Goal: Task Accomplishment & Management: Complete application form

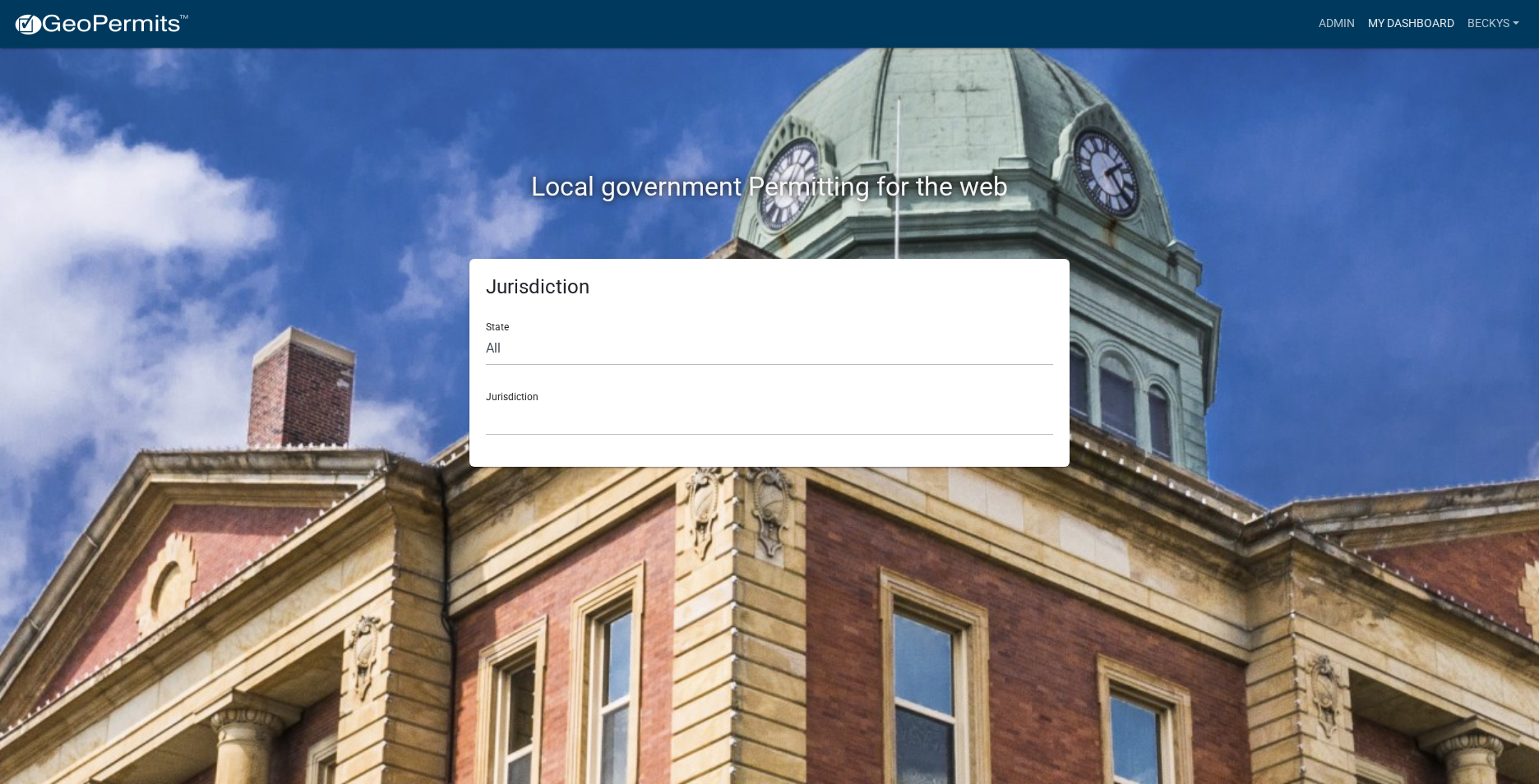
click at [1406, 22] on link "My Dashboard" at bounding box center [1410, 23] width 99 height 31
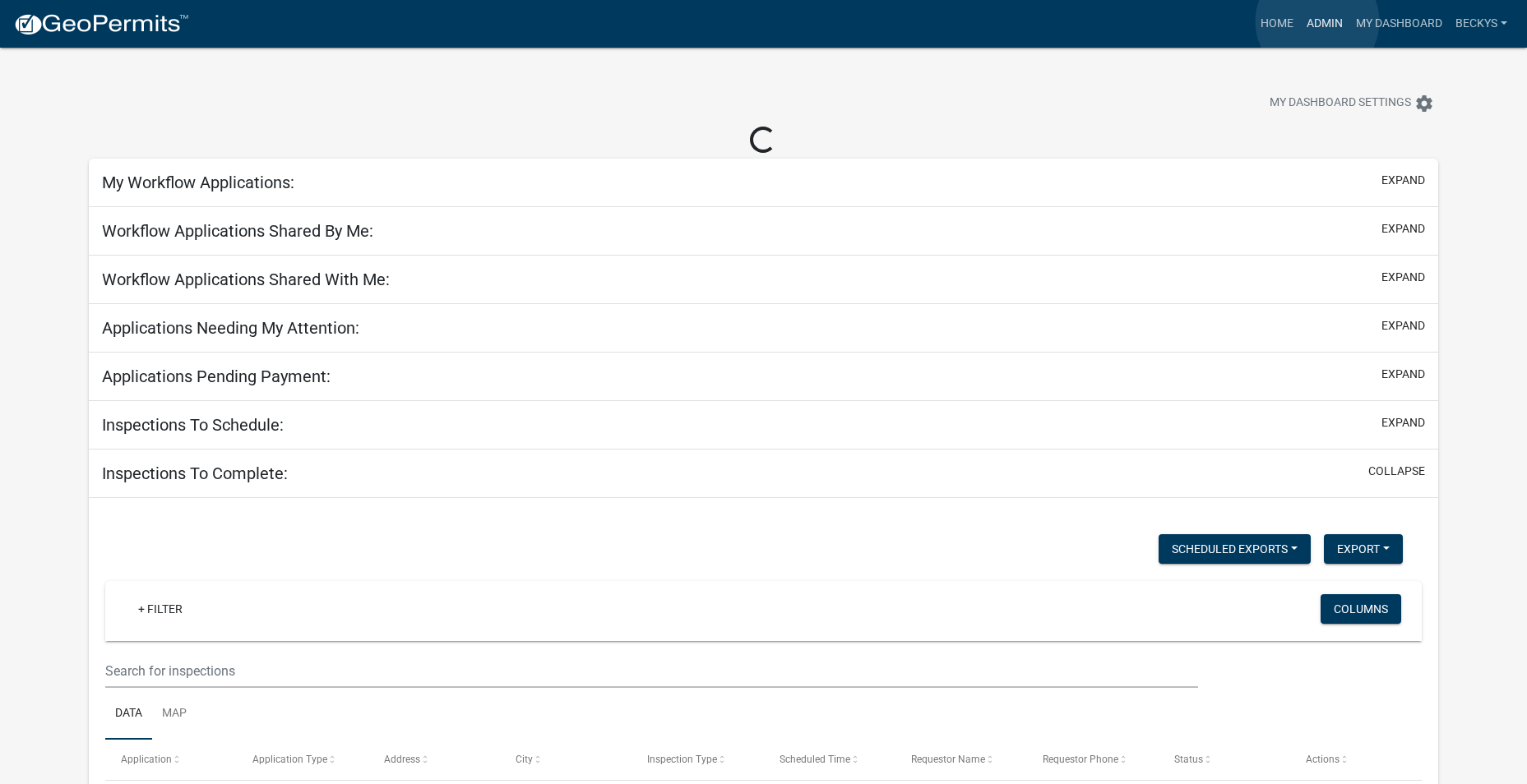
click at [1317, 22] on link "Admin" at bounding box center [1324, 23] width 49 height 31
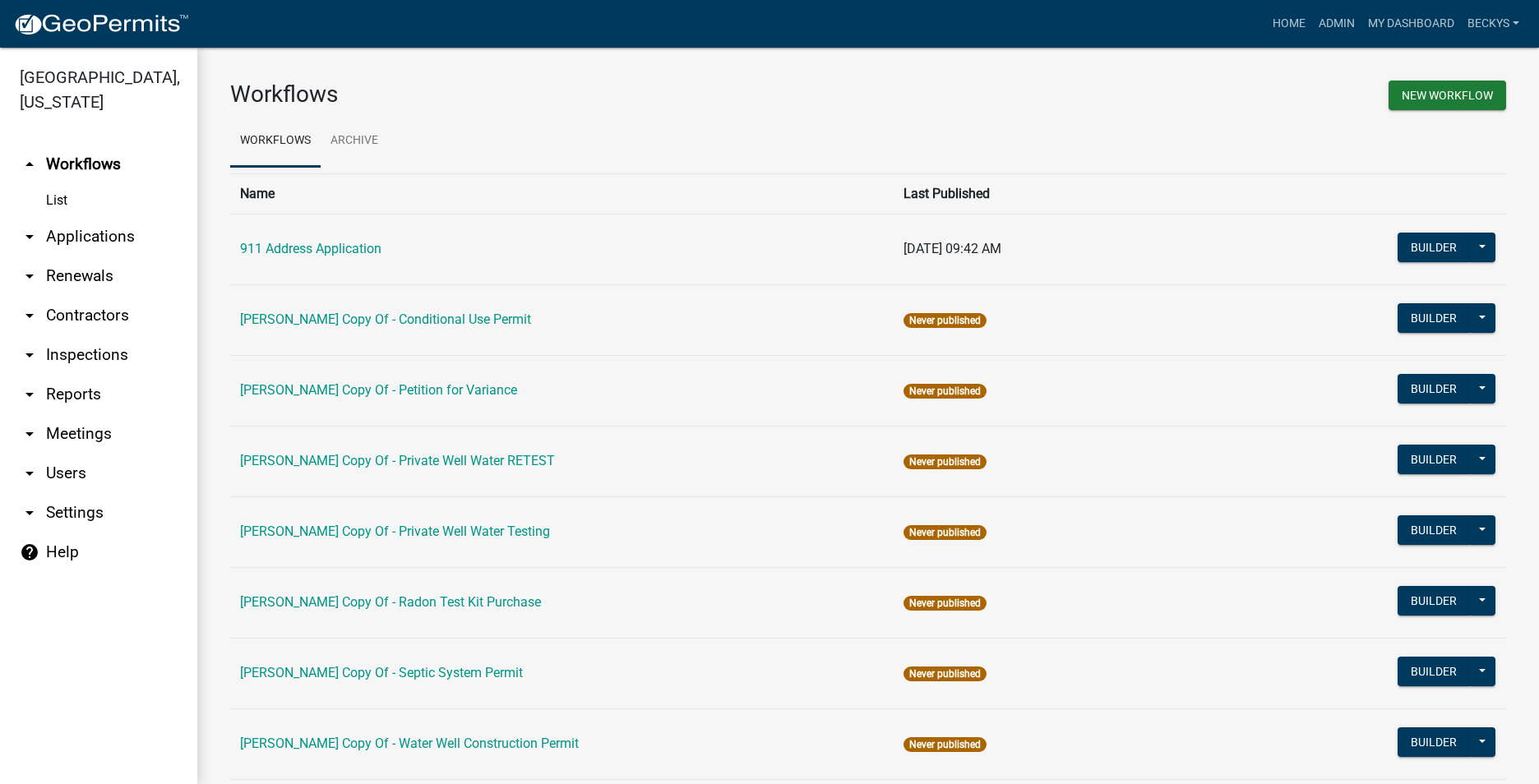
click at [77, 217] on link "arrow_drop_down Applications" at bounding box center [98, 236] width 197 height 39
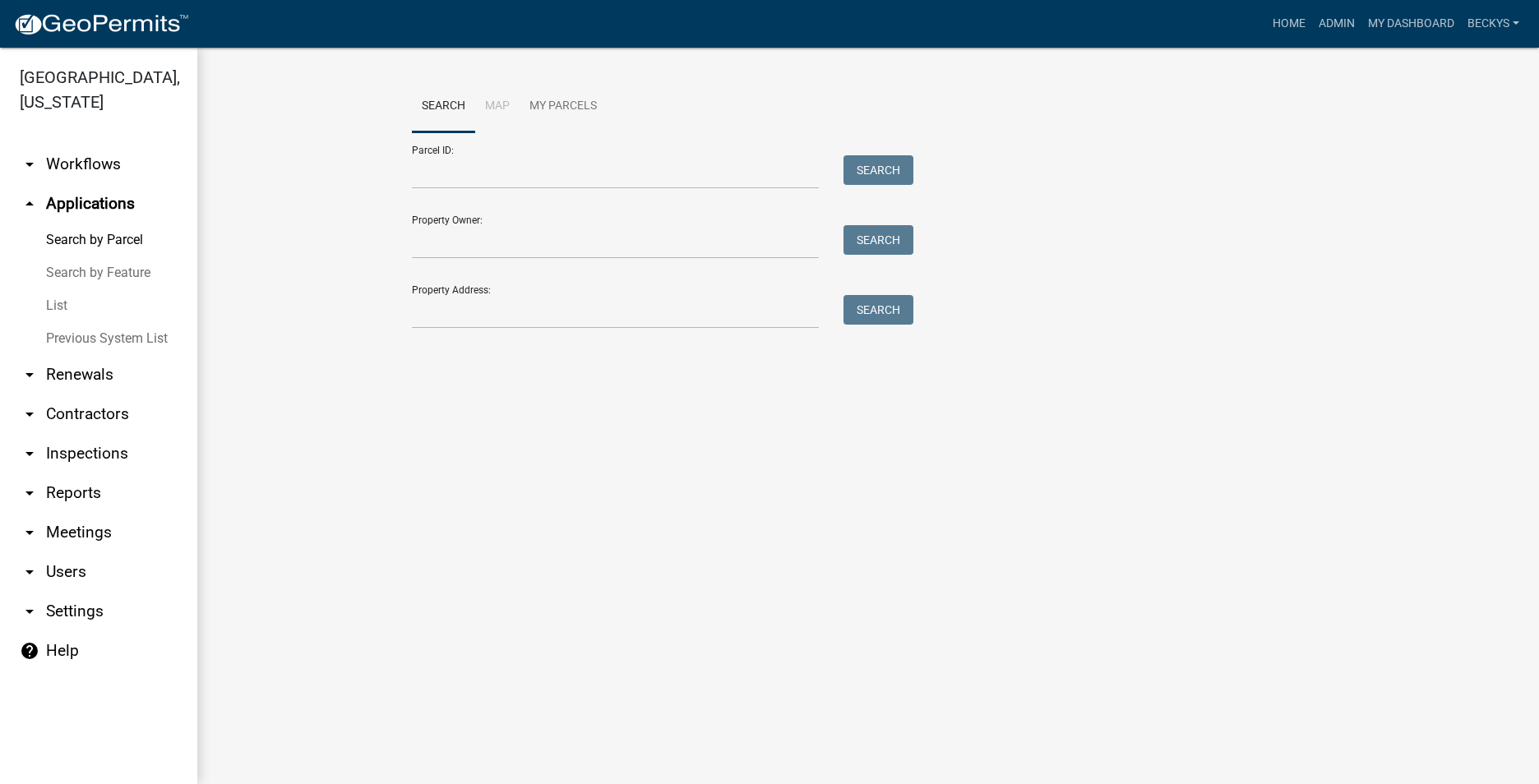
click at [65, 289] on link "List" at bounding box center [98, 305] width 197 height 32
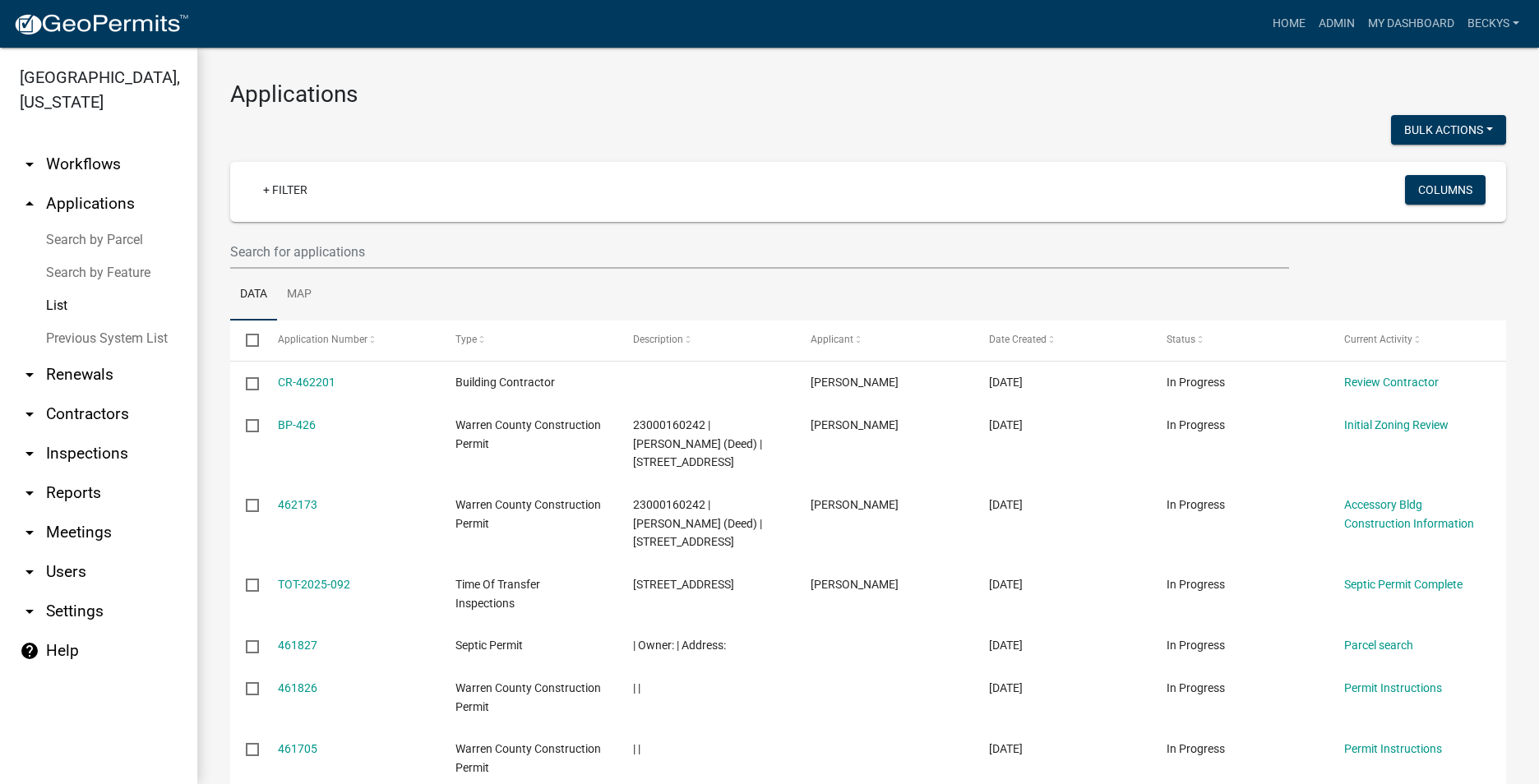
click at [224, 247] on div at bounding box center [759, 252] width 1083 height 33
click at [233, 247] on input "text" at bounding box center [759, 252] width 1058 height 33
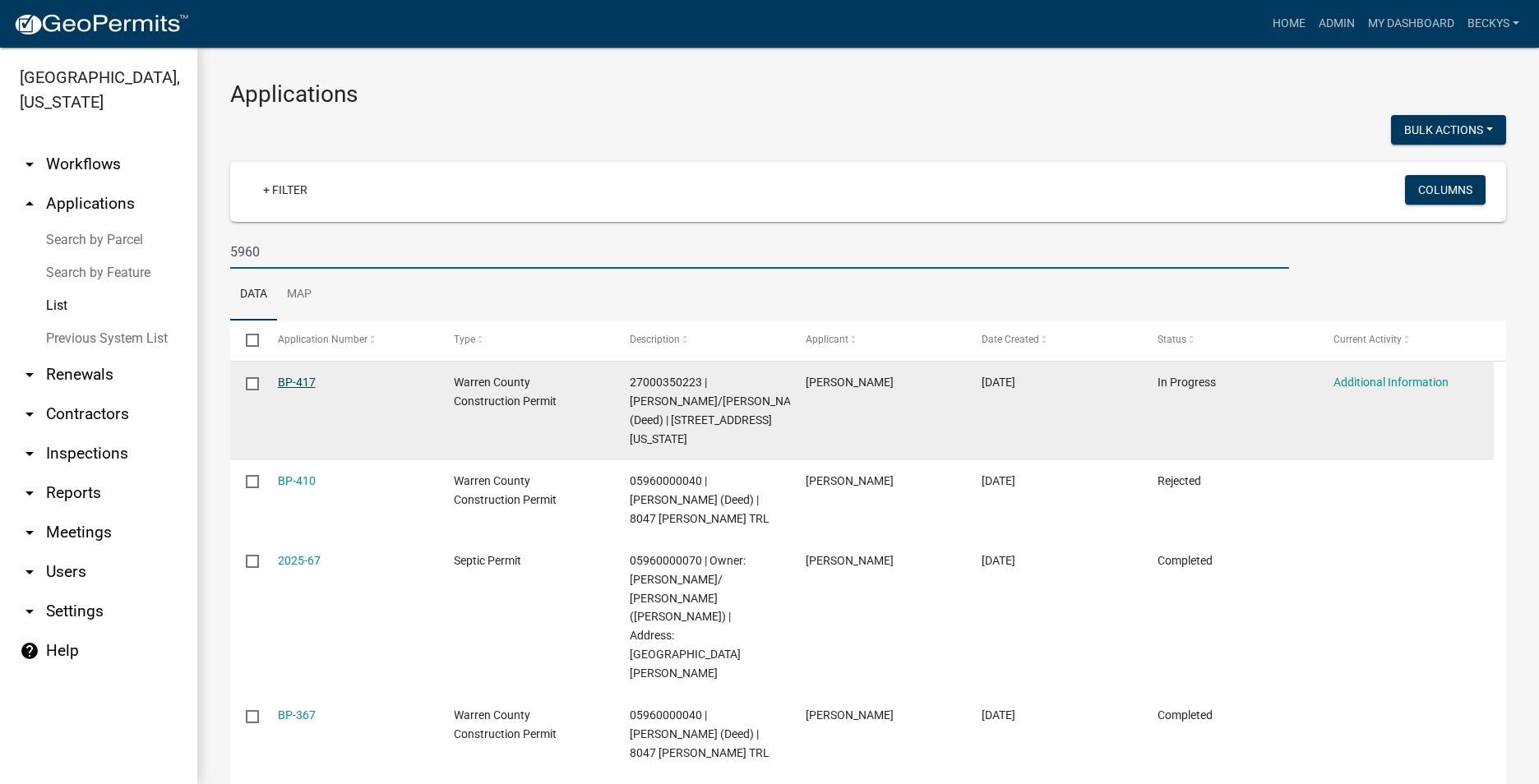
type input "5960"
click at [294, 386] on link "BP-417" at bounding box center [296, 382] width 37 height 13
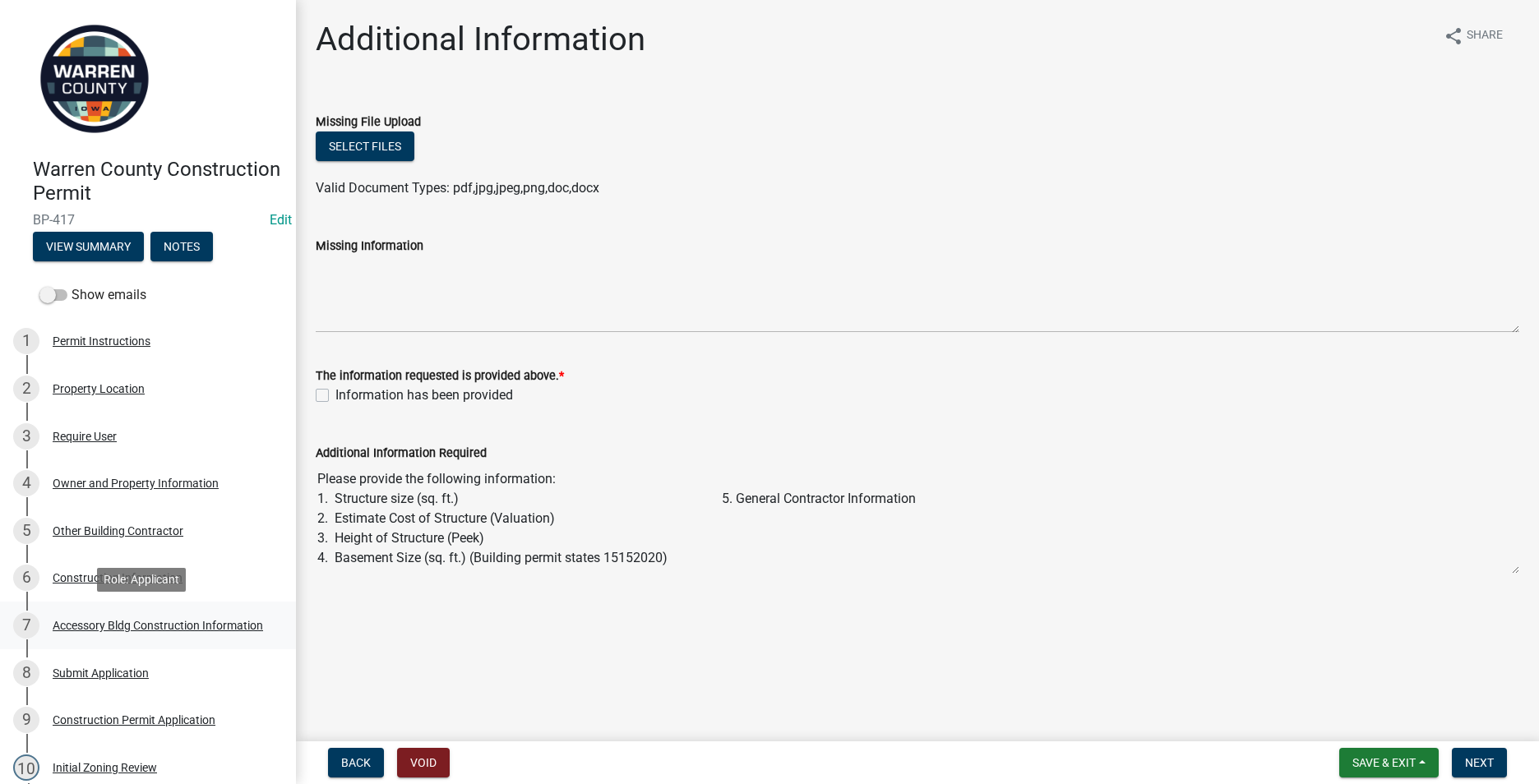
click at [107, 622] on div "Accessory Bldg Construction Information" at bounding box center [157, 626] width 211 height 12
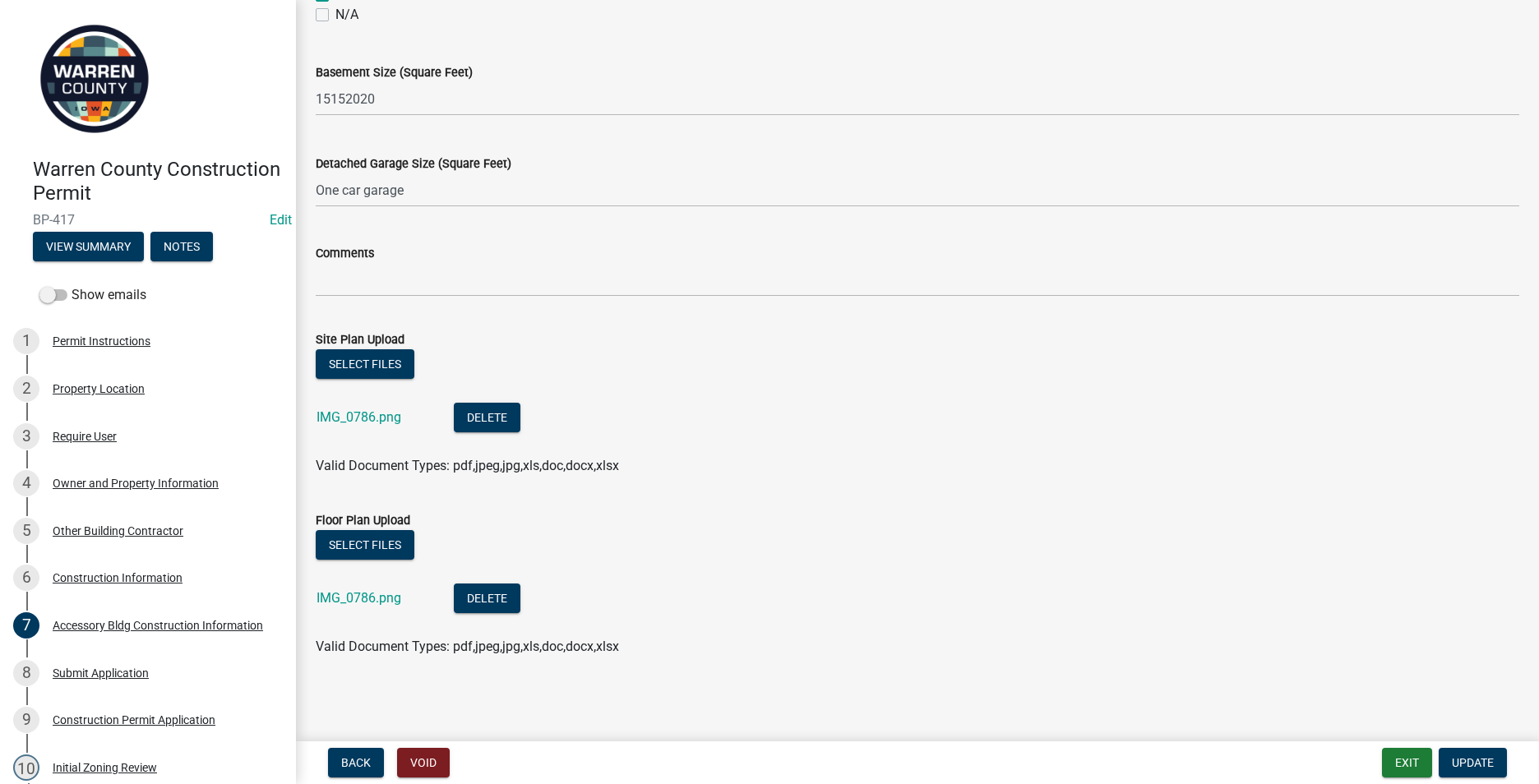
scroll to position [739, 0]
click at [350, 362] on button "Select files" at bounding box center [365, 363] width 98 height 30
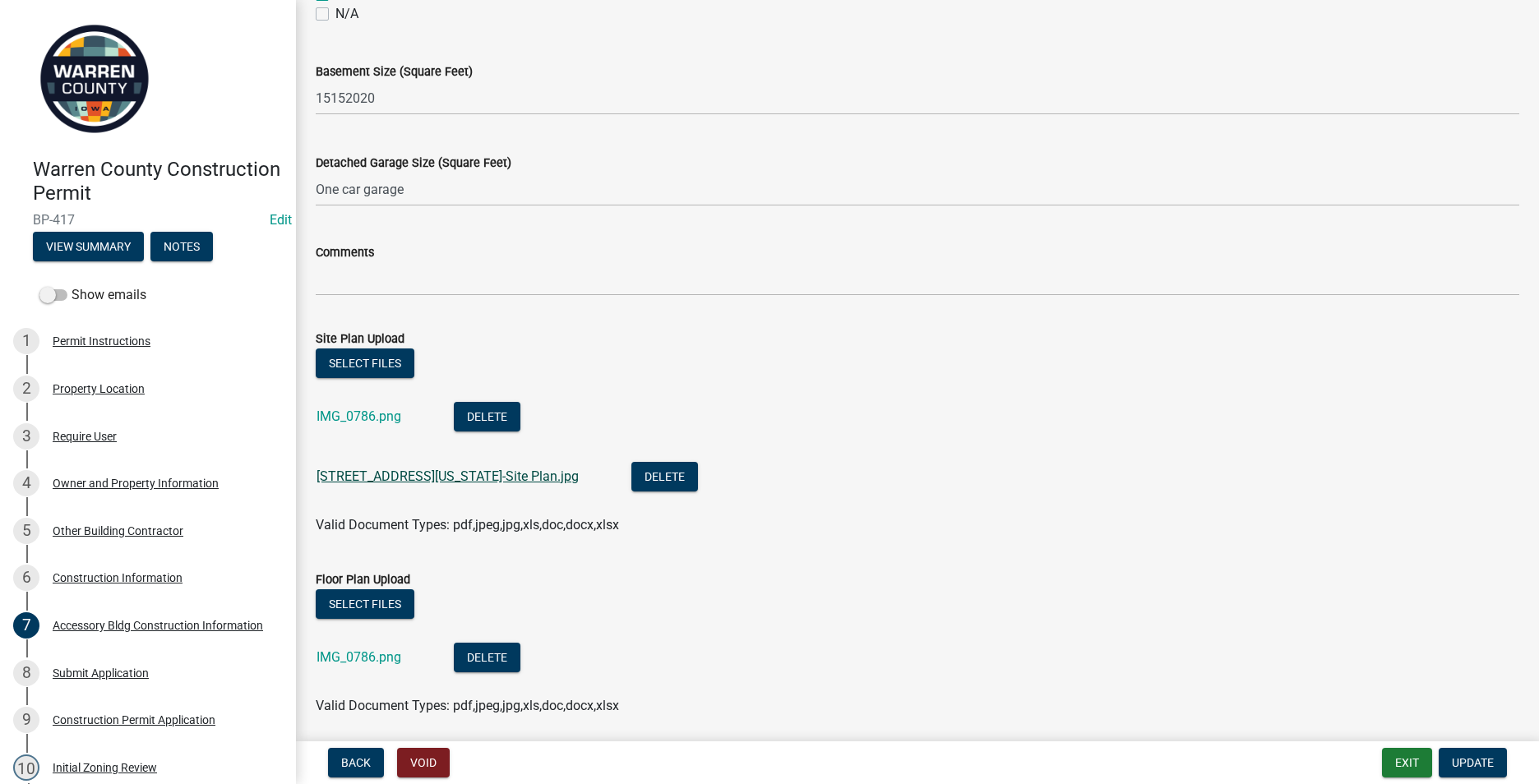
click at [367, 479] on link "[STREET_ADDRESS][US_STATE]-Site Plan.jpg" at bounding box center [447, 476] width 262 height 16
click at [338, 412] on link "IMG_0786.png" at bounding box center [359, 416] width 85 height 16
click at [357, 661] on link "IMG_0786.png" at bounding box center [359, 657] width 85 height 16
click at [362, 655] on link "IMG_0786.png" at bounding box center [359, 657] width 85 height 16
click at [107, 620] on div "Accessory Bldg Construction Information" at bounding box center [157, 626] width 211 height 12
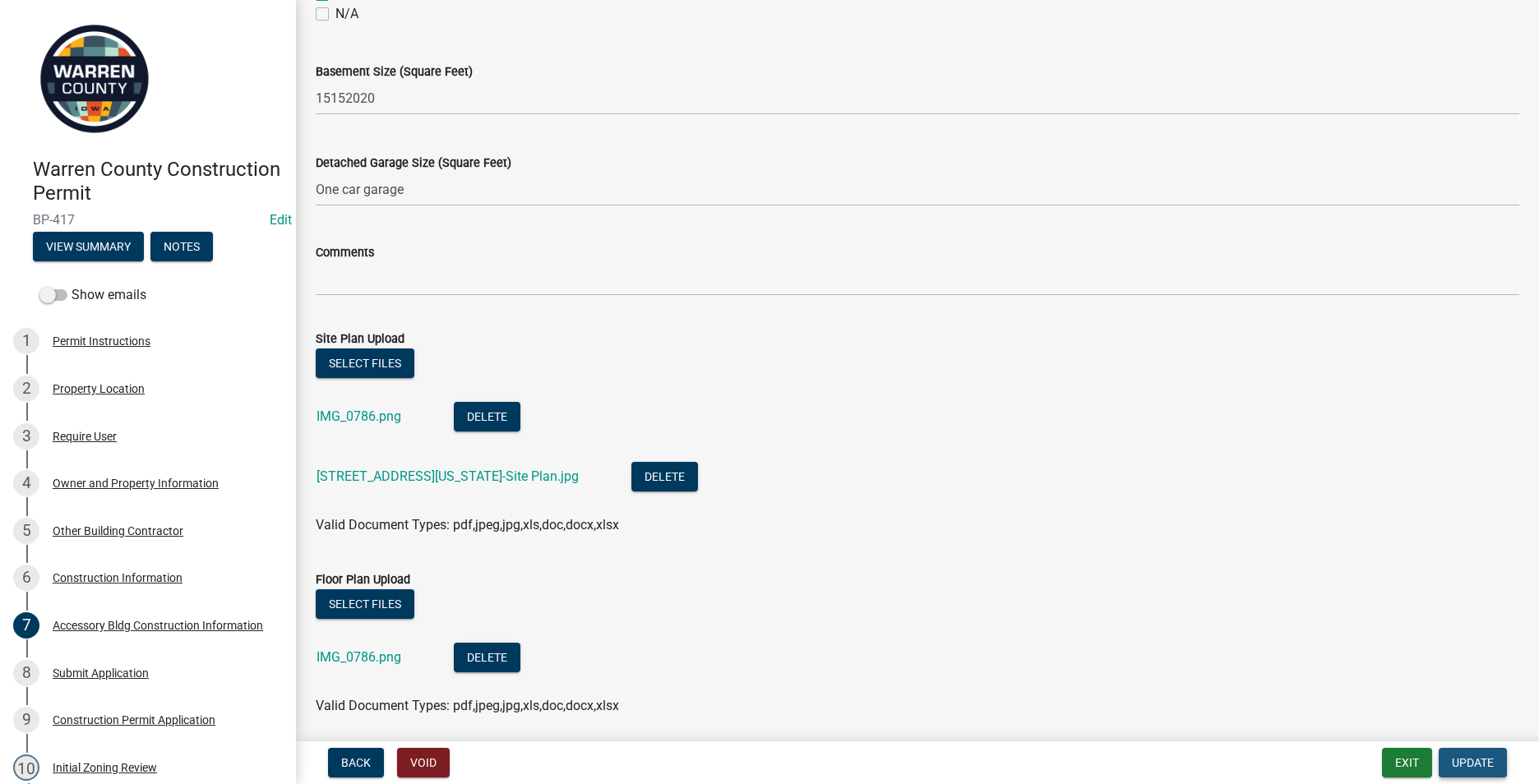
click at [1458, 755] on button "Update" at bounding box center [1472, 763] width 68 height 30
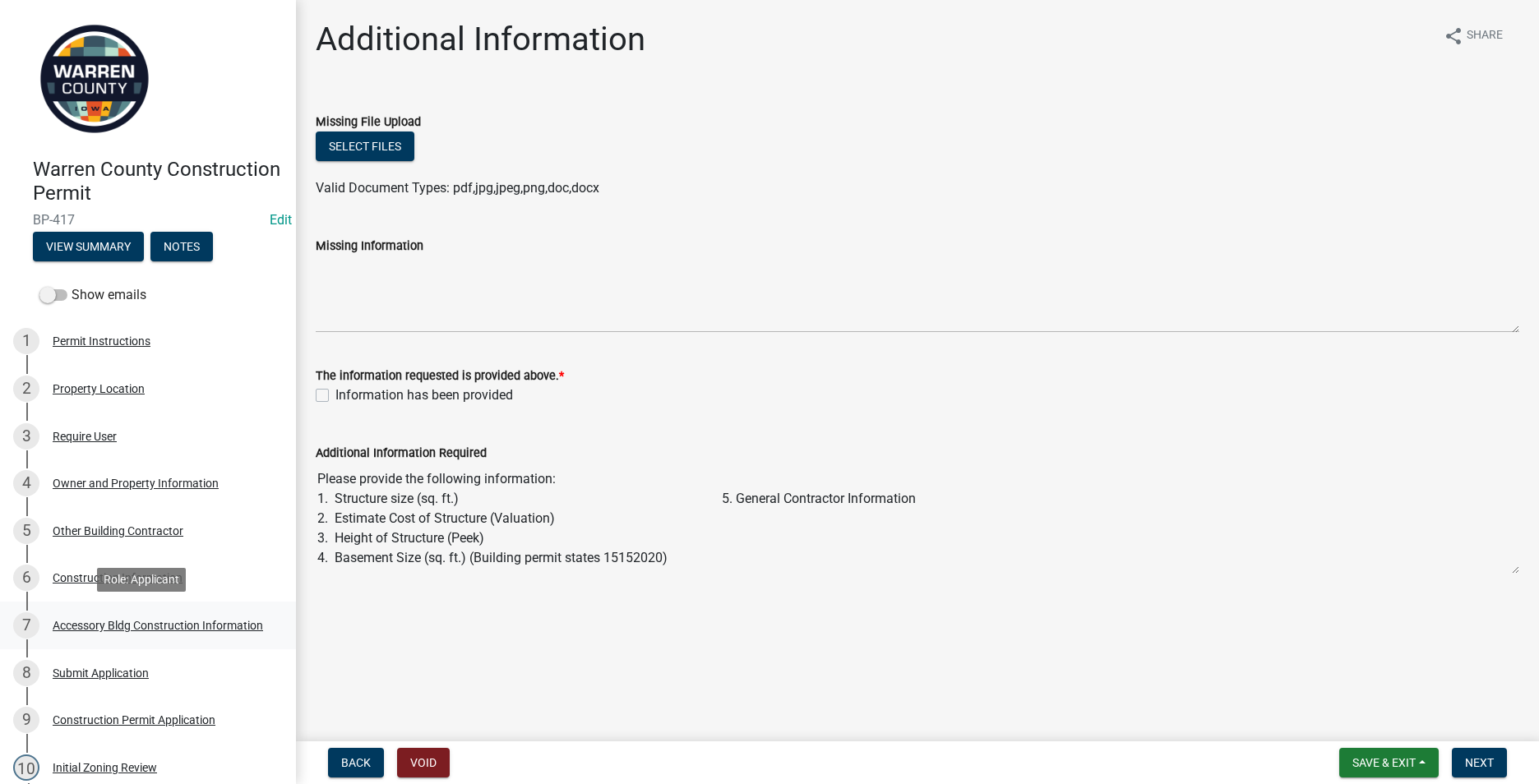
click at [89, 620] on div "Accessory Bldg Construction Information" at bounding box center [157, 626] width 211 height 12
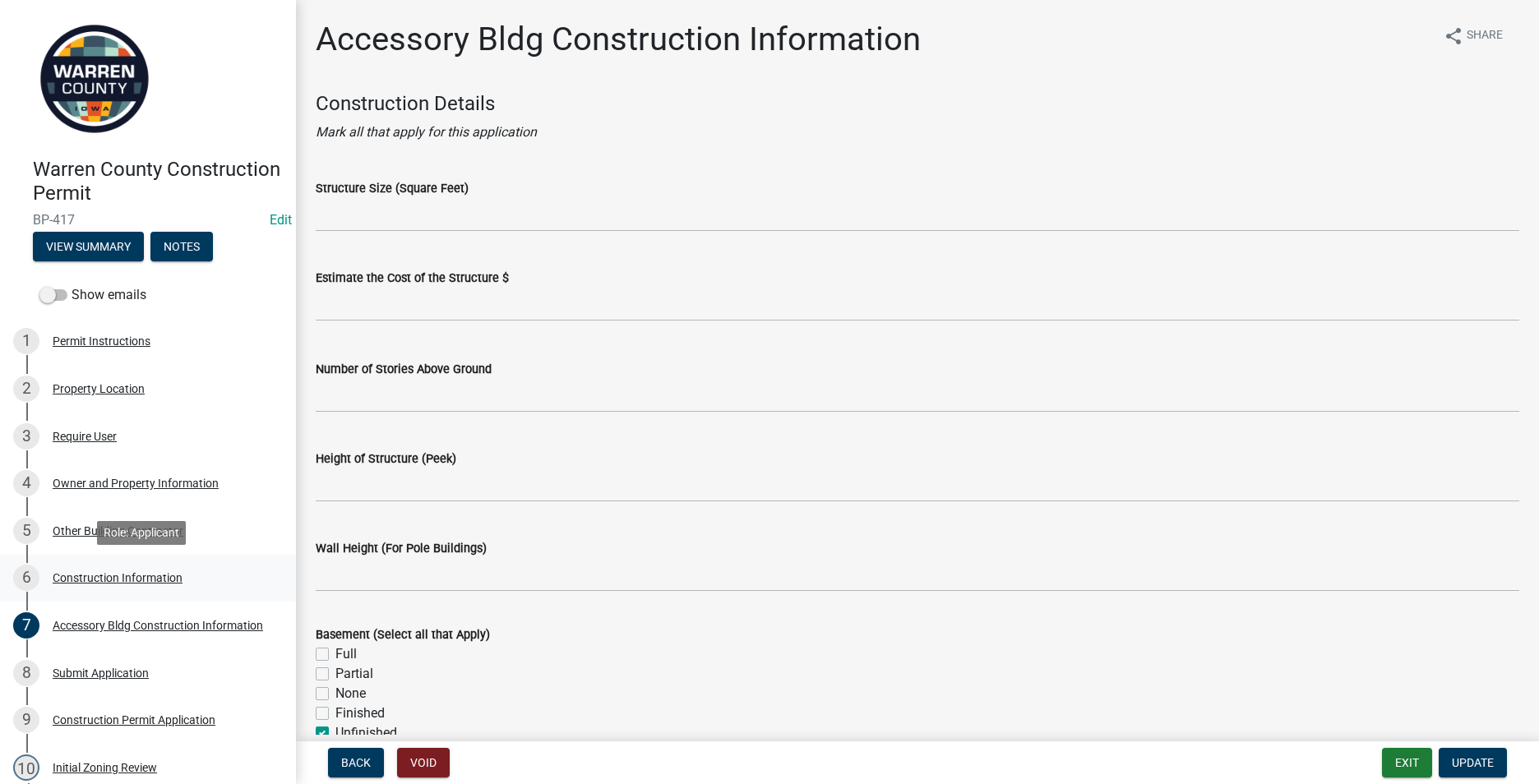
click at [86, 579] on div "Construction Information" at bounding box center [117, 578] width 130 height 12
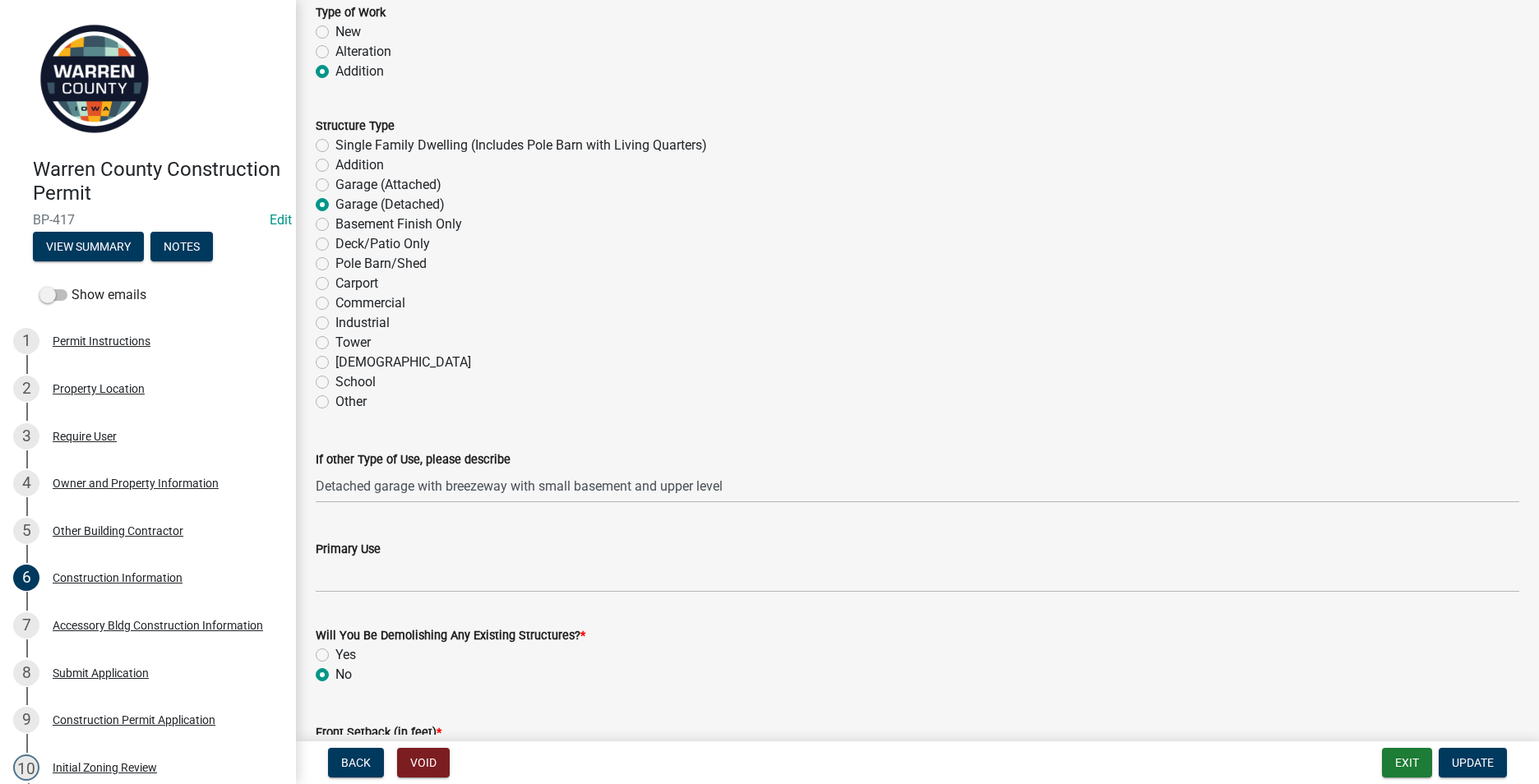
scroll to position [86, 0]
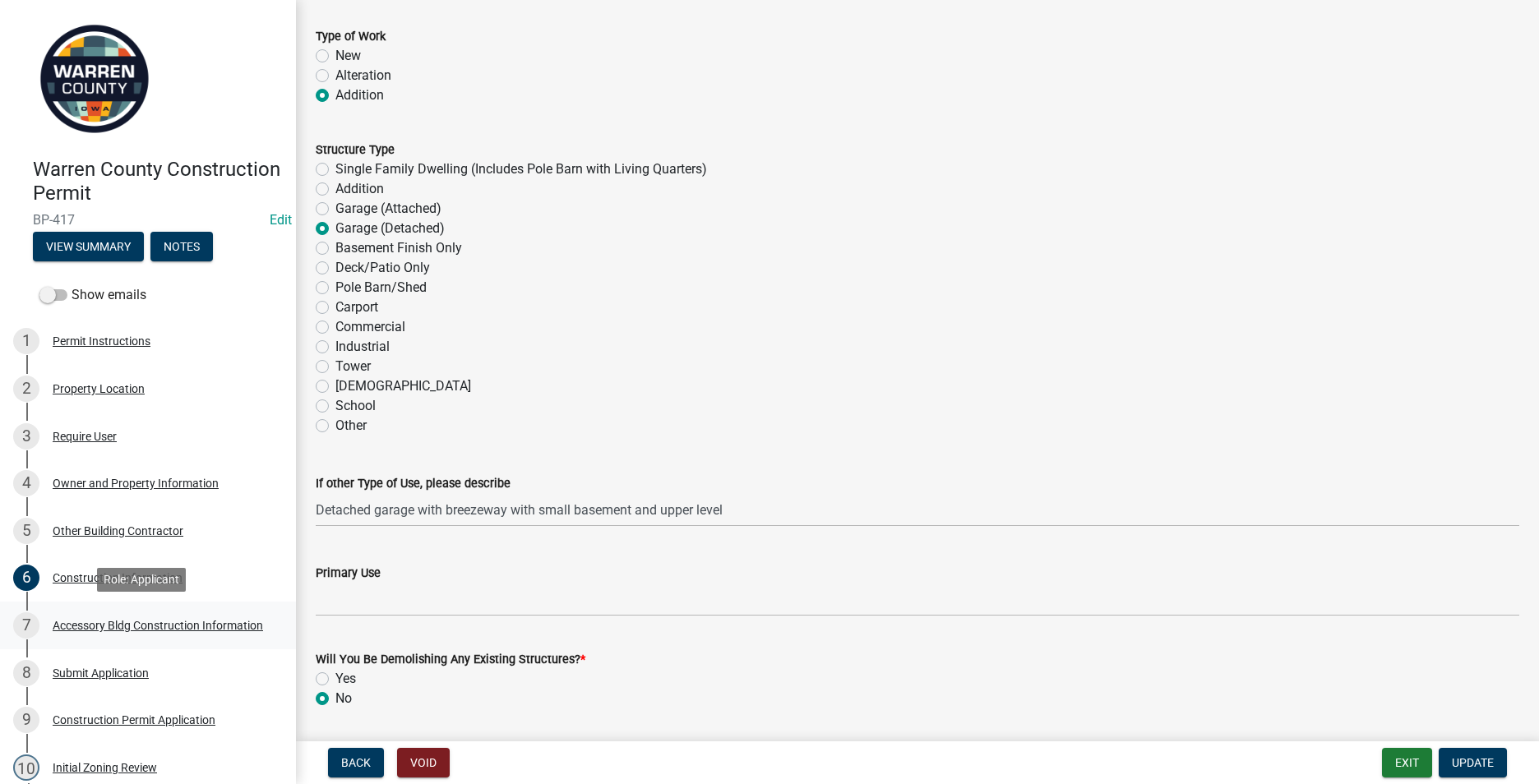
click at [88, 627] on div "Accessory Bldg Construction Information" at bounding box center [157, 626] width 211 height 12
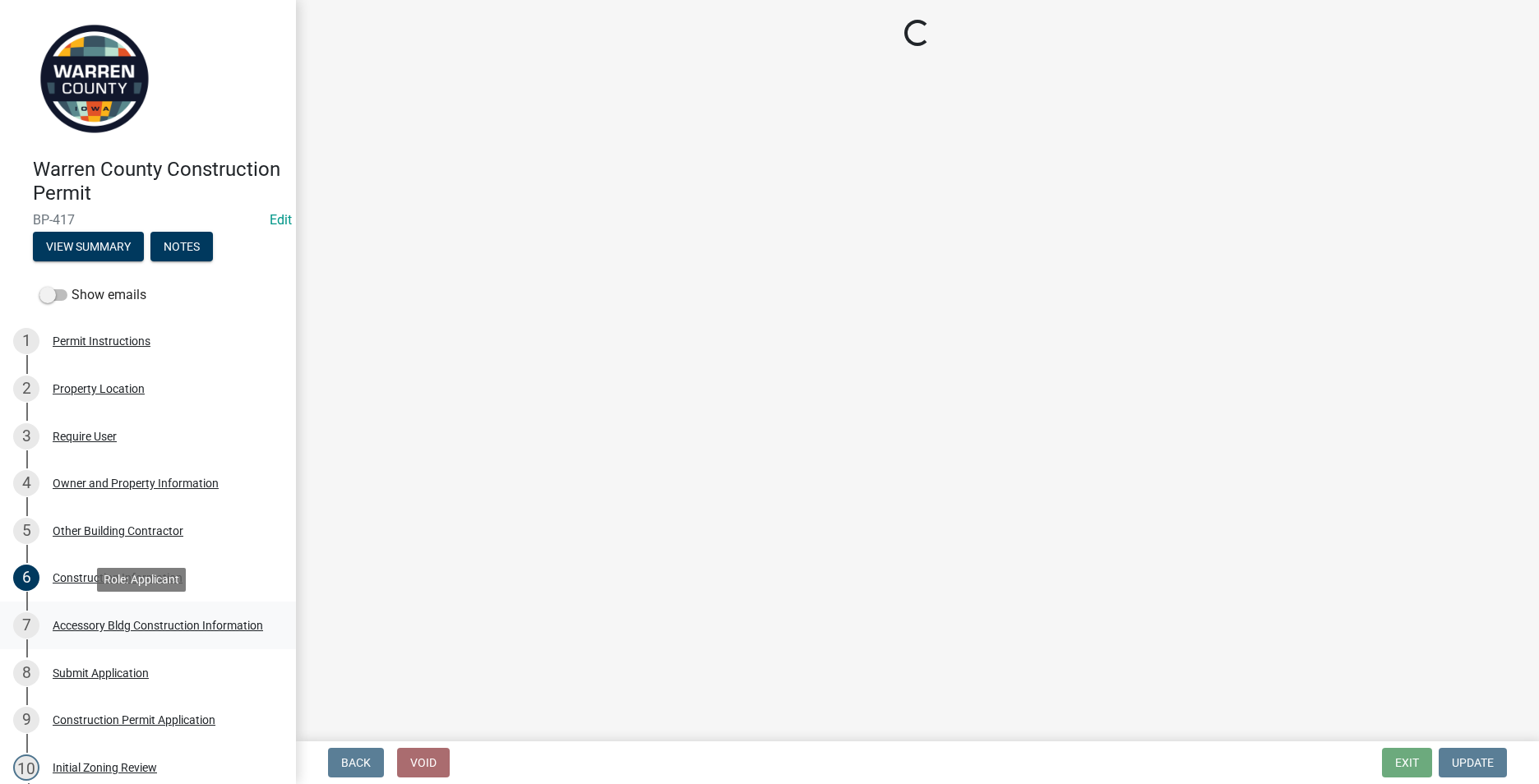
scroll to position [0, 0]
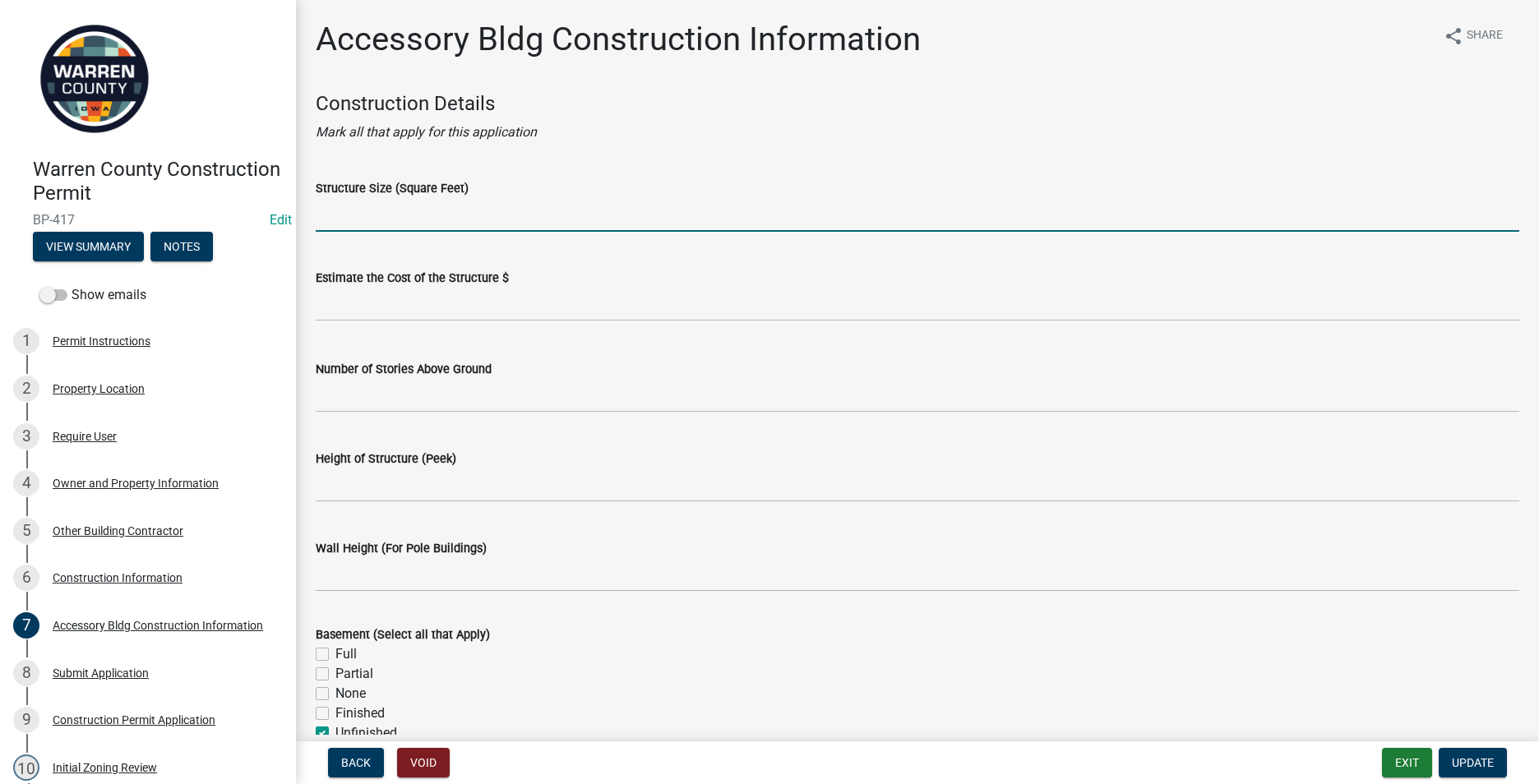
click at [343, 221] on input "Structure Size (Square Feet)" at bounding box center [917, 215] width 1203 height 33
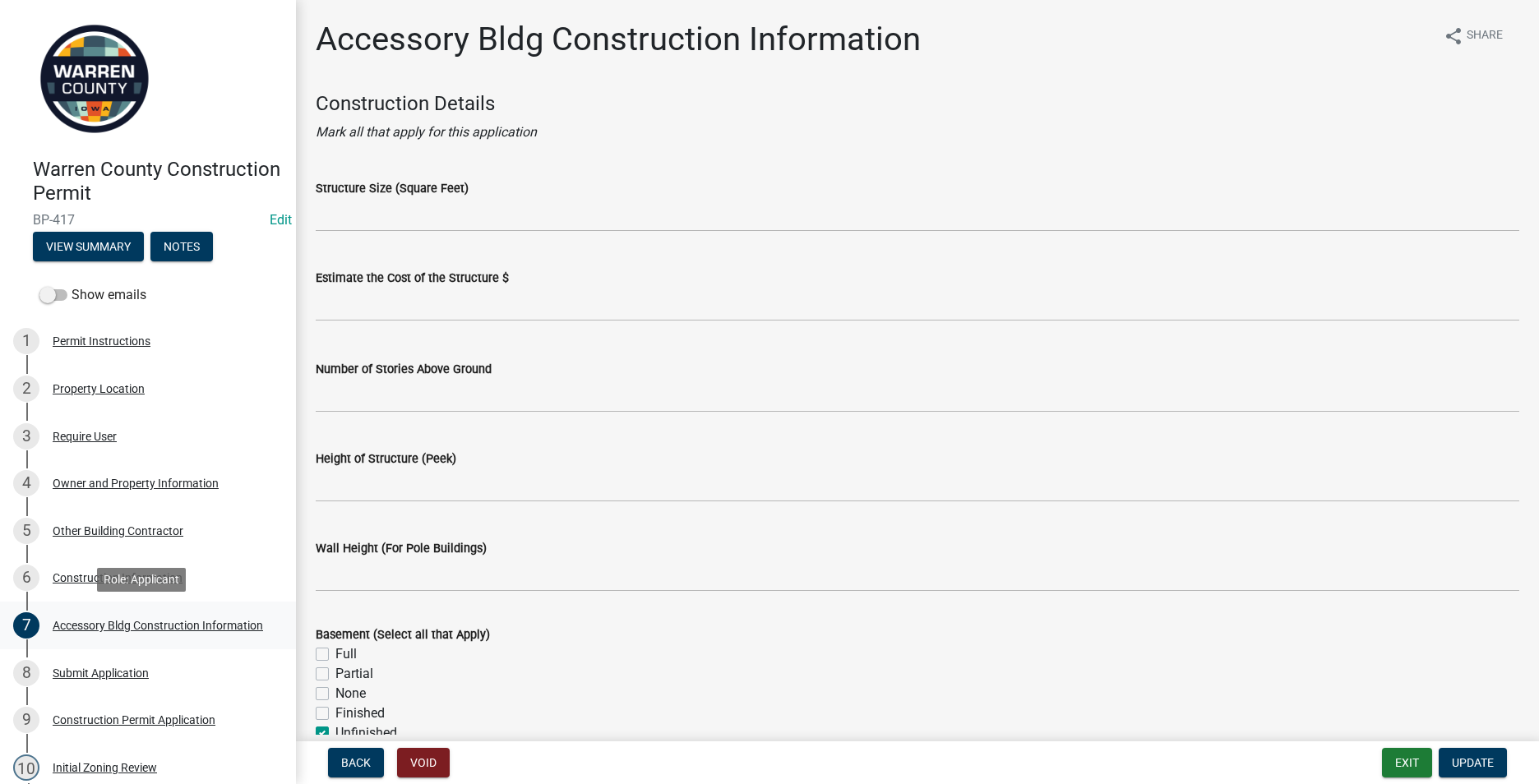
click at [82, 628] on div "Accessory Bldg Construction Information" at bounding box center [157, 626] width 211 height 12
click at [91, 572] on div "Construction Information" at bounding box center [117, 578] width 130 height 12
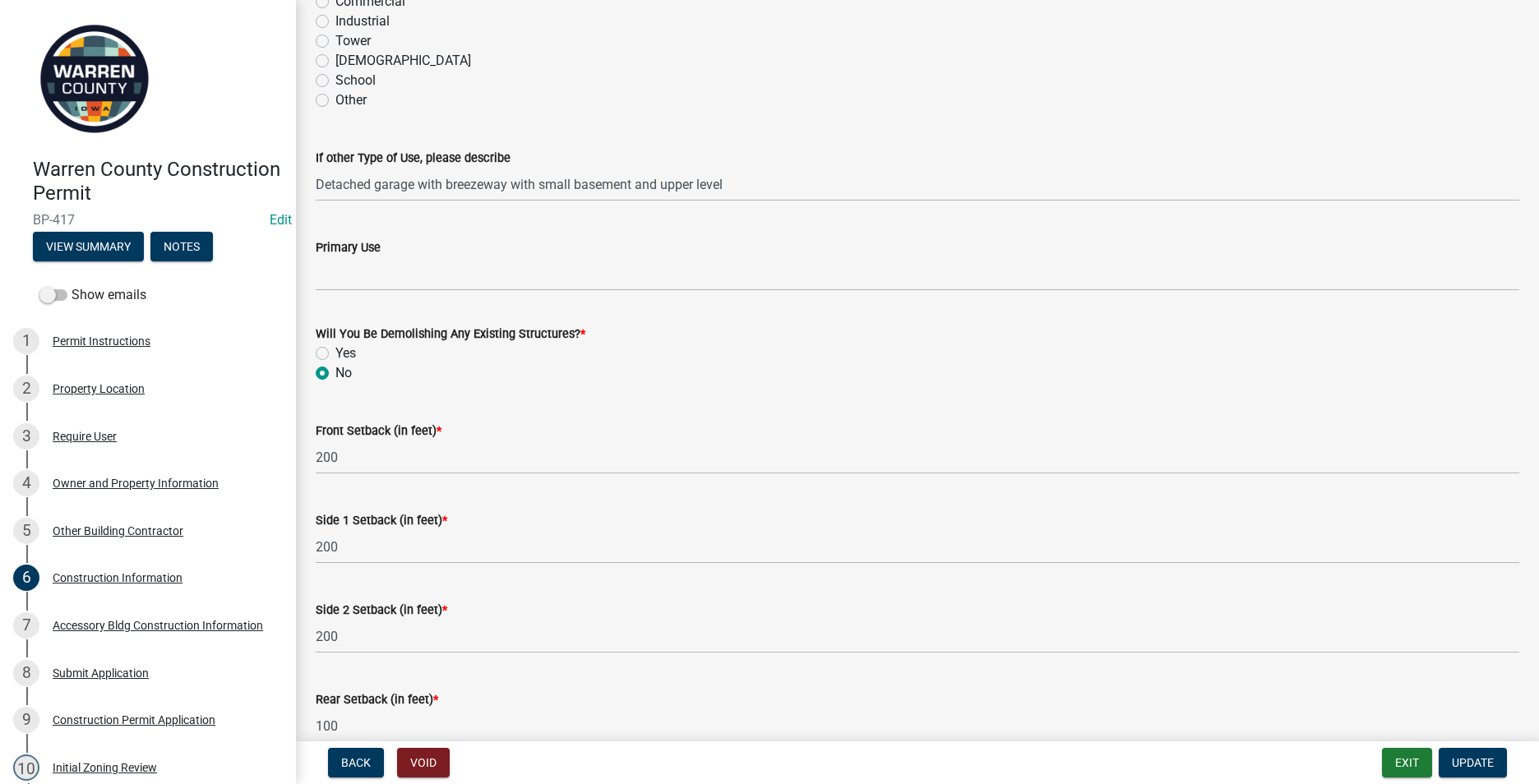
scroll to position [497, 0]
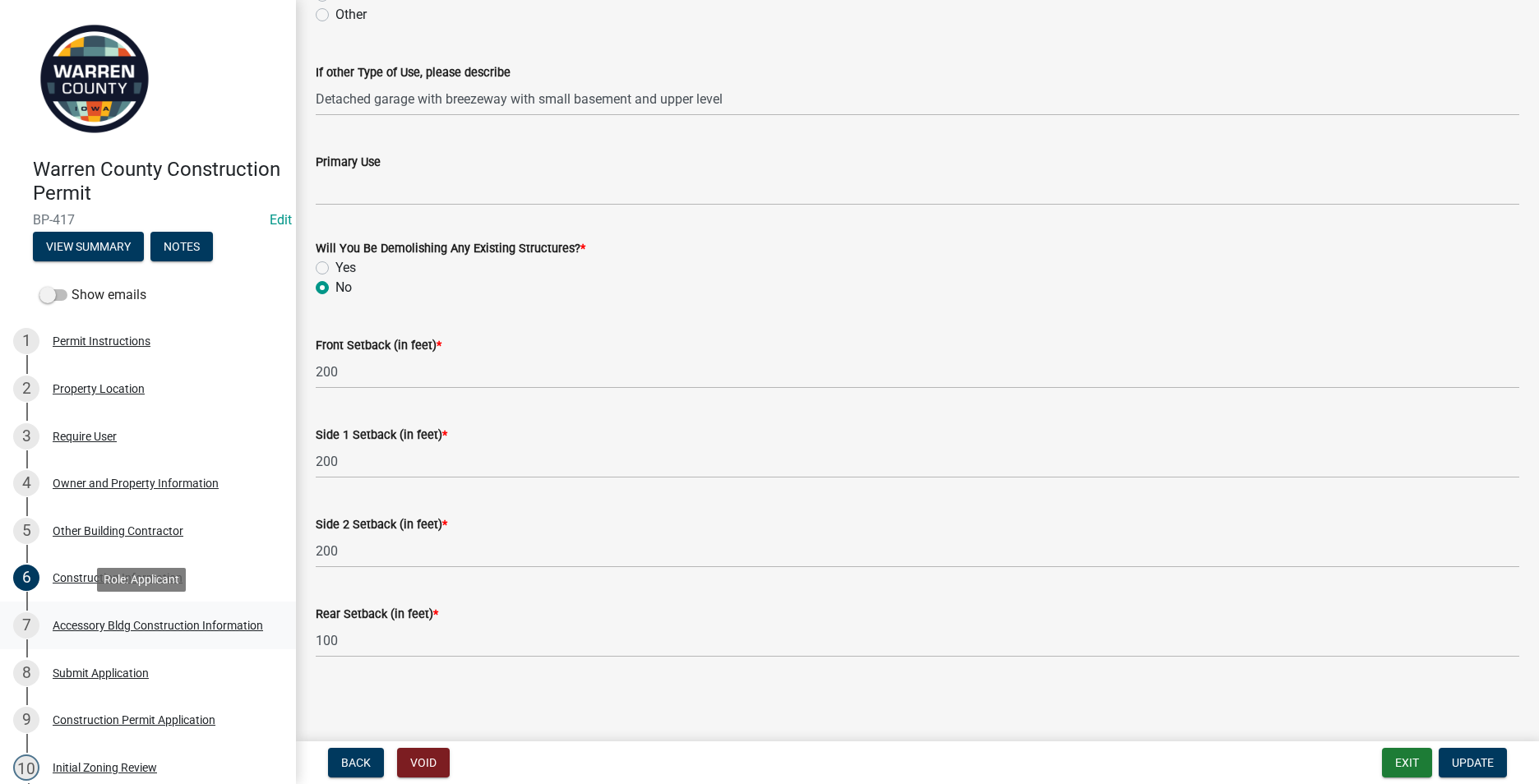
click at [92, 626] on div "Accessory Bldg Construction Information" at bounding box center [157, 626] width 211 height 12
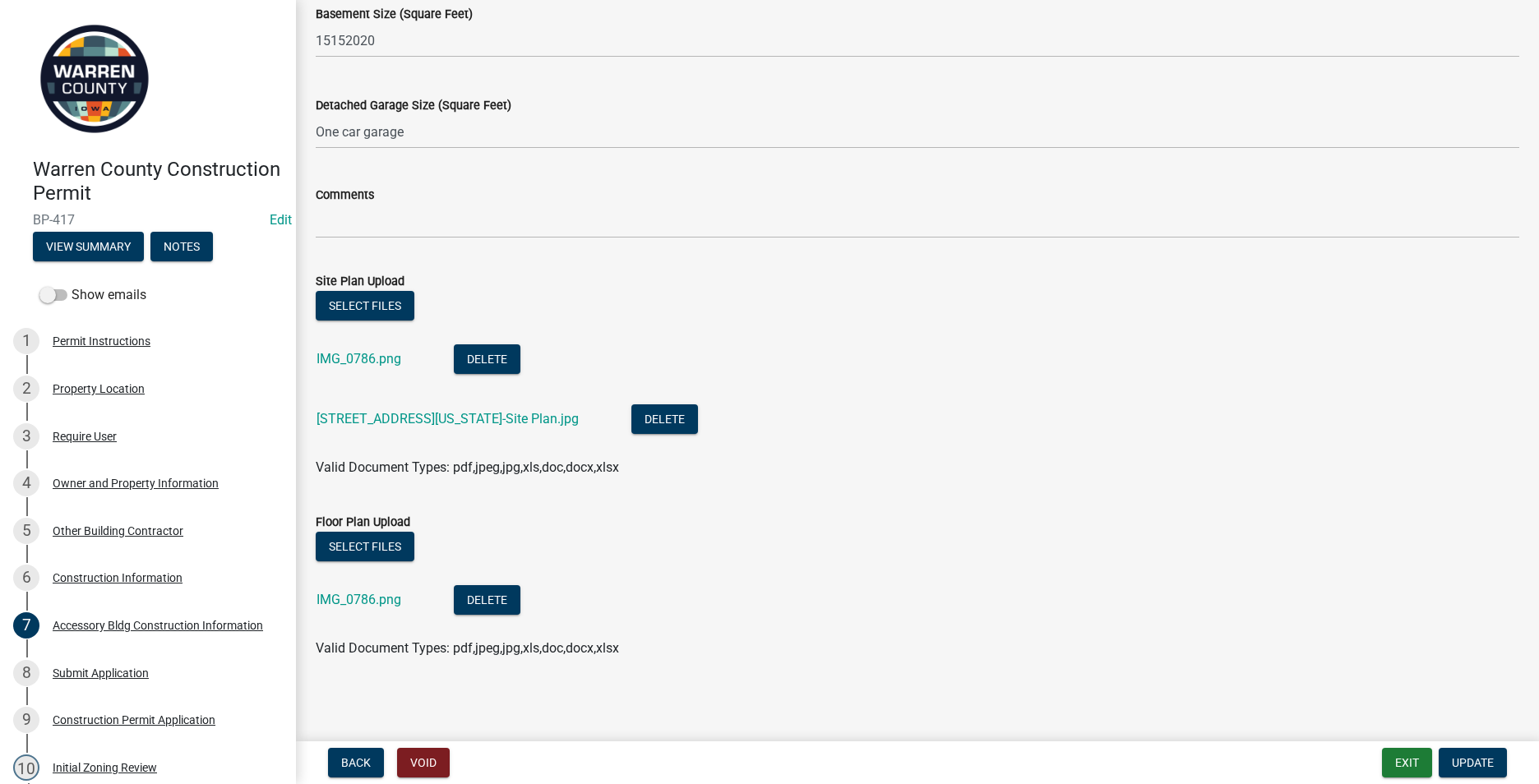
scroll to position [799, 0]
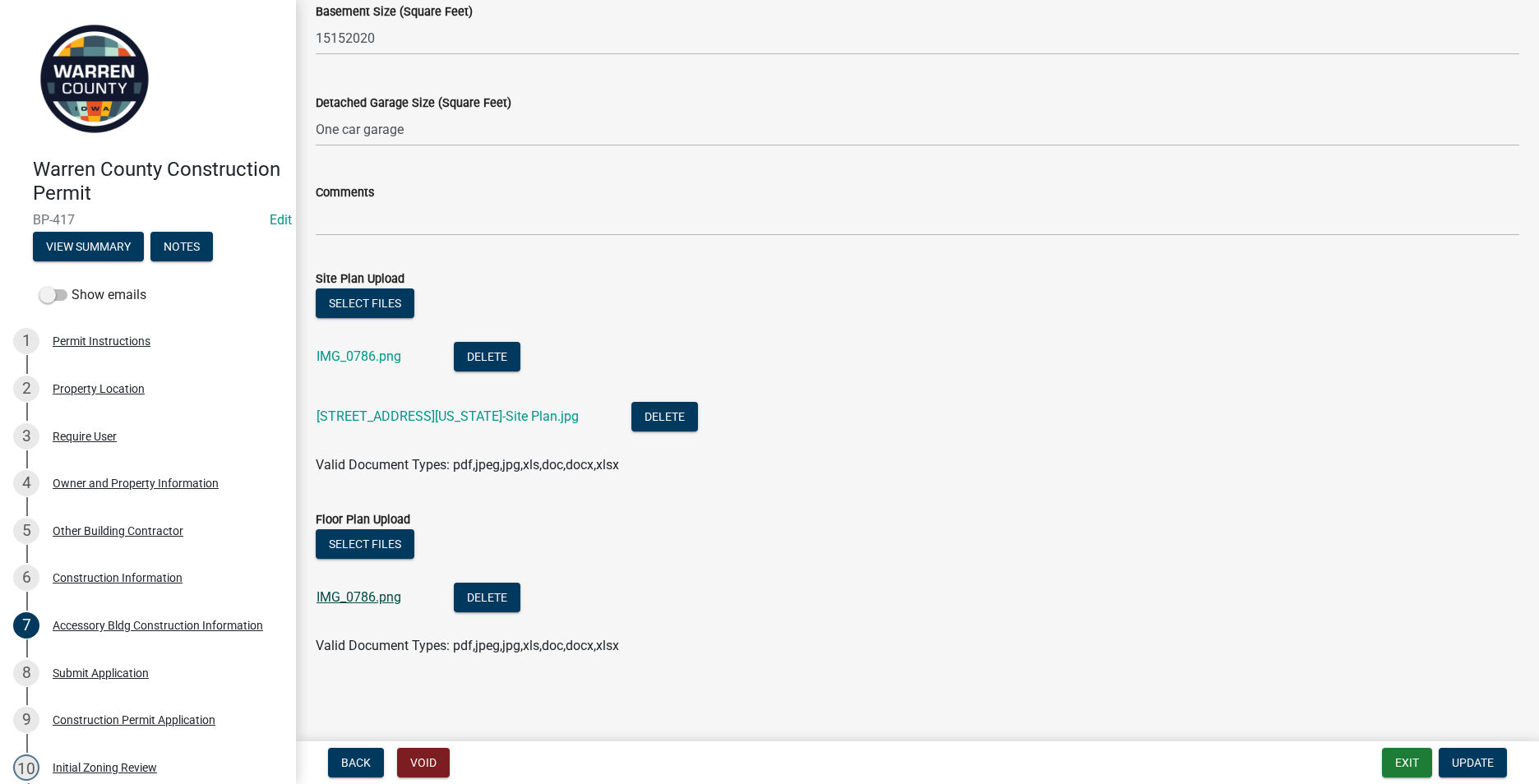
click at [351, 599] on link "IMG_0786.png" at bounding box center [359, 597] width 85 height 16
click at [352, 597] on link "IMG_0786.png" at bounding box center [359, 597] width 85 height 16
drag, startPoint x: 1452, startPoint y: 757, endPoint x: 1422, endPoint y: 757, distance: 30.0
click at [1452, 757] on span "Update" at bounding box center [1472, 762] width 42 height 13
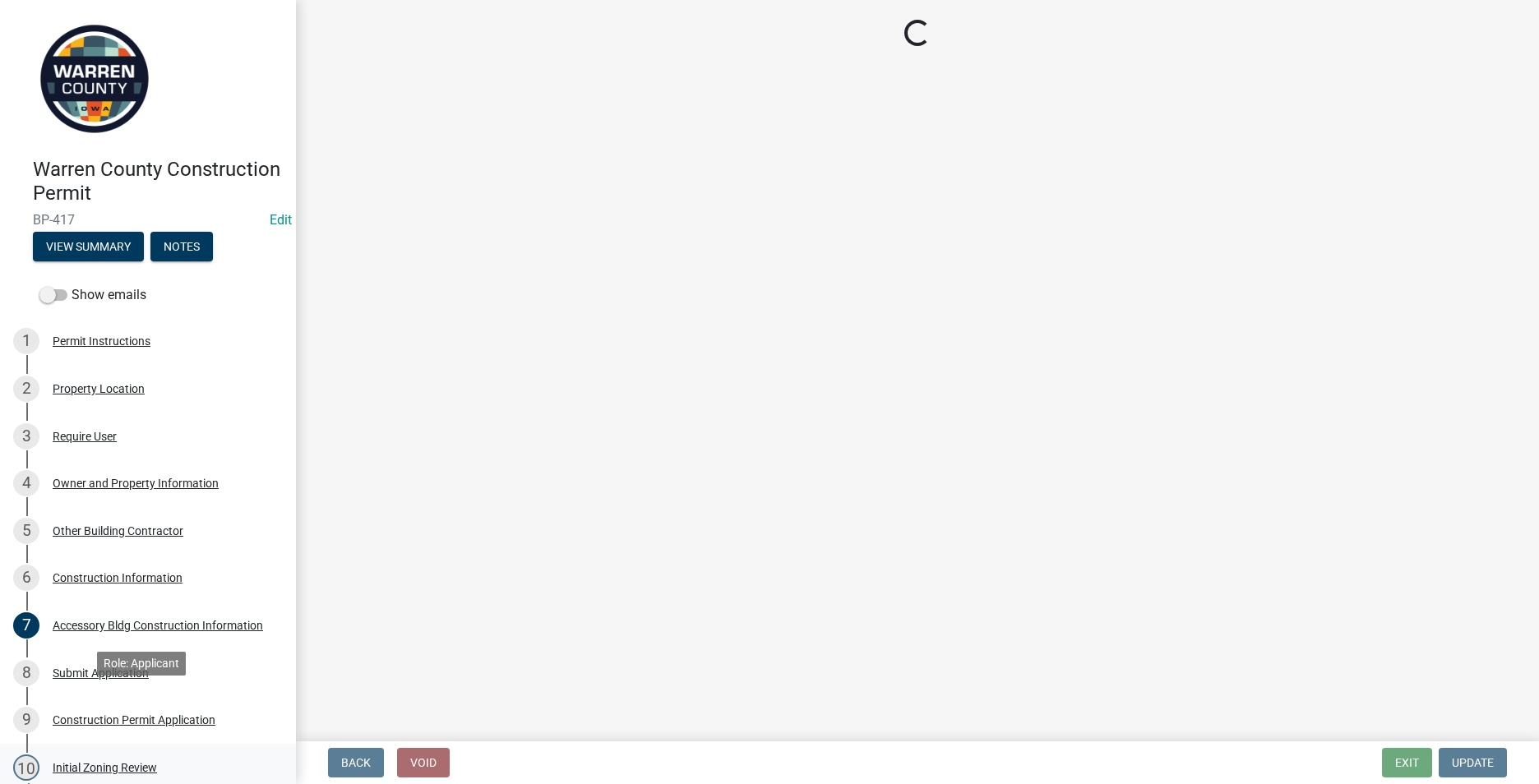
scroll to position [82, 0]
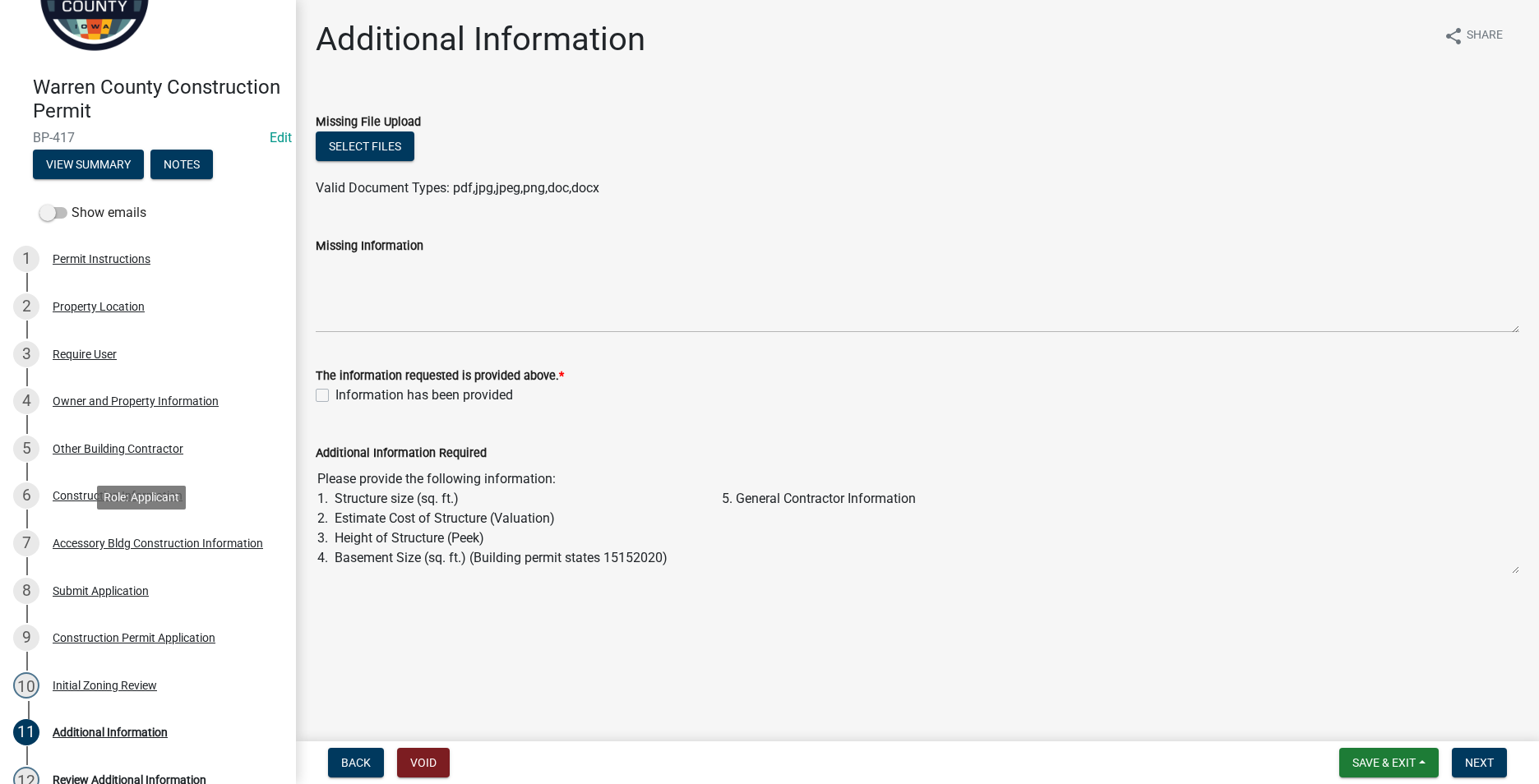
click at [102, 545] on div "Accessory Bldg Construction Information" at bounding box center [157, 543] width 211 height 12
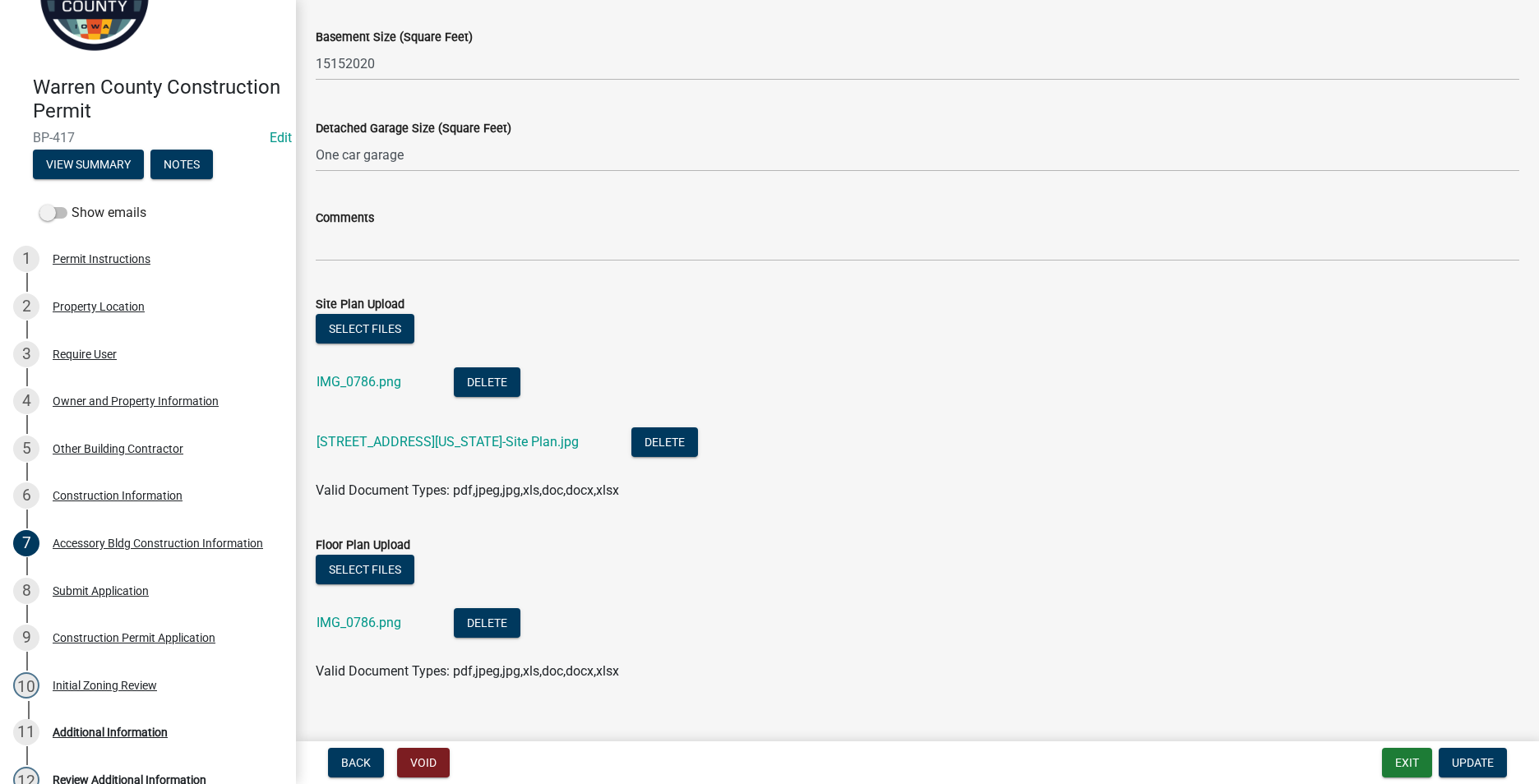
scroll to position [799, 0]
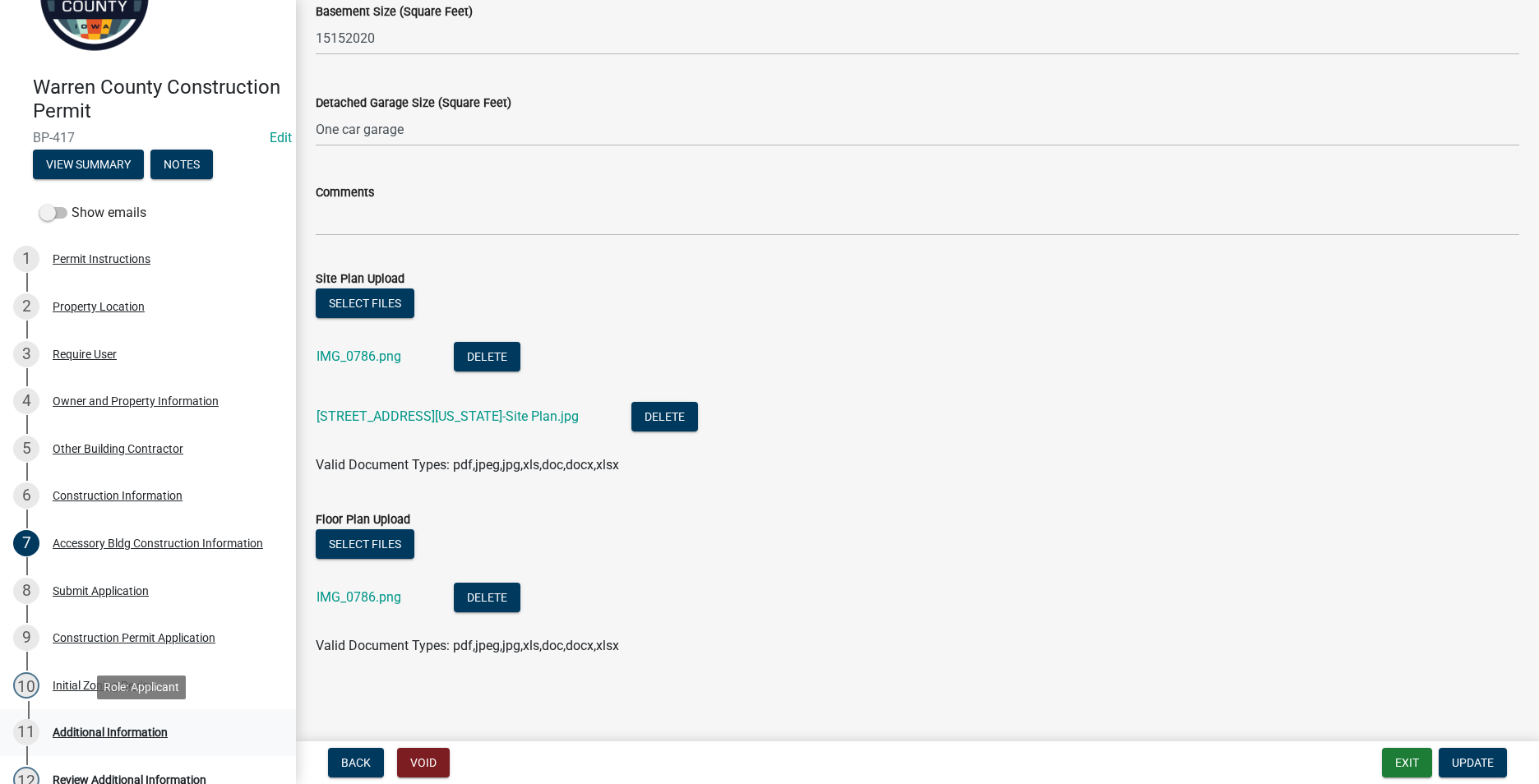
click at [122, 732] on div "Additional Information" at bounding box center [110, 732] width 115 height 12
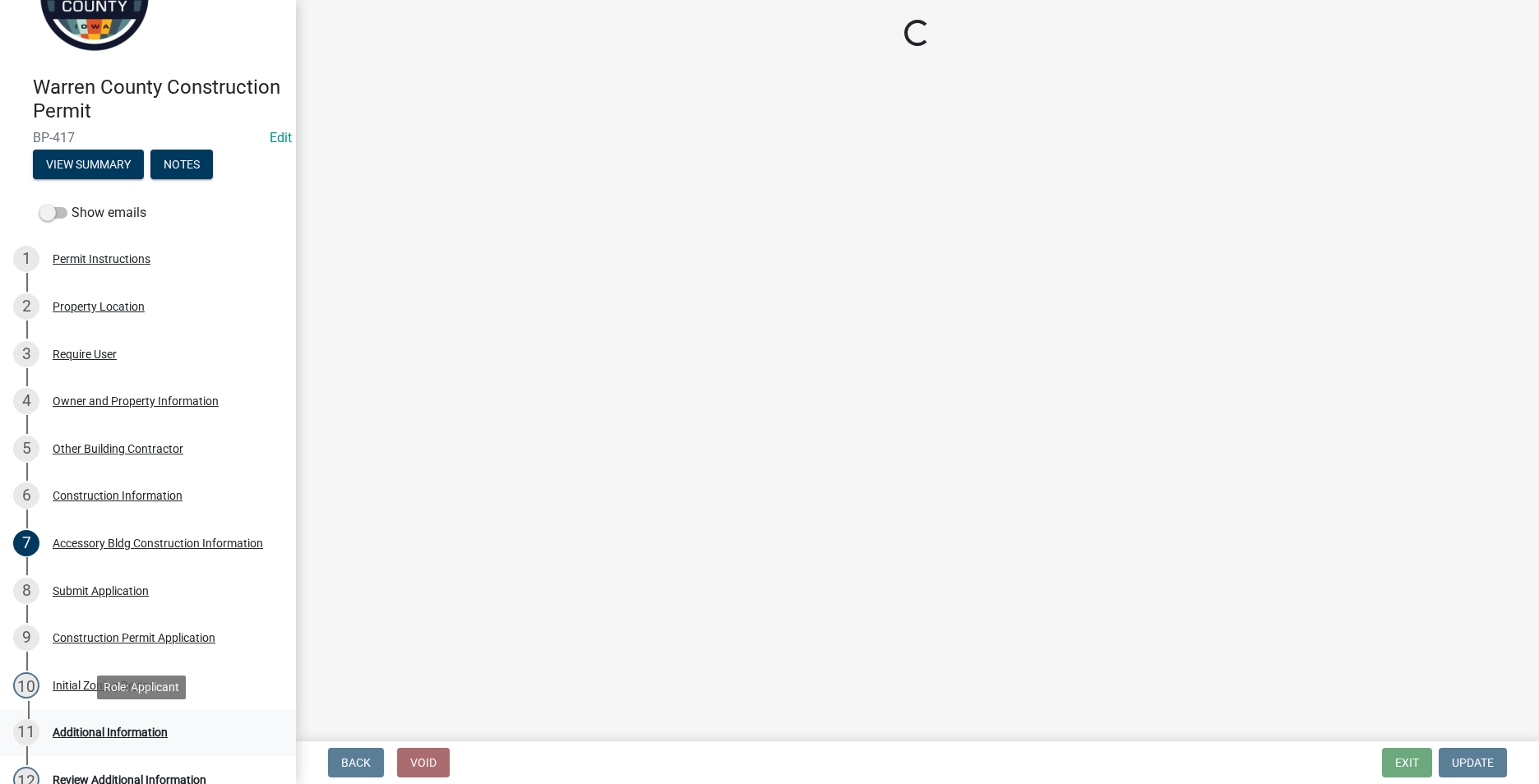
scroll to position [0, 0]
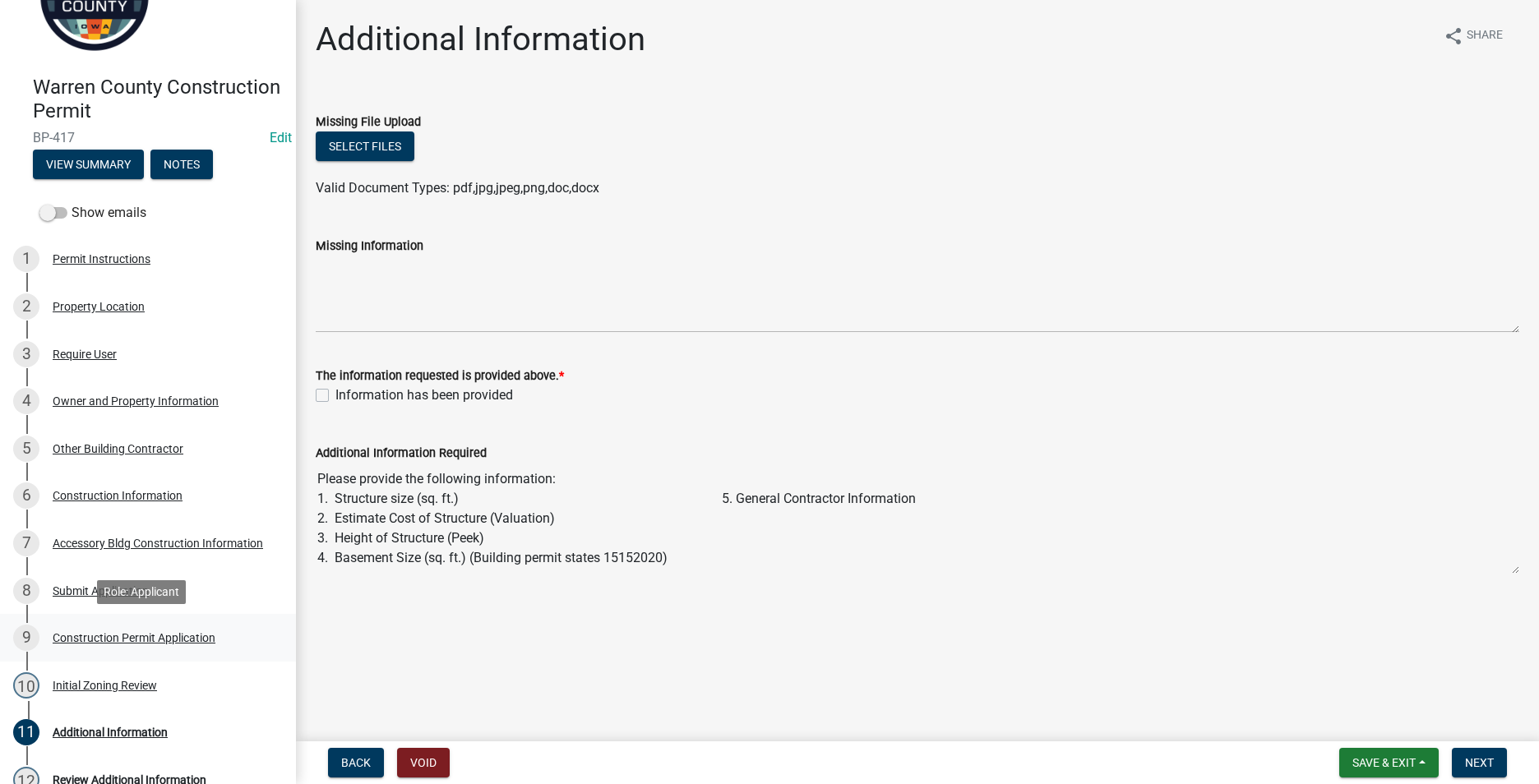
click at [87, 632] on div "Construction Permit Application" at bounding box center [133, 638] width 162 height 12
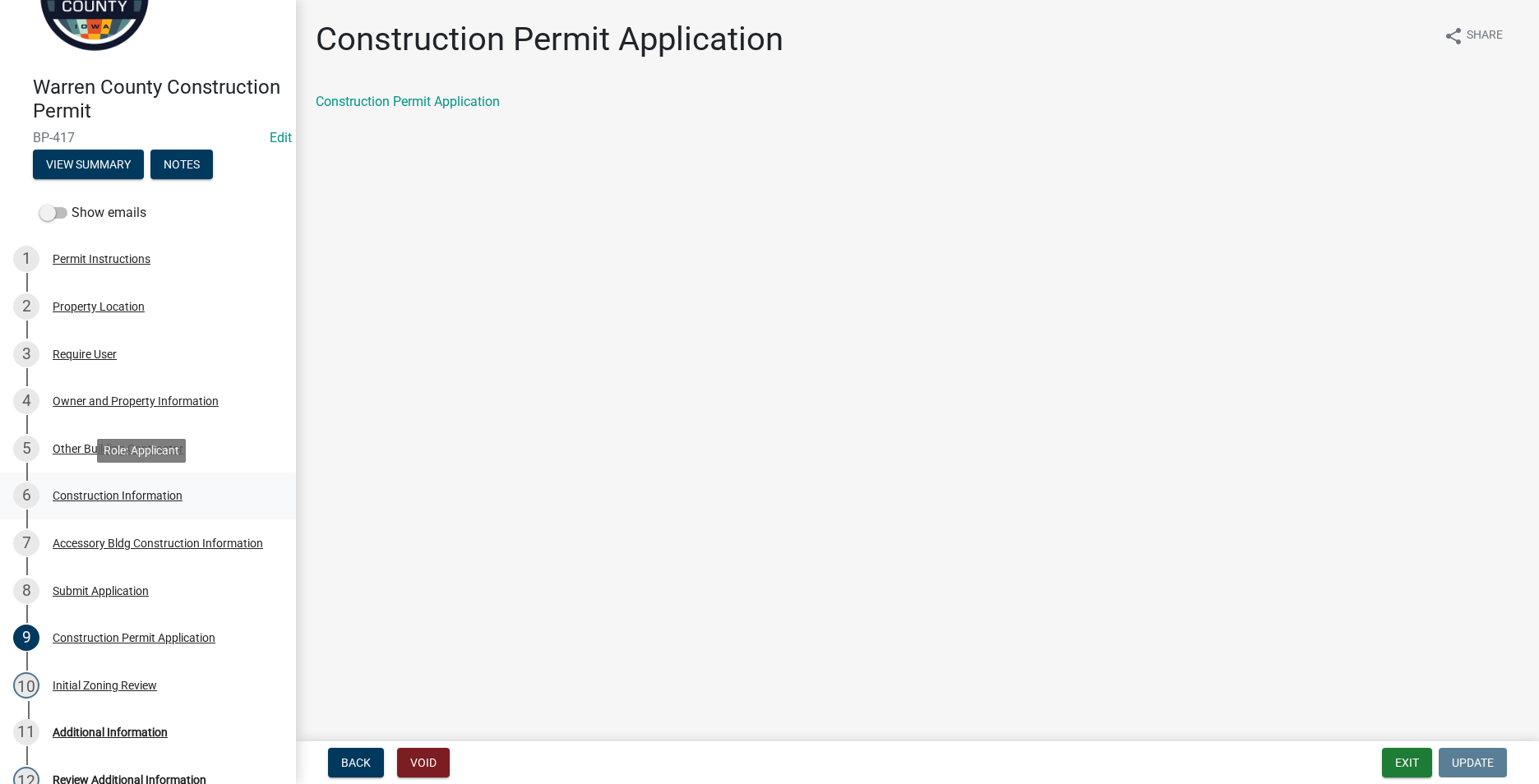
click at [95, 492] on div "Construction Information" at bounding box center [117, 496] width 130 height 12
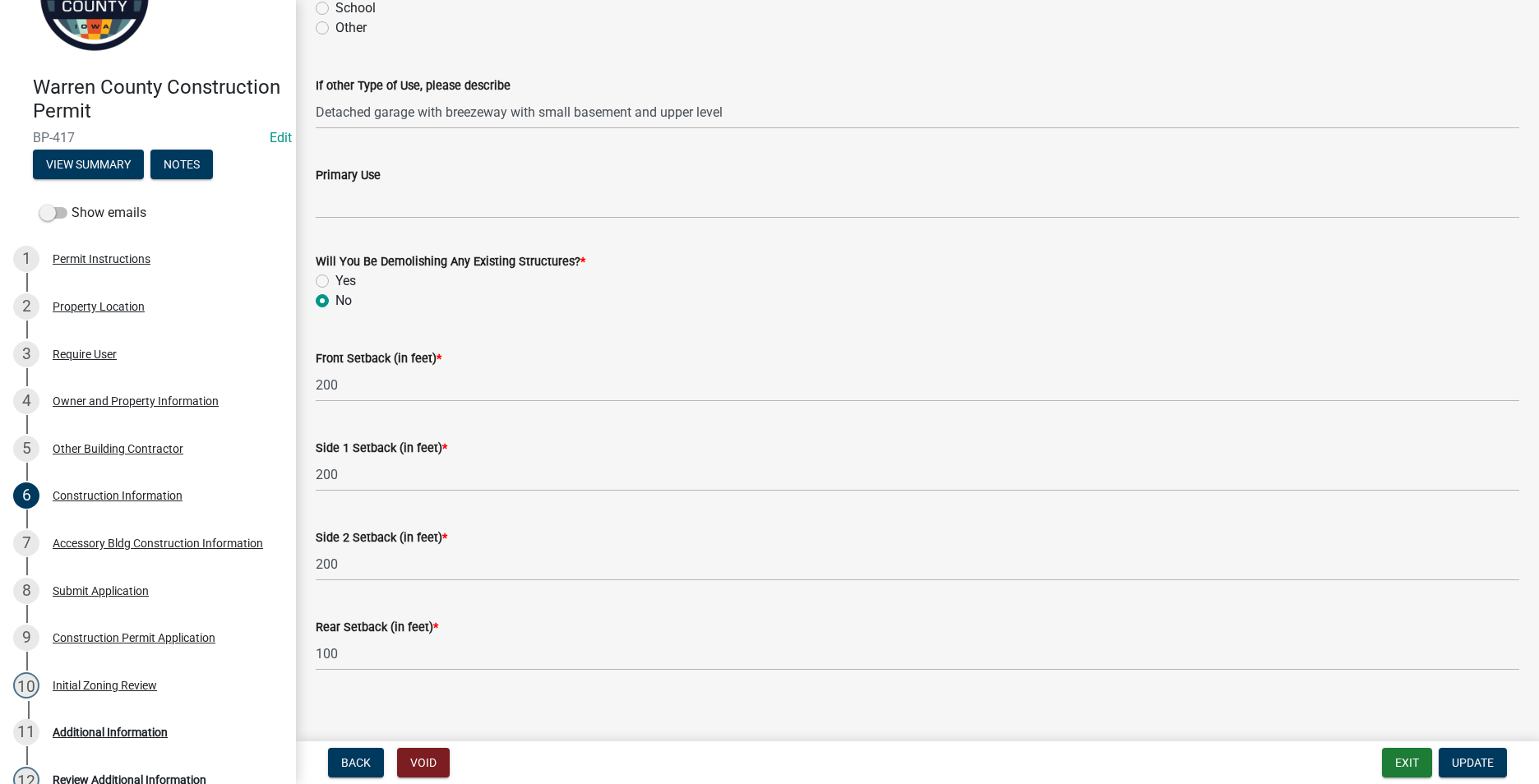
scroll to position [493, 0]
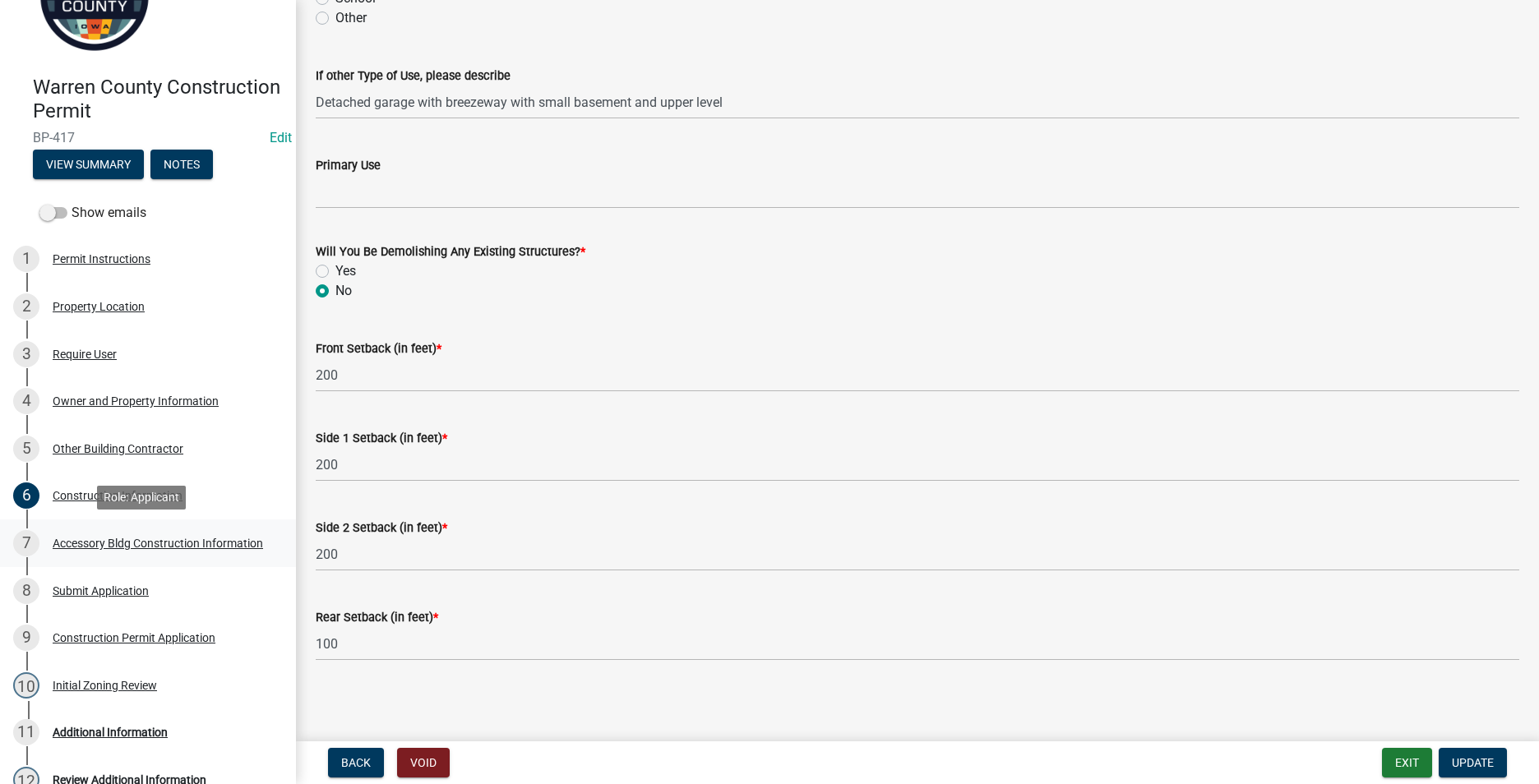
click at [125, 537] on div "Accessory Bldg Construction Information" at bounding box center [157, 543] width 211 height 12
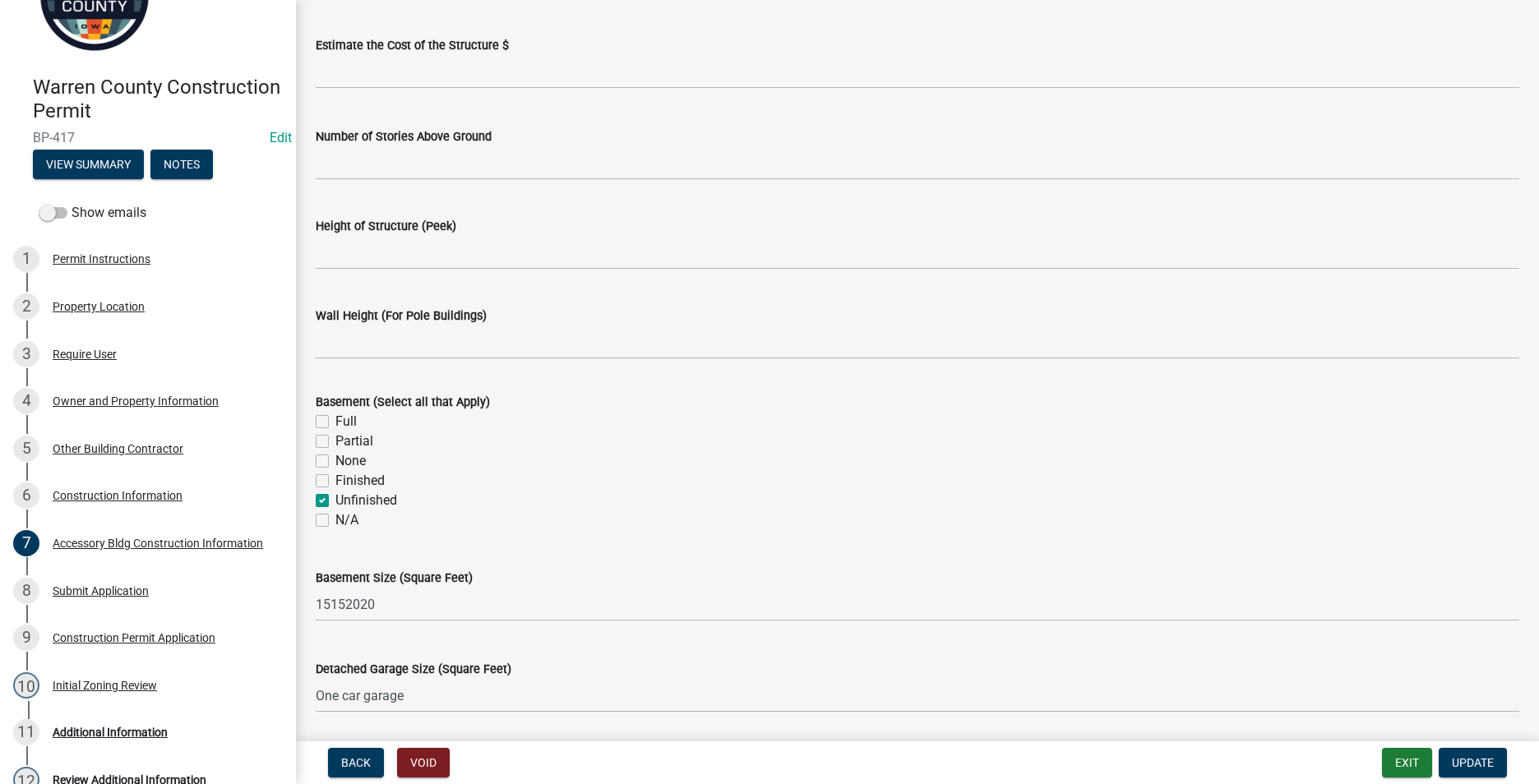
scroll to position [329, 0]
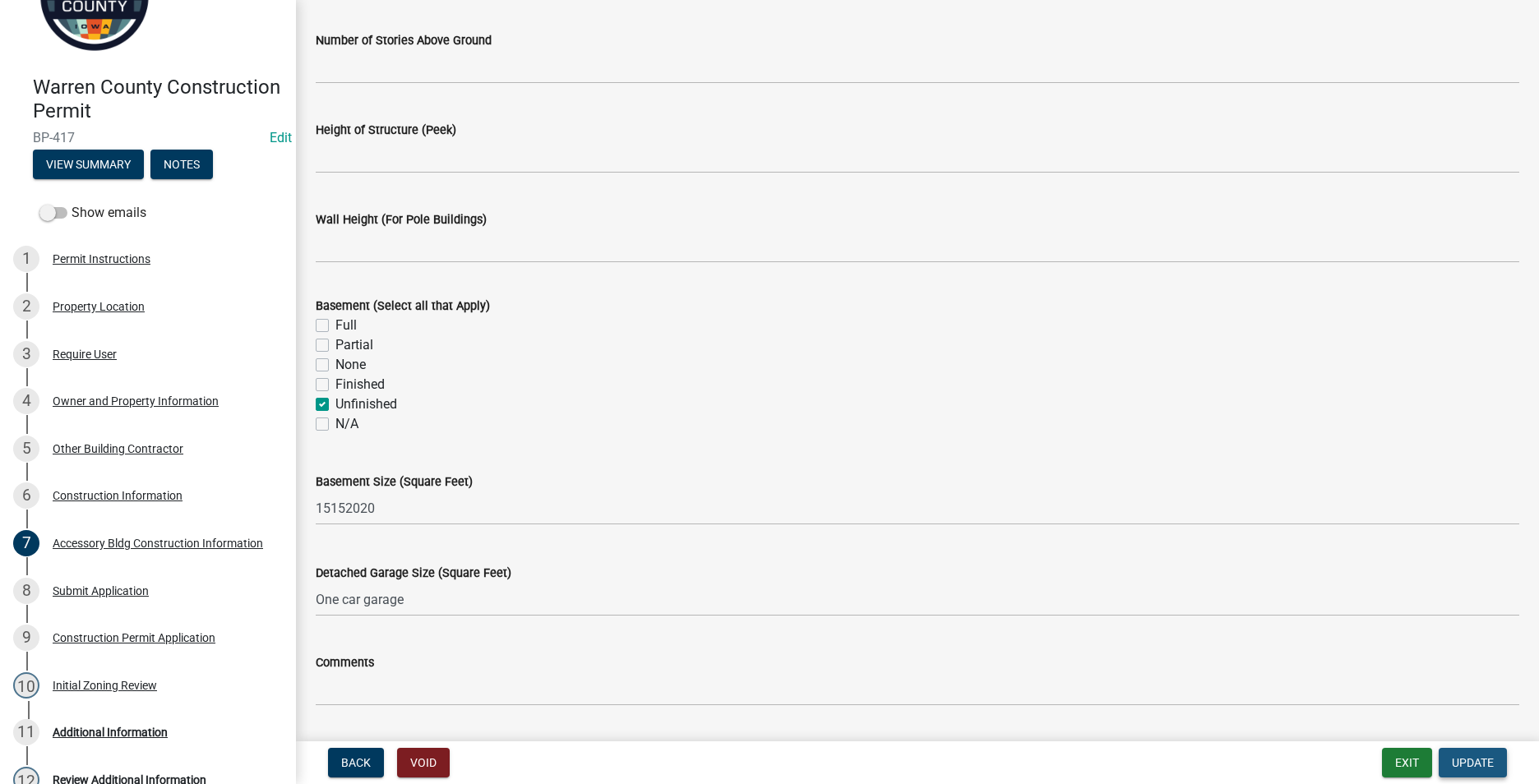
click at [1465, 759] on span "Update" at bounding box center [1472, 762] width 42 height 13
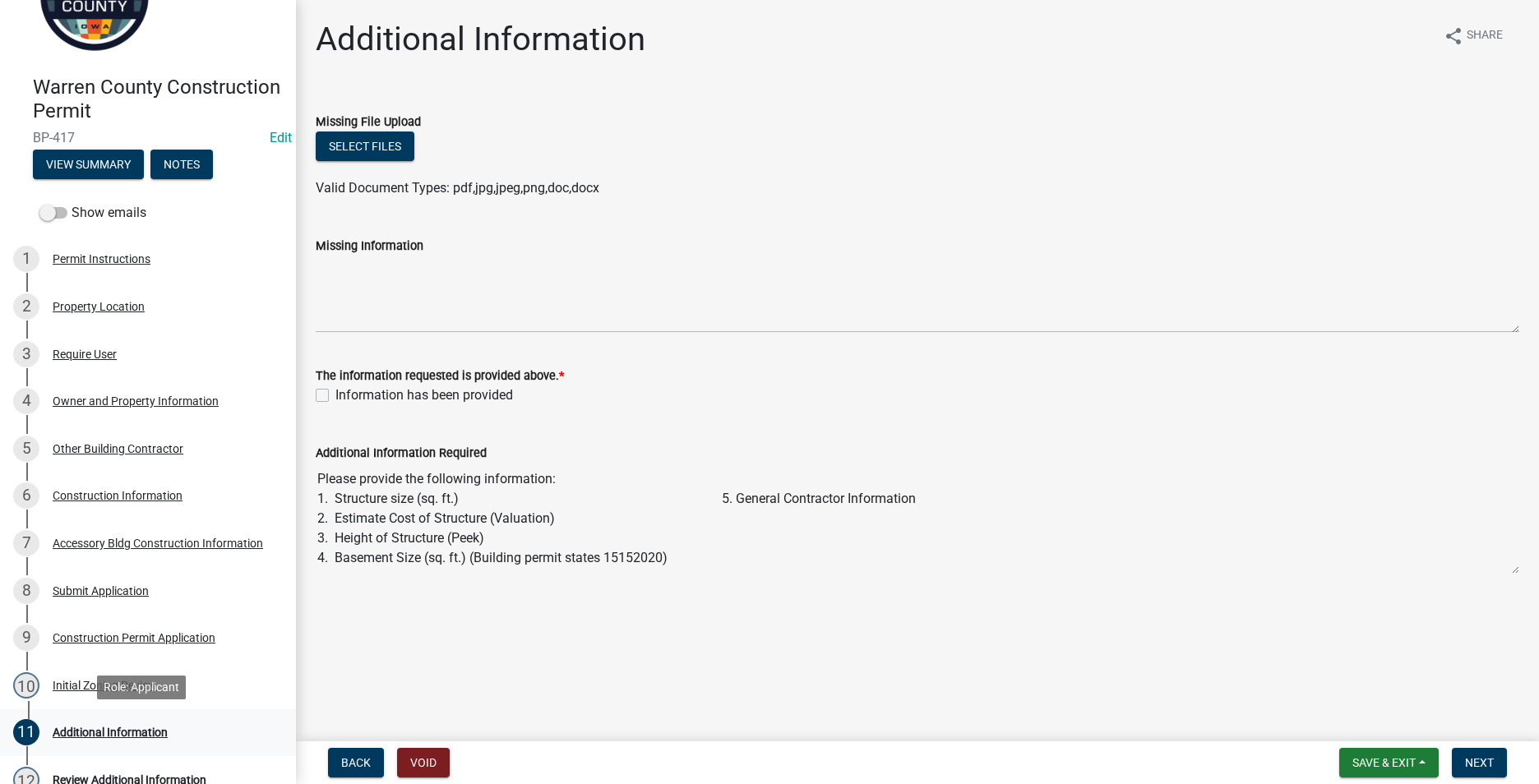
click at [91, 733] on div "Additional Information" at bounding box center [110, 732] width 115 height 12
click at [97, 775] on div "Review Additional Information" at bounding box center [129, 780] width 153 height 12
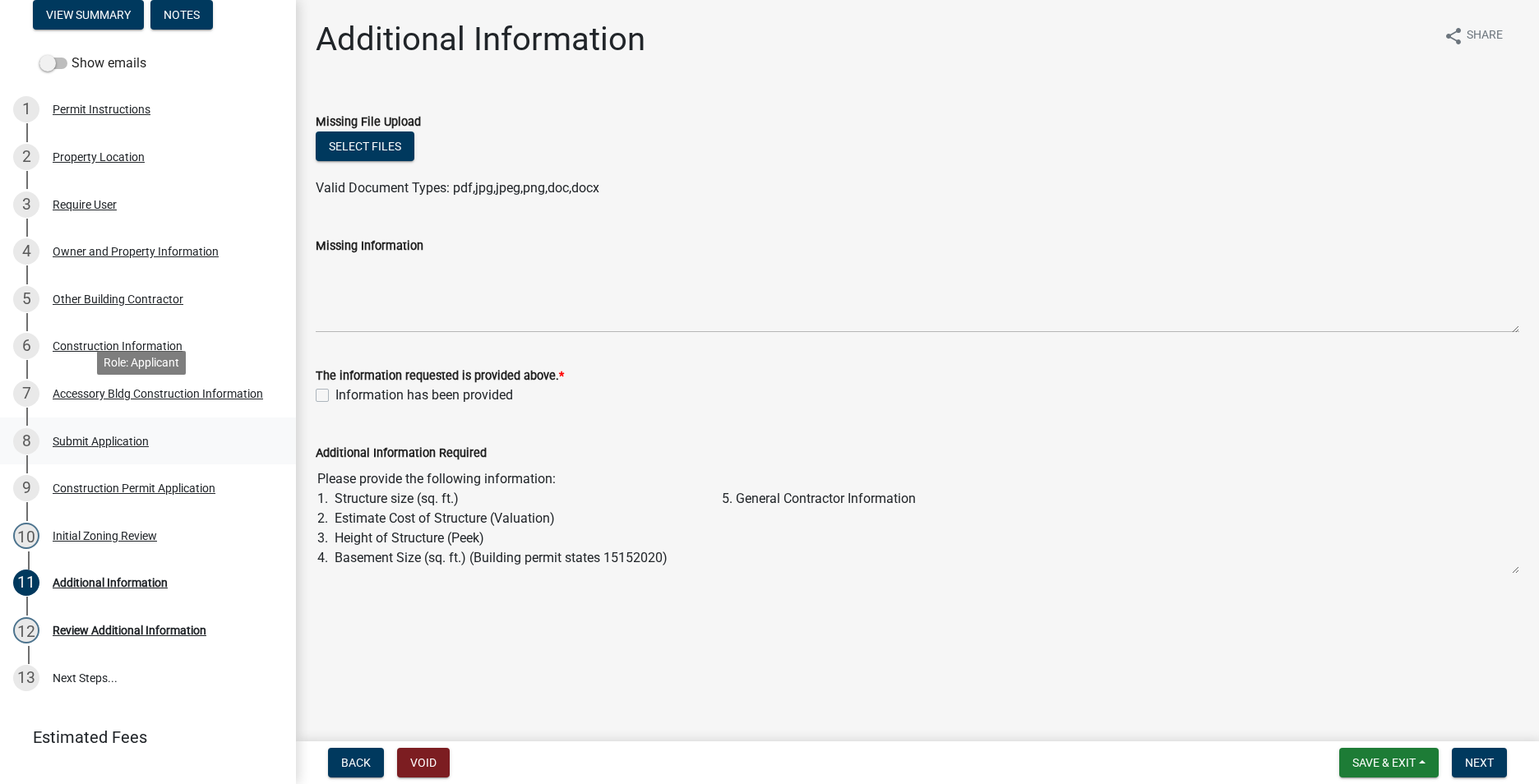
scroll to position [265, 0]
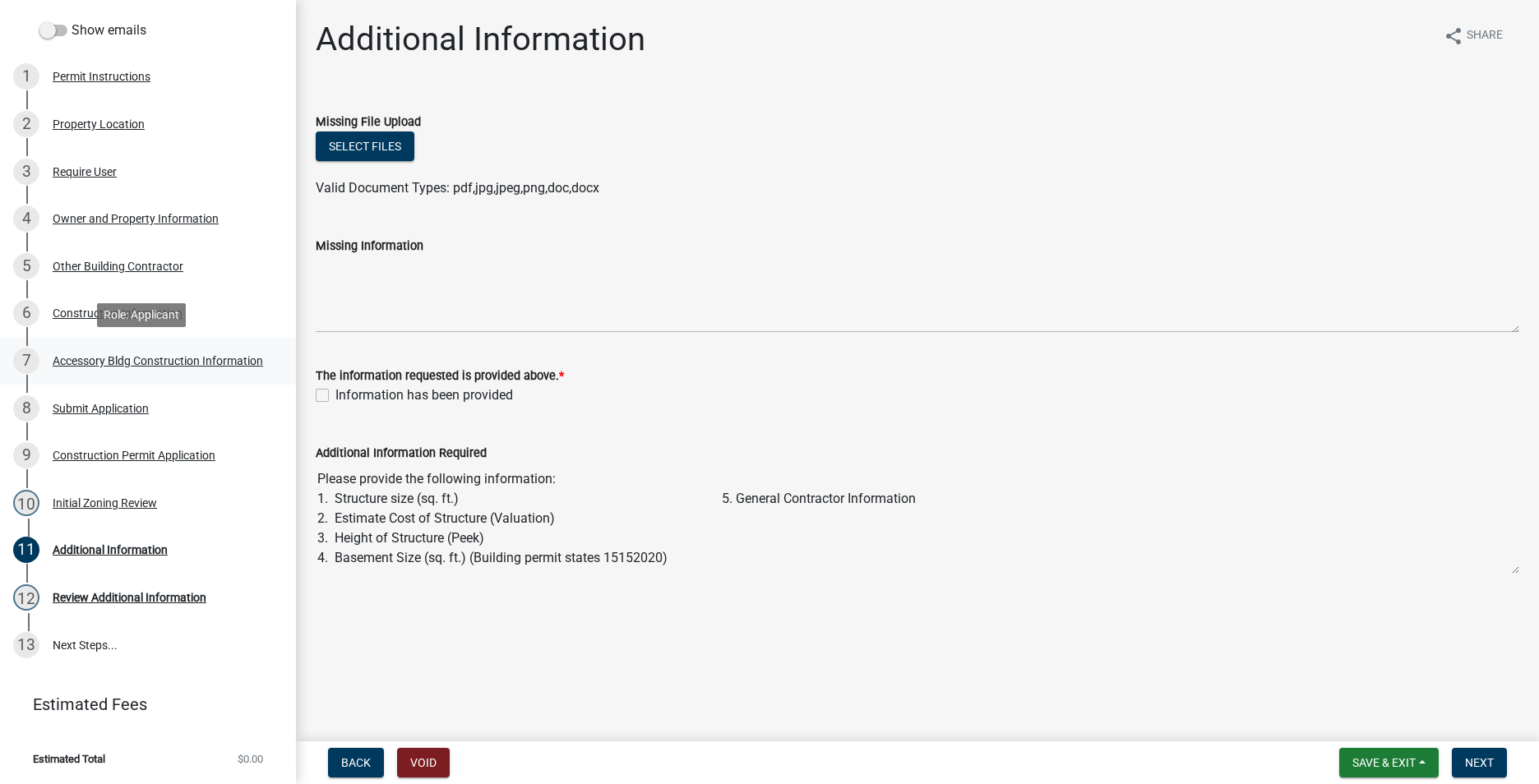
click at [103, 361] on div "Accessory Bldg Construction Information" at bounding box center [157, 361] width 211 height 12
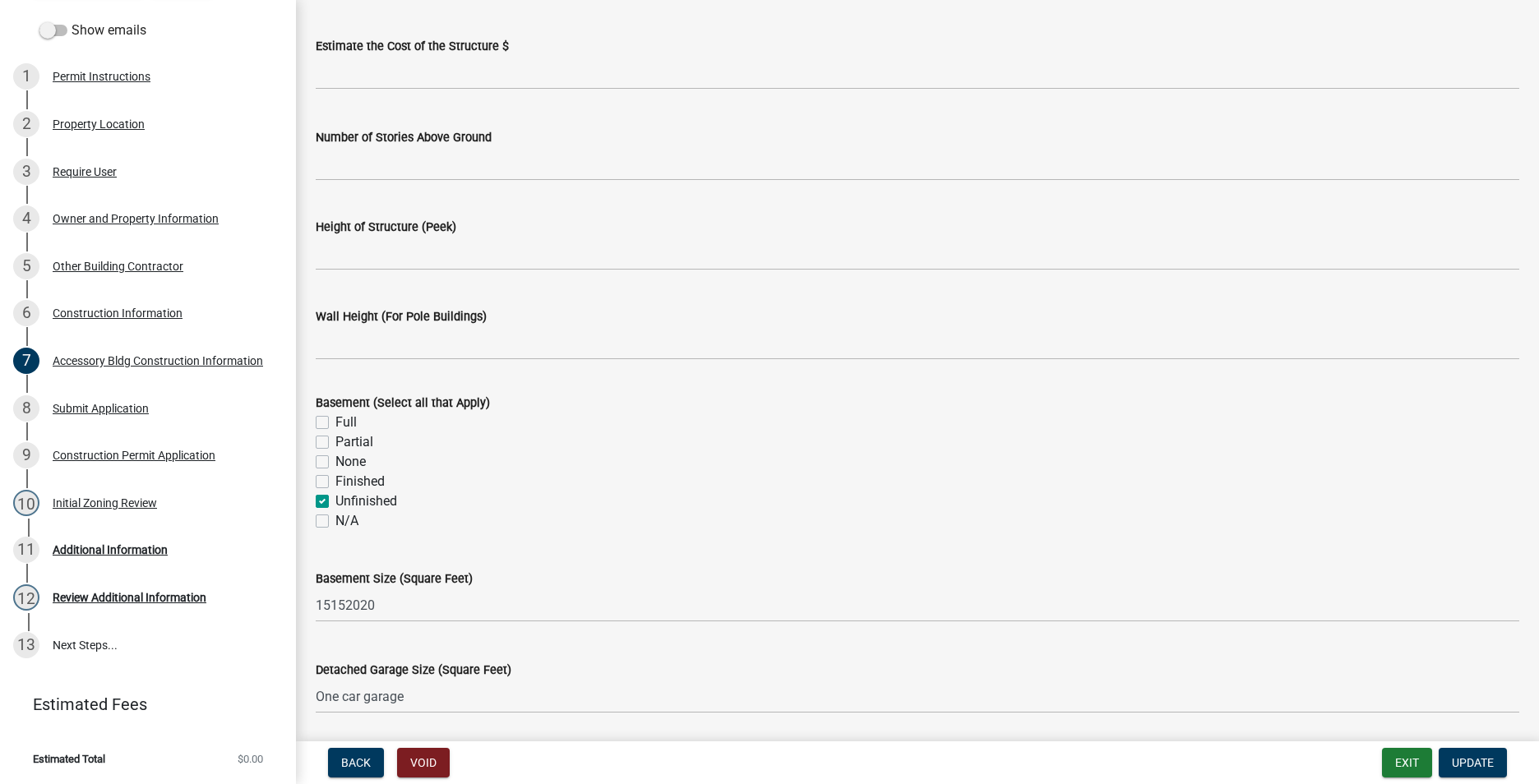
scroll to position [164, 0]
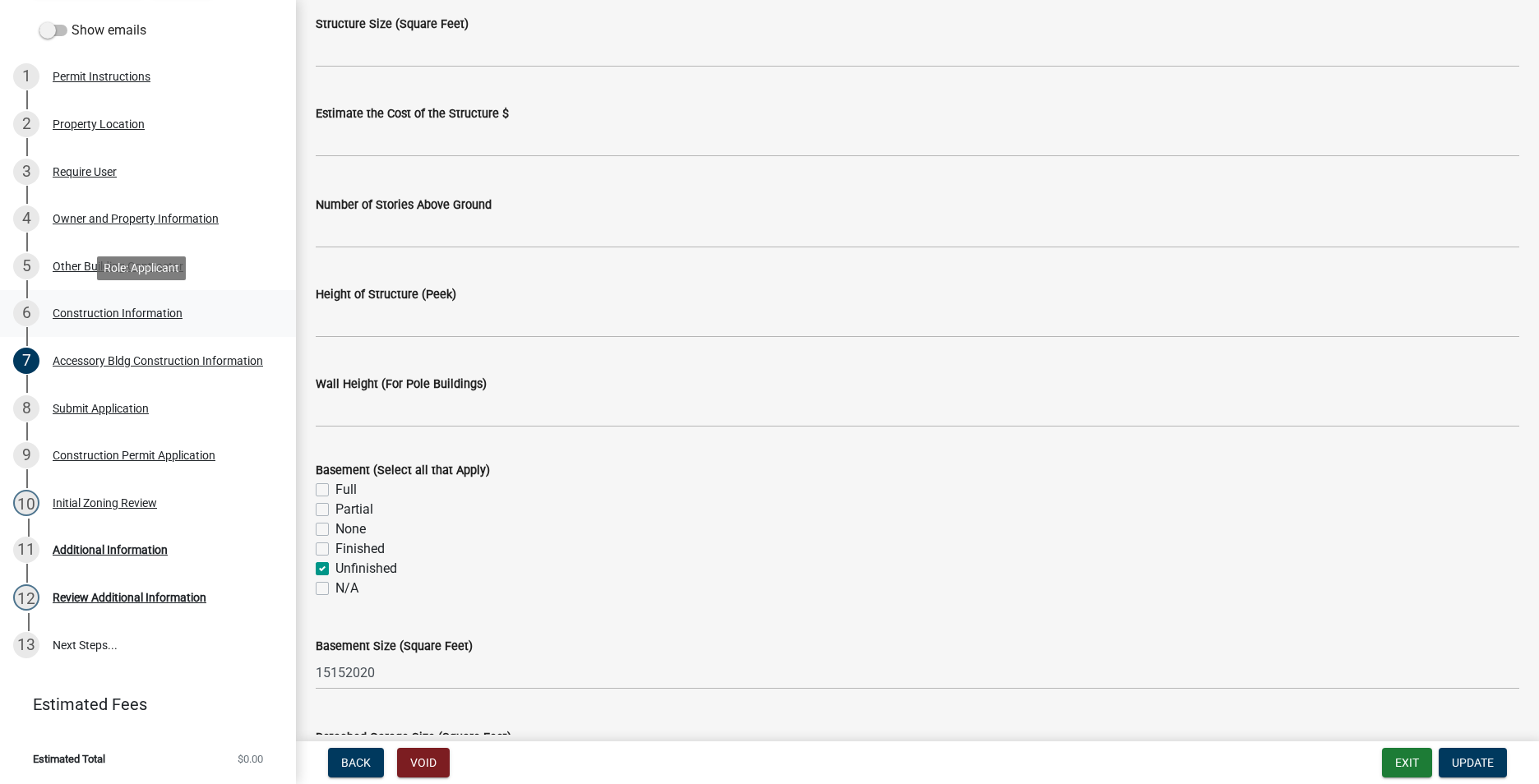
click at [87, 312] on div "Construction Information" at bounding box center [117, 313] width 130 height 12
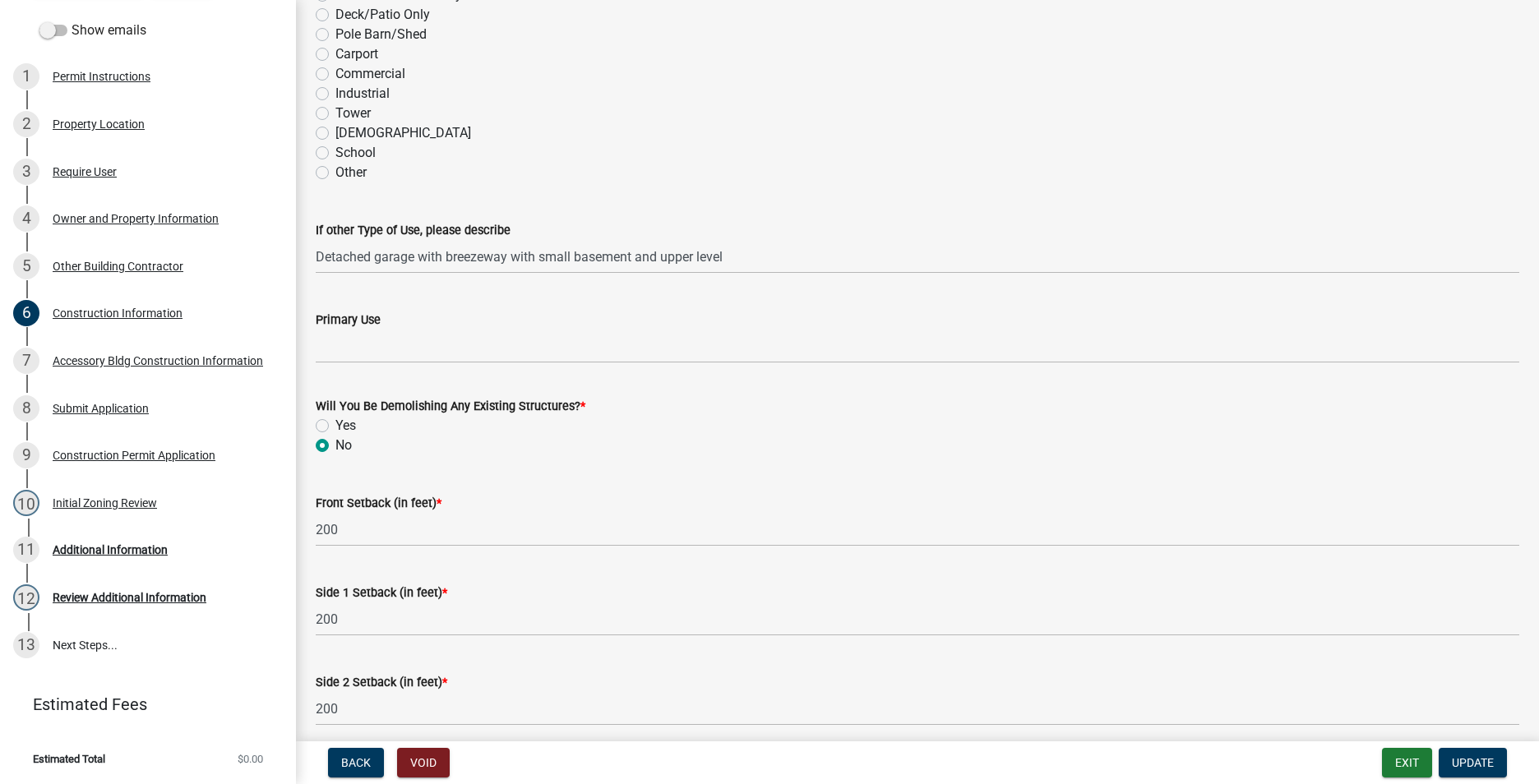
scroll to position [332, 0]
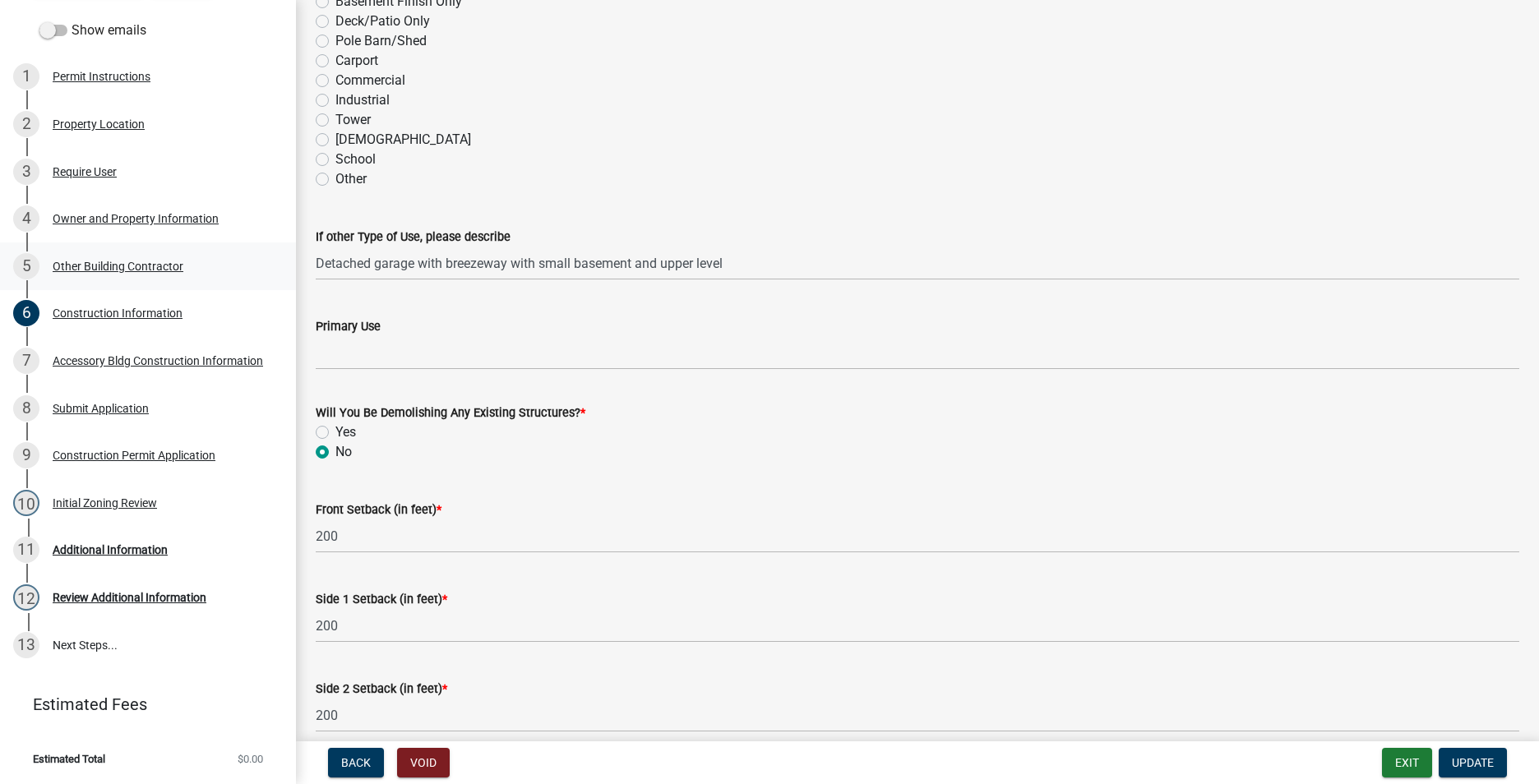
click at [106, 258] on div "5 Other Building Contractor" at bounding box center [142, 267] width 257 height 27
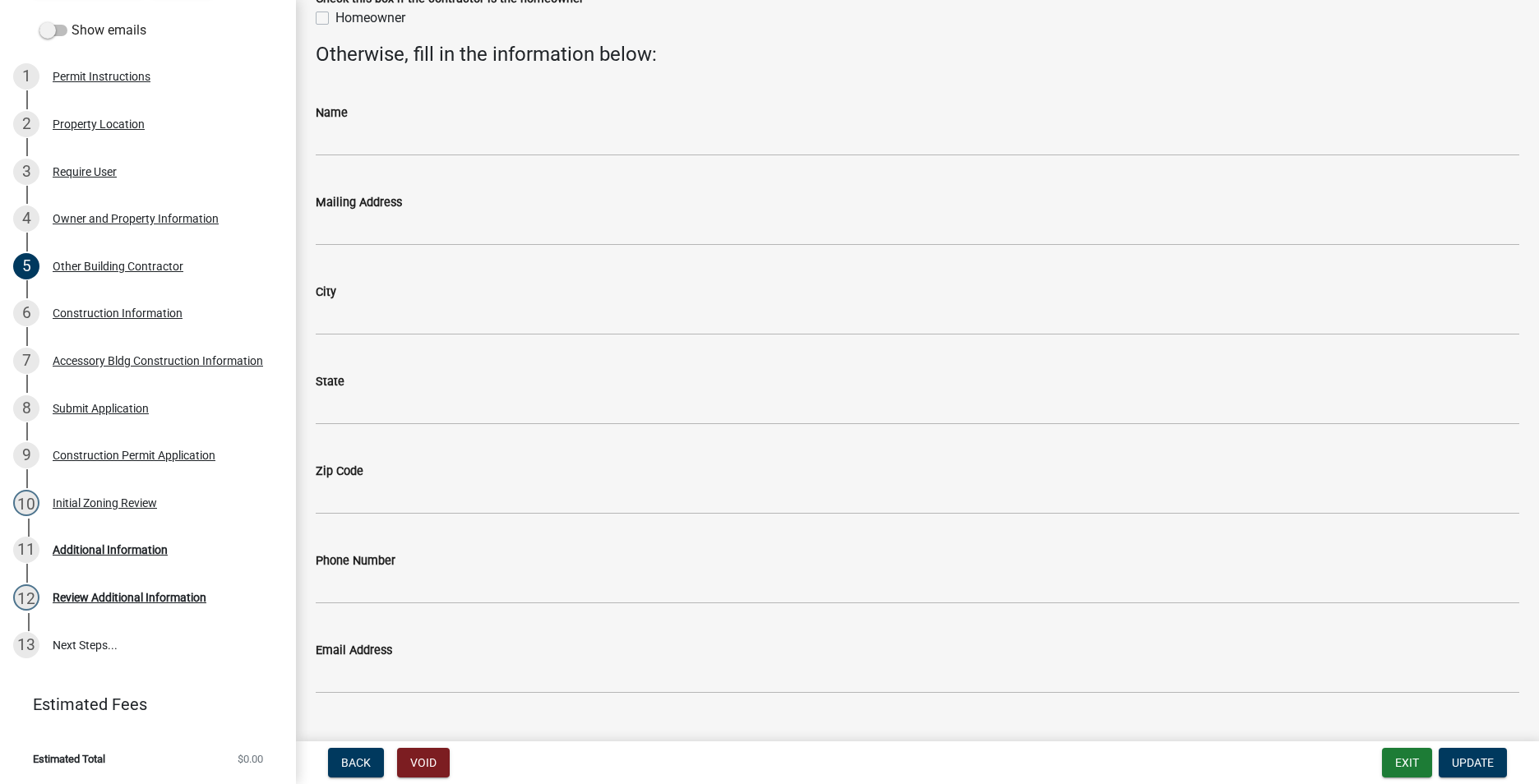
scroll to position [159, 0]
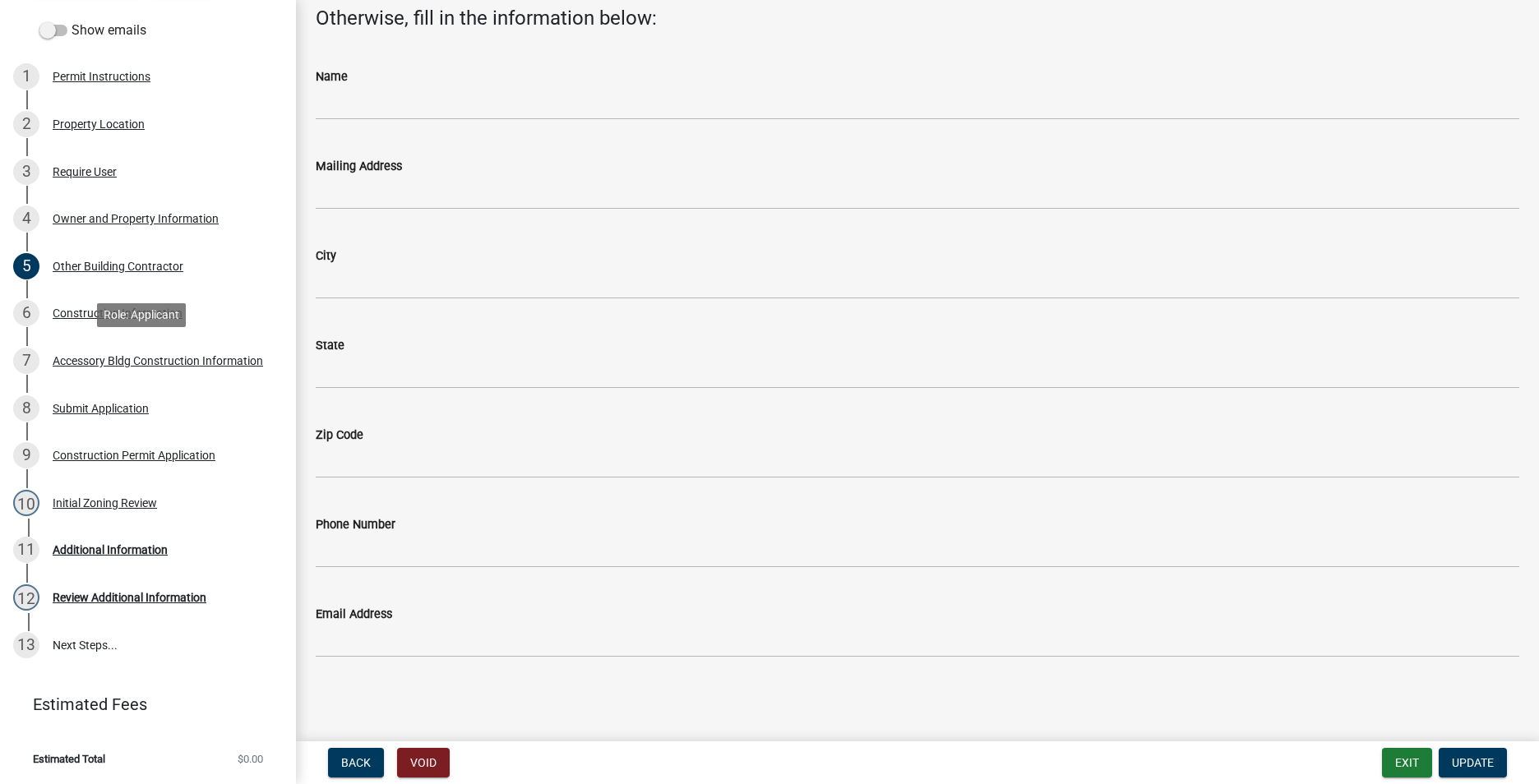
click at [114, 362] on div "Accessory Bldg Construction Information" at bounding box center [157, 361] width 211 height 12
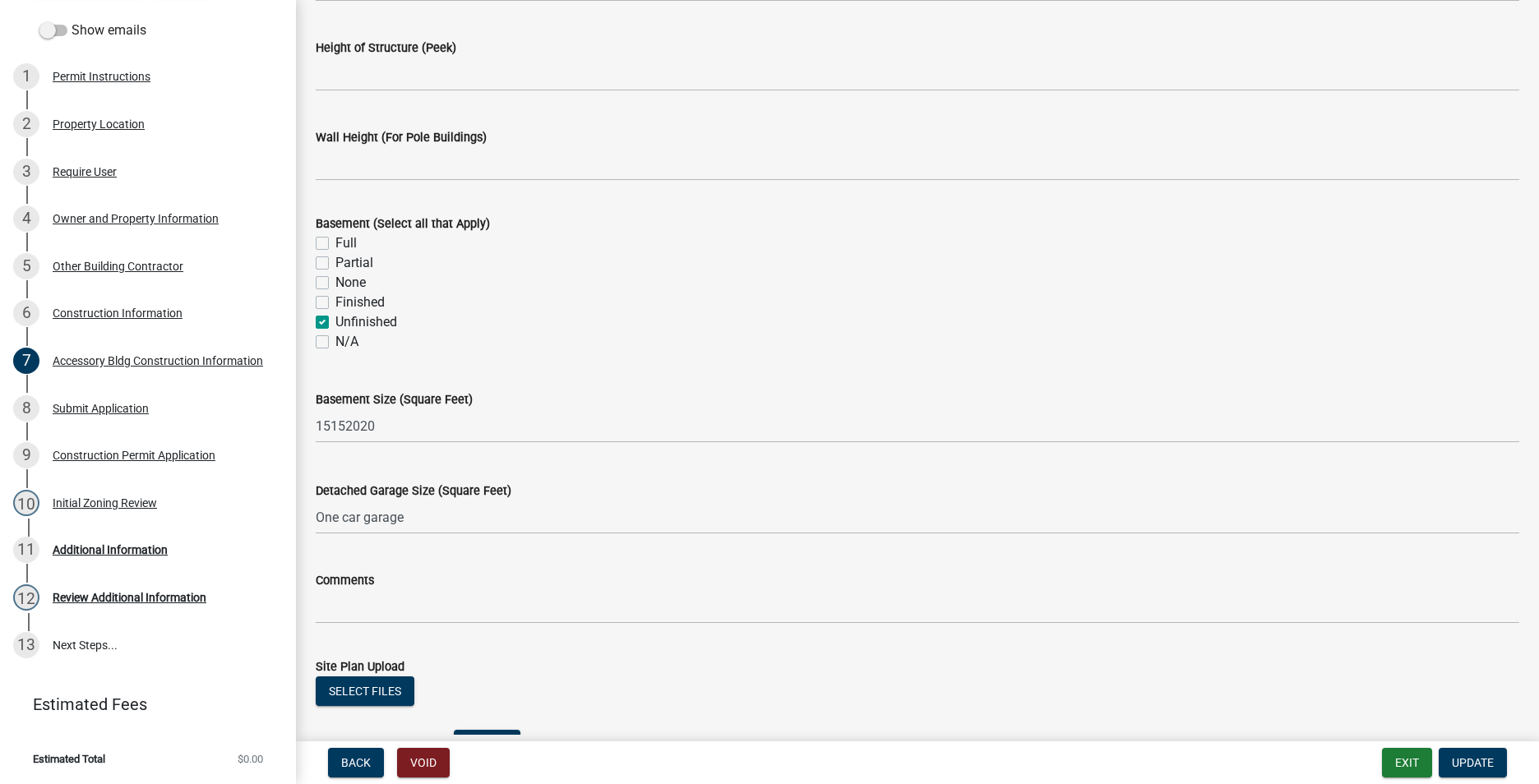
scroll to position [740, 0]
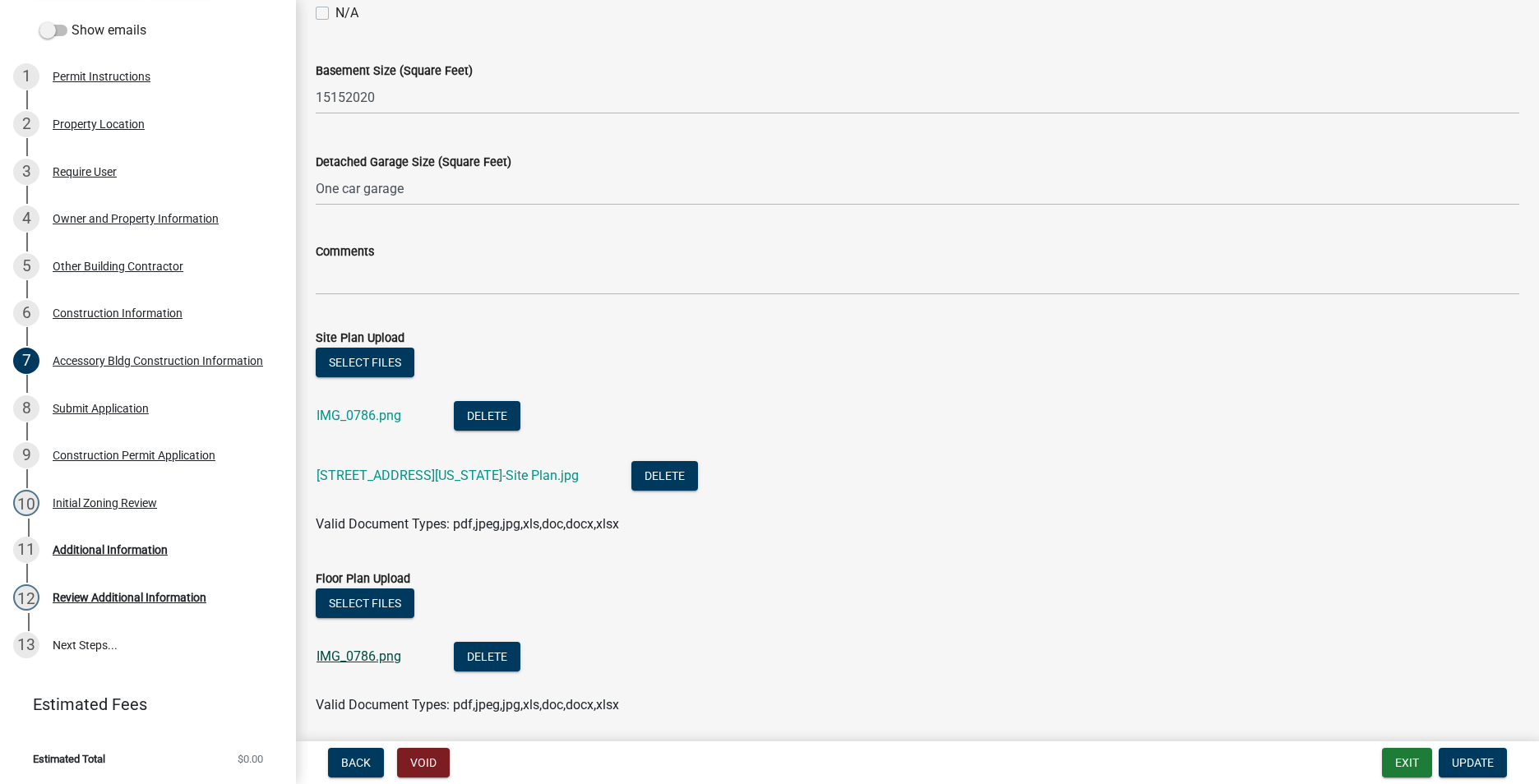
click at [358, 656] on link "IMG_0786.png" at bounding box center [359, 656] width 85 height 16
click at [108, 362] on div "Accessory Bldg Construction Information" at bounding box center [157, 361] width 211 height 12
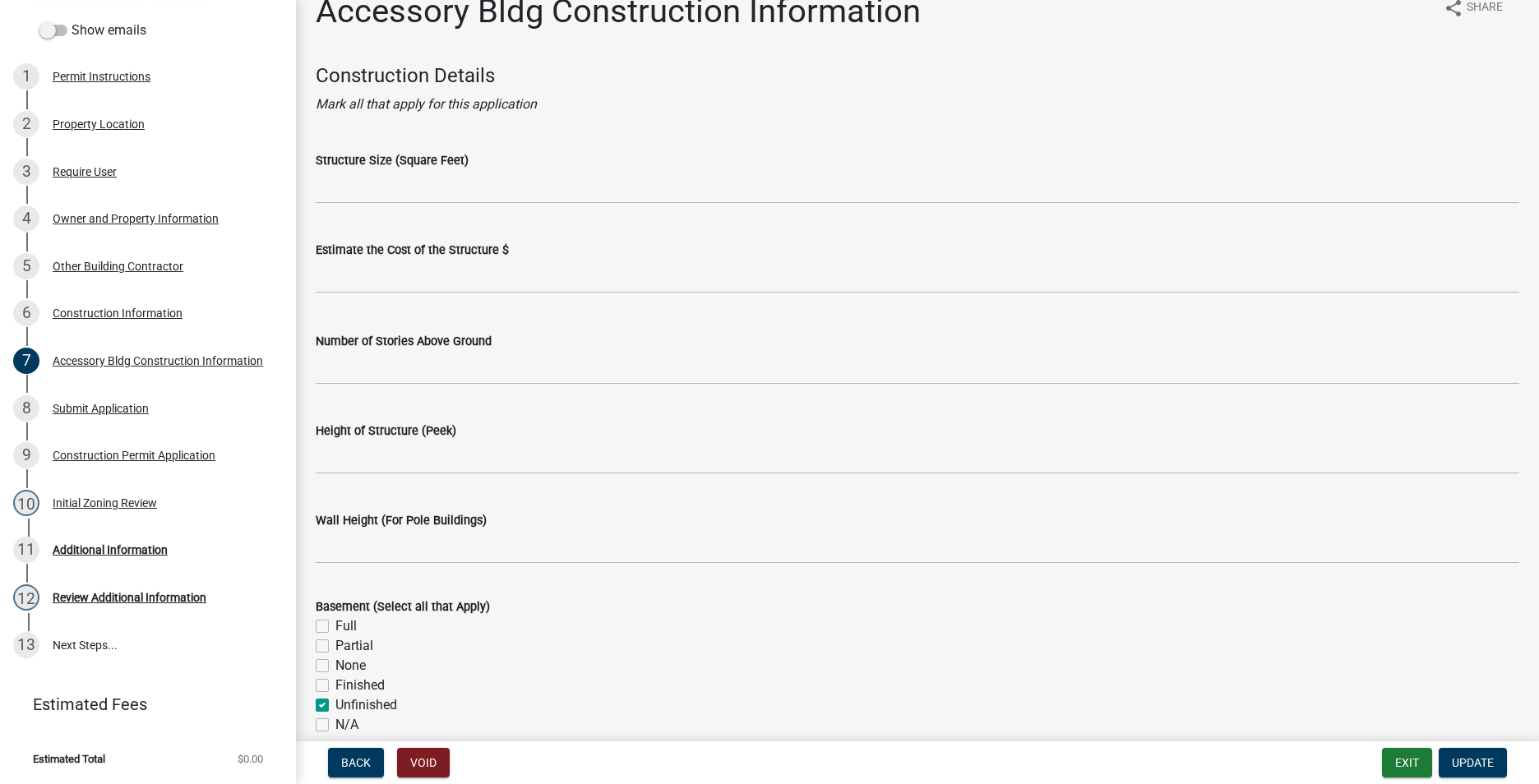
scroll to position [0, 0]
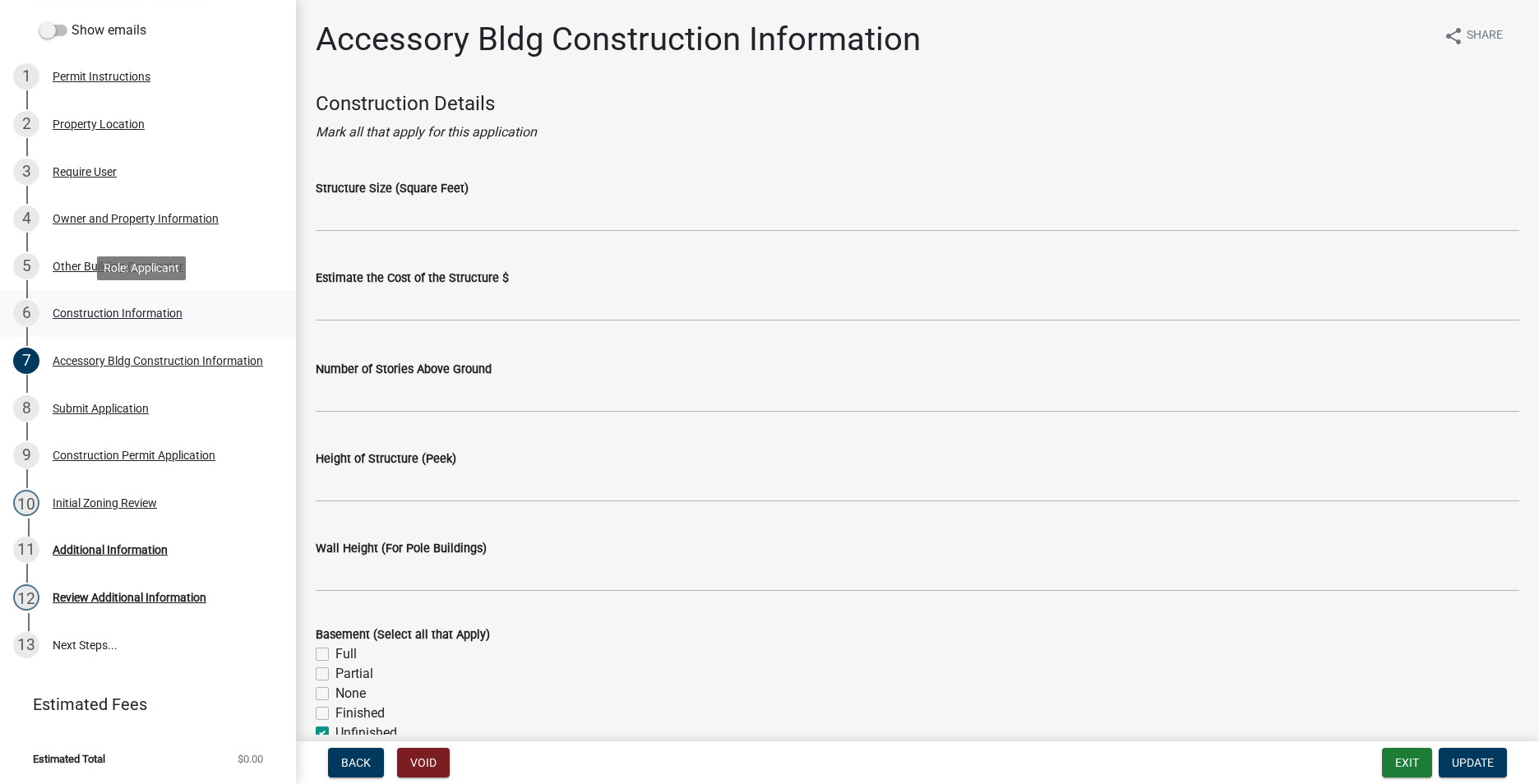
click at [128, 312] on div "Construction Information" at bounding box center [117, 313] width 130 height 12
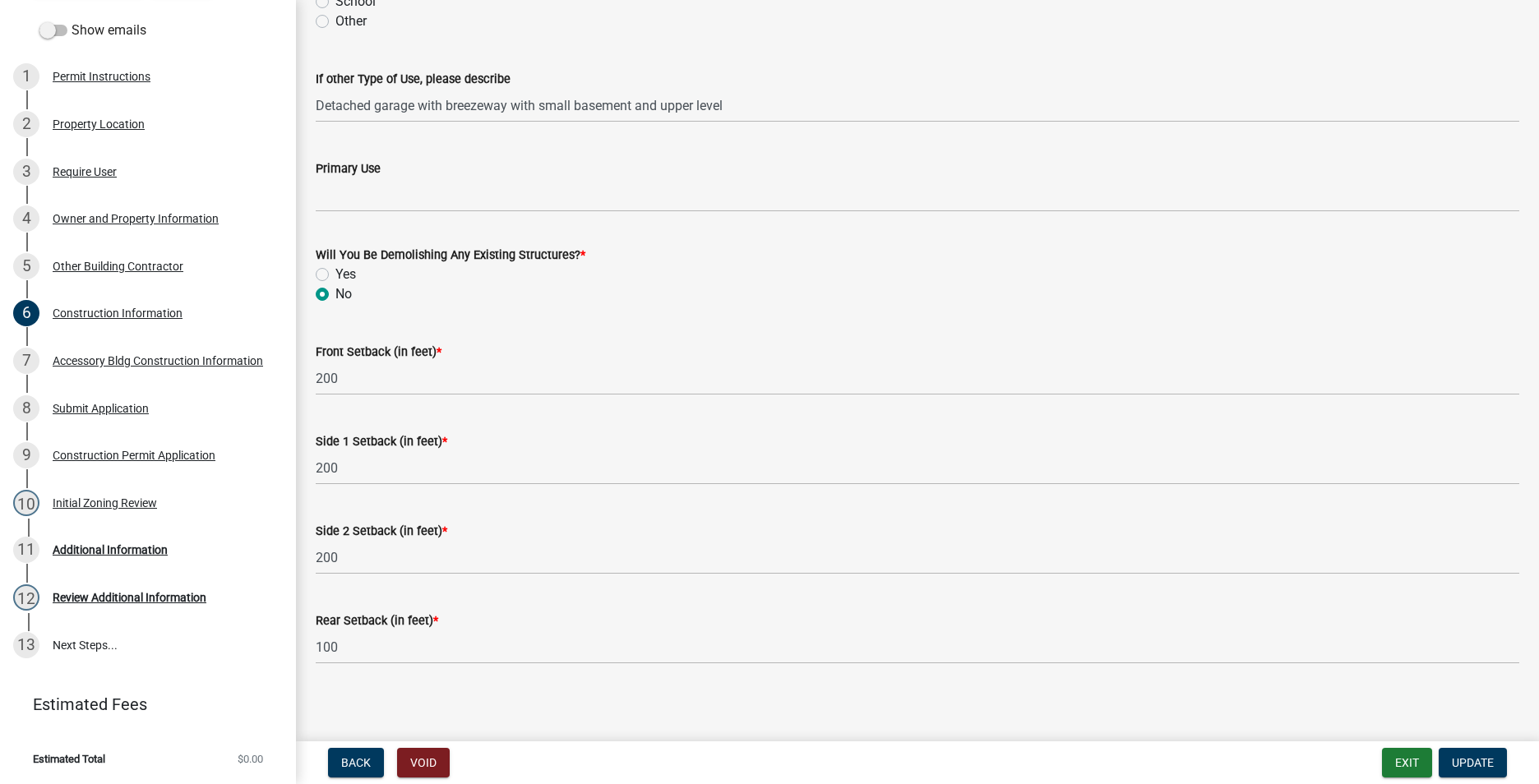
scroll to position [497, 0]
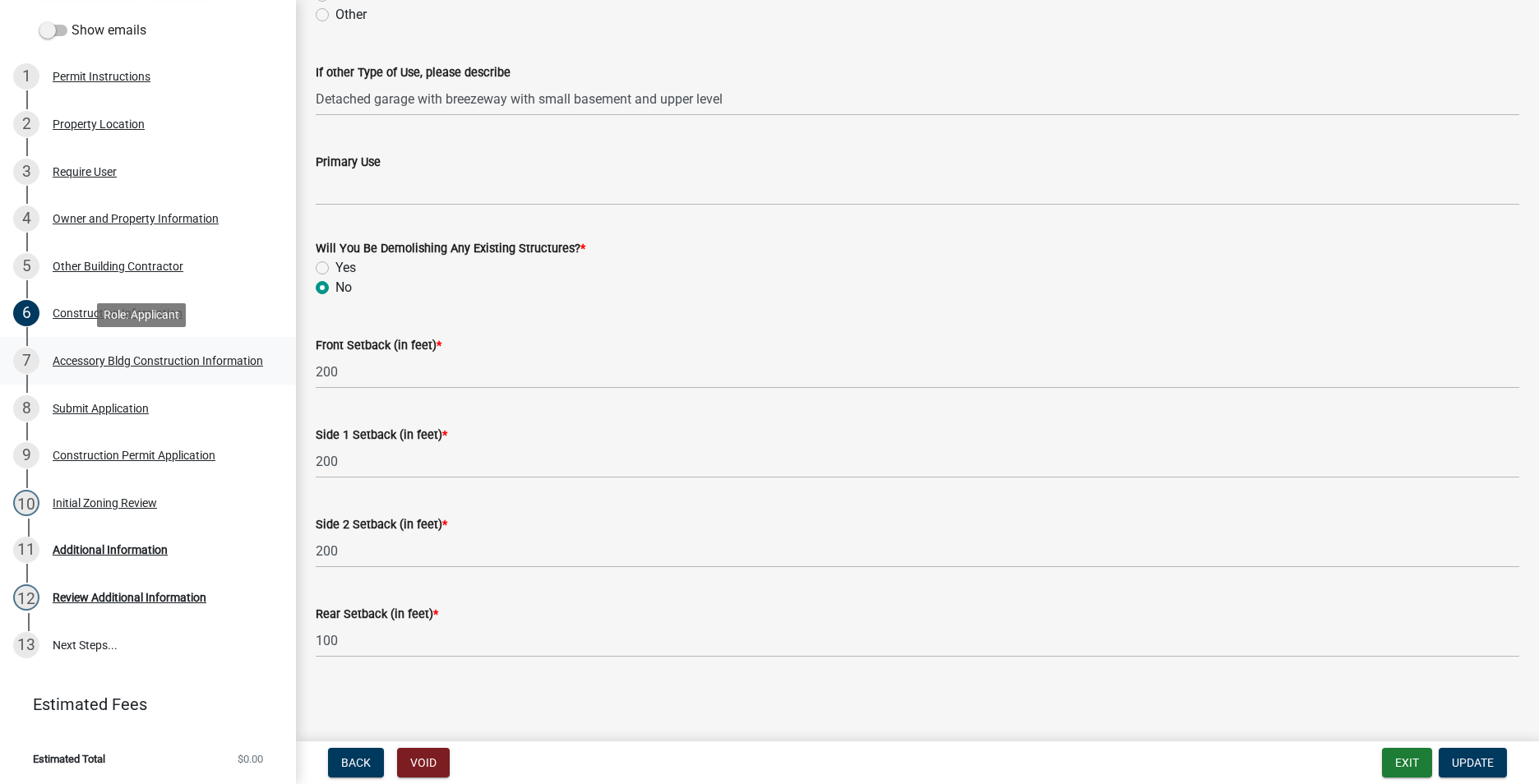
click at [106, 355] on div "Accessory Bldg Construction Information" at bounding box center [157, 361] width 211 height 12
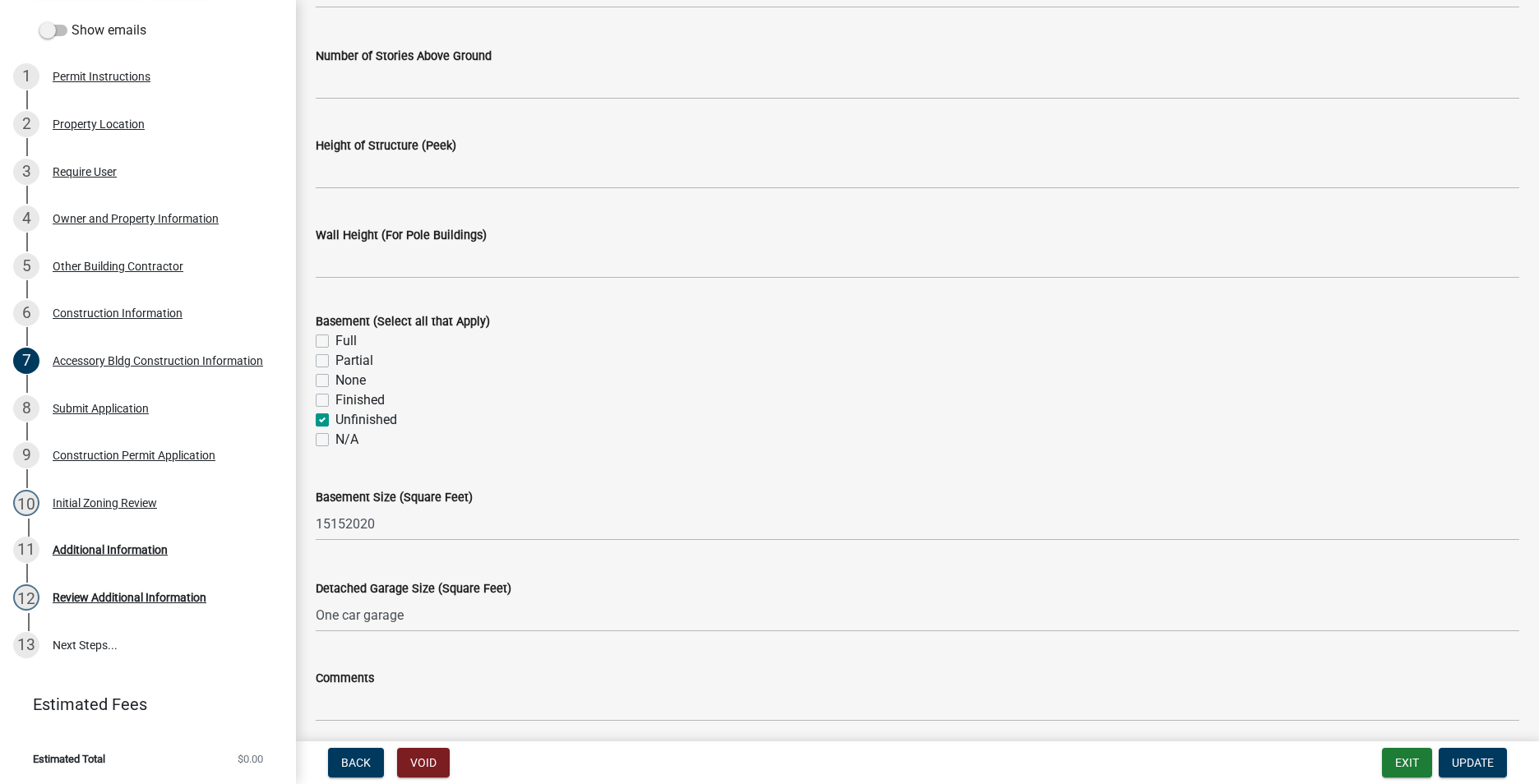
scroll to position [329, 0]
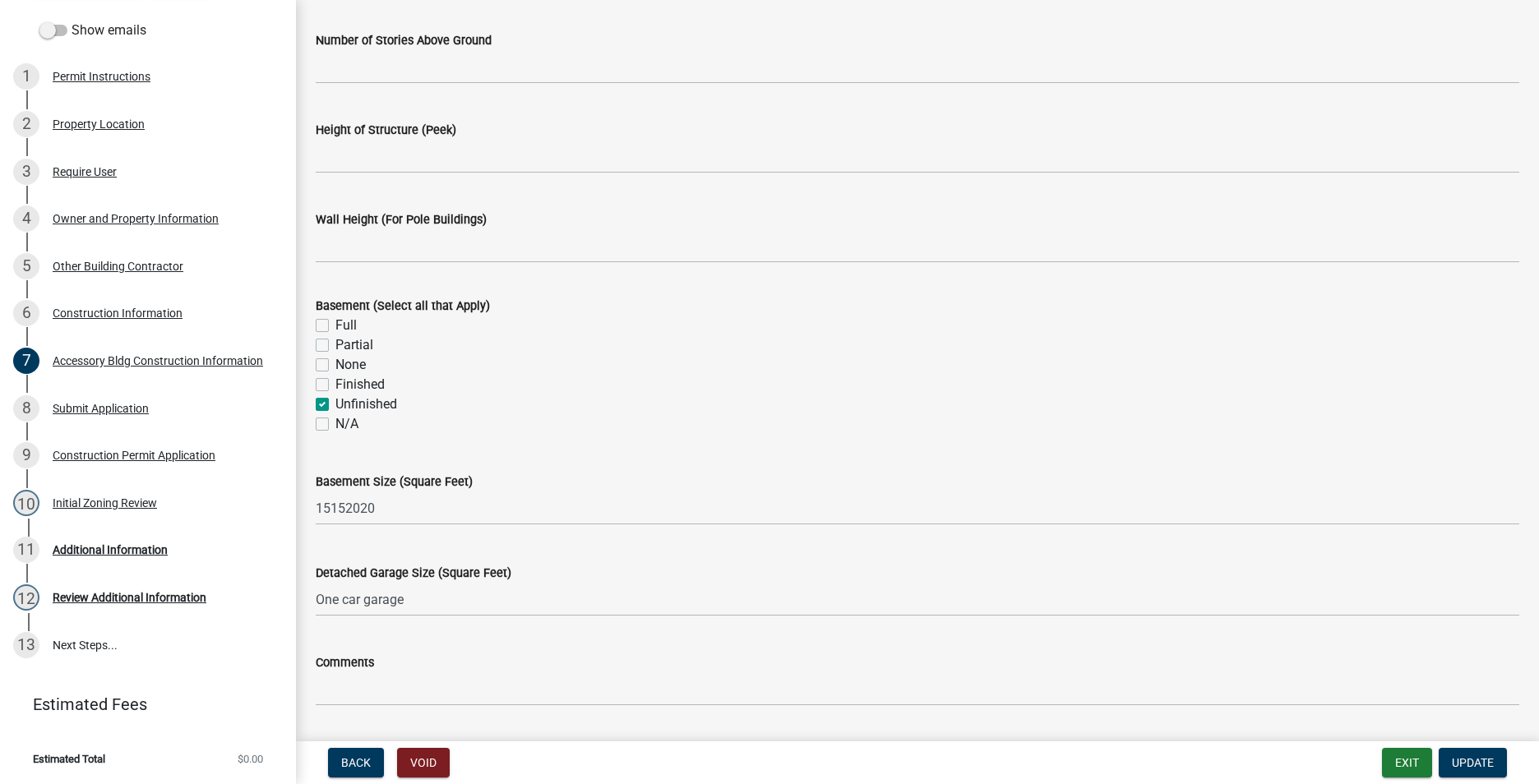
click at [335, 326] on label "Full" at bounding box center [346, 326] width 22 height 20
click at [335, 326] on input "Full" at bounding box center [340, 321] width 11 height 11
checkbox input "true"
checkbox input "false"
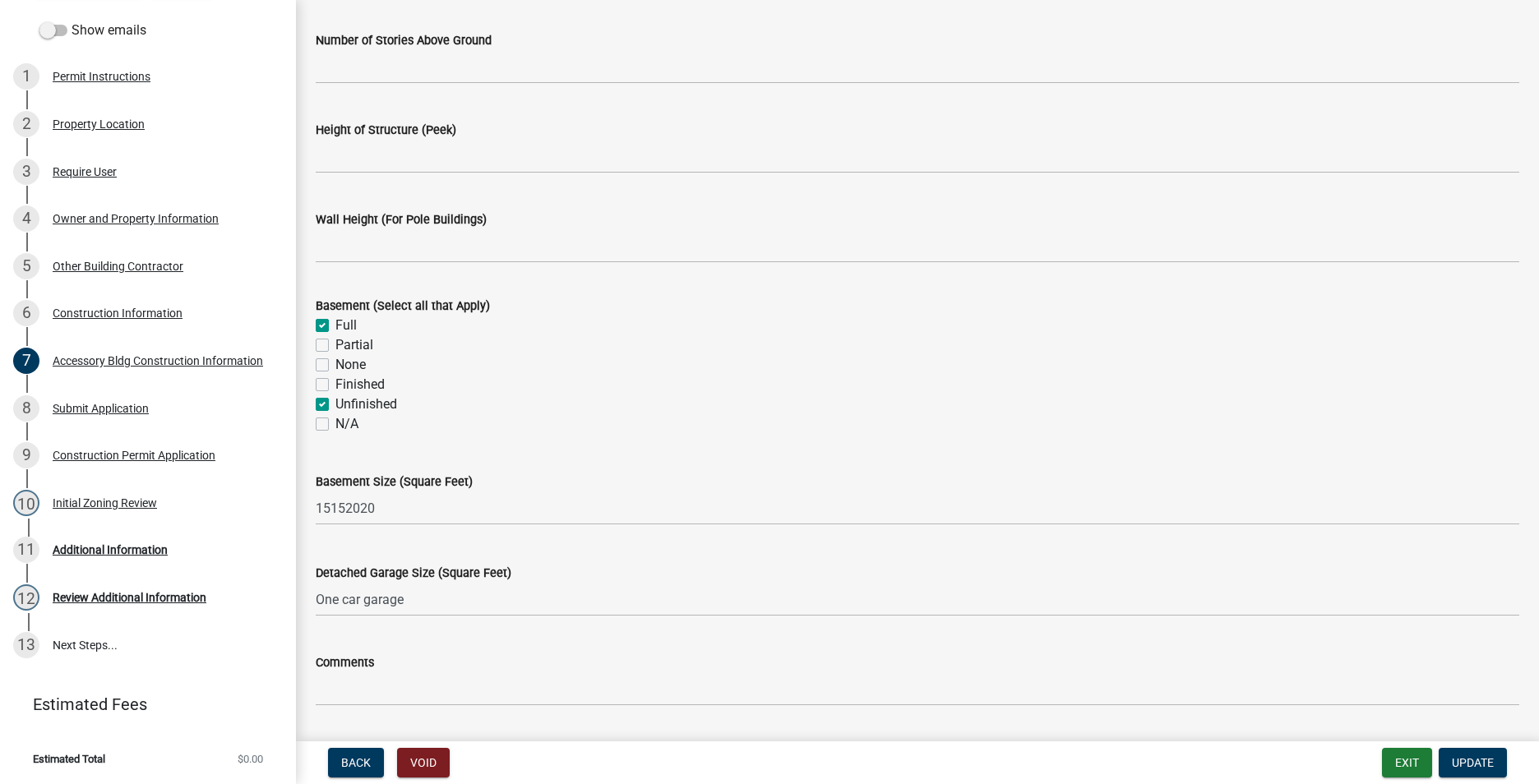
checkbox input "false"
checkbox input "true"
checkbox input "false"
click at [335, 343] on label "Partial" at bounding box center [353, 345] width 37 height 20
click at [335, 343] on input "Partial" at bounding box center [340, 340] width 11 height 11
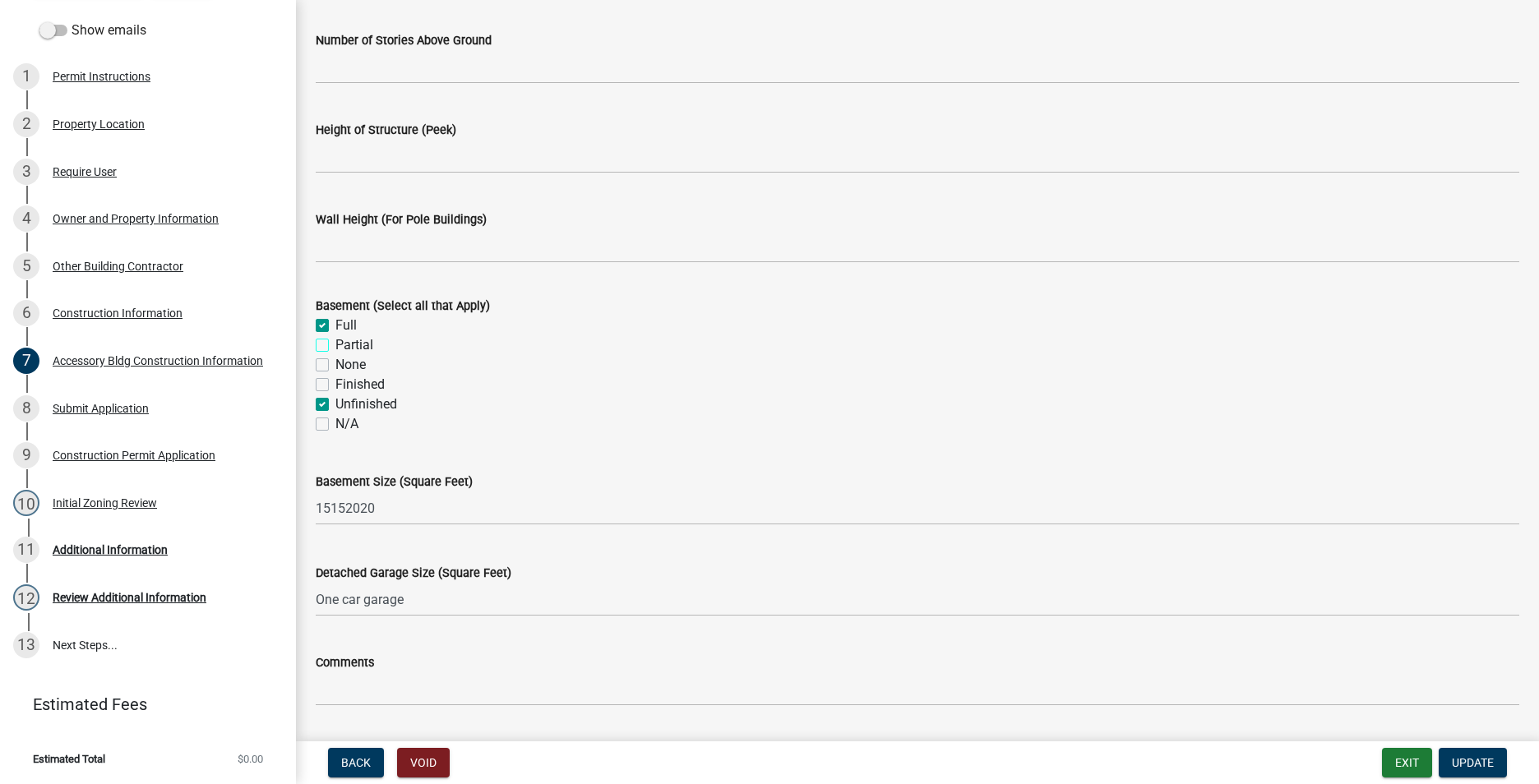
checkbox input "true"
checkbox input "false"
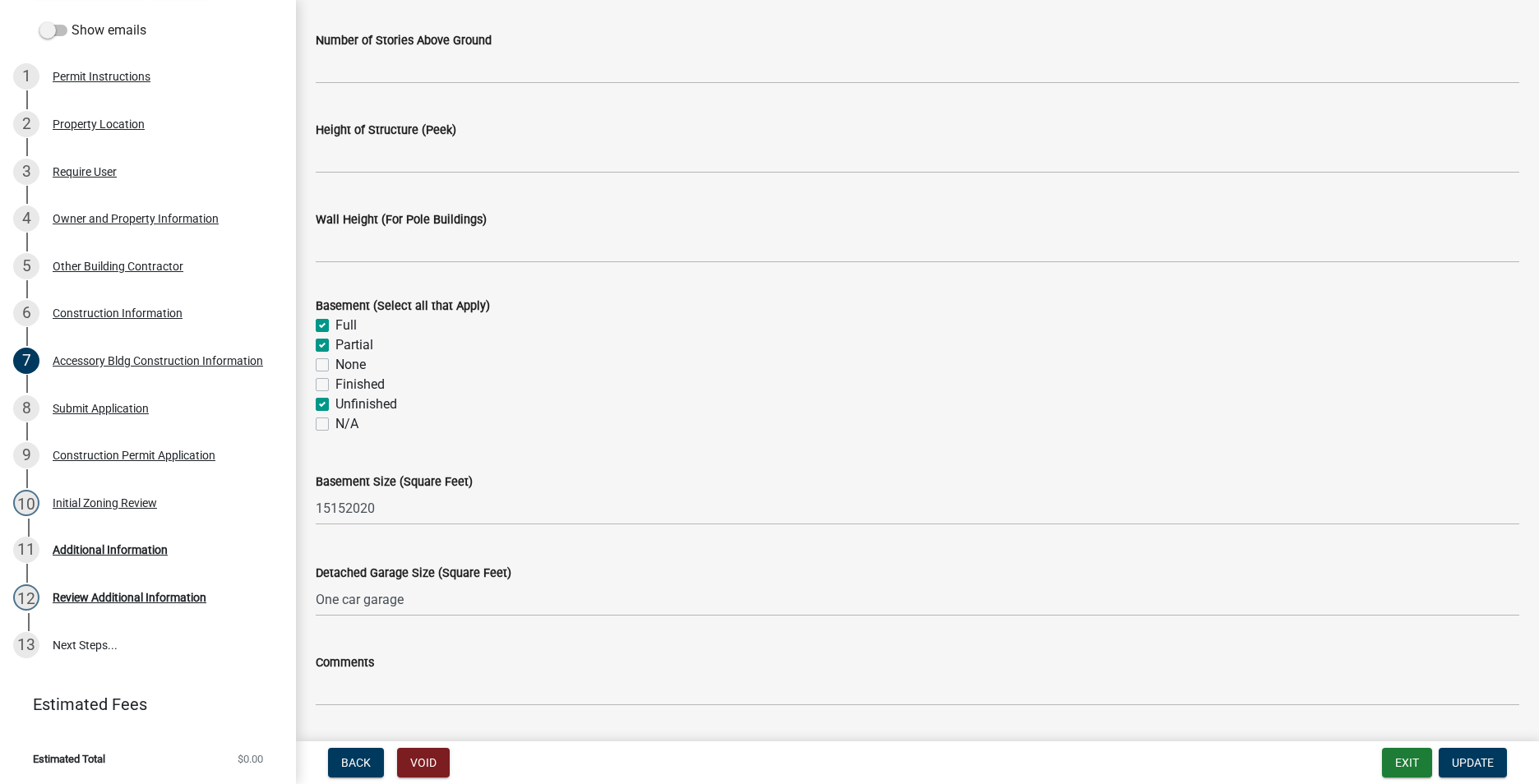
checkbox input "true"
checkbox input "false"
click at [335, 322] on label "Full" at bounding box center [346, 326] width 22 height 20
click at [335, 322] on input "Full" at bounding box center [340, 321] width 11 height 11
checkbox input "false"
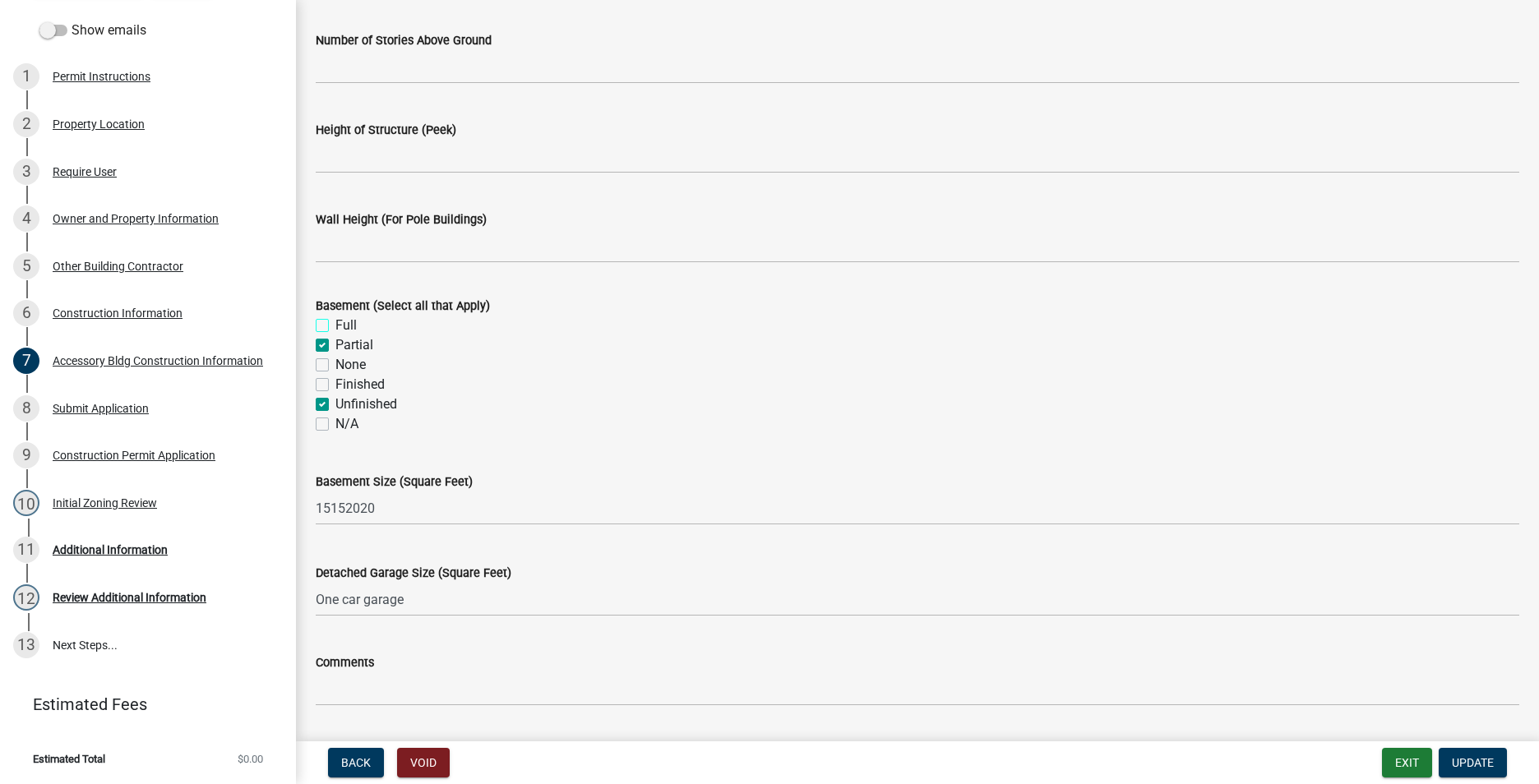
checkbox input "true"
checkbox input "false"
checkbox input "true"
checkbox input "false"
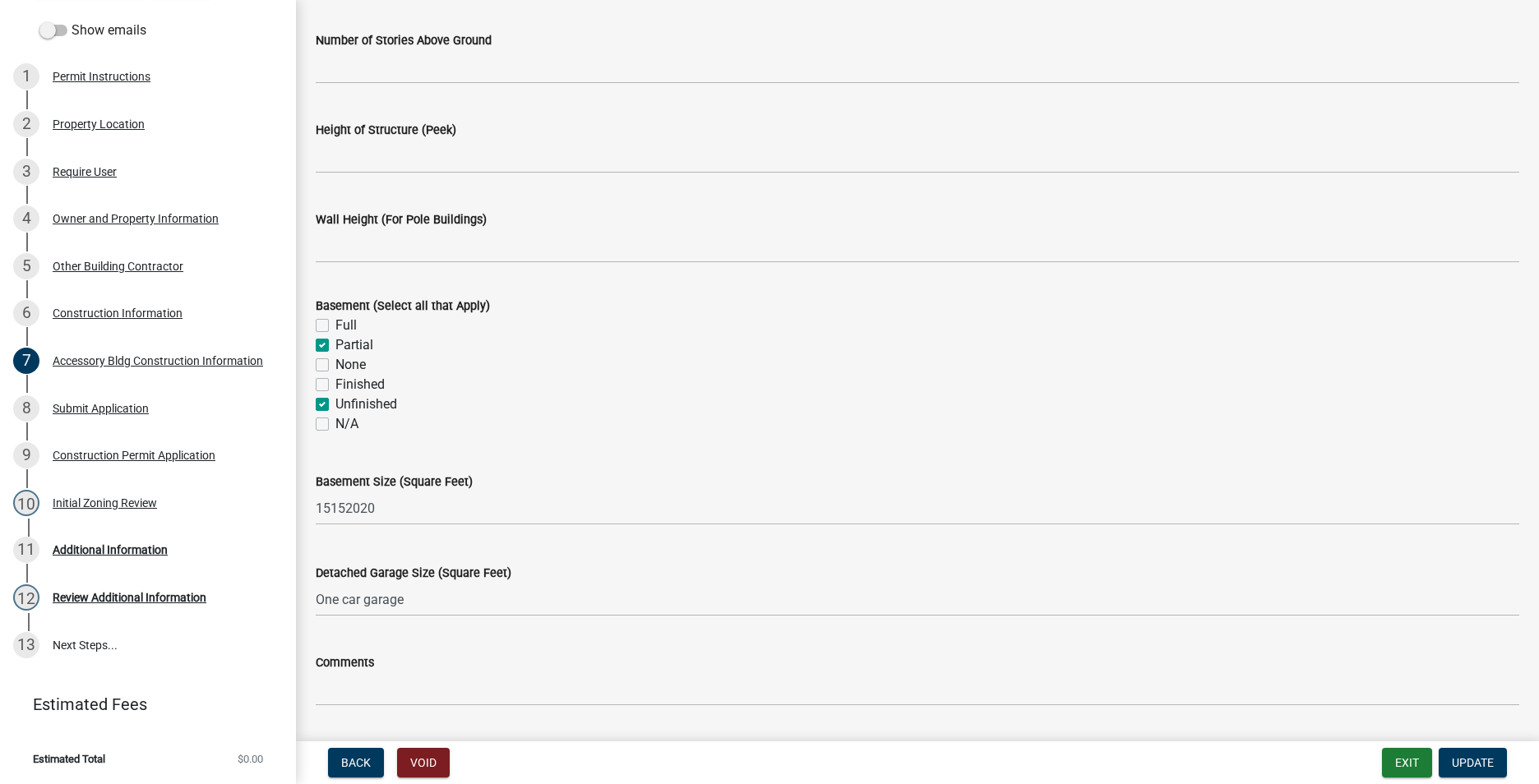
click at [335, 400] on label "Unfinished" at bounding box center [366, 404] width 62 height 20
click at [335, 400] on input "Unfinished" at bounding box center [340, 399] width 11 height 11
checkbox input "false"
checkbox input "true"
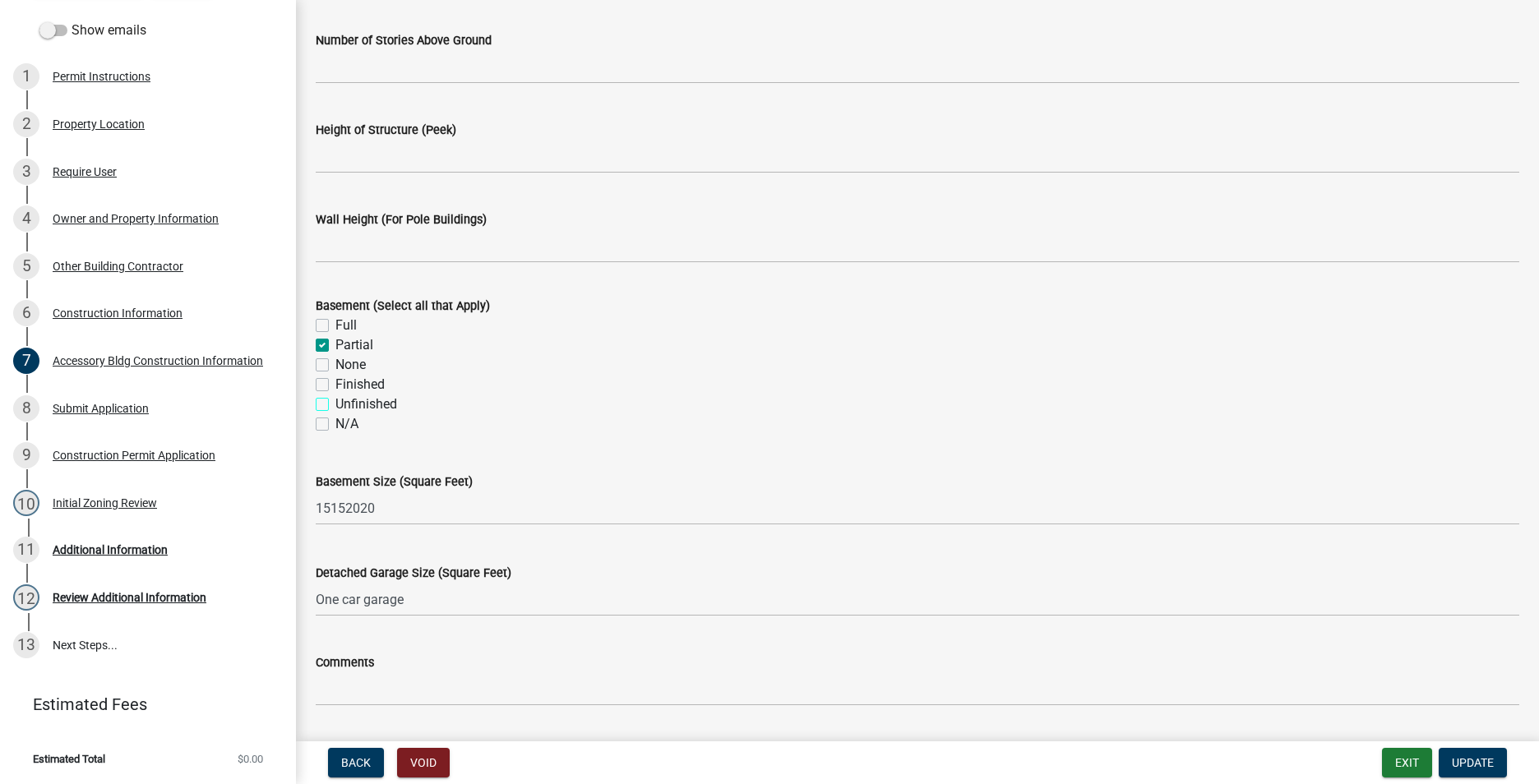
checkbox input "false"
click at [335, 402] on label "Unfinished" at bounding box center [366, 404] width 62 height 20
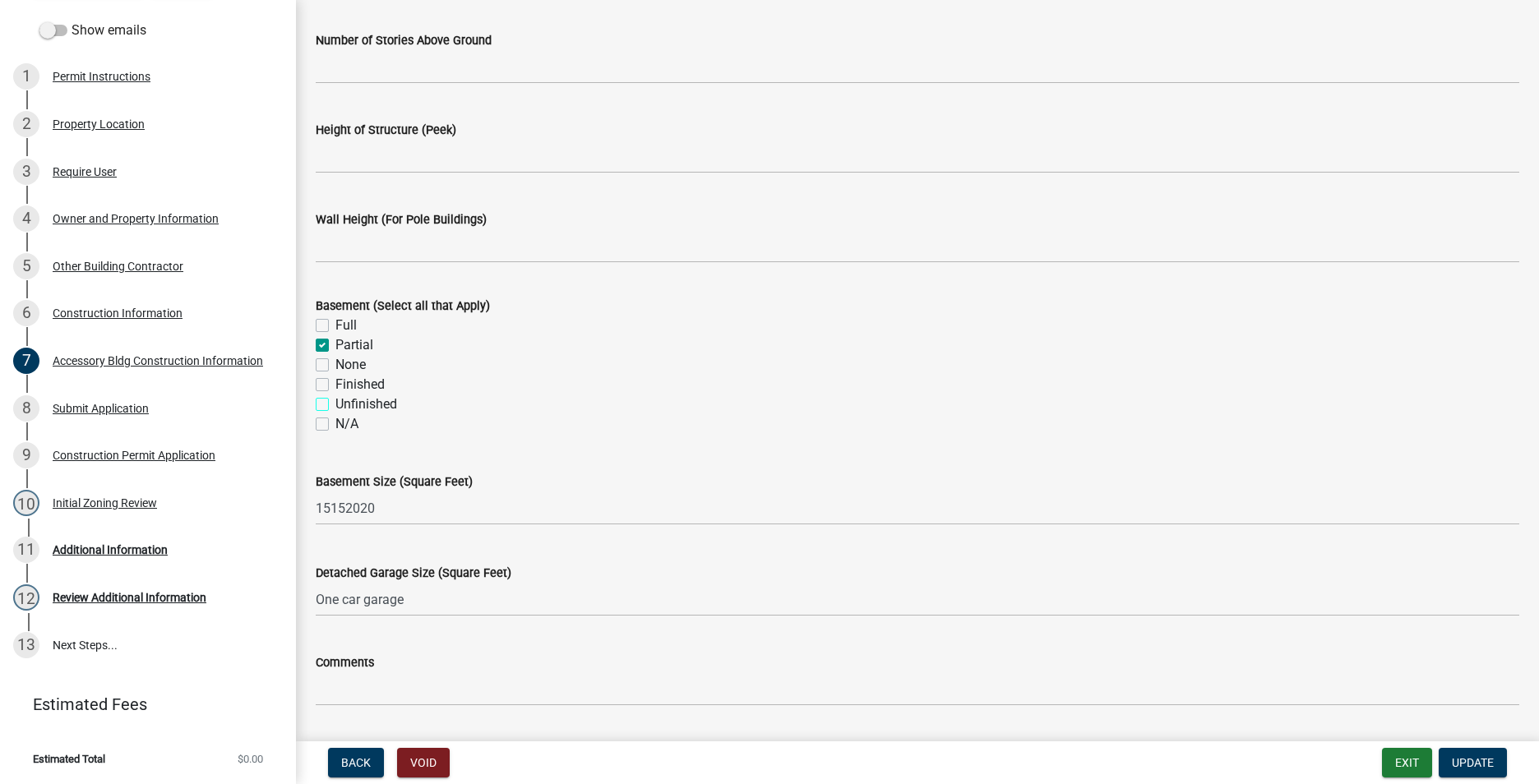
click at [335, 402] on input "Unfinished" at bounding box center [340, 399] width 11 height 11
checkbox input "true"
checkbox input "false"
checkbox input "true"
checkbox input "false"
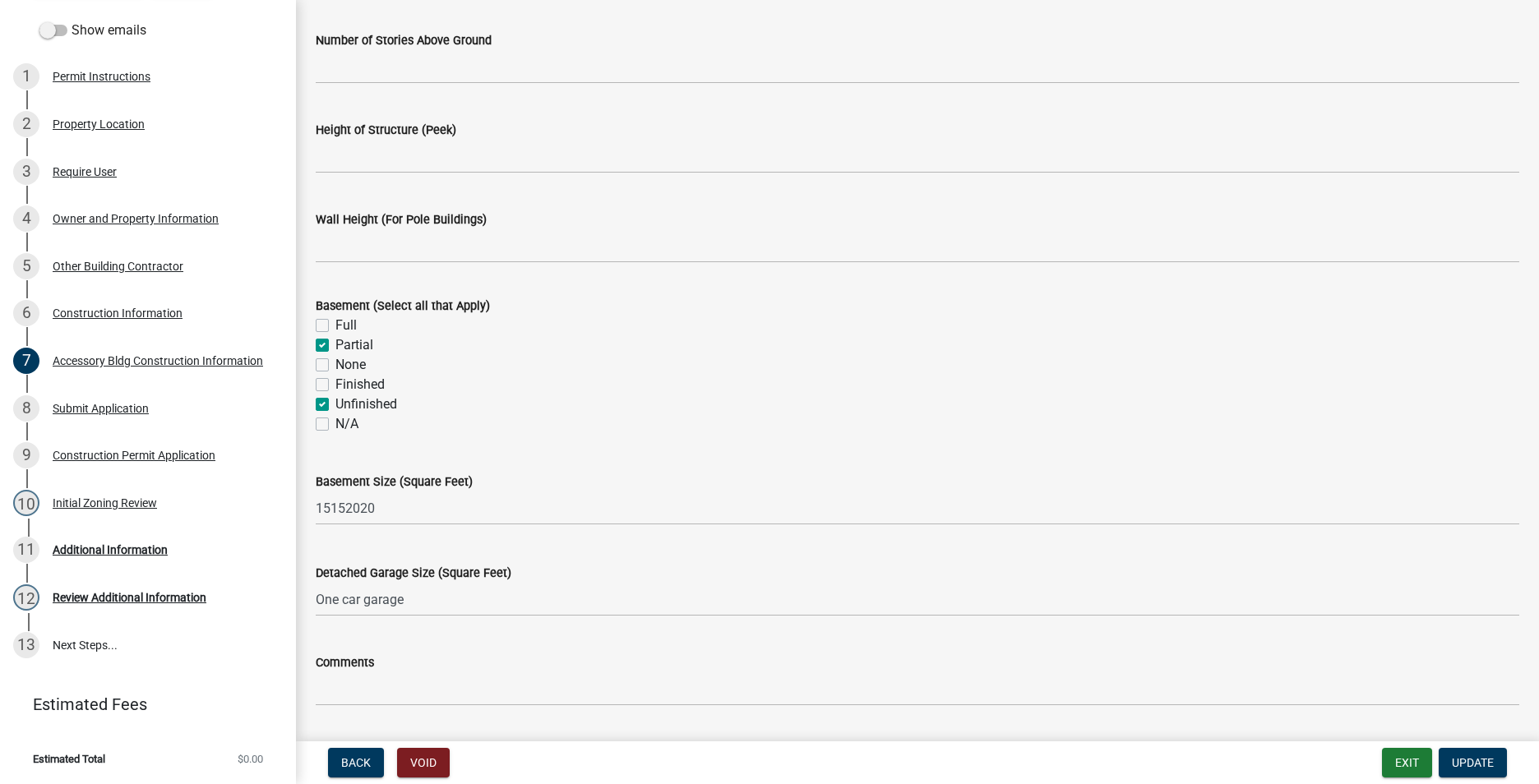
checkbox input "false"
checkbox input "true"
checkbox input "false"
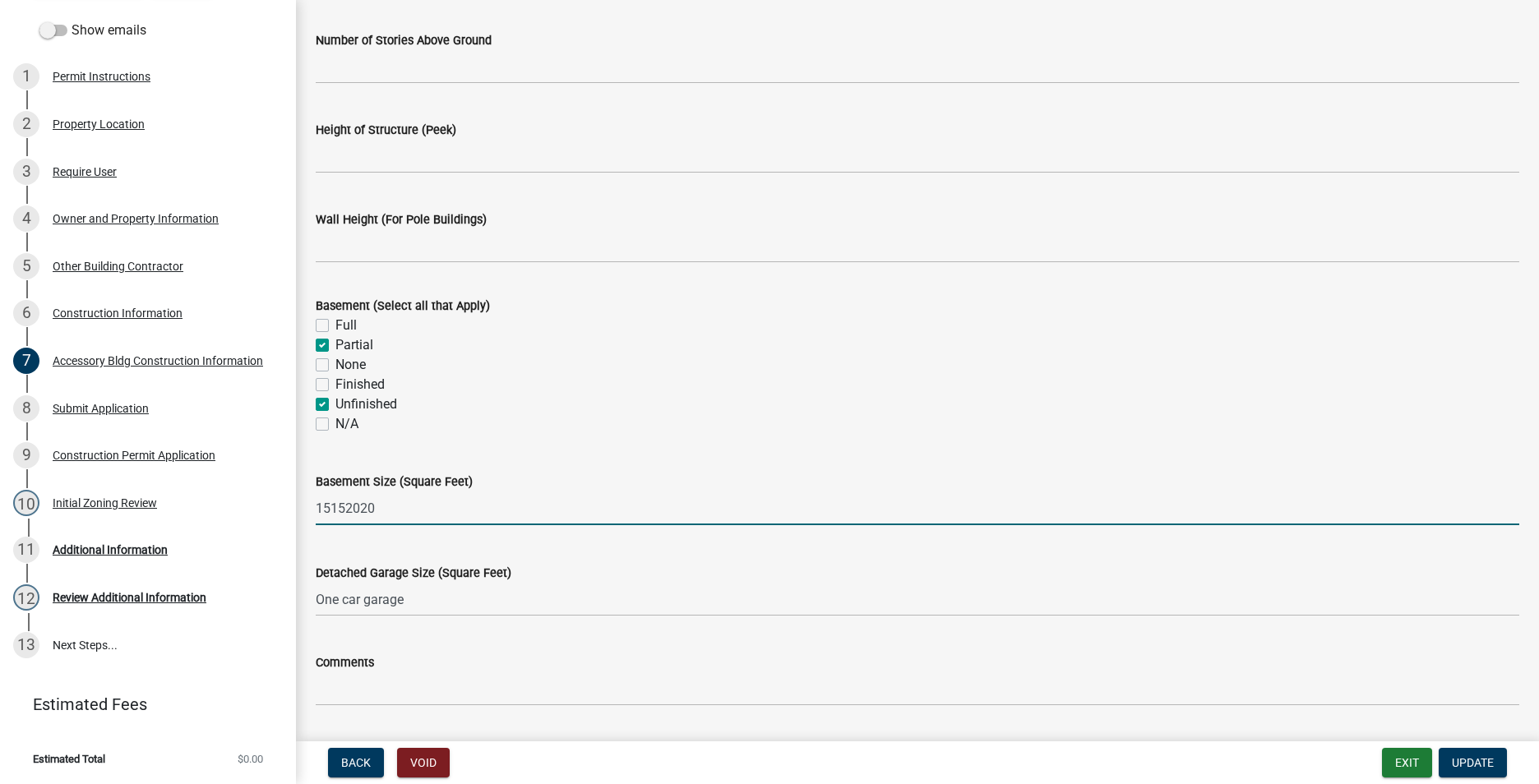
drag, startPoint x: 378, startPoint y: 507, endPoint x: 290, endPoint y: 507, distance: 88.0
click at [290, 507] on div "Warren County Construction Permit BP-417 Edit View Summary Notes Show emails 1 …" at bounding box center [769, 392] width 1539 height 784
type input "400"
click at [1459, 758] on span "Update" at bounding box center [1472, 762] width 42 height 13
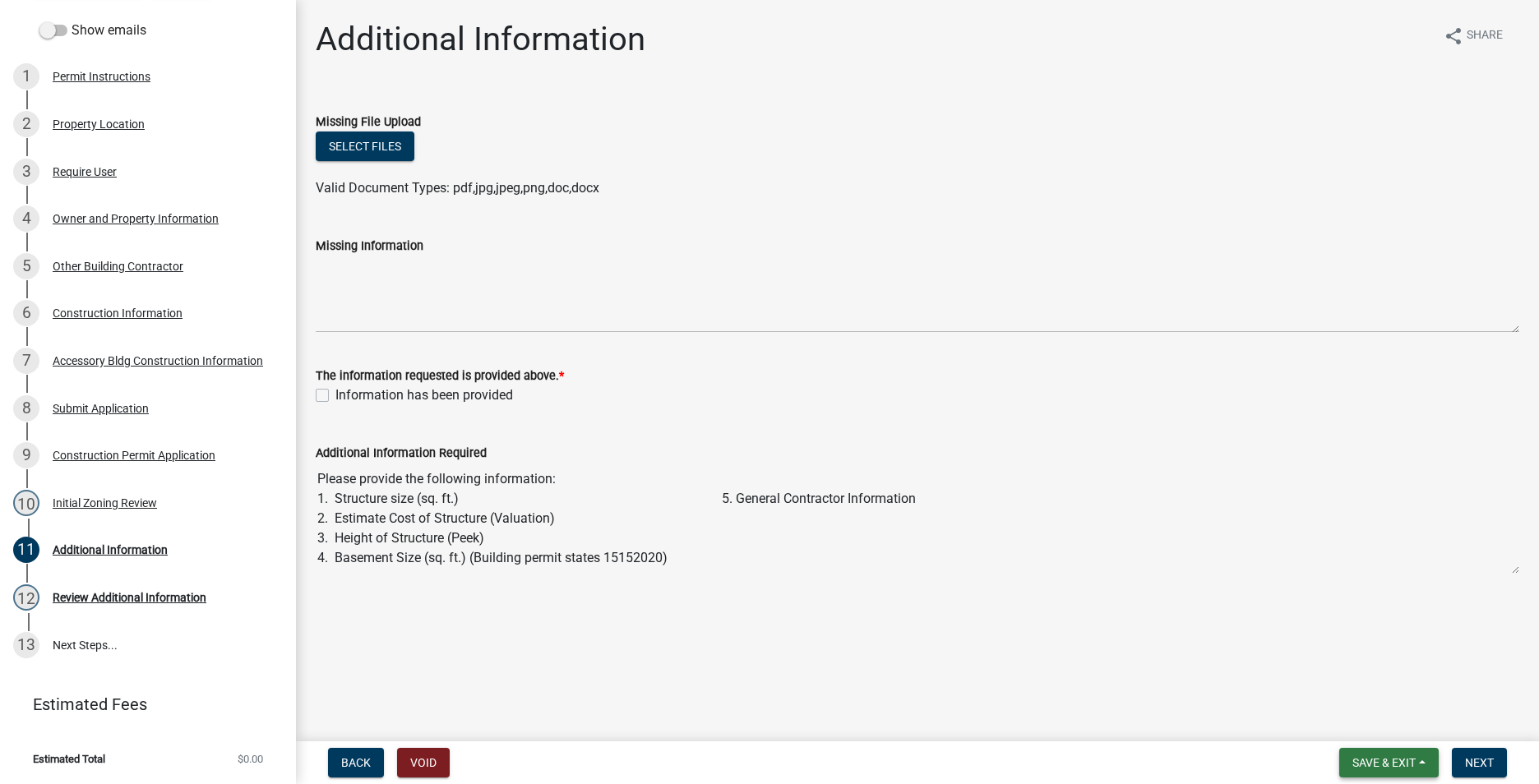
click at [1397, 757] on span "Save & Exit" at bounding box center [1384, 762] width 63 height 13
click at [1369, 722] on button "Save & Exit" at bounding box center [1372, 719] width 132 height 39
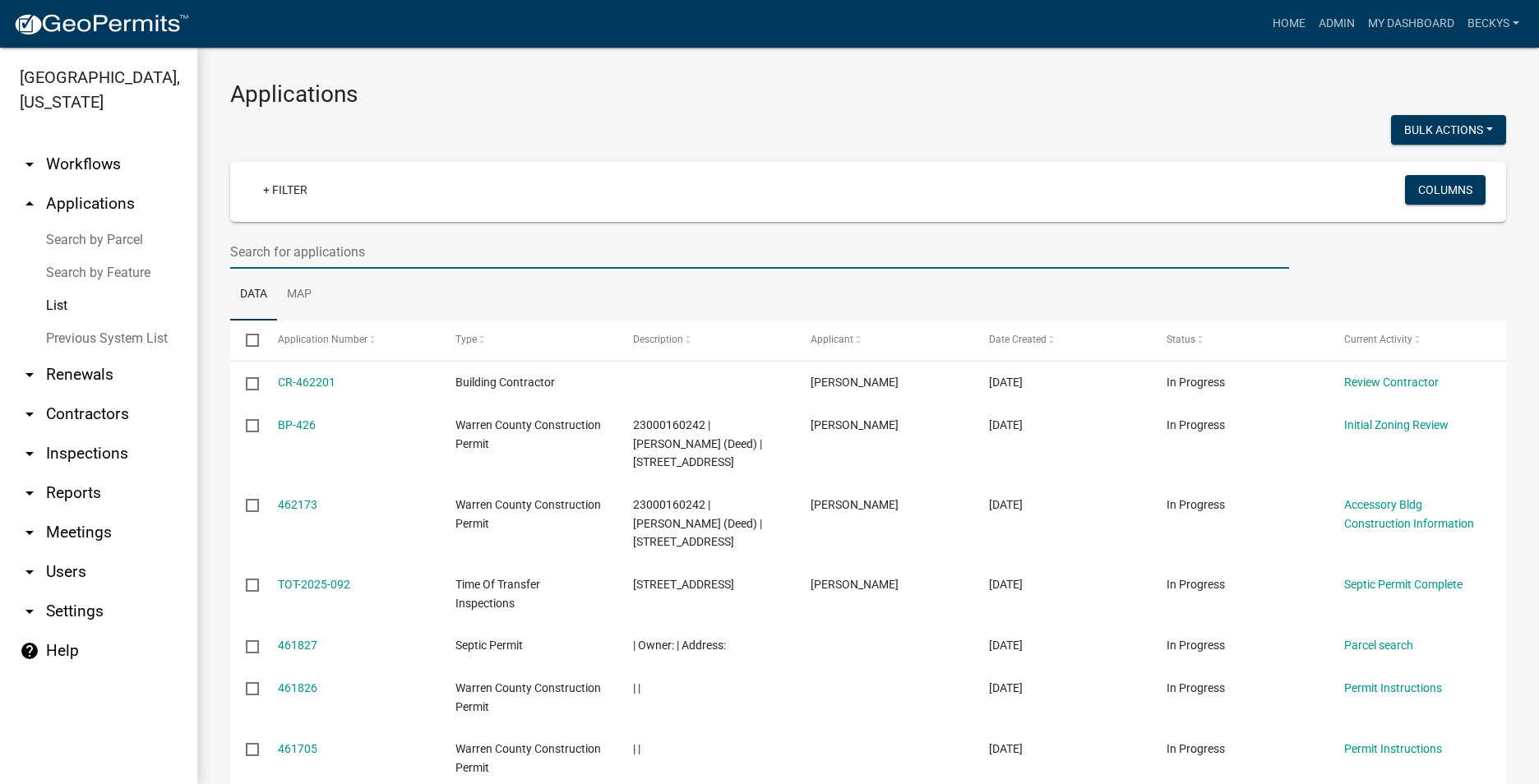
click at [234, 255] on input "text" at bounding box center [759, 252] width 1058 height 33
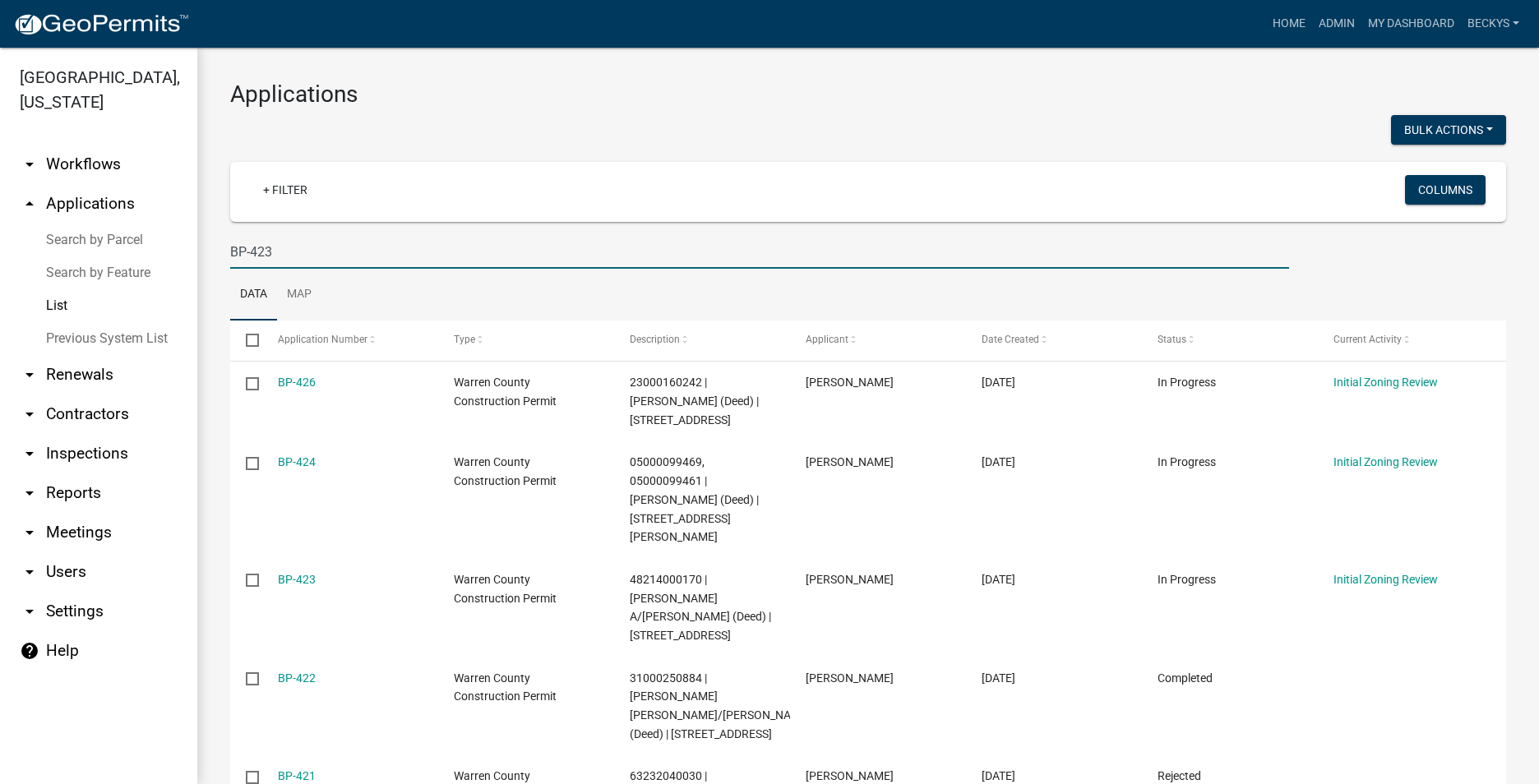
type input "BP-423"
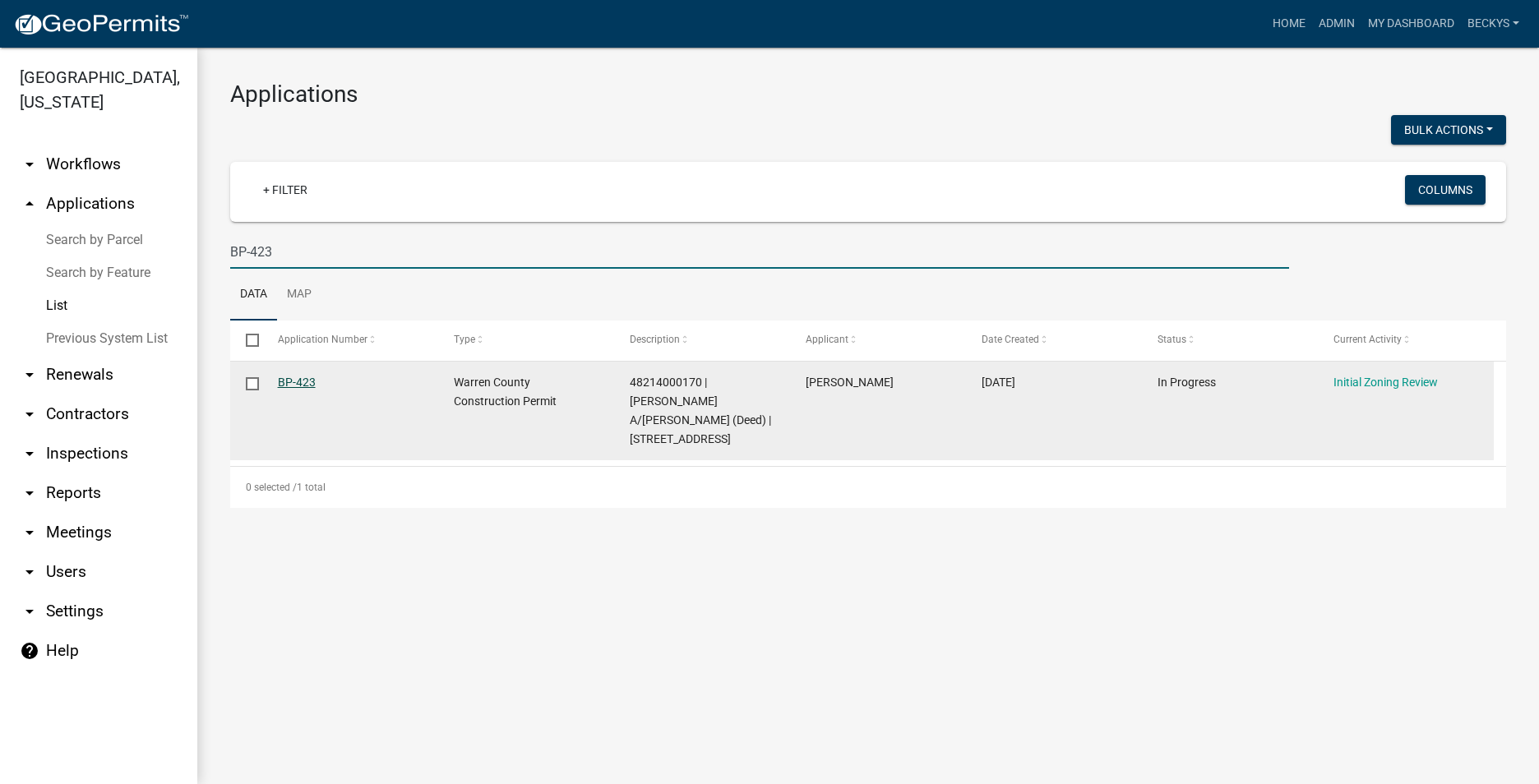
click at [297, 382] on link "BP-423" at bounding box center [296, 382] width 37 height 13
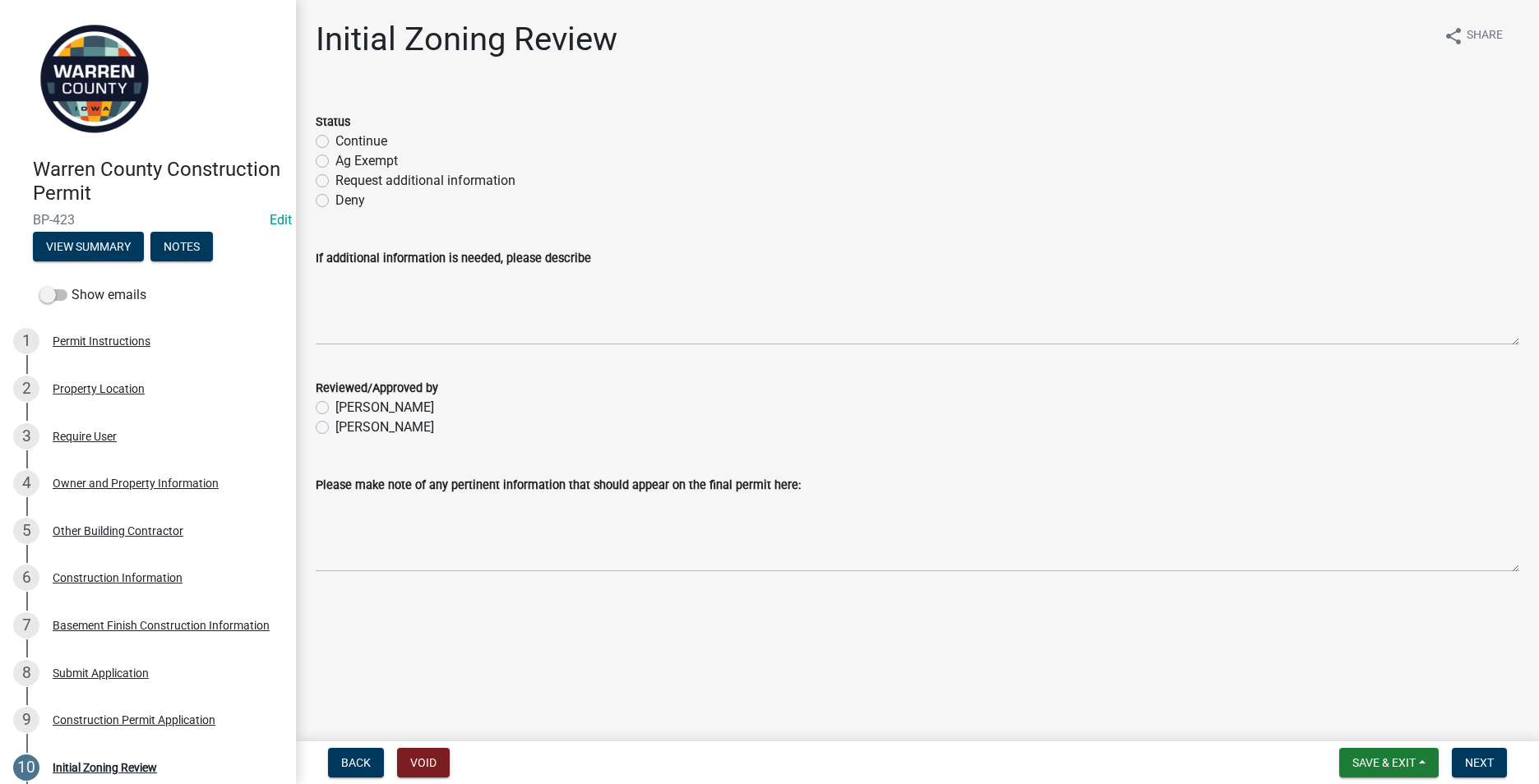
click at [335, 198] on label "Deny" at bounding box center [350, 201] width 30 height 20
click at [335, 198] on input "Deny" at bounding box center [340, 196] width 11 height 11
radio input "true"
click at [335, 430] on label "[PERSON_NAME]" at bounding box center [384, 427] width 98 height 20
click at [335, 428] on input "[PERSON_NAME]" at bounding box center [340, 422] width 11 height 11
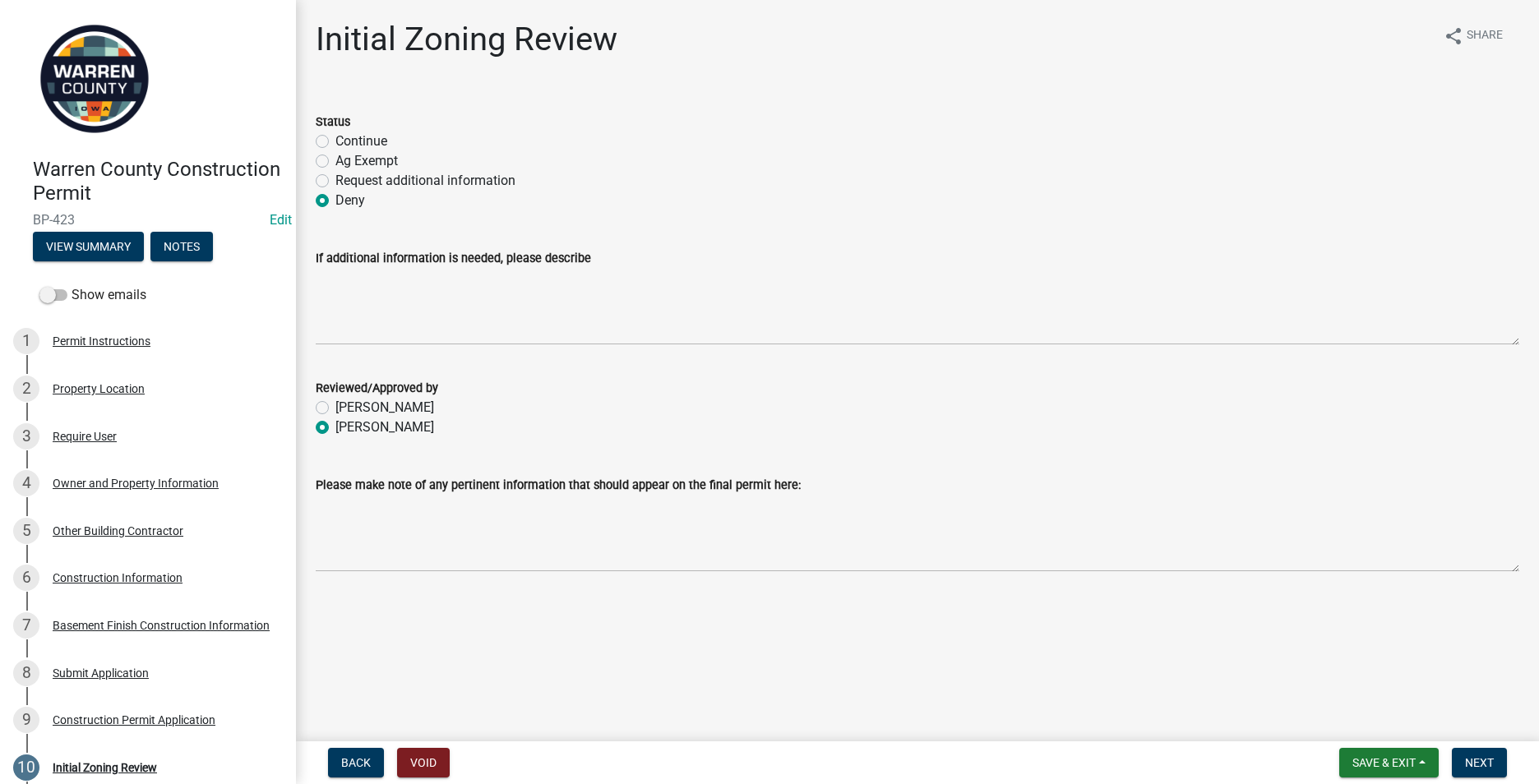
radio input "true"
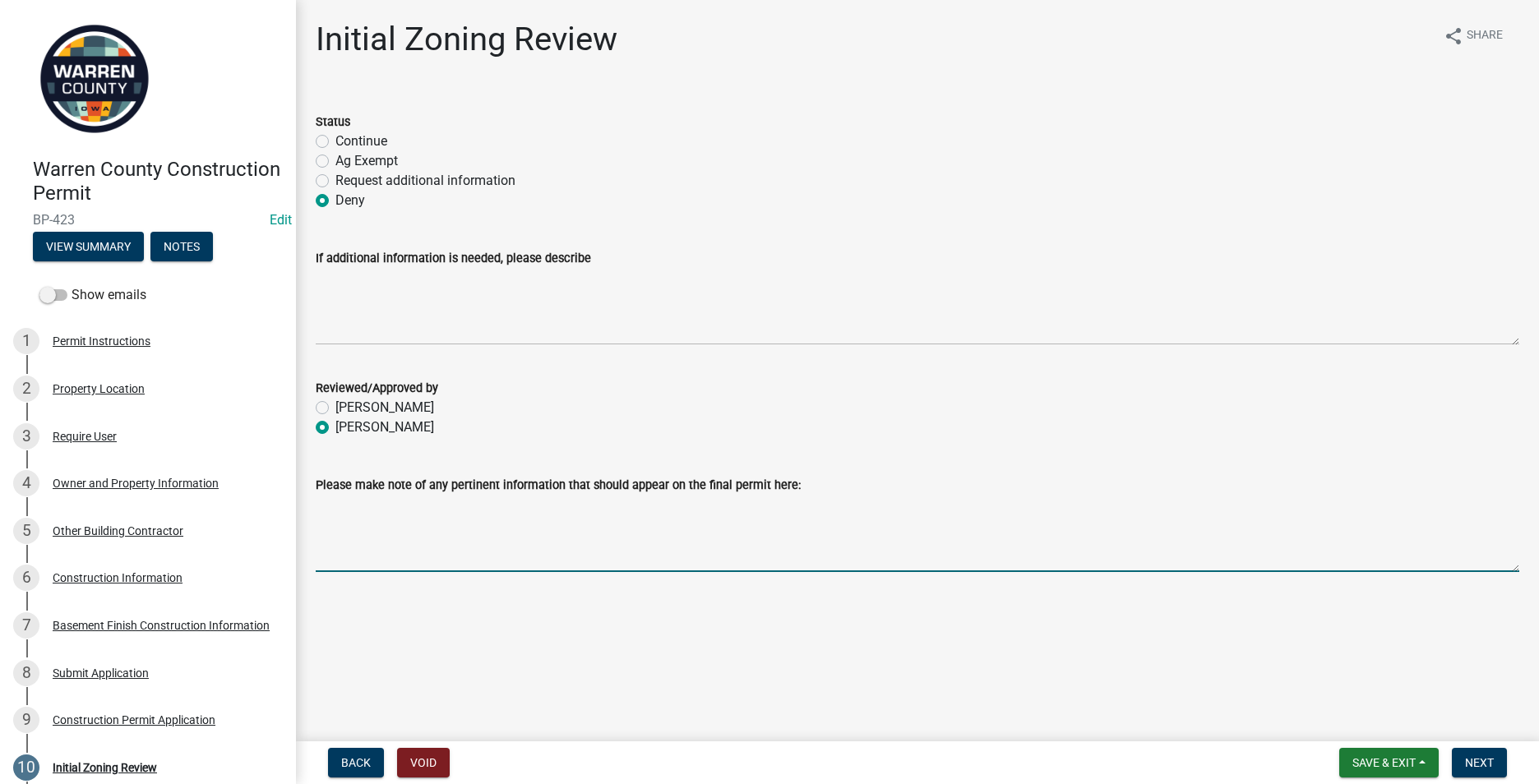
click at [342, 514] on textarea "Please make note of any pertinent information that should appear on the final p…" at bounding box center [917, 533] width 1203 height 77
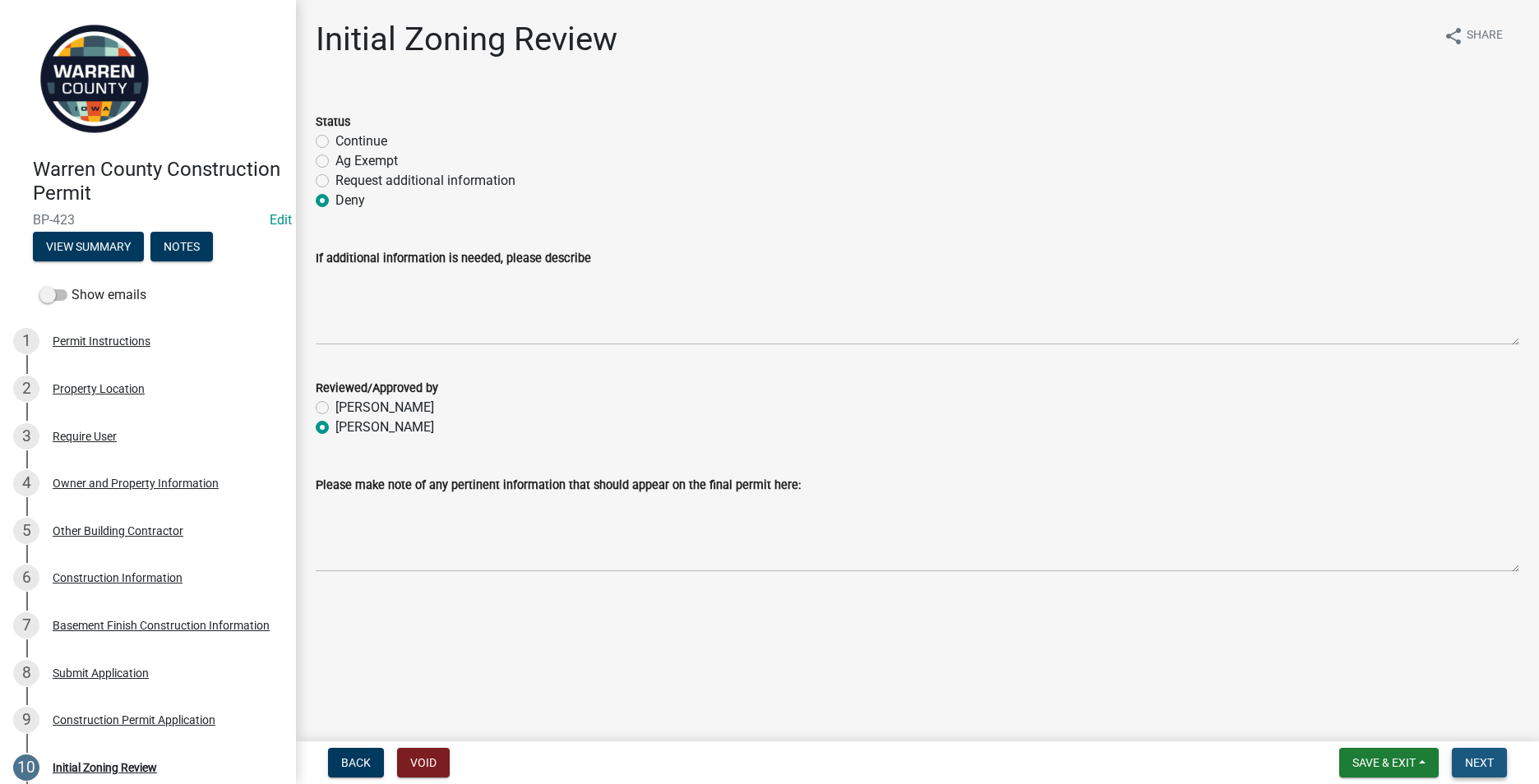
click at [1476, 760] on span "Next" at bounding box center [1479, 762] width 29 height 13
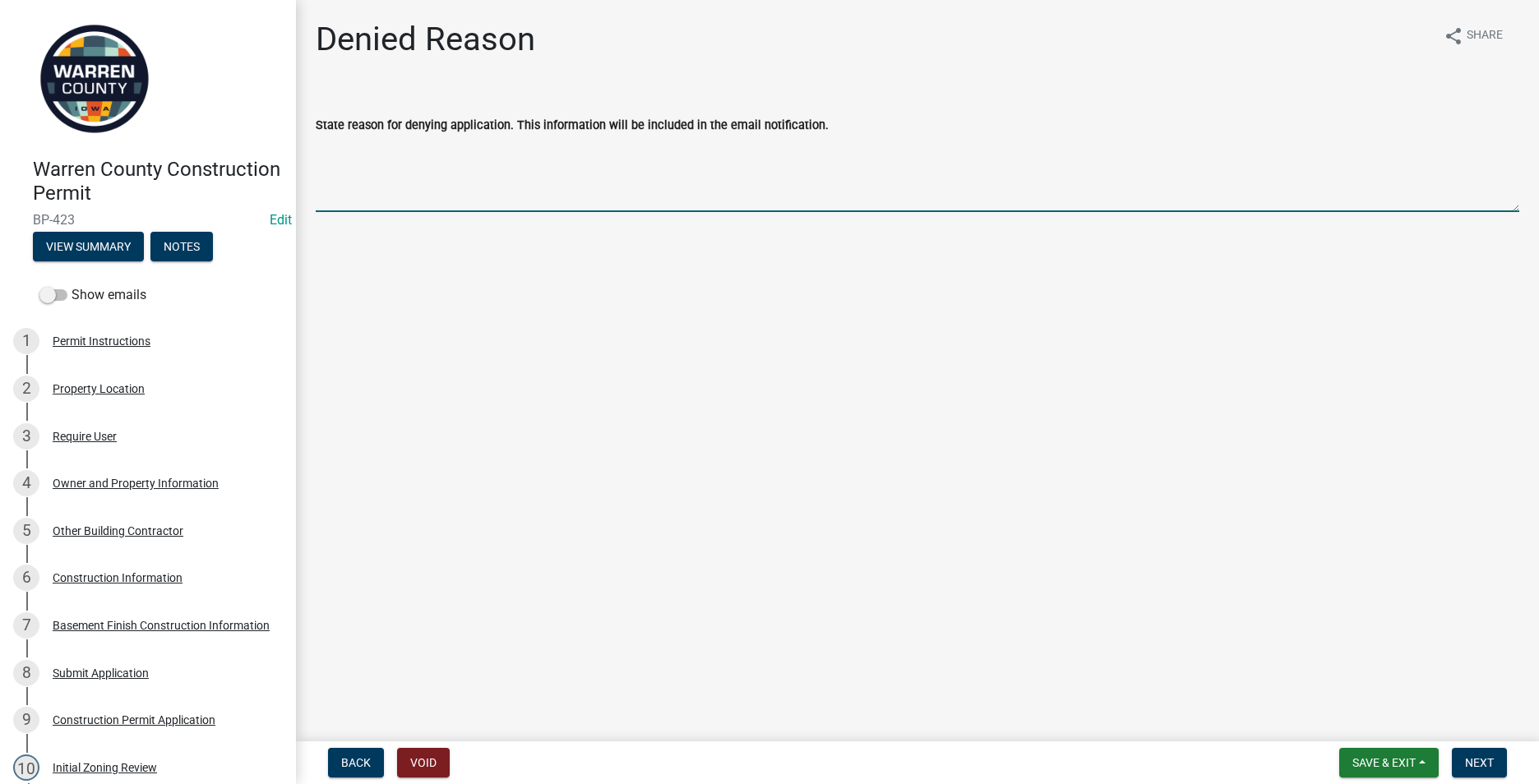
click at [352, 150] on textarea "State reason for denying application. This information will be included in the …" at bounding box center [917, 173] width 1203 height 77
click at [370, 754] on button "Back" at bounding box center [356, 763] width 56 height 30
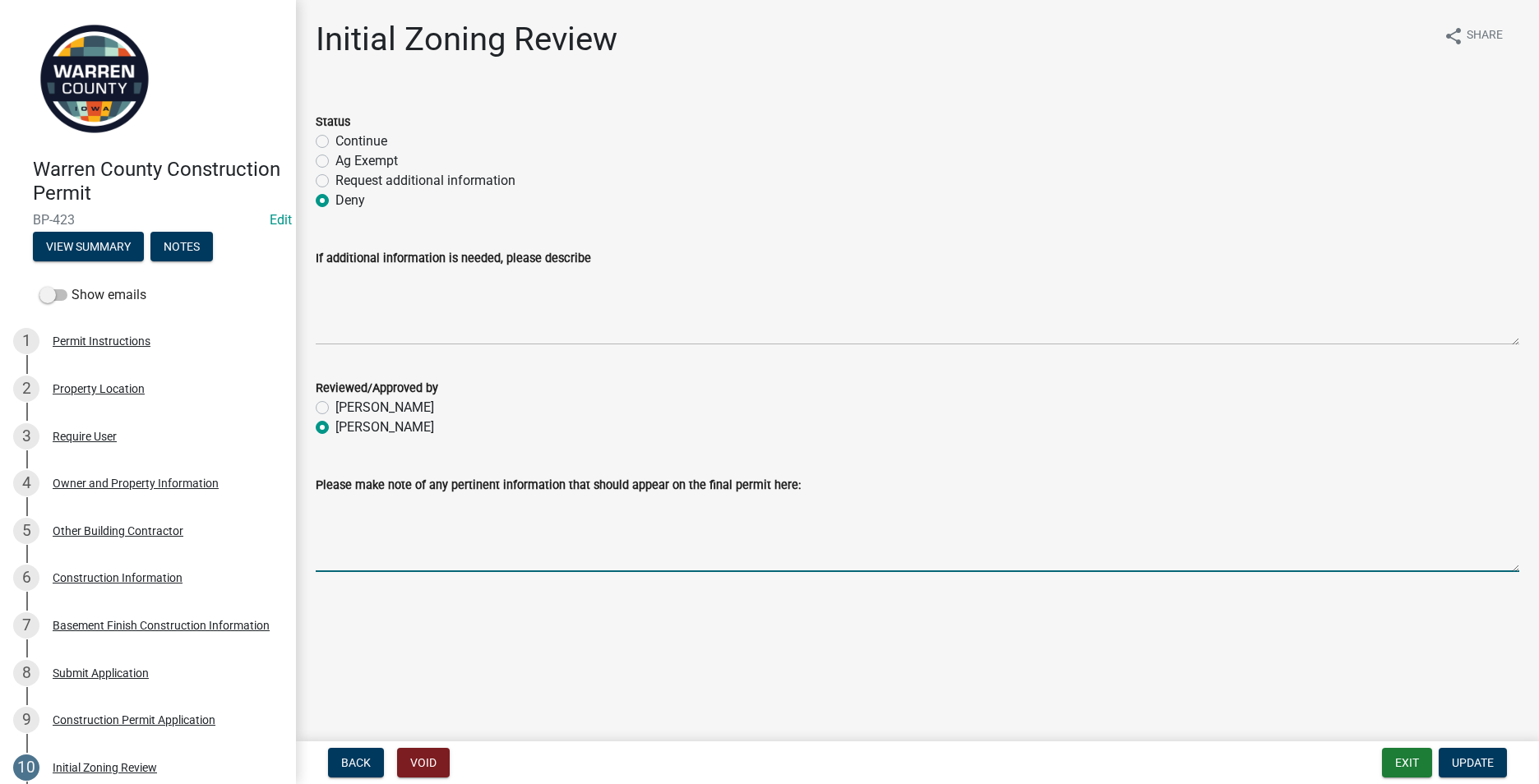
click at [337, 507] on textarea "Please make note of any pertinent information that should appear on the final p…" at bounding box center [917, 533] width 1203 height 77
type textarea "t"
click at [1458, 762] on span "Update" at bounding box center [1472, 762] width 42 height 13
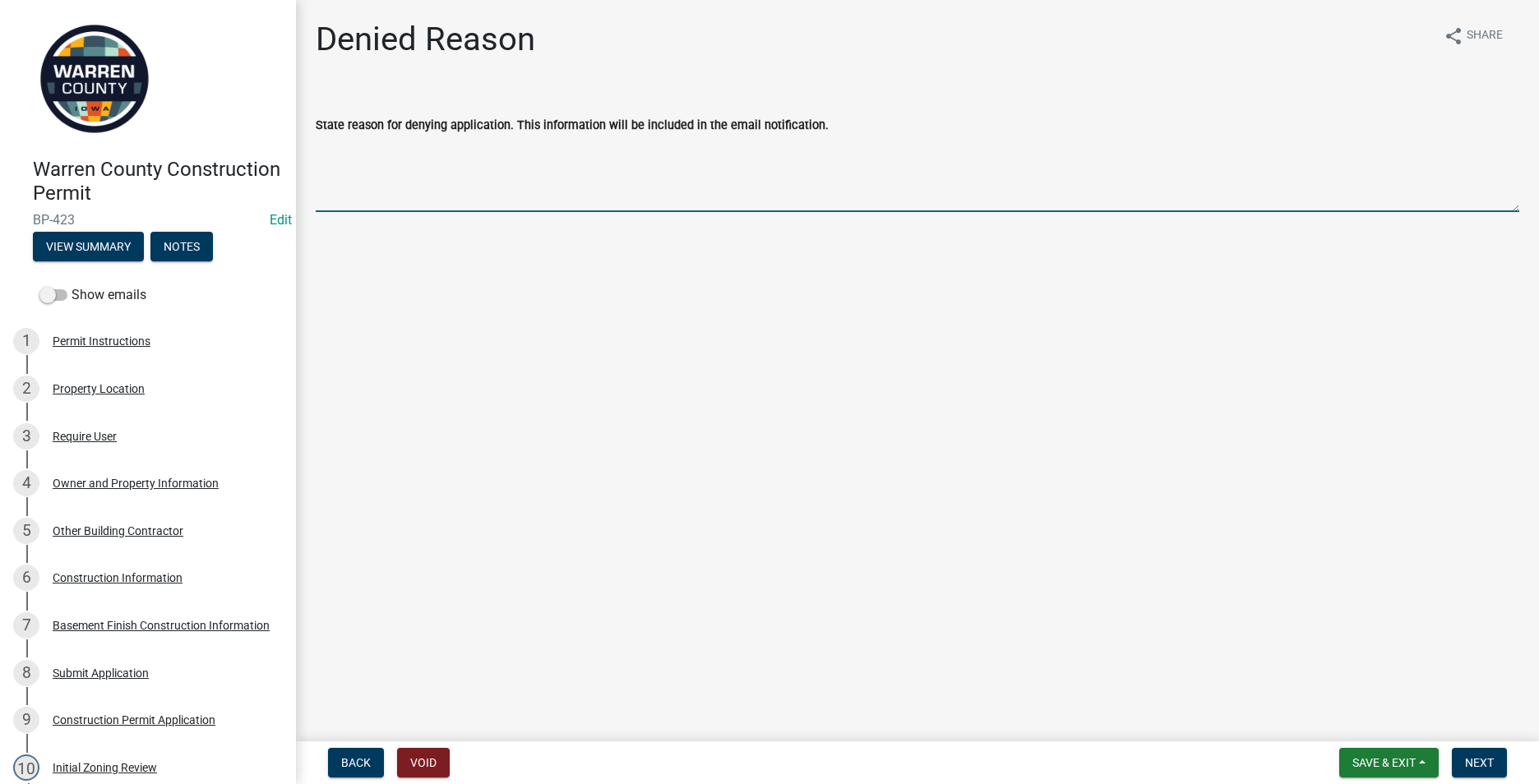
click at [316, 153] on textarea "State reason for denying application. This information will be included in the …" at bounding box center [917, 173] width 1203 height 77
type textarea "This address is in the jurisdiction of the City of [GEOGRAPHIC_DATA]."
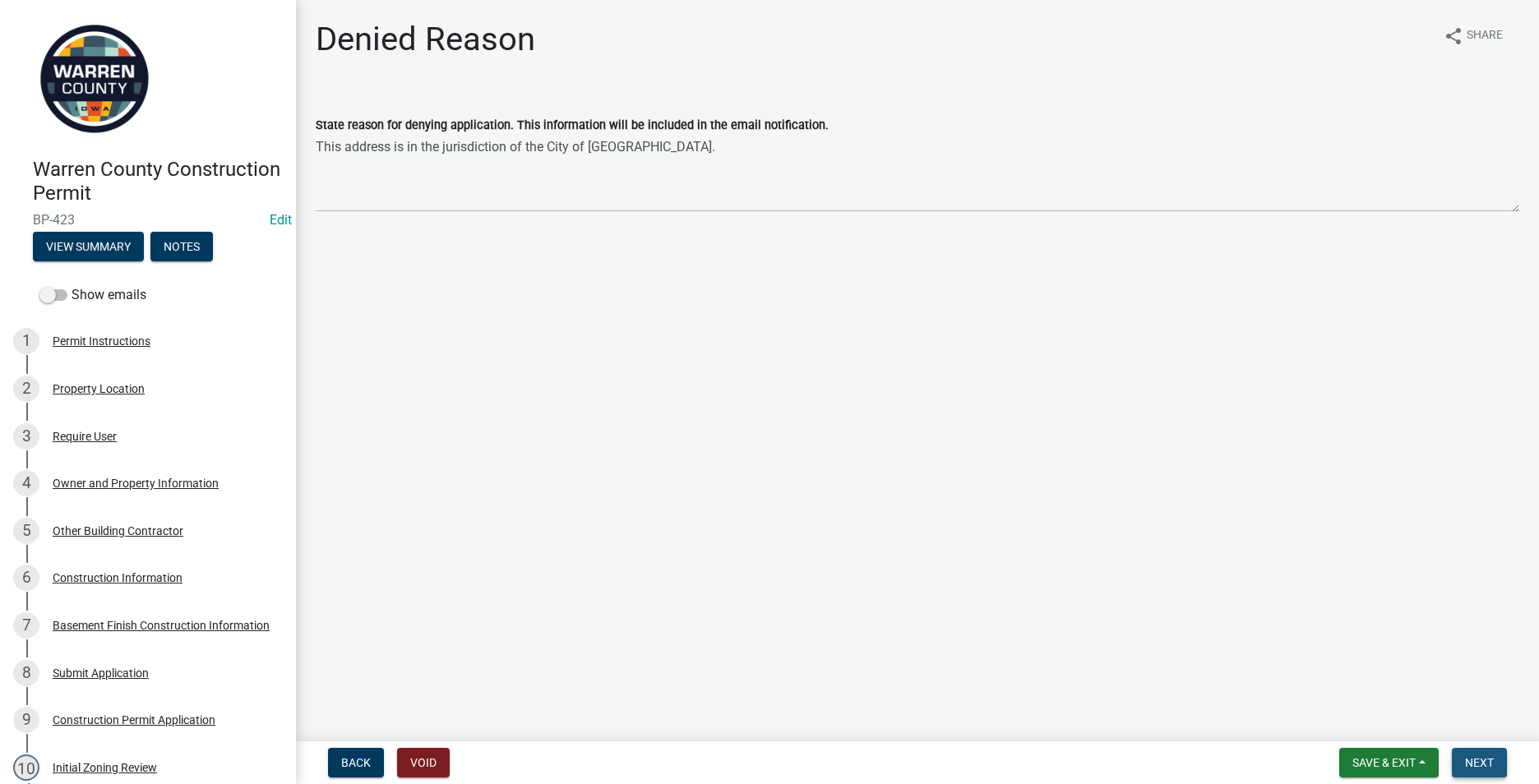
click at [1468, 763] on span "Next" at bounding box center [1479, 762] width 29 height 13
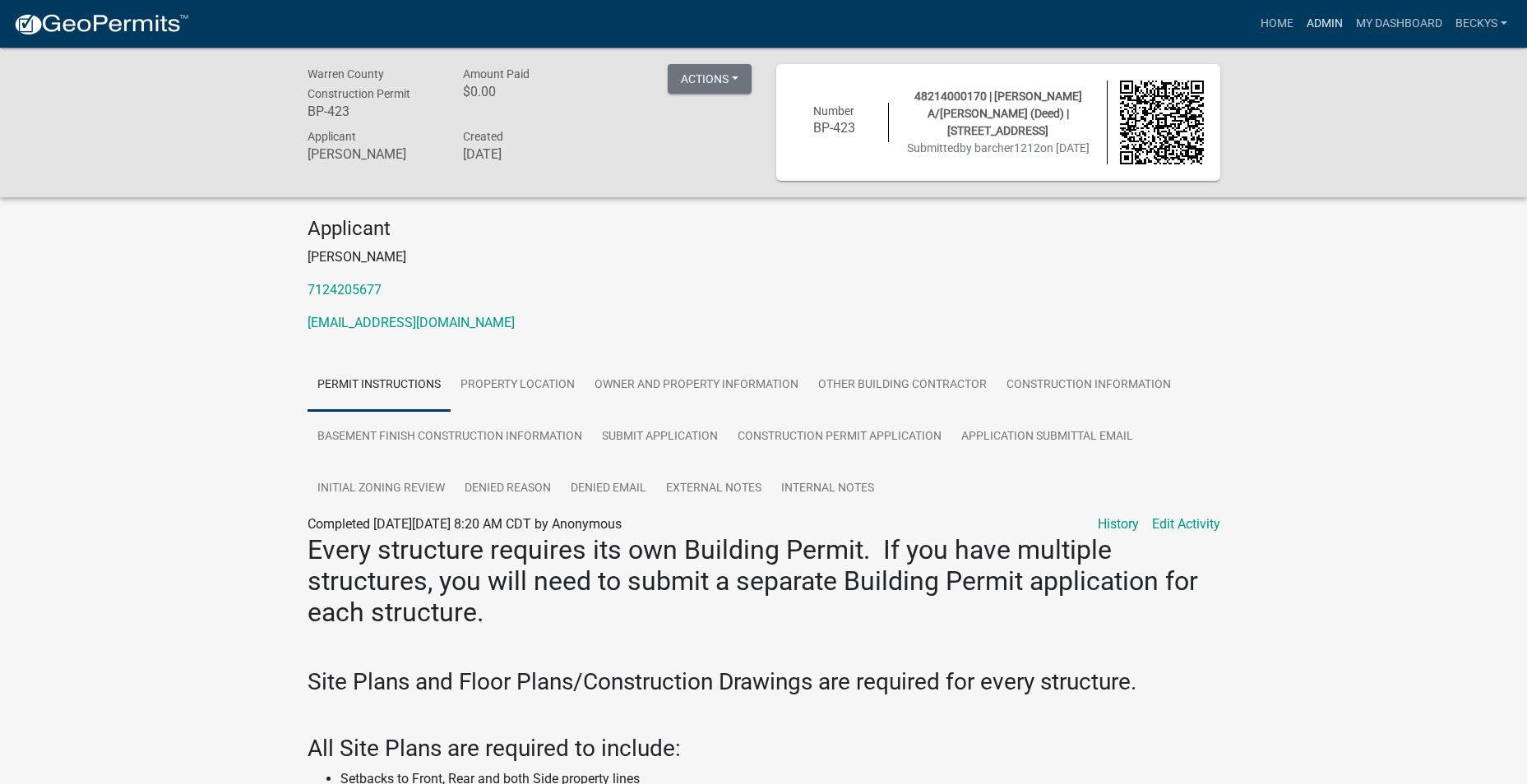
drag, startPoint x: 1324, startPoint y: 18, endPoint x: 1245, endPoint y: 28, distance: 79.6
click at [1324, 18] on link "Admin" at bounding box center [1324, 23] width 49 height 31
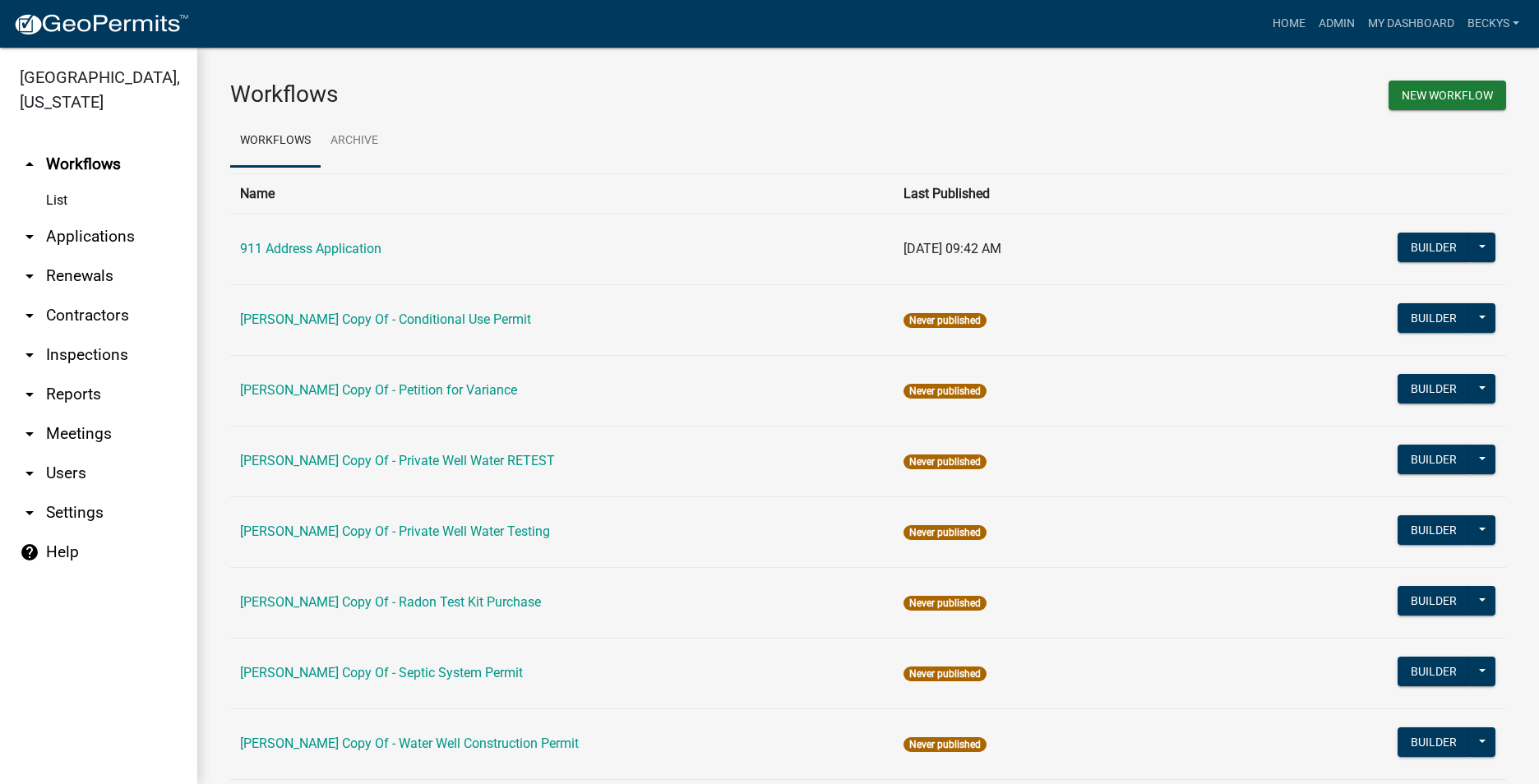
click at [48, 184] on link "List" at bounding box center [98, 200] width 197 height 32
click at [66, 184] on link "List" at bounding box center [98, 200] width 197 height 32
click at [97, 217] on link "arrow_drop_down Applications" at bounding box center [98, 236] width 197 height 39
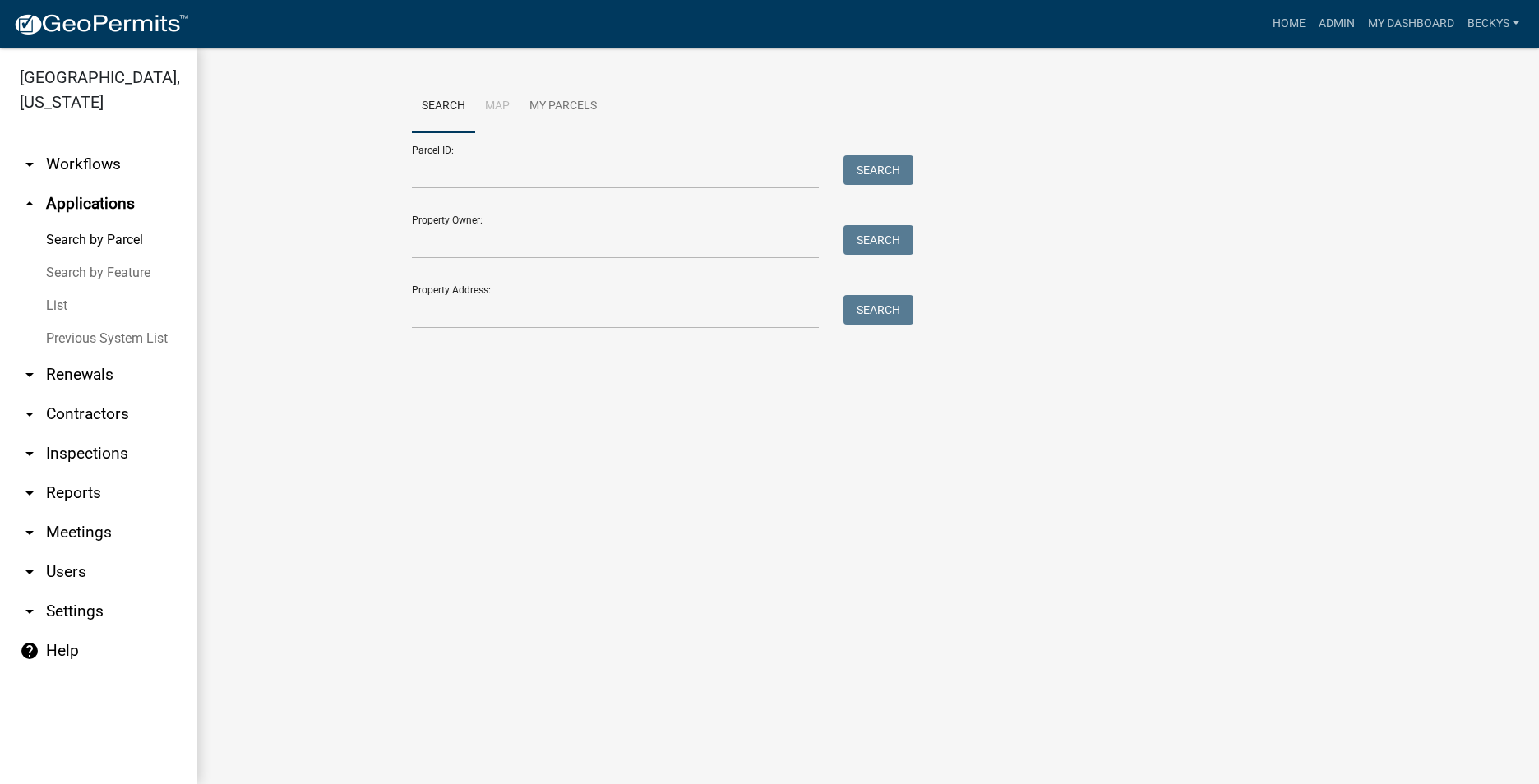
click at [64, 289] on link "List" at bounding box center [98, 305] width 197 height 32
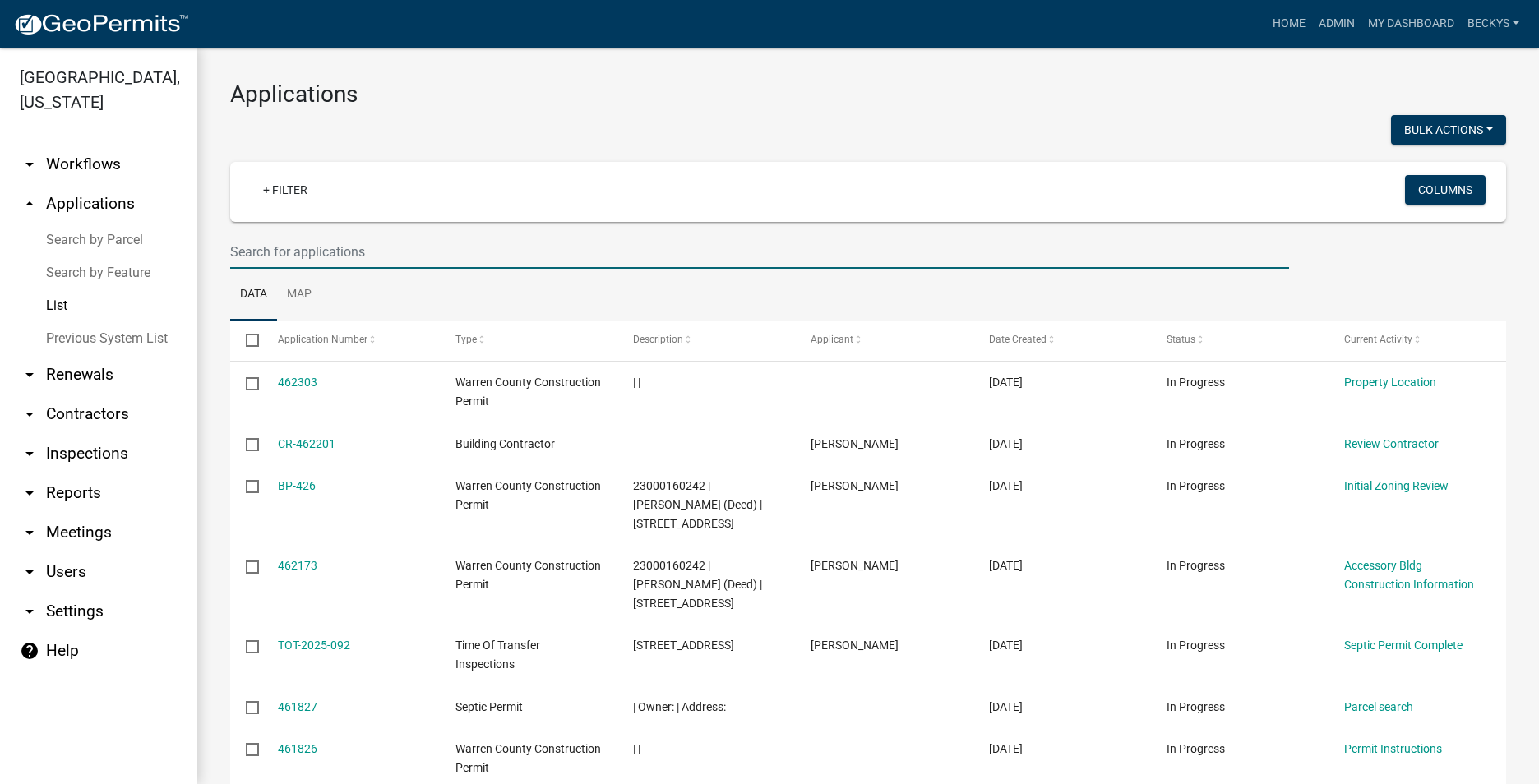
click at [247, 247] on input "text" at bounding box center [759, 252] width 1058 height 33
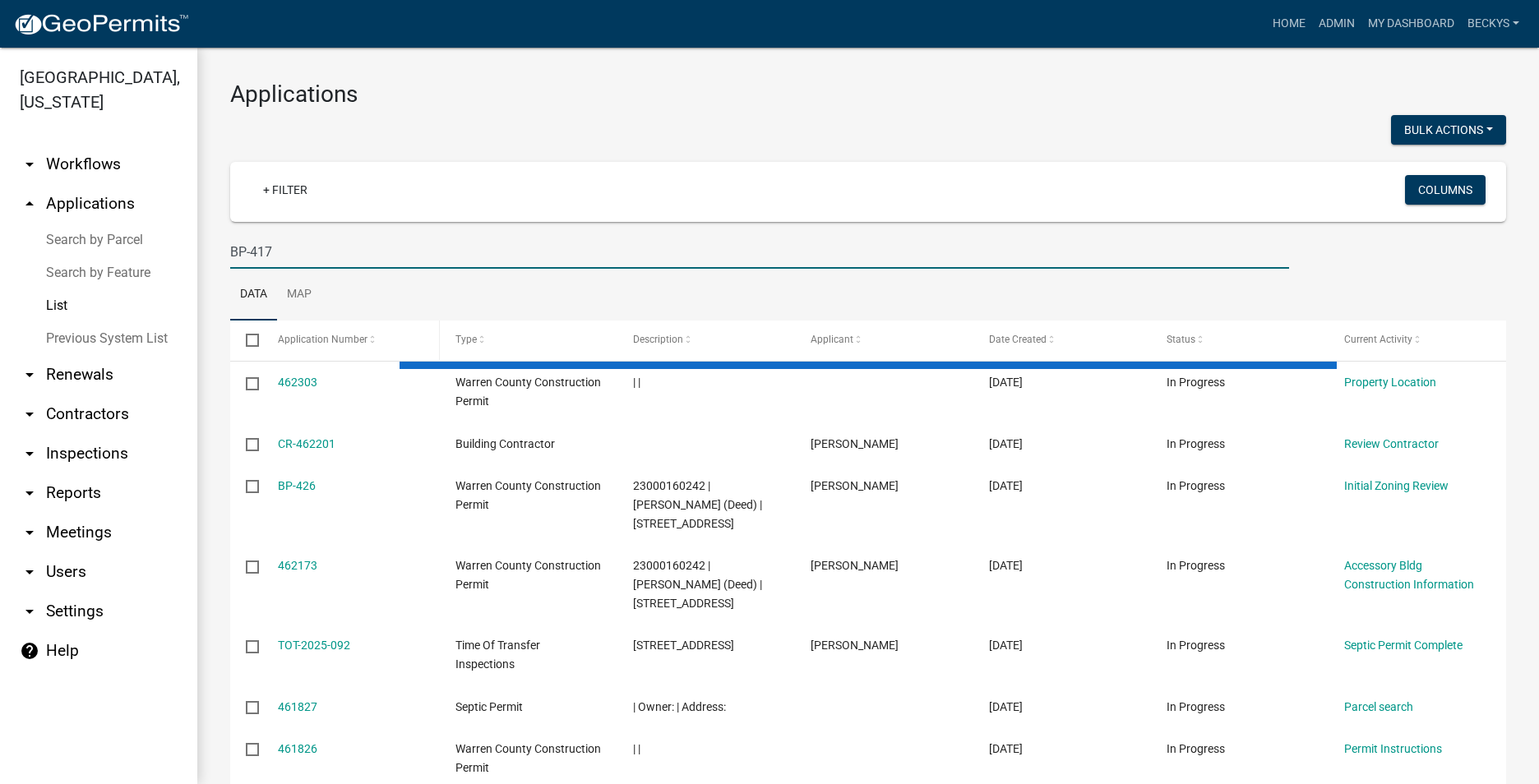
type input "BP-417"
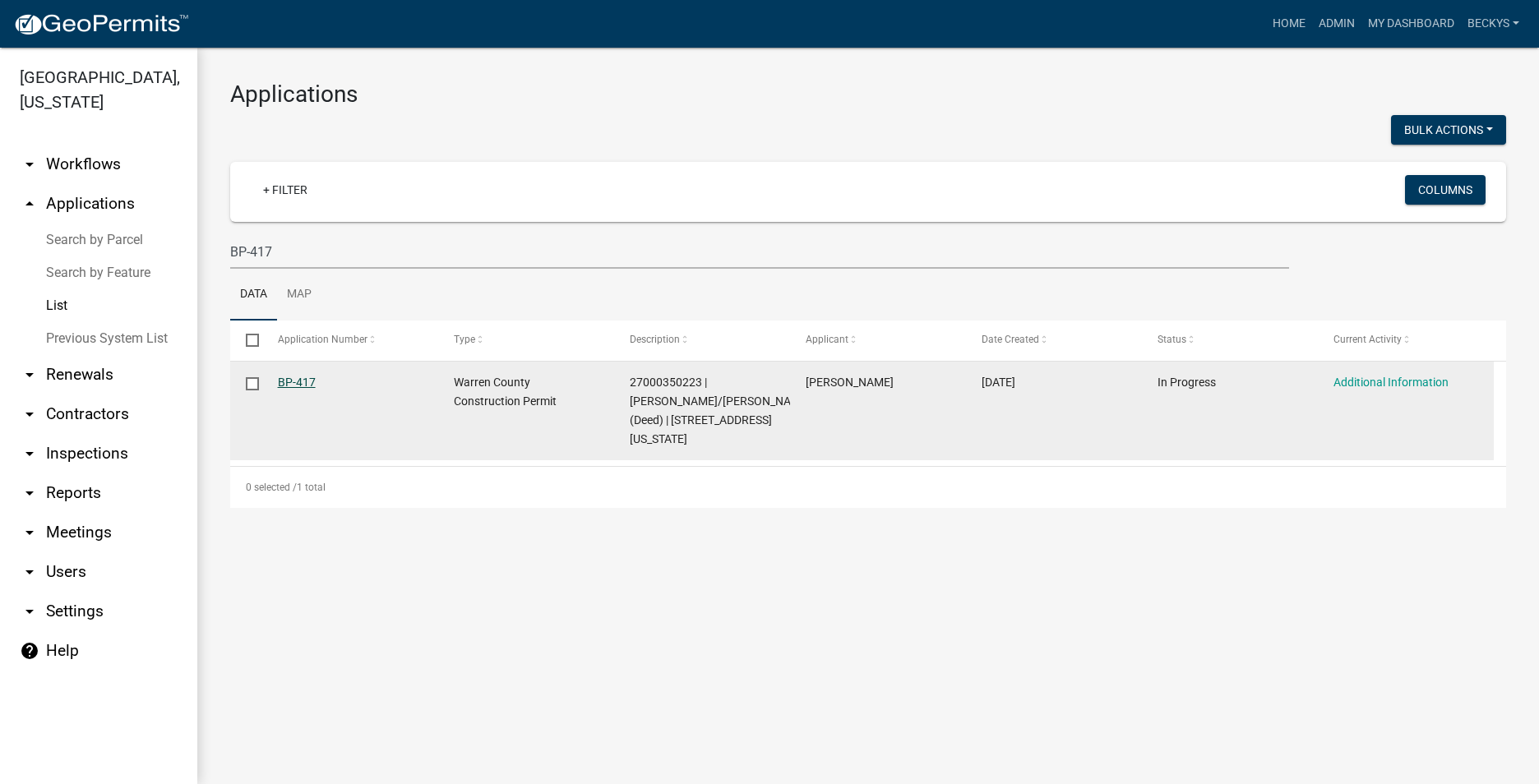
click at [292, 385] on link "BP-417" at bounding box center [296, 382] width 37 height 13
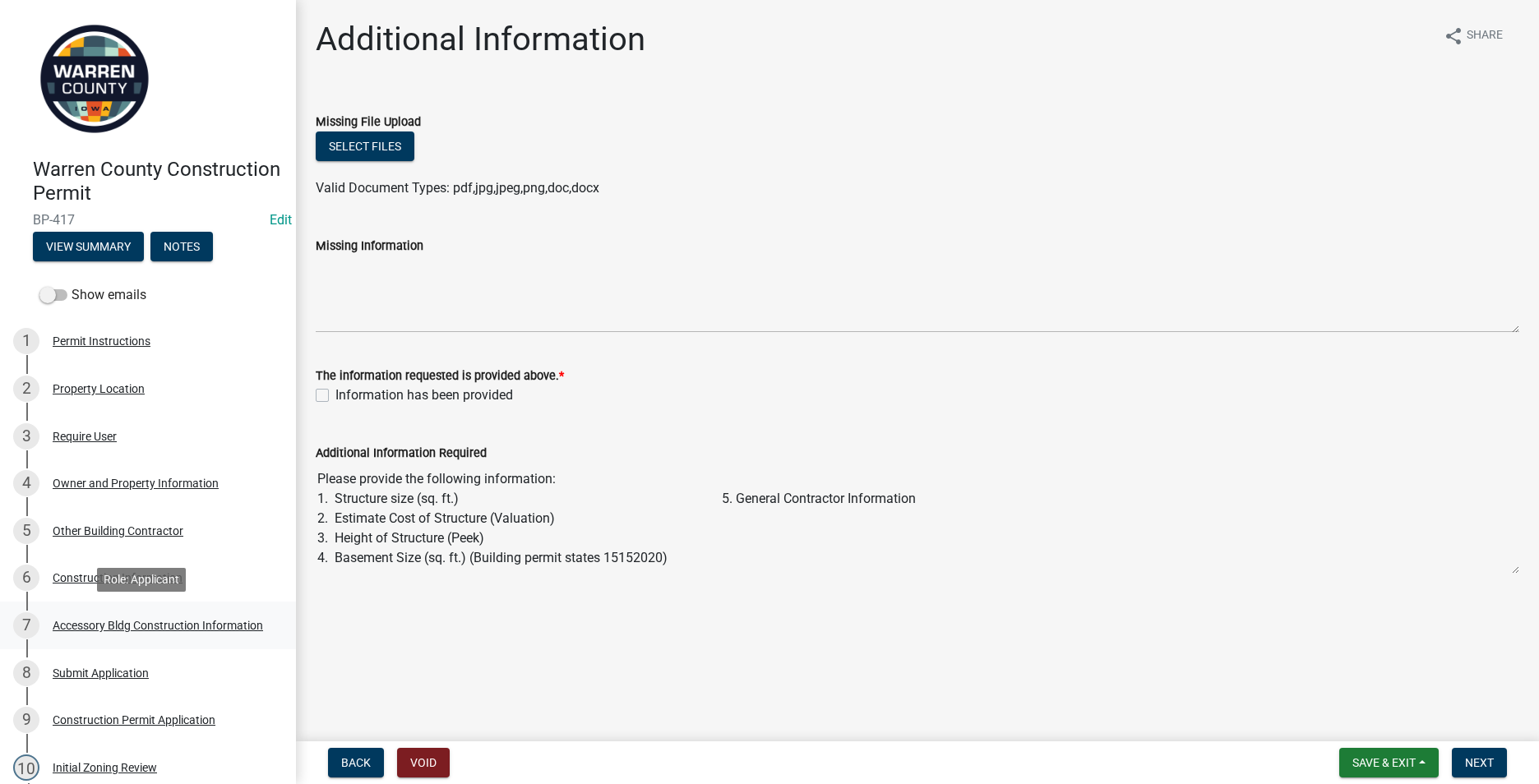
click at [97, 630] on div "Accessory Bldg Construction Information" at bounding box center [157, 626] width 211 height 12
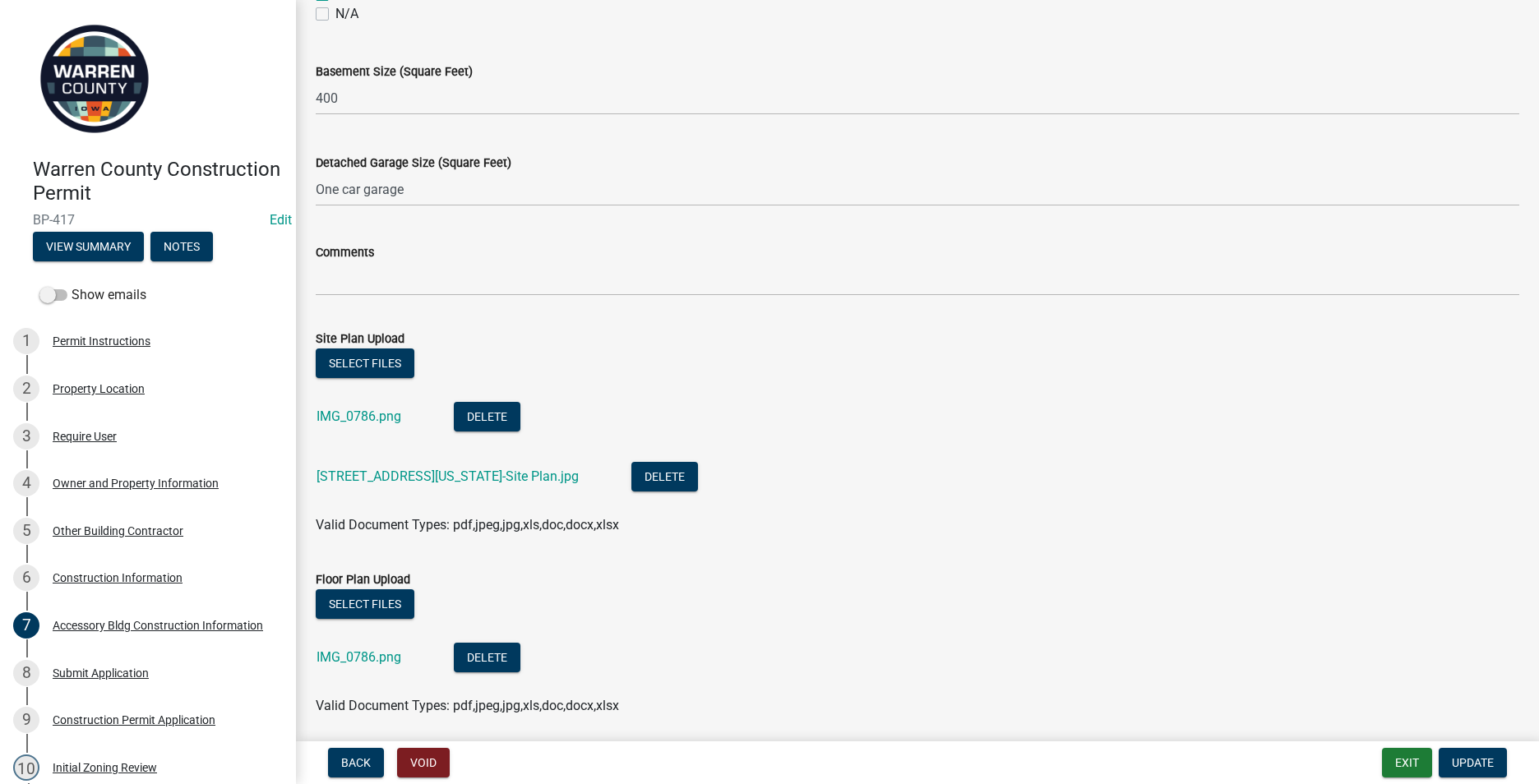
scroll to position [740, 0]
click at [386, 602] on button "Select files" at bounding box center [365, 603] width 98 height 30
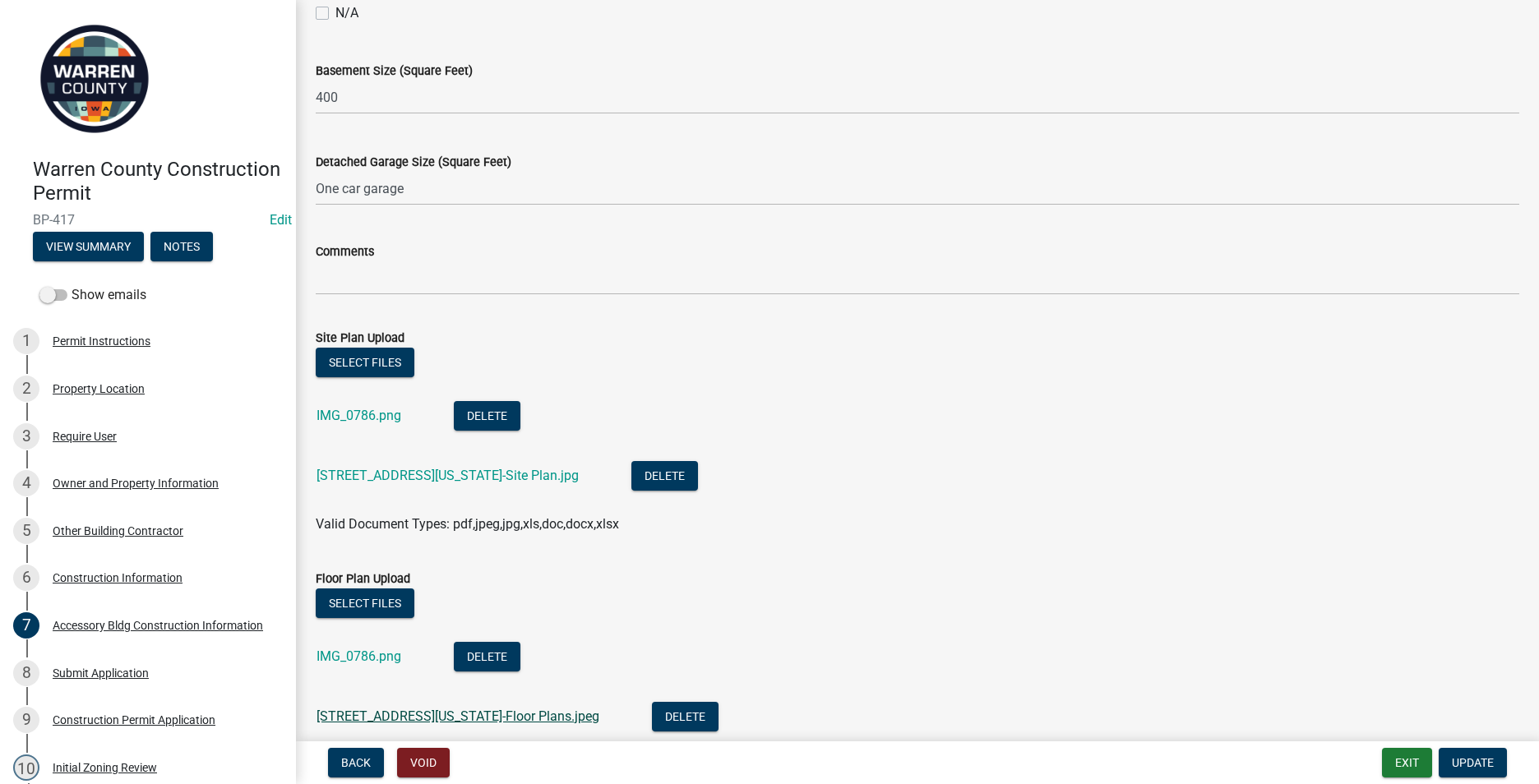
click at [404, 714] on link "[STREET_ADDRESS][US_STATE]-Floor Plans.jpeg" at bounding box center [457, 716] width 282 height 16
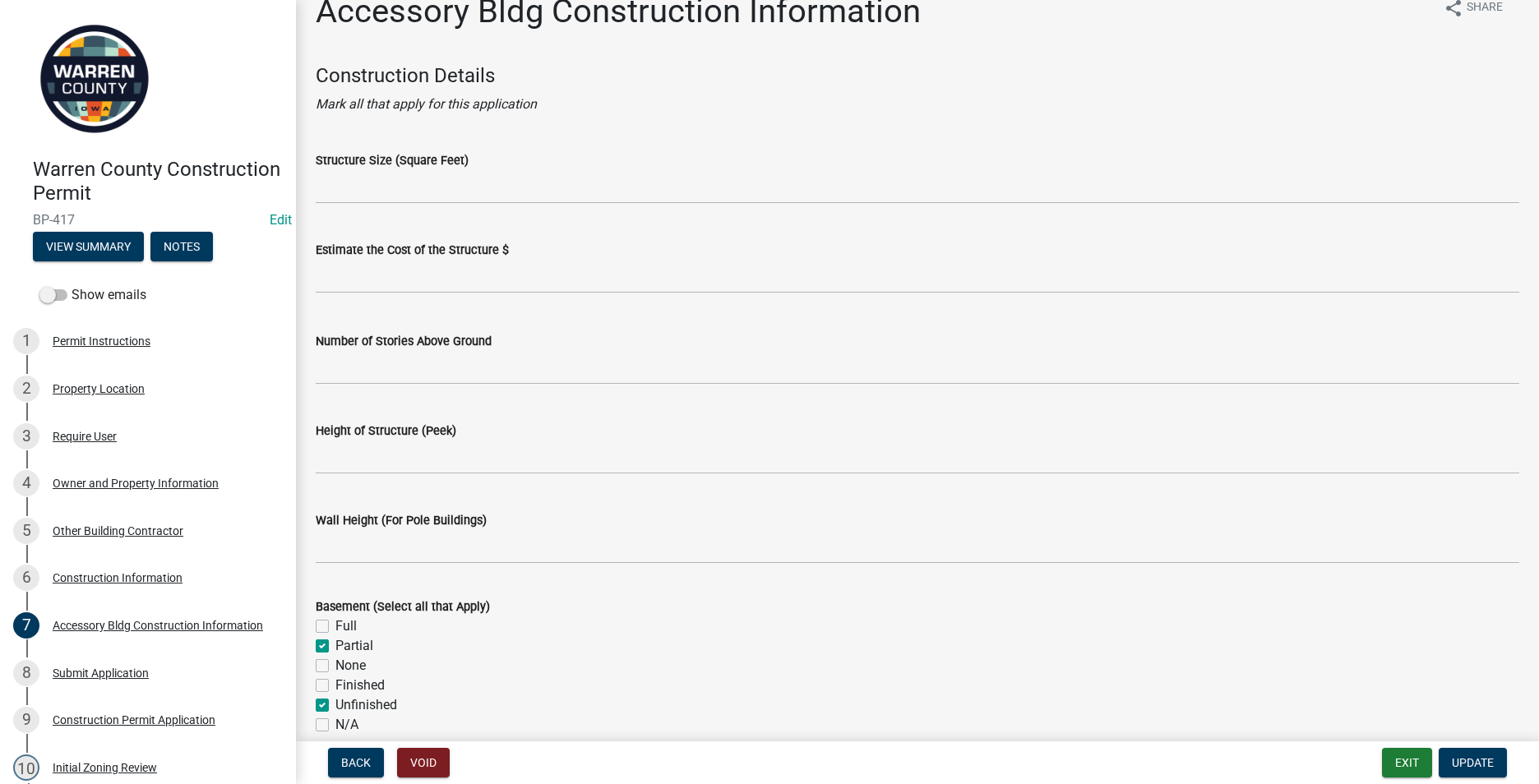
scroll to position [0, 0]
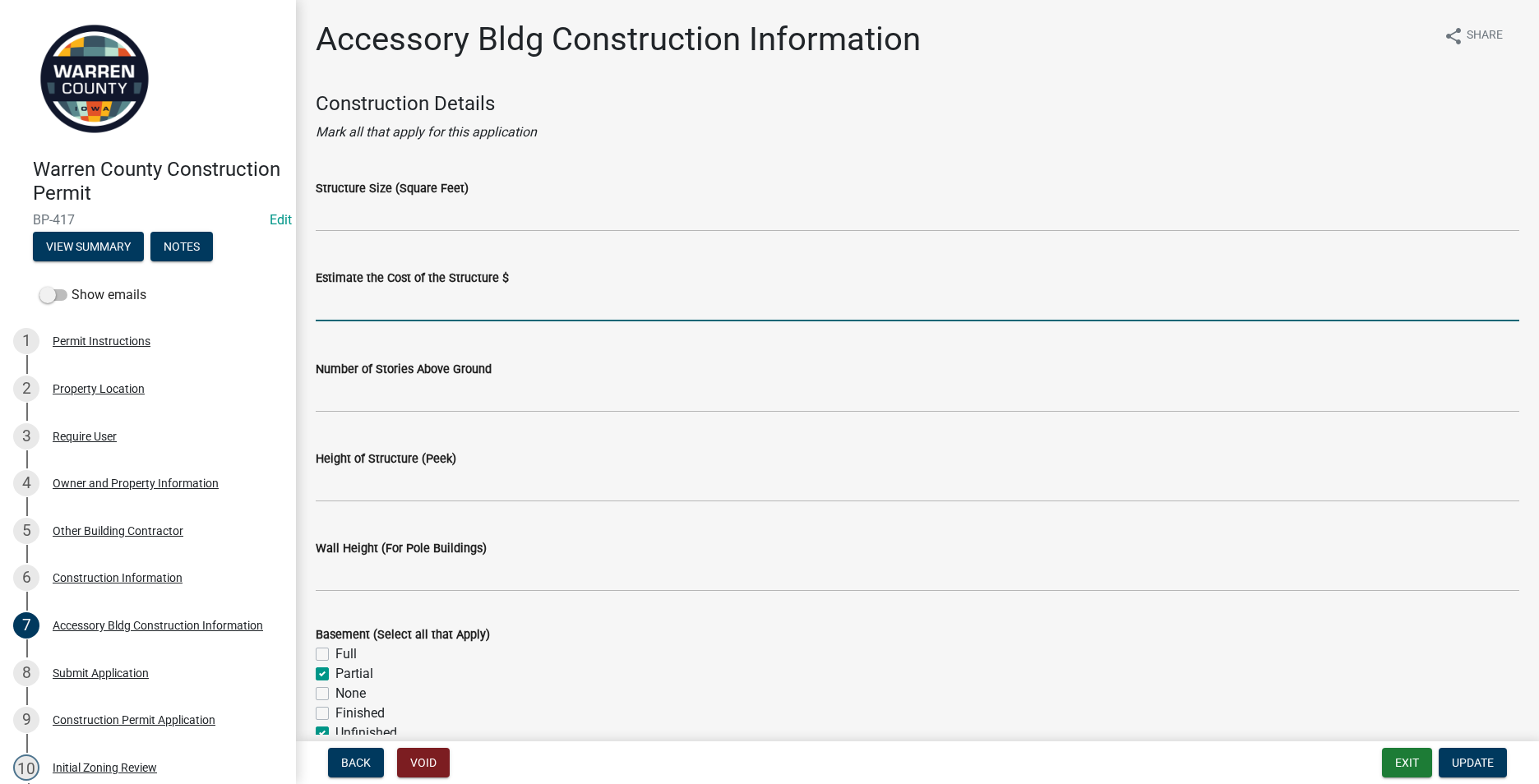
click at [335, 309] on input "text" at bounding box center [917, 304] width 1203 height 33
type input "7"
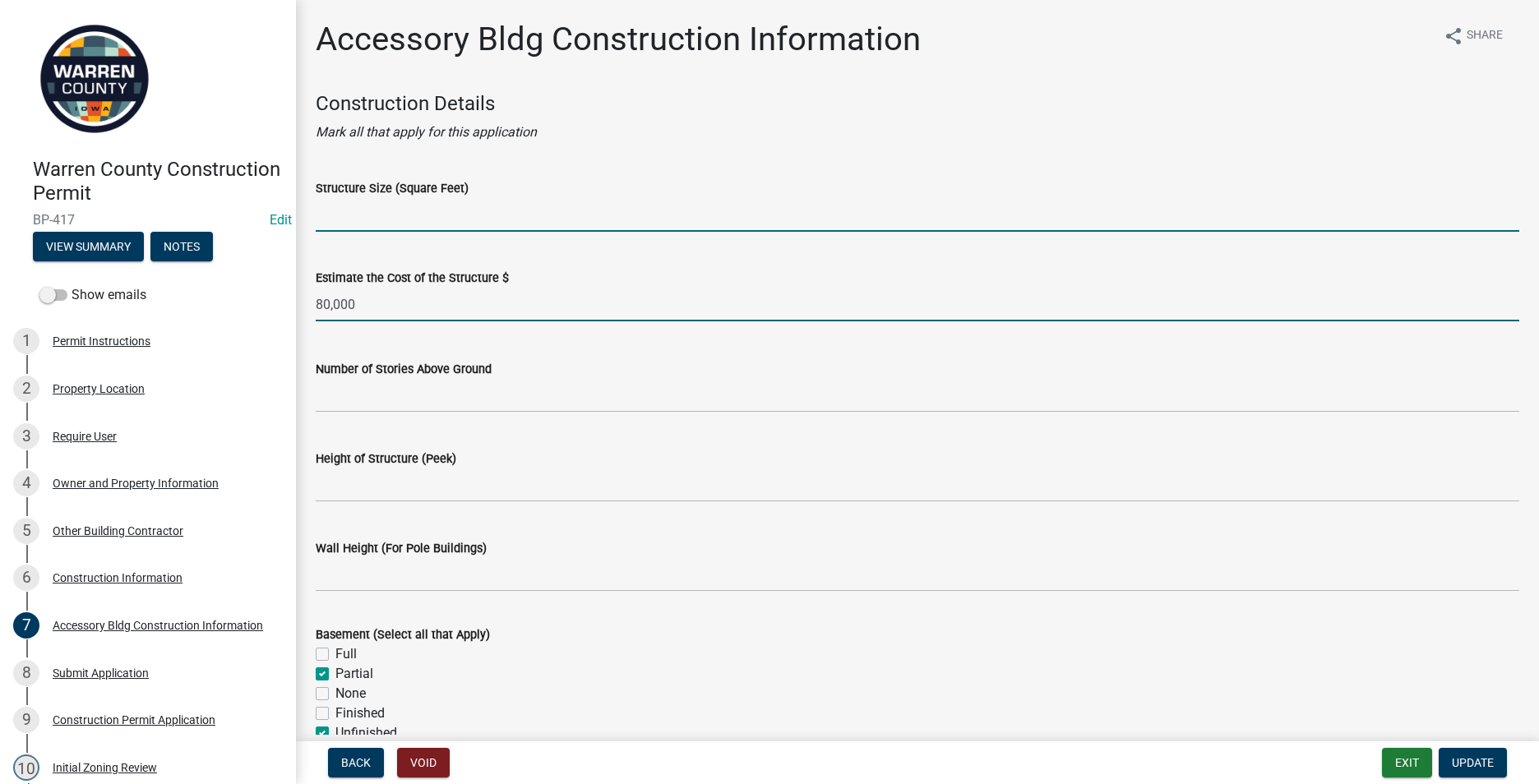
type input "80000"
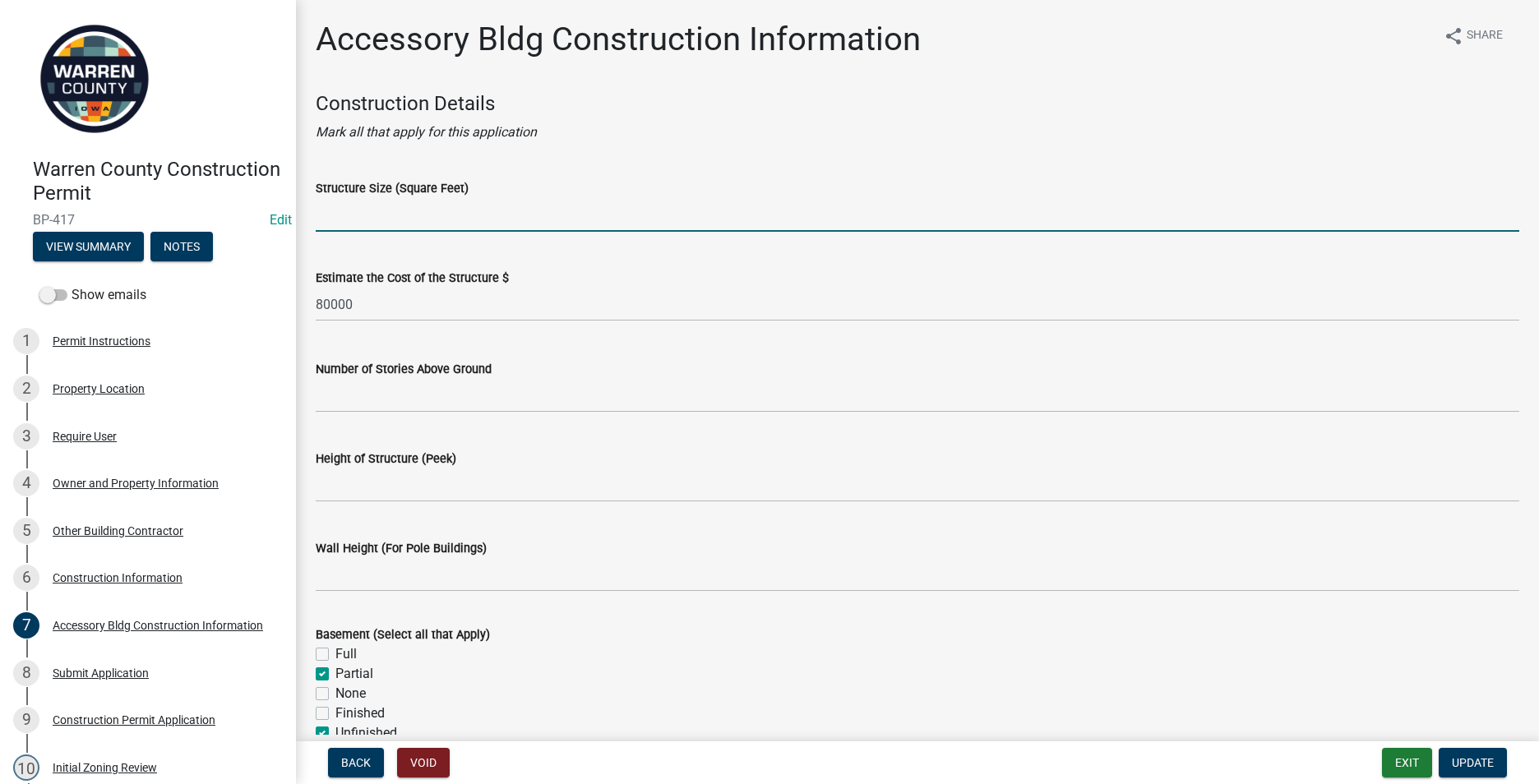
click at [330, 226] on input "Structure Size (Square Feet)" at bounding box center [917, 215] width 1203 height 33
click at [344, 212] on input "Structure Size (Square Feet)" at bounding box center [917, 215] width 1203 height 33
click at [327, 217] on input "Structure Size (Square Feet)" at bounding box center [917, 215] width 1203 height 33
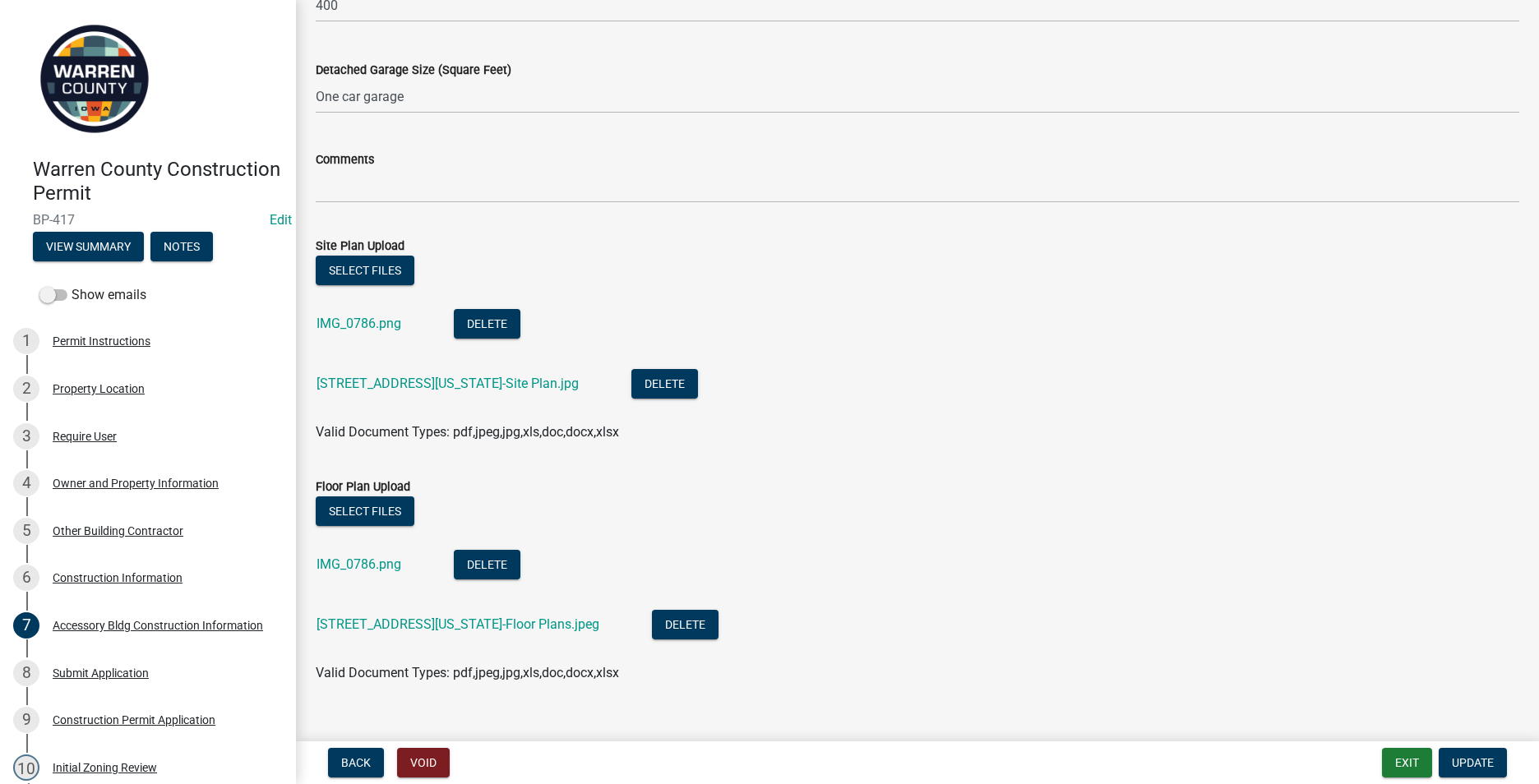
scroll to position [859, 0]
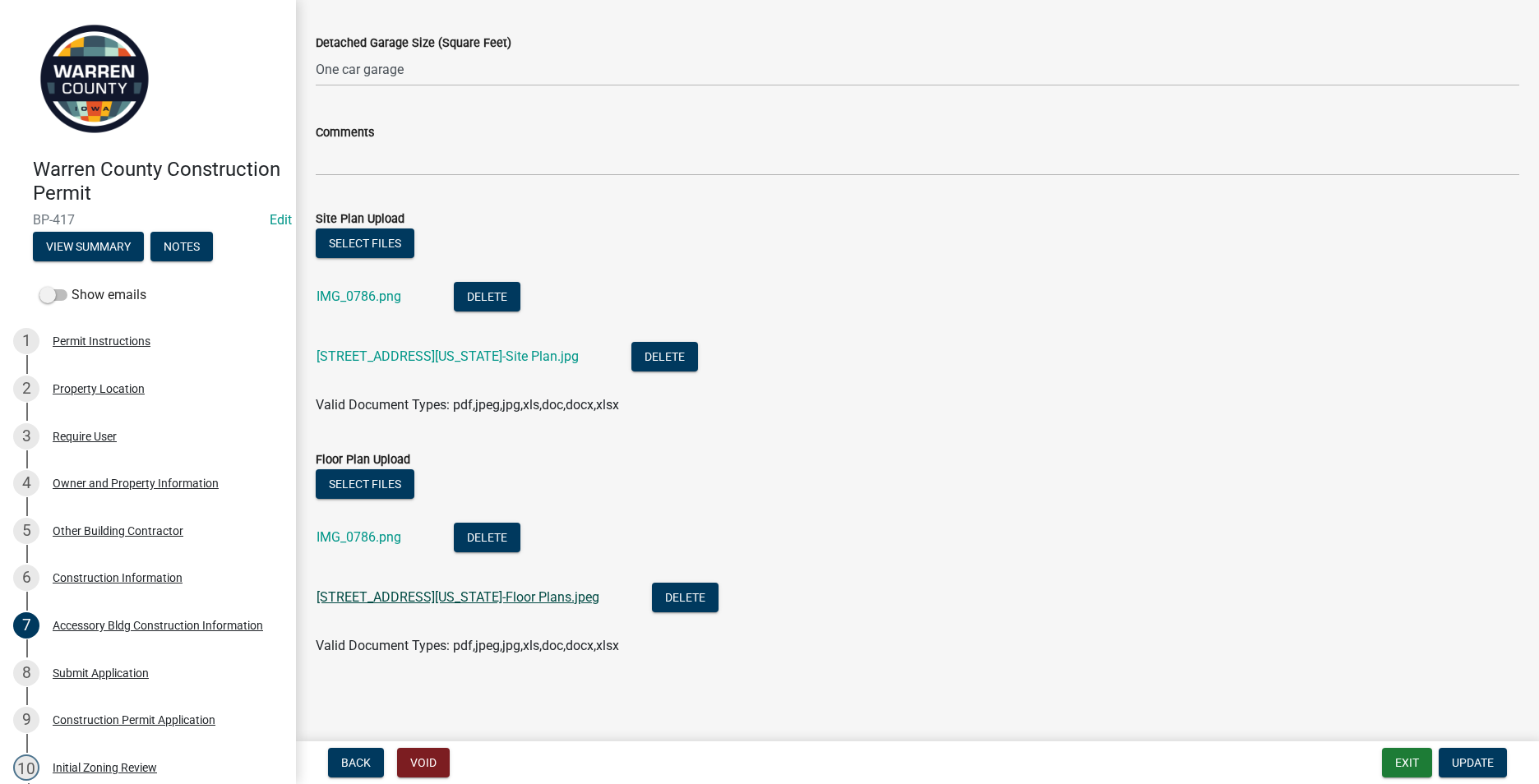
click at [367, 597] on link "[STREET_ADDRESS][US_STATE]-Floor Plans.jpeg" at bounding box center [457, 597] width 282 height 16
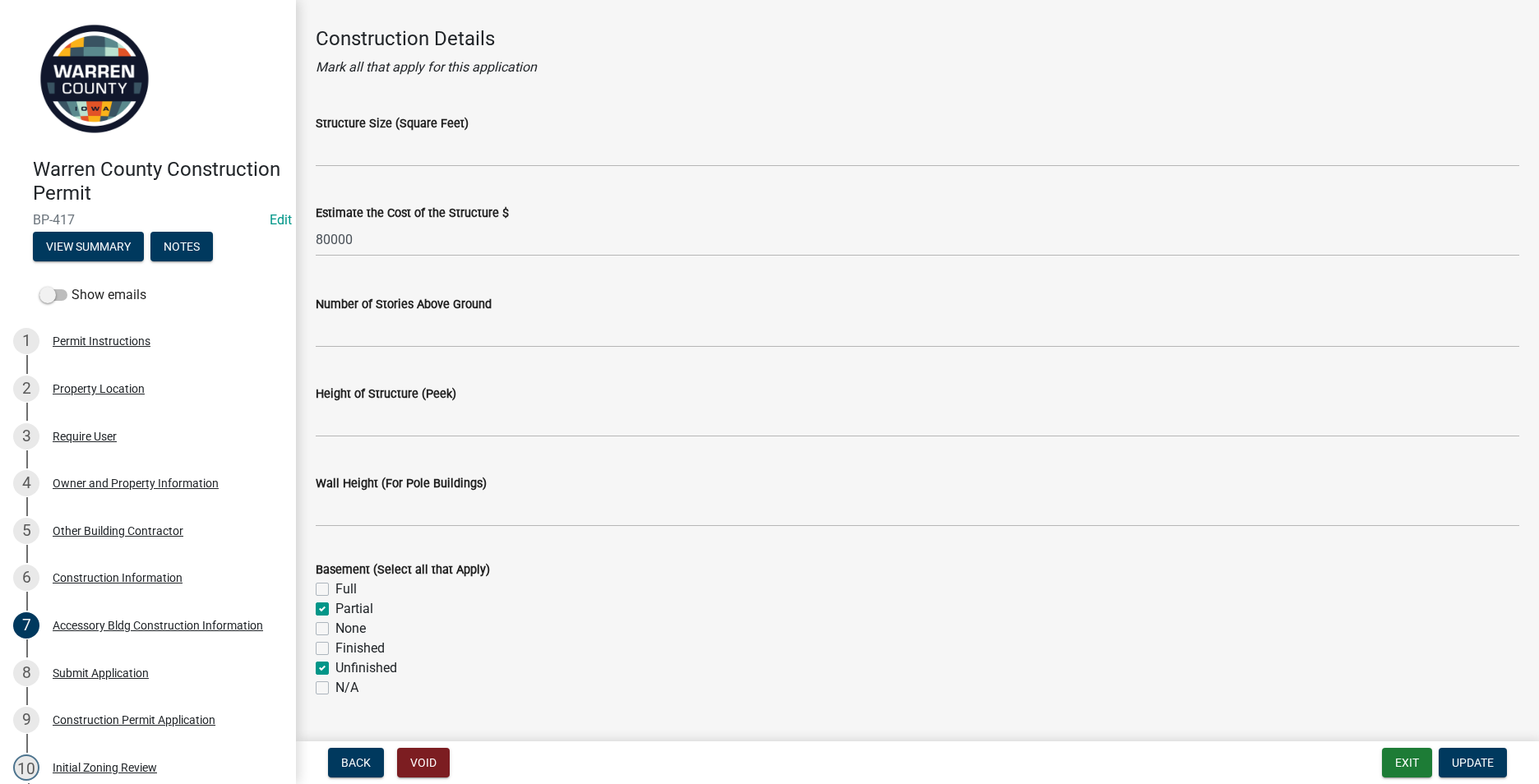
scroll to position [0, 0]
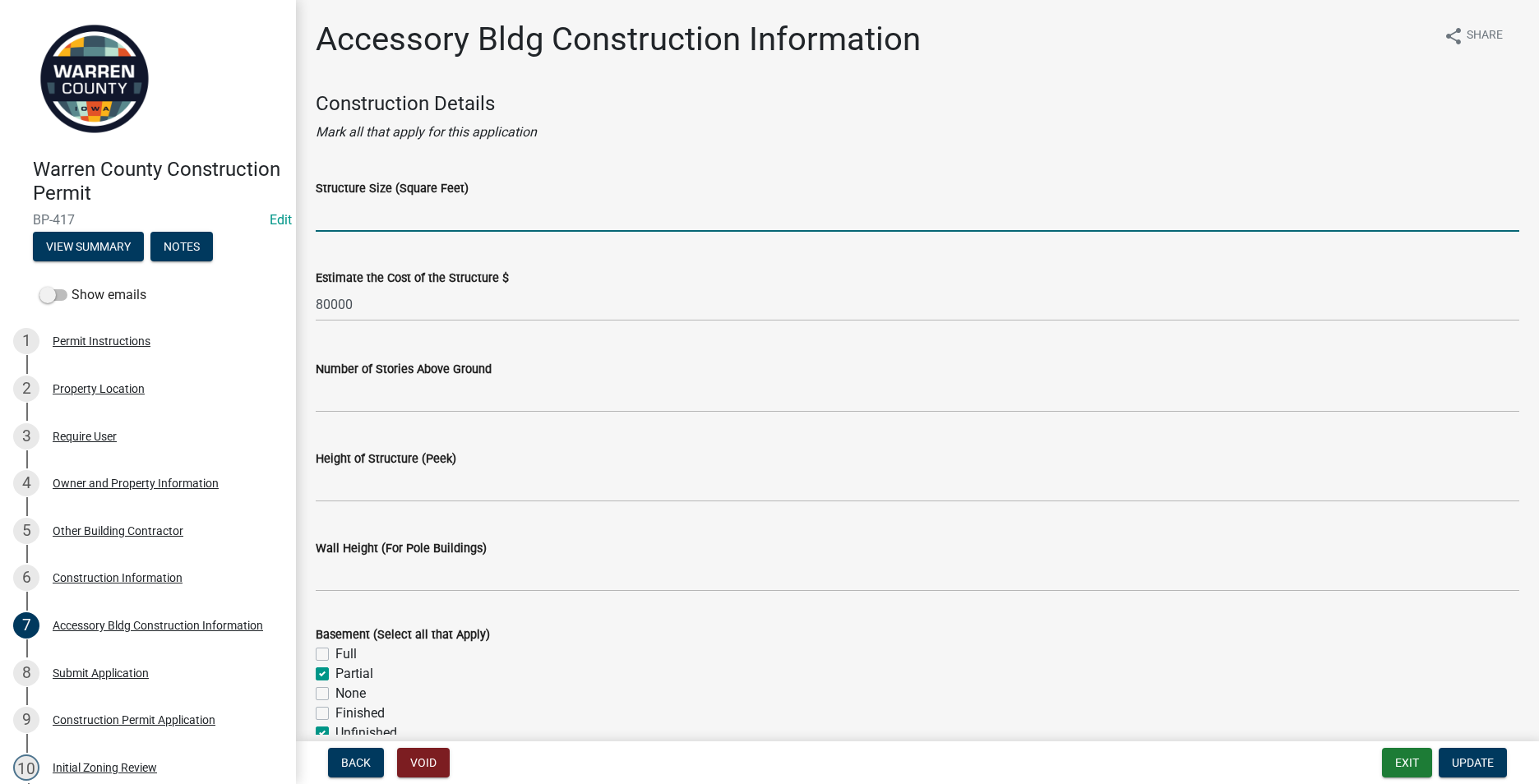
click at [351, 212] on input "Structure Size (Square Feet)" at bounding box center [917, 215] width 1203 height 33
type input "1,400"
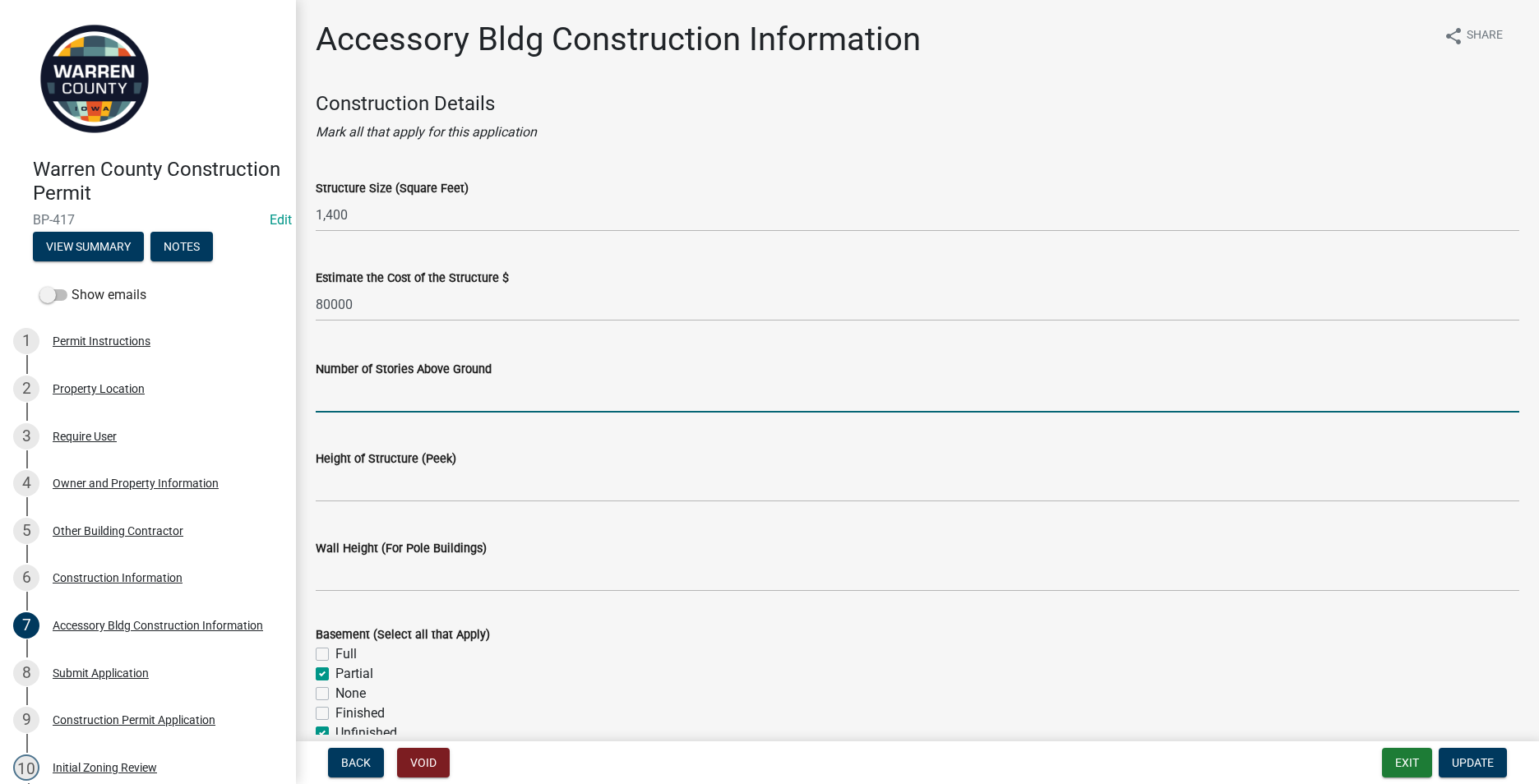
click at [342, 398] on input "Number of Stories Above Ground" at bounding box center [917, 396] width 1203 height 33
type input "1"
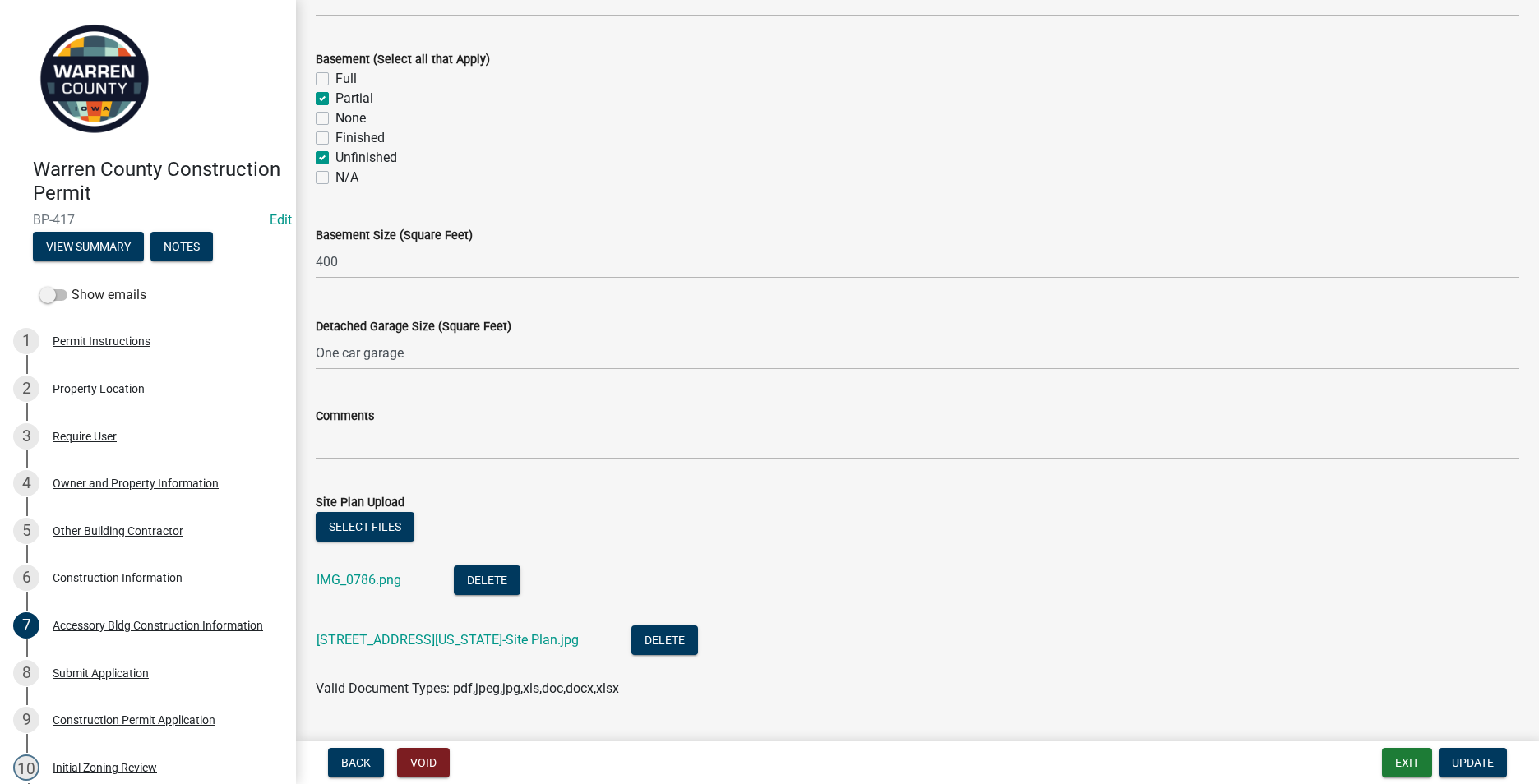
scroll to position [657, 0]
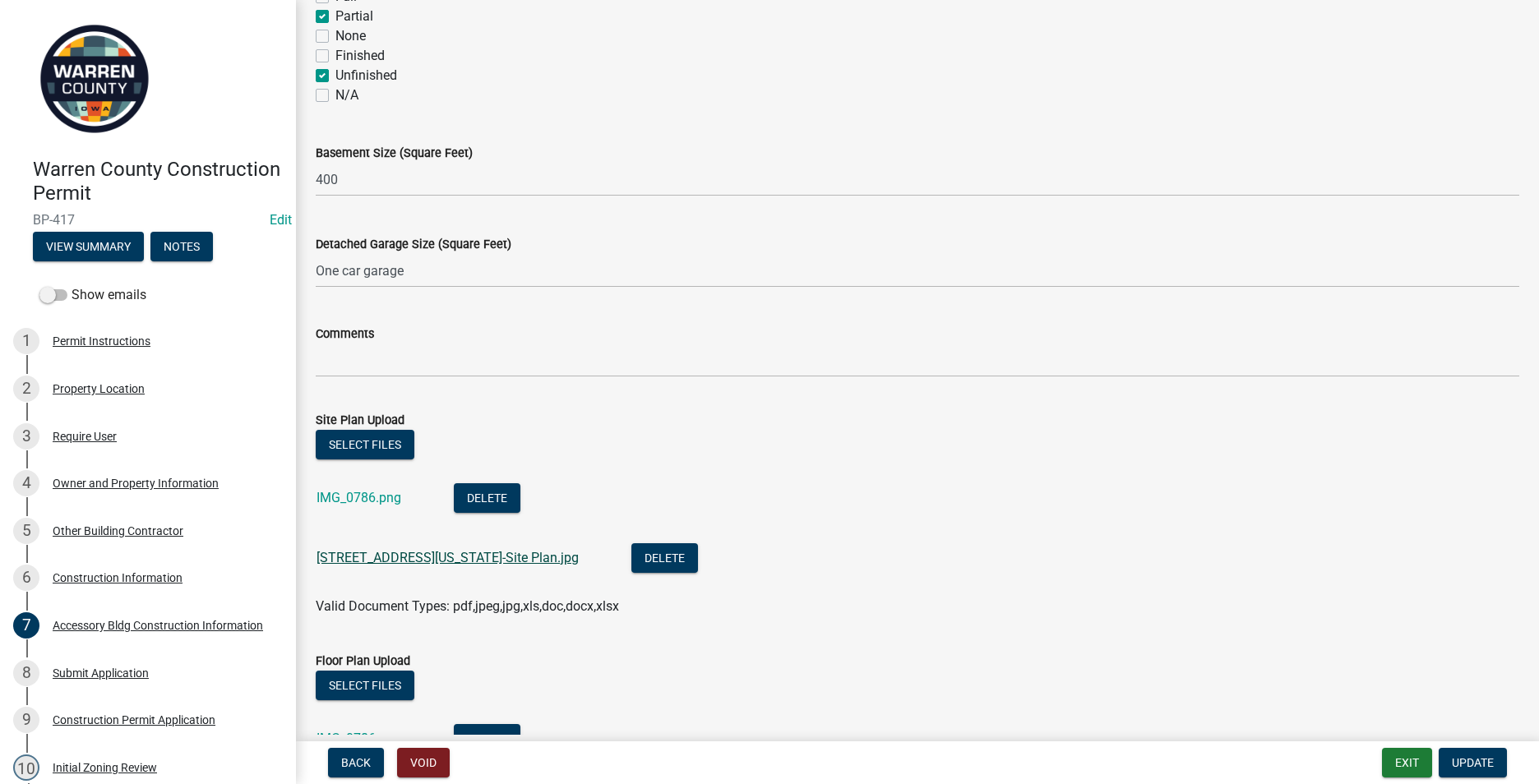
click at [374, 553] on link "[STREET_ADDRESS][US_STATE]-Site Plan.jpg" at bounding box center [447, 557] width 262 height 16
click at [91, 522] on div "5 Other Building Contractor" at bounding box center [142, 531] width 257 height 27
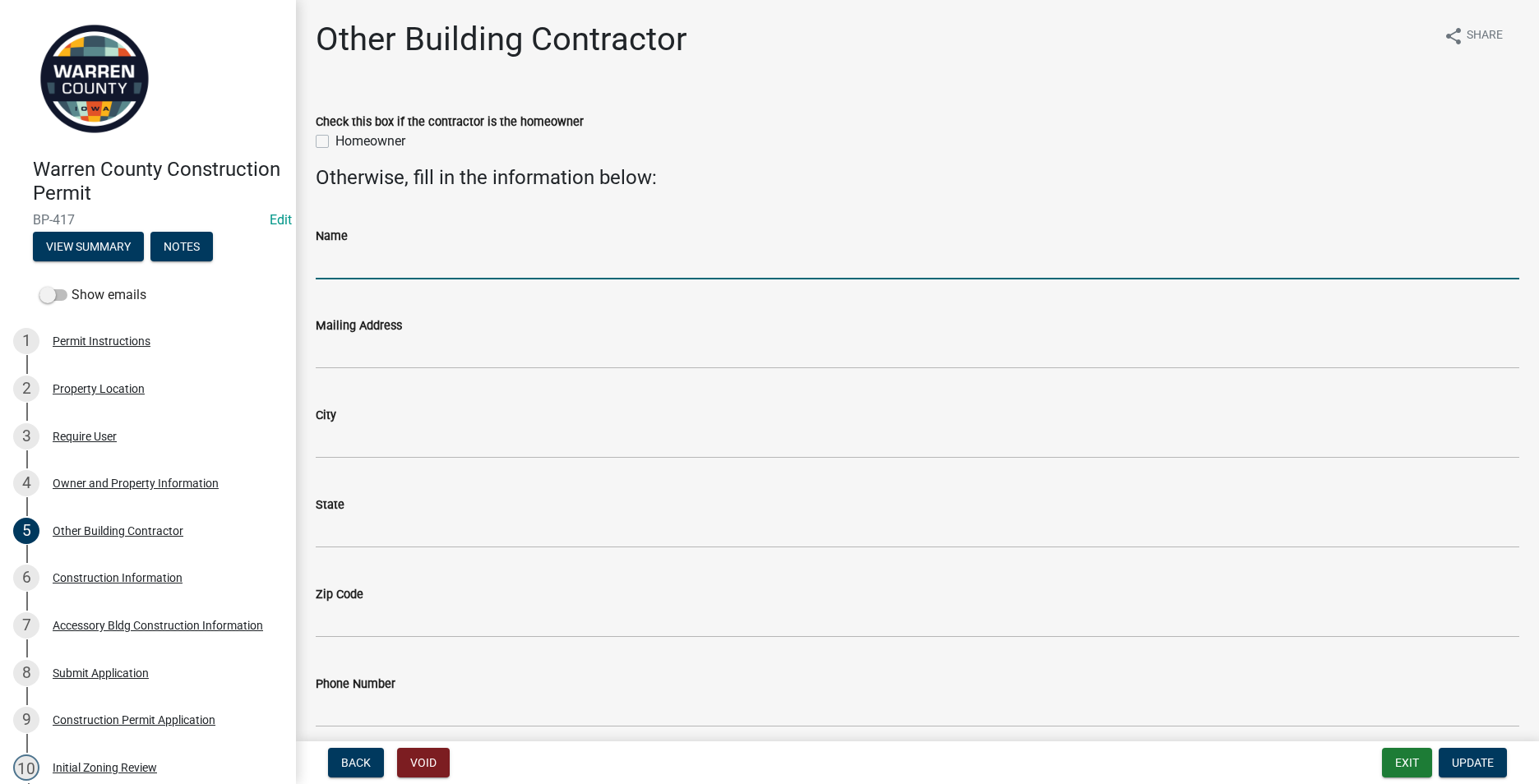
click at [324, 270] on input "Name" at bounding box center [917, 262] width 1203 height 33
type input "[PERSON_NAME]"
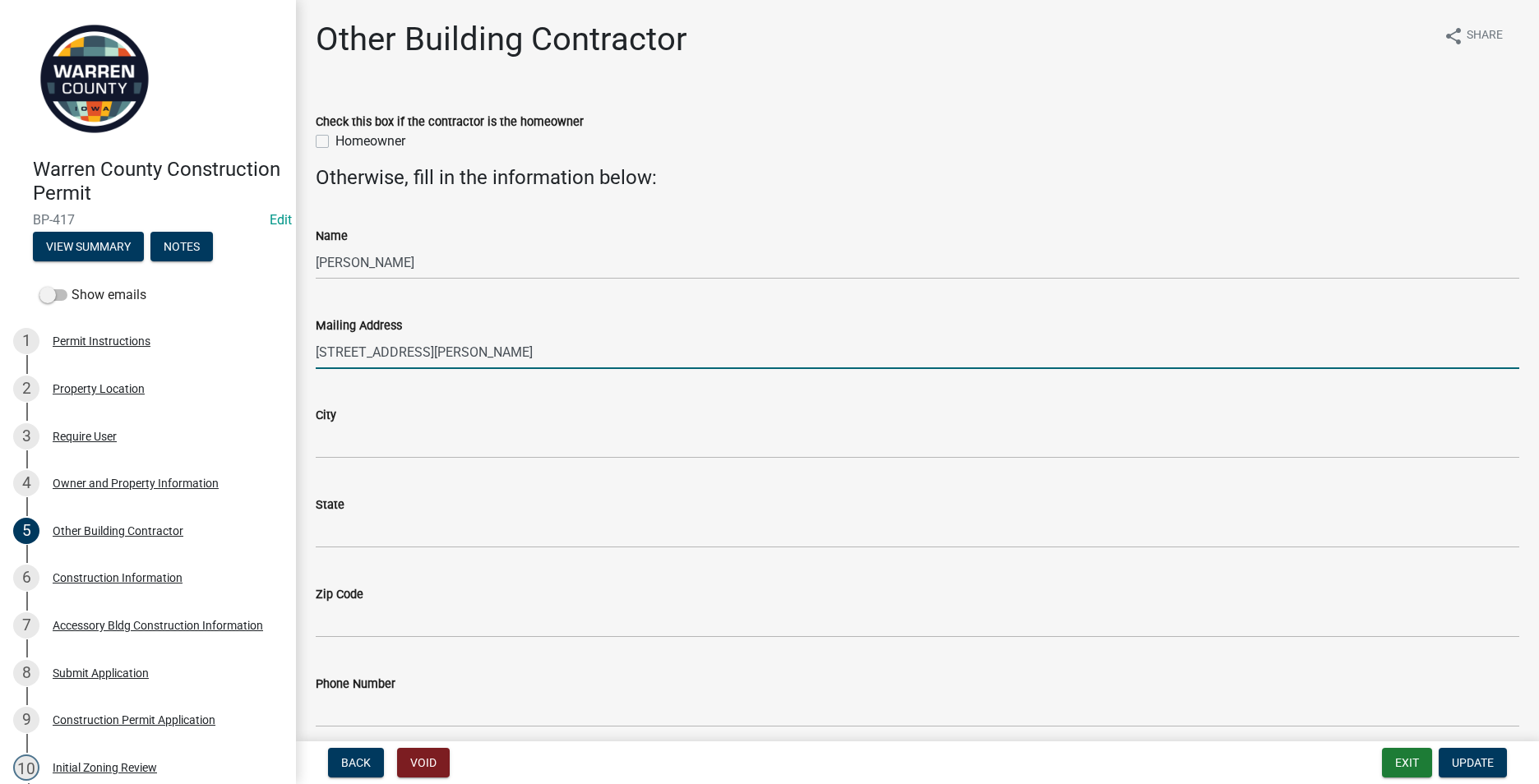
type input "[STREET_ADDRESS][PERSON_NAME]"
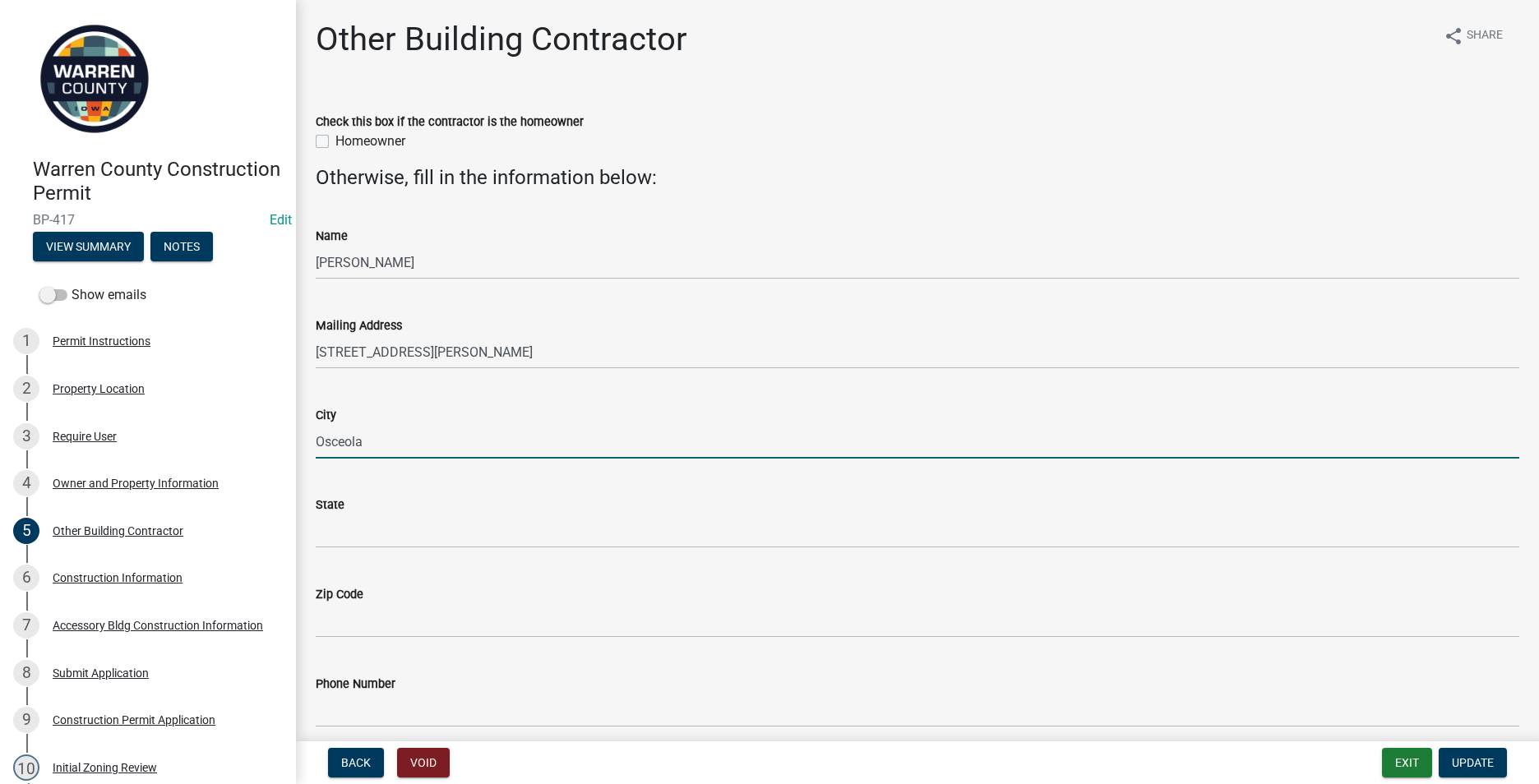
type input "Osceola"
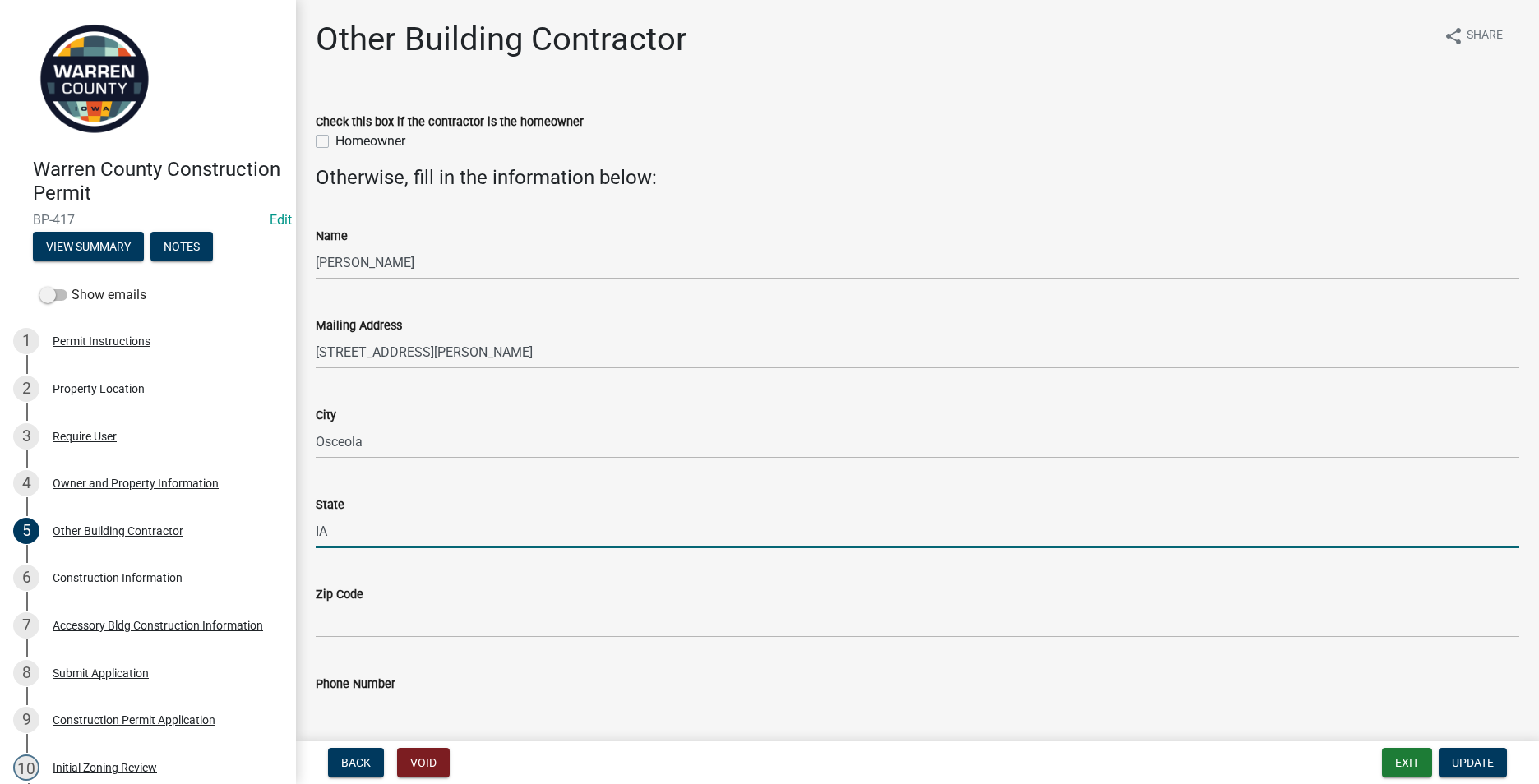
type input "IA"
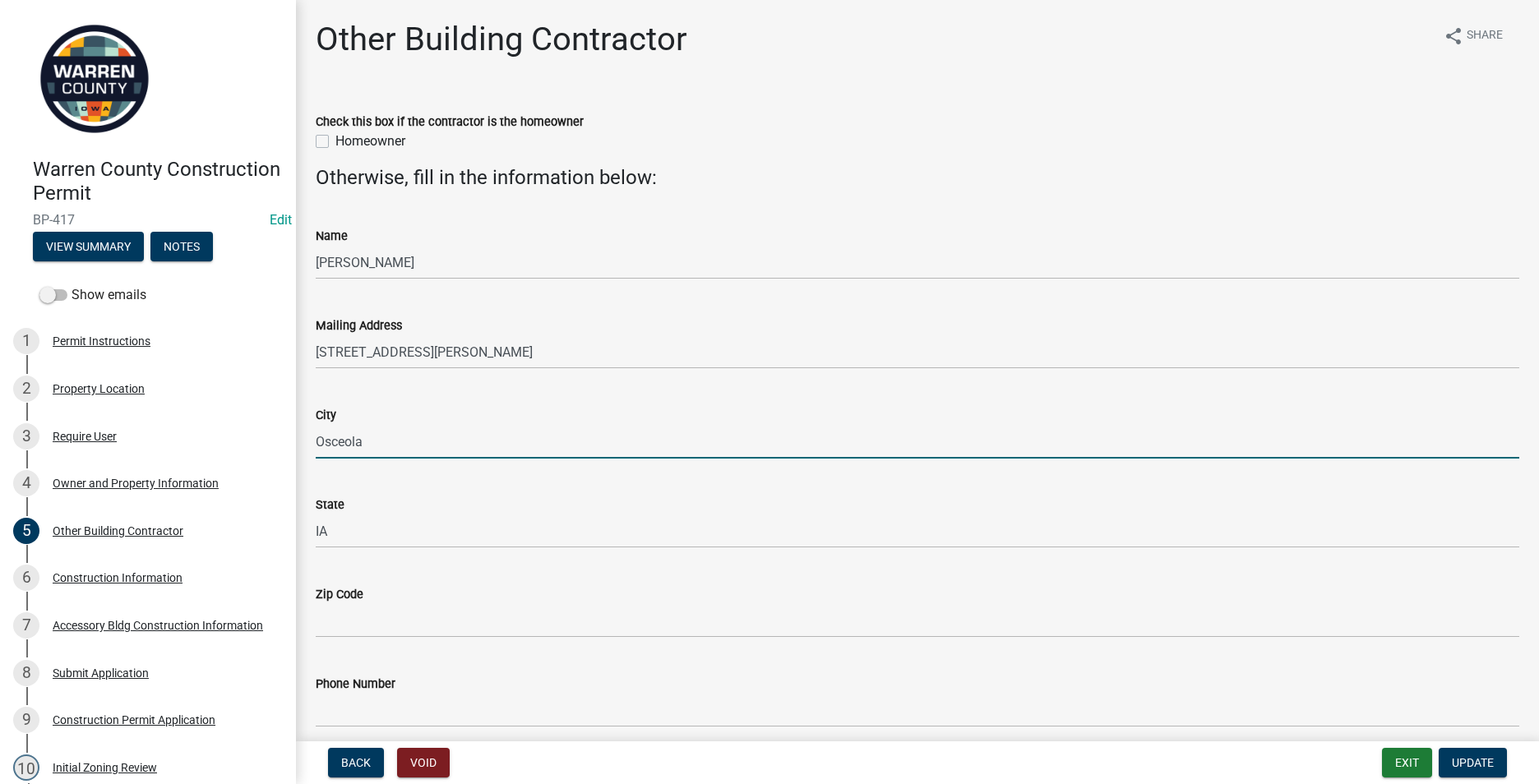
type input "5"
type input "Osceola"
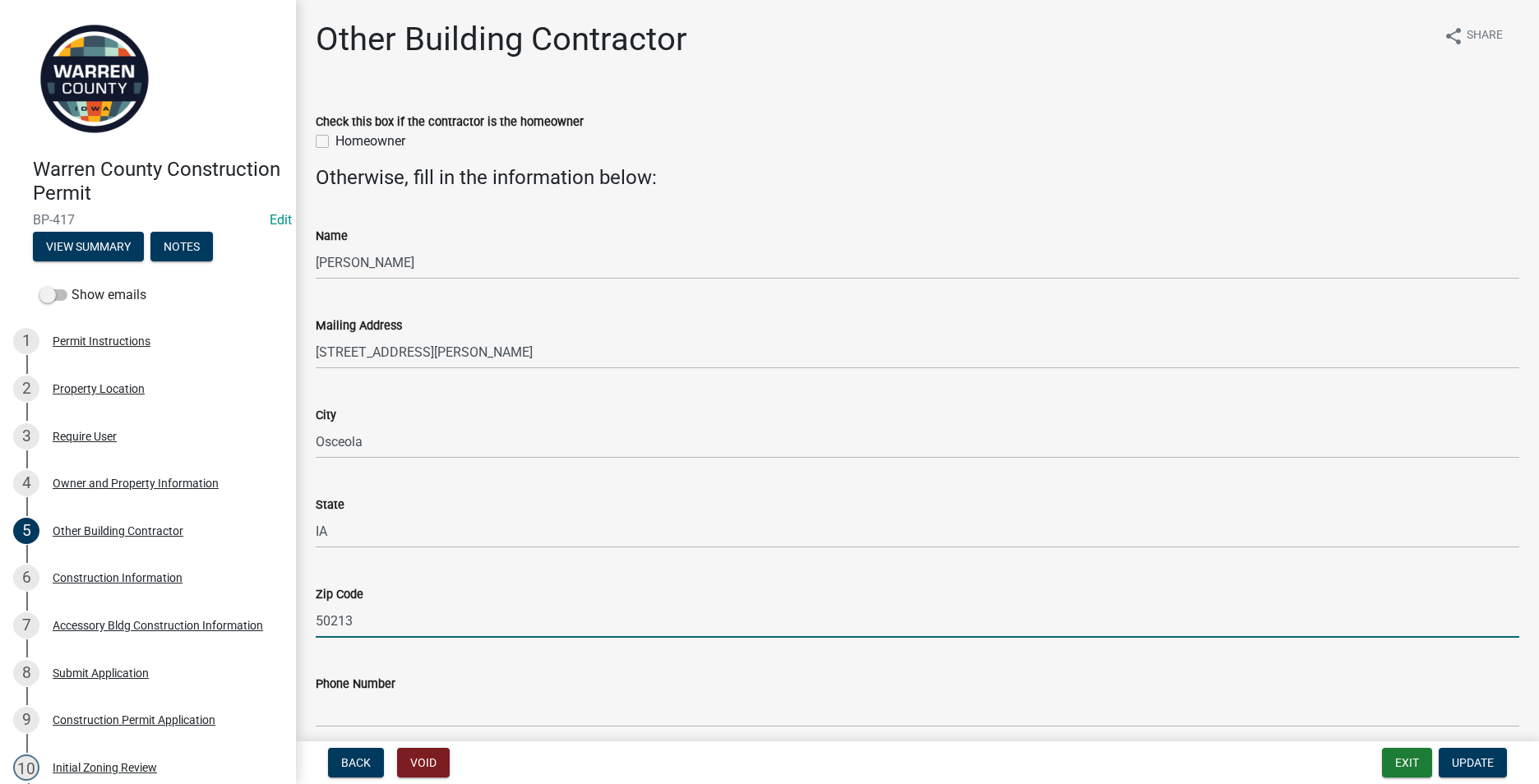
type input "50213"
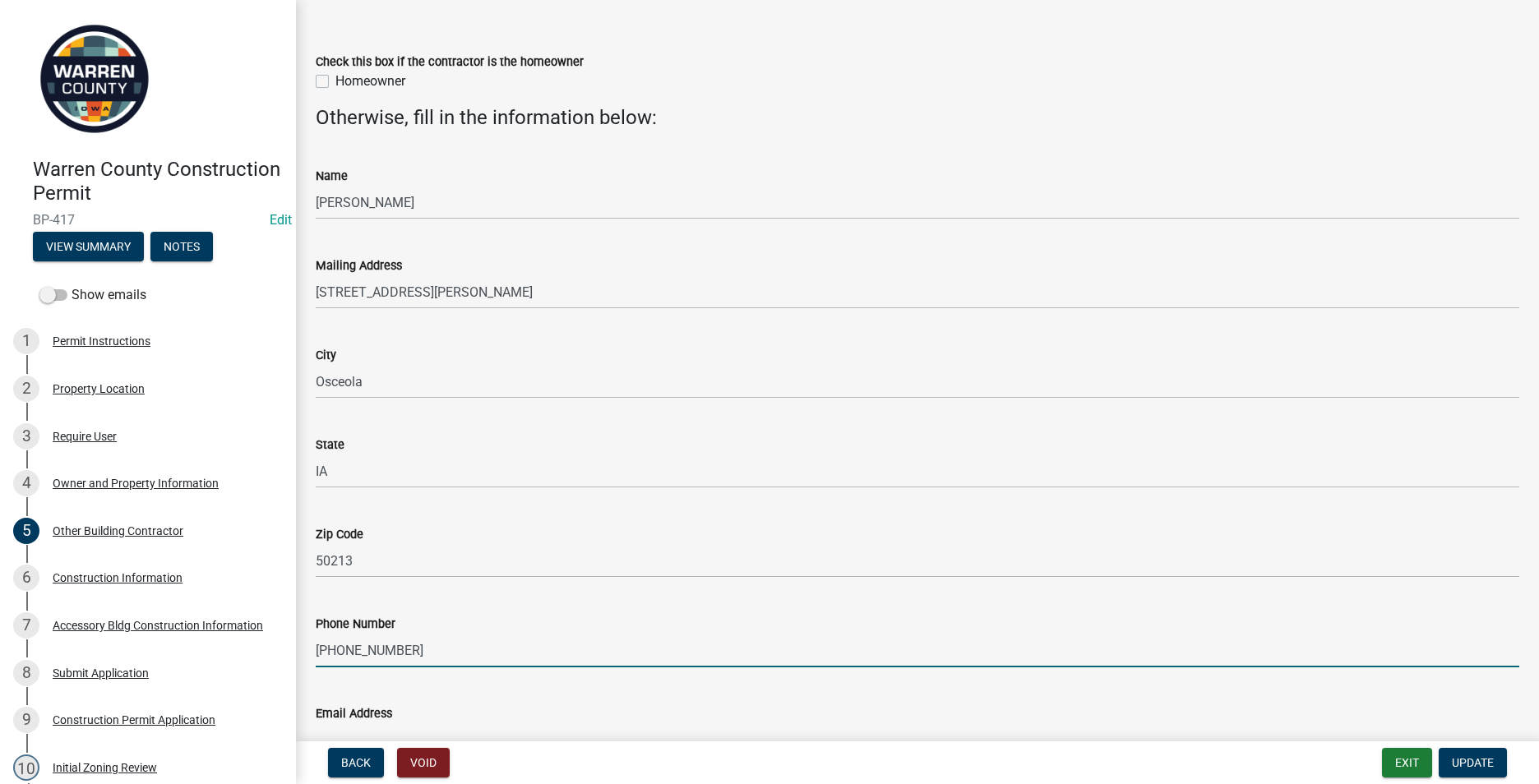
scroll to position [159, 0]
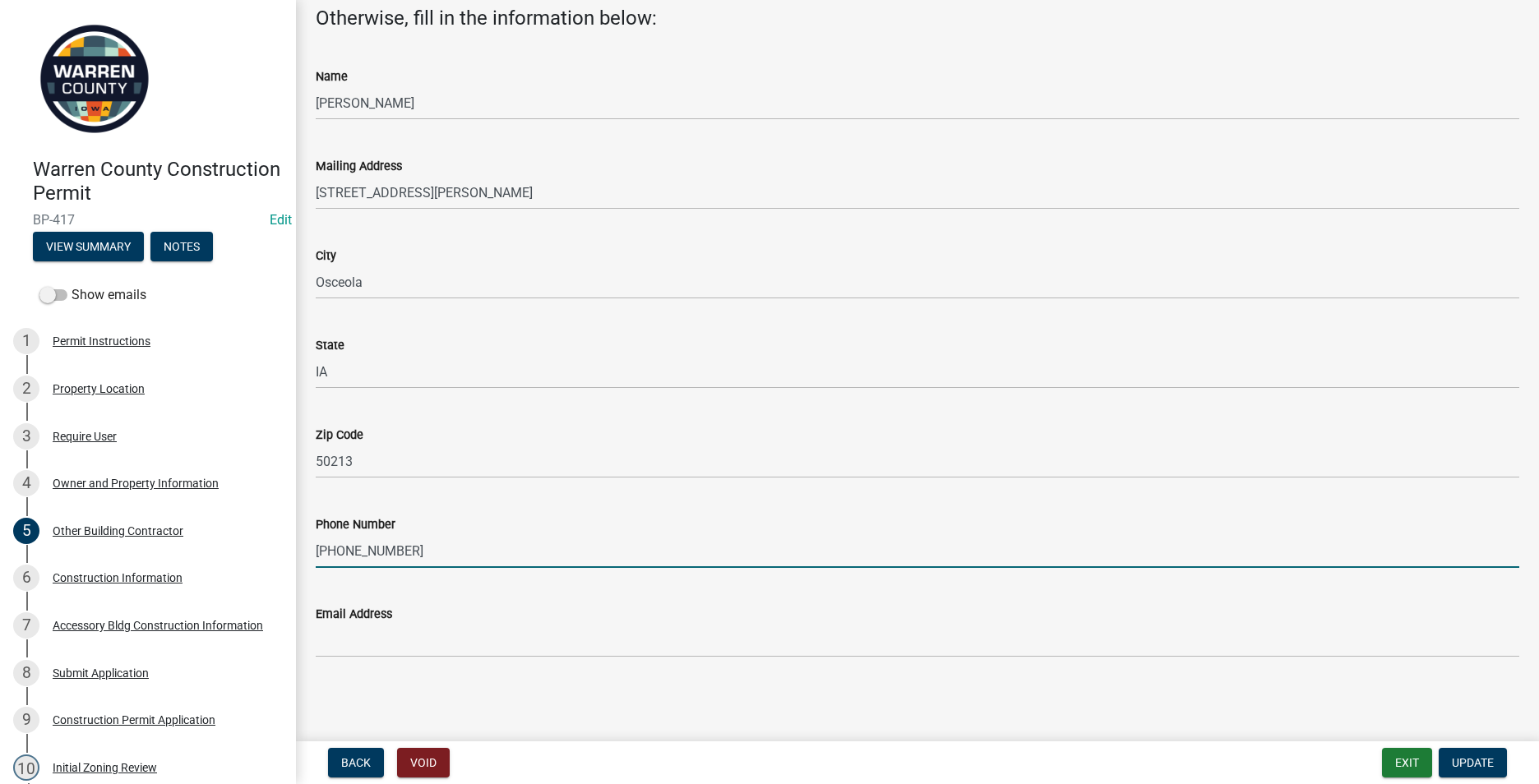
type input "[PHONE_NUMBER]"
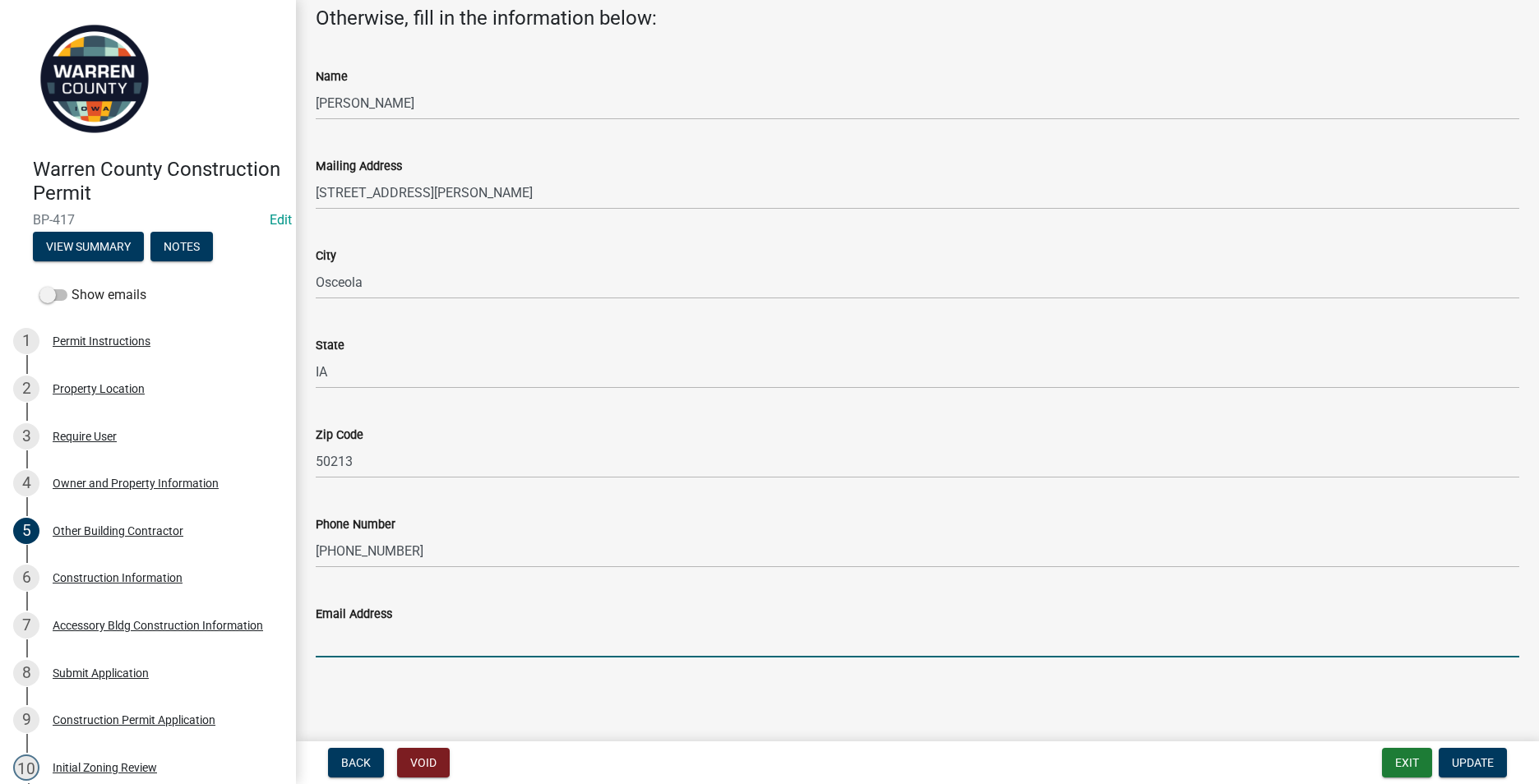
click at [332, 638] on input "Email Address" at bounding box center [917, 641] width 1203 height 33
click at [1461, 760] on span "Update" at bounding box center [1472, 762] width 42 height 13
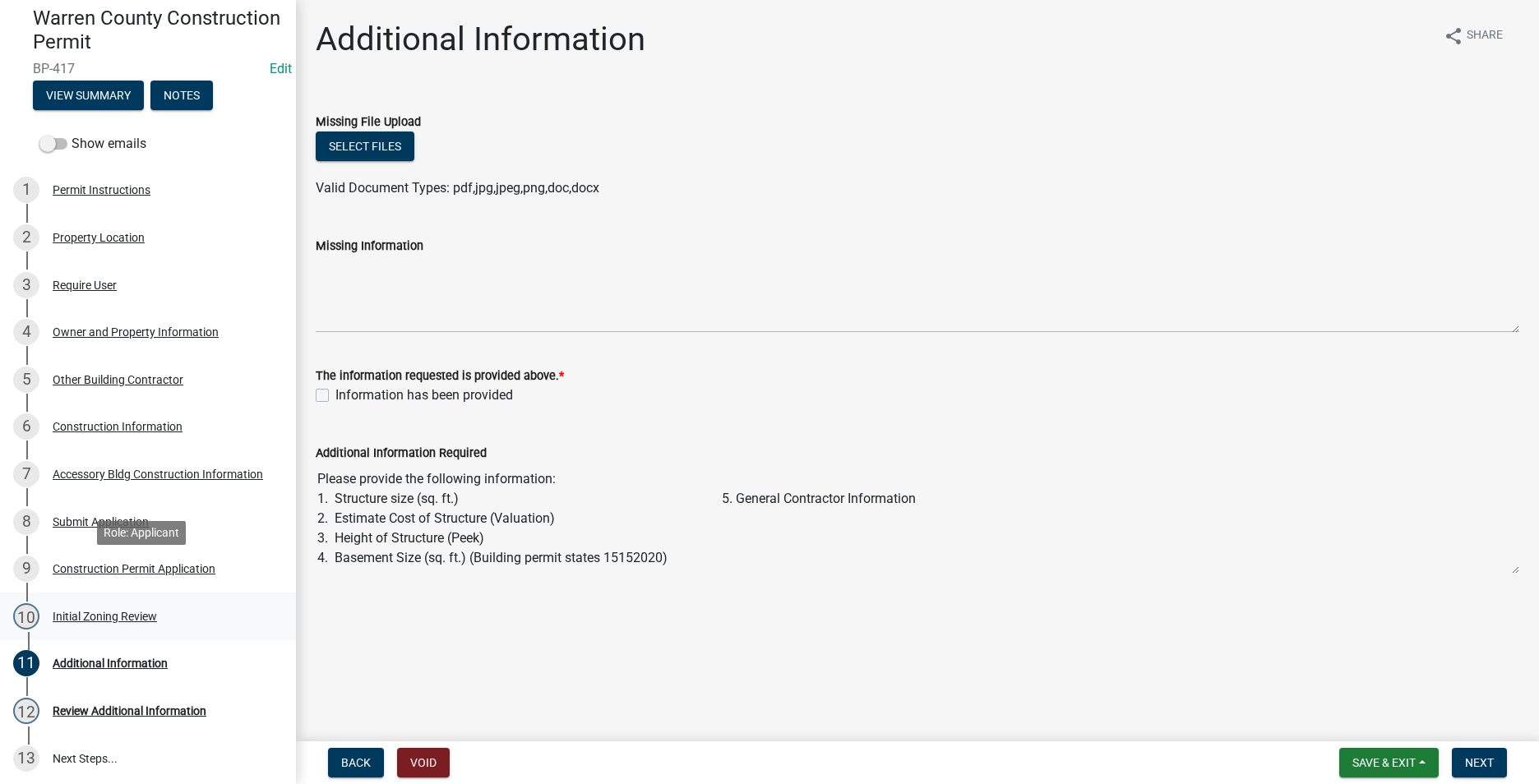
scroll to position [164, 0]
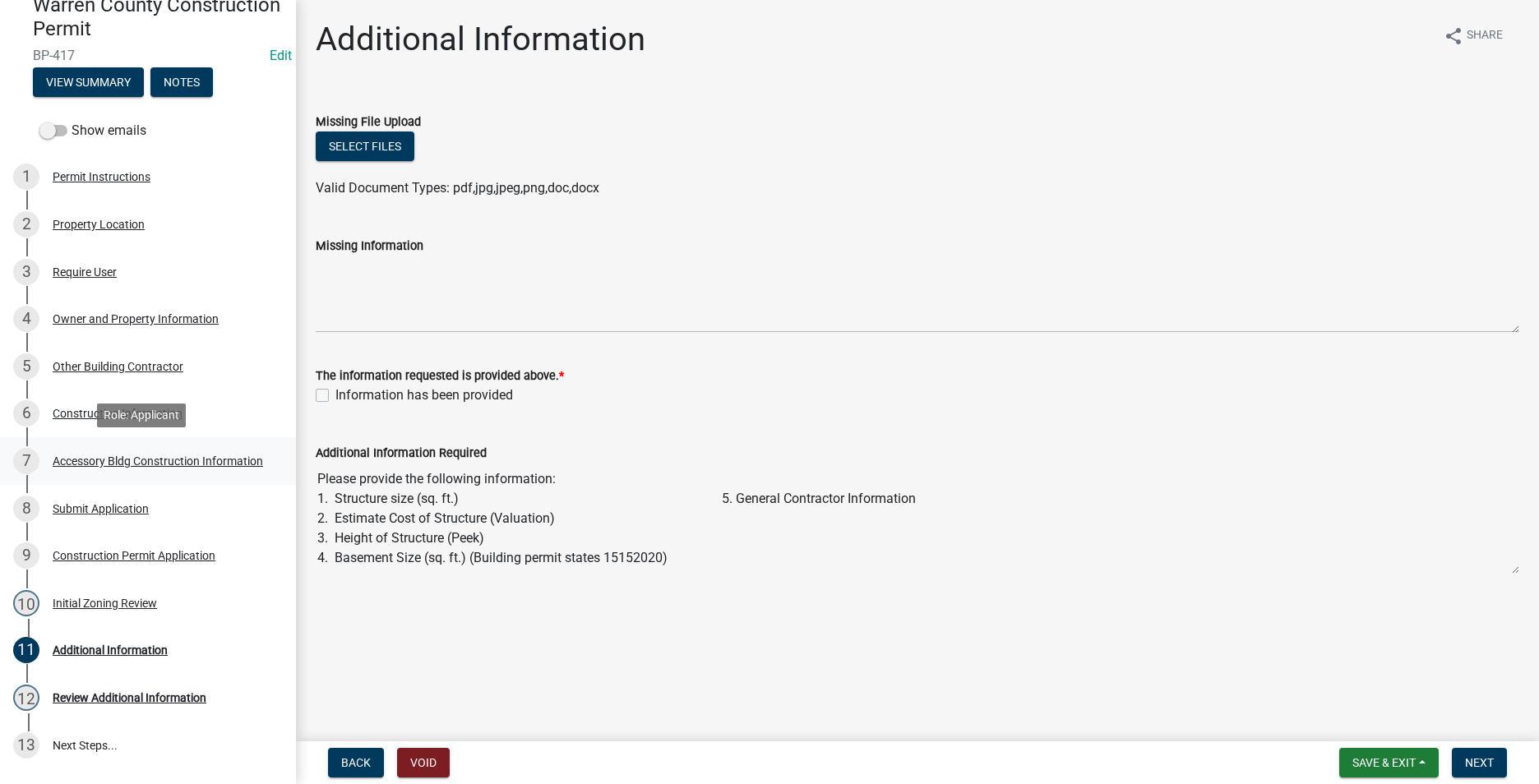
click at [83, 466] on div "Accessory Bldg Construction Information" at bounding box center [157, 461] width 211 height 12
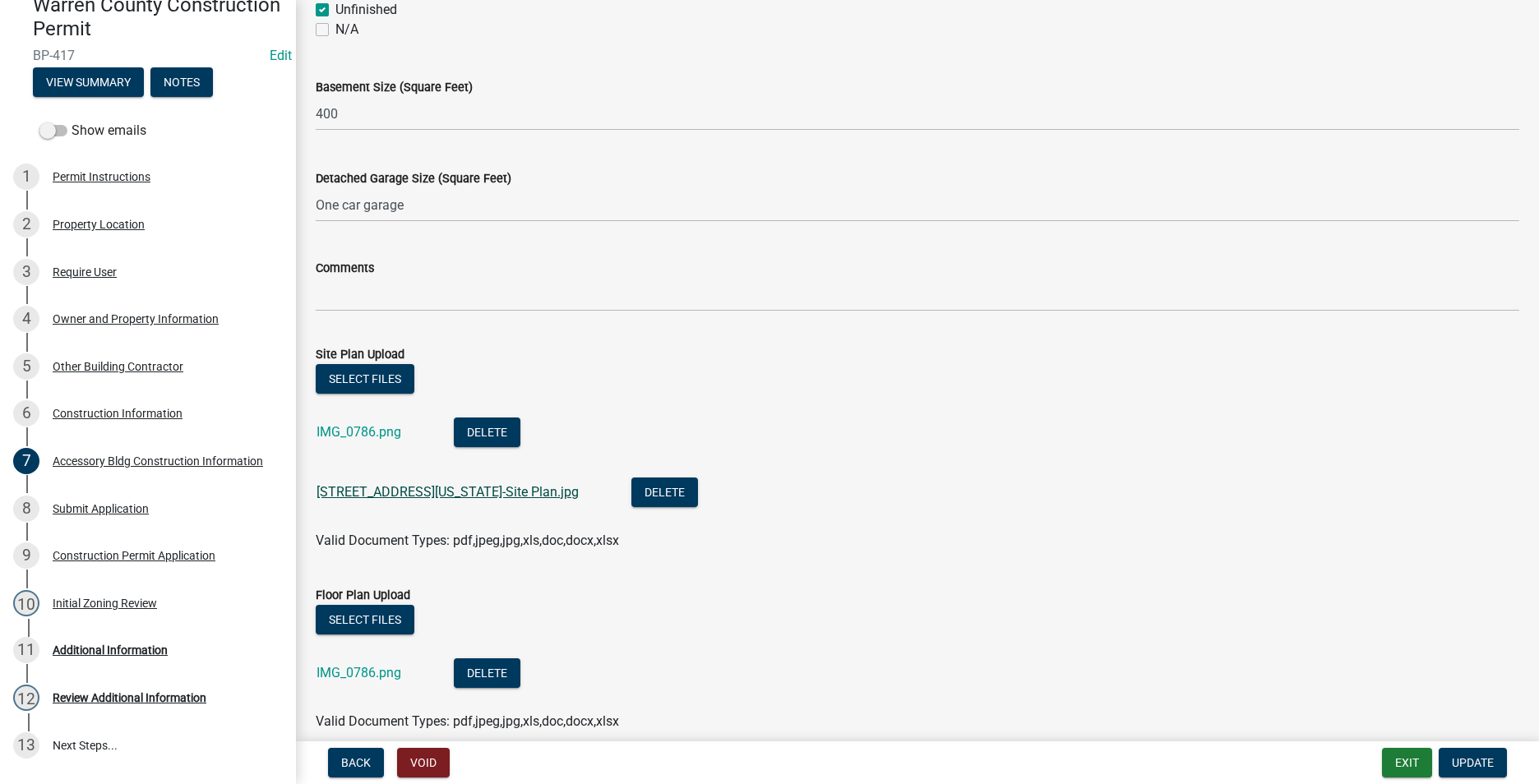
scroll to position [740, 0]
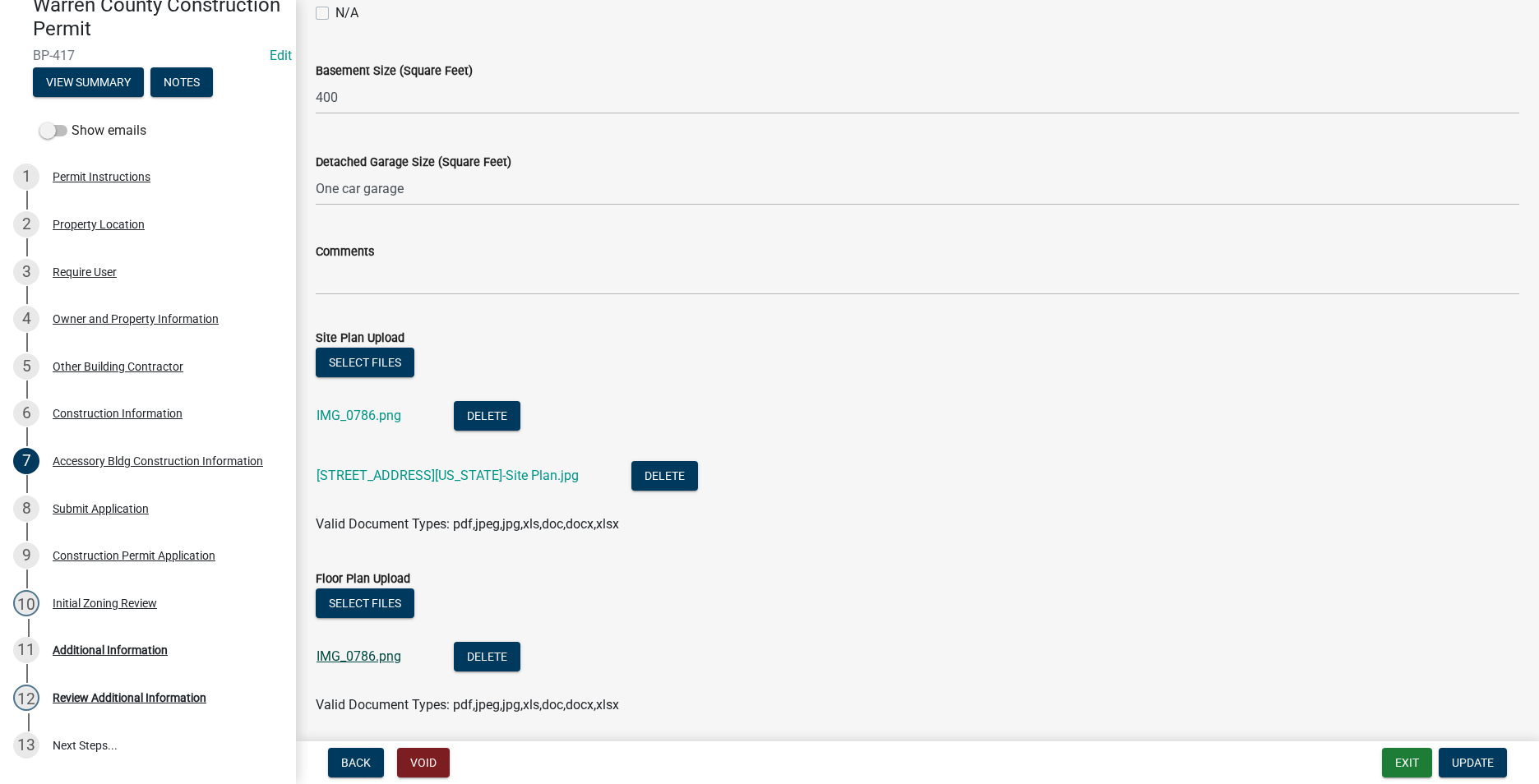
click at [366, 653] on link "IMG_0786.png" at bounding box center [359, 656] width 85 height 16
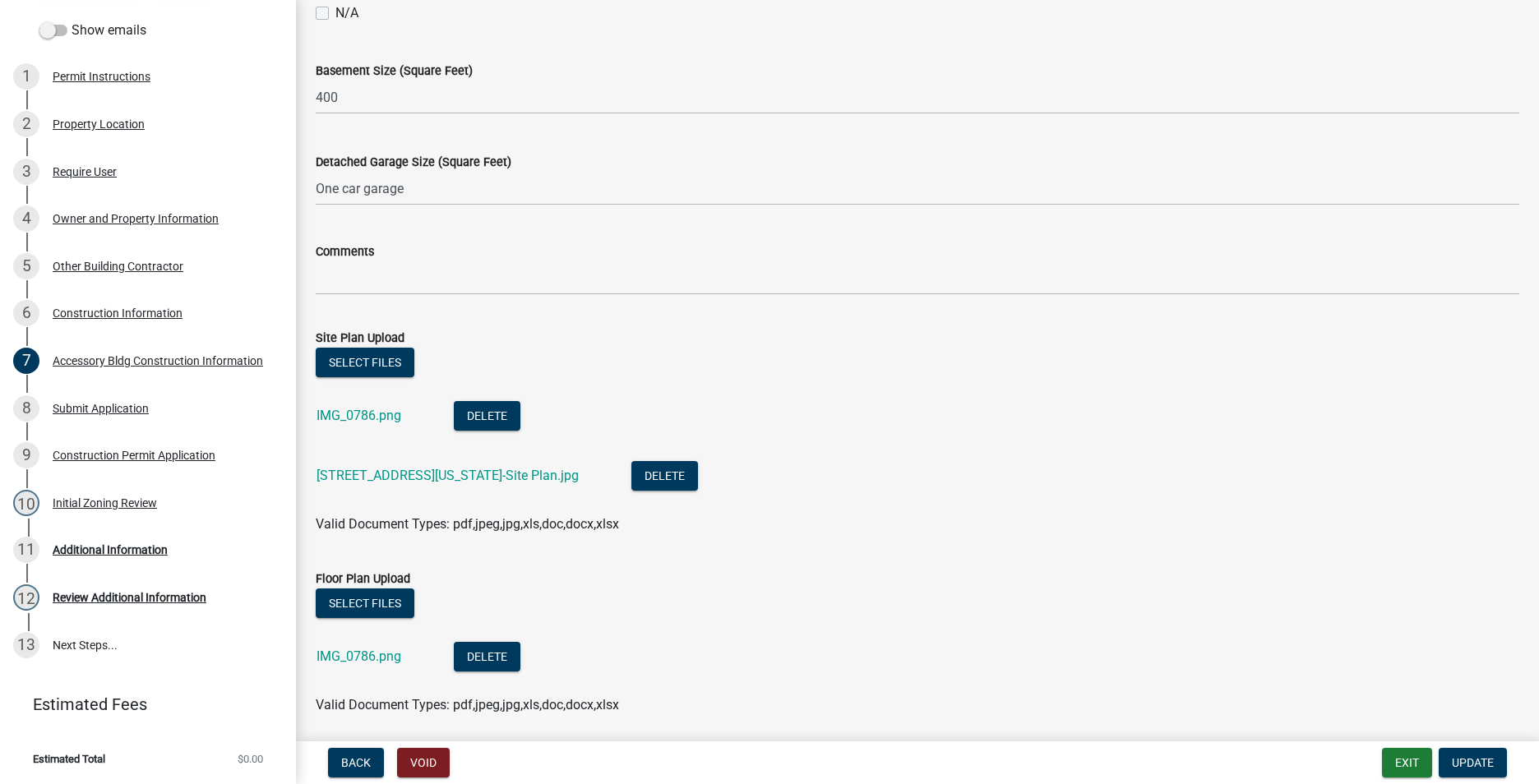
scroll to position [799, 0]
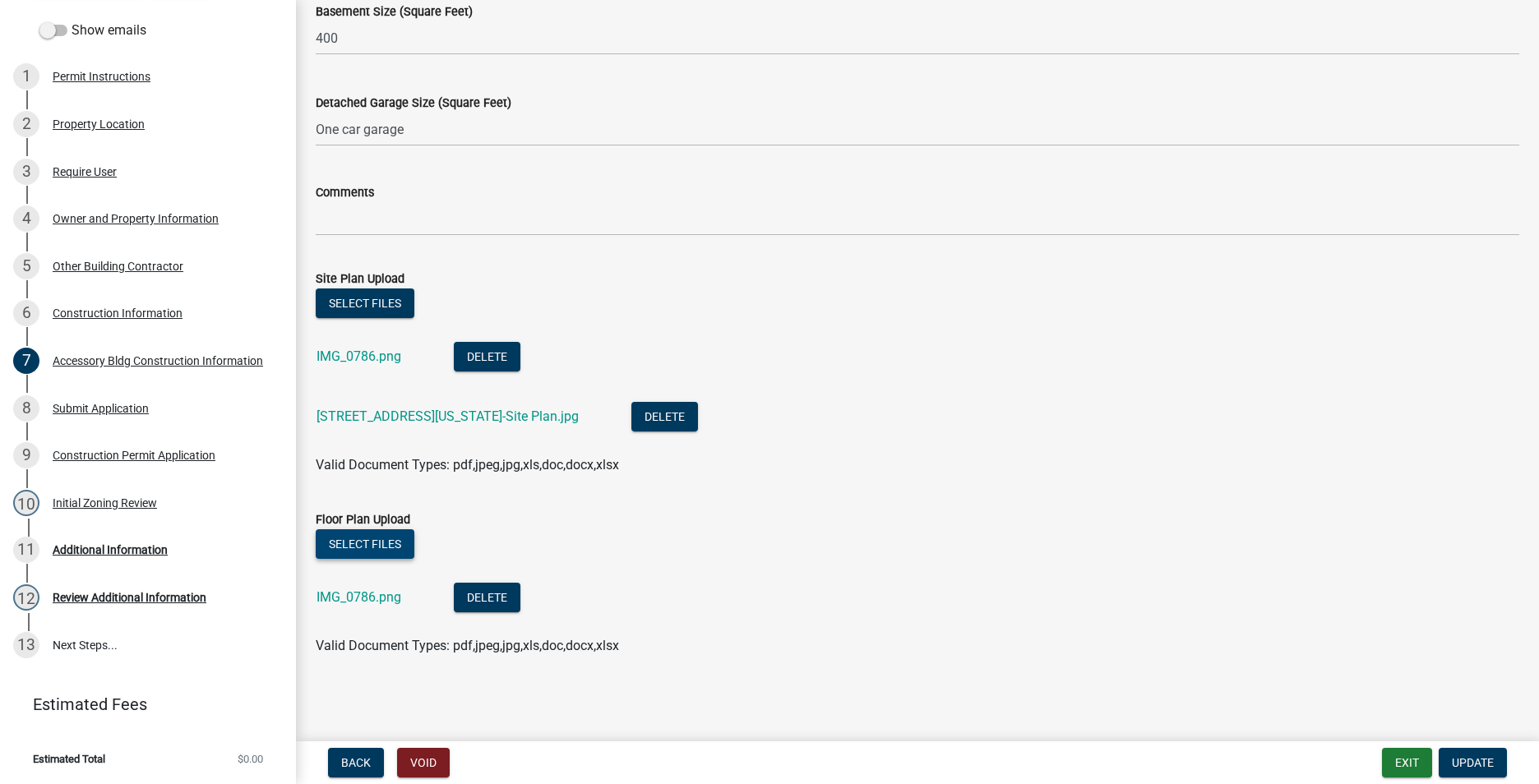
click at [371, 536] on button "Select files" at bounding box center [365, 544] width 98 height 30
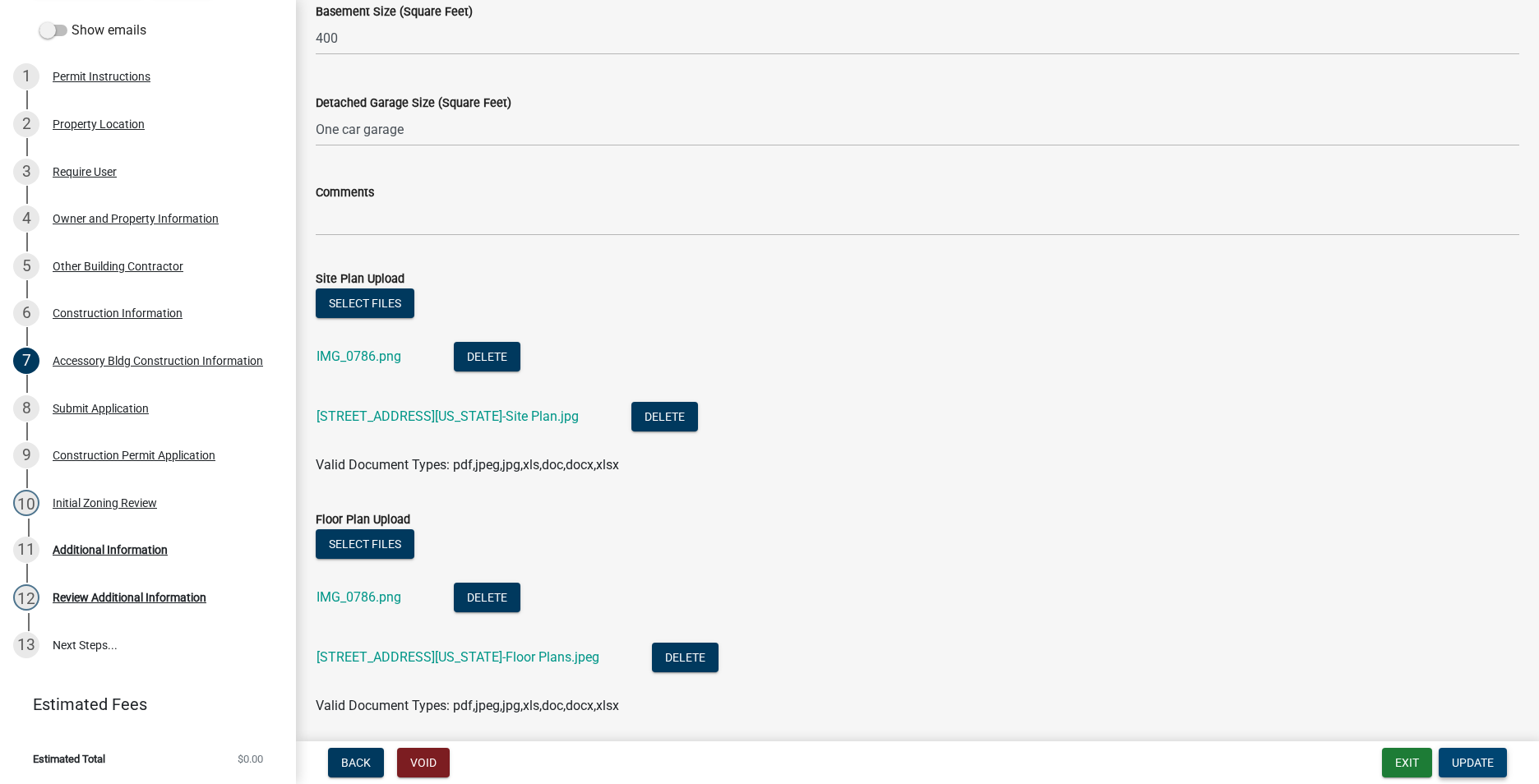
click at [1455, 757] on span "Update" at bounding box center [1472, 762] width 42 height 13
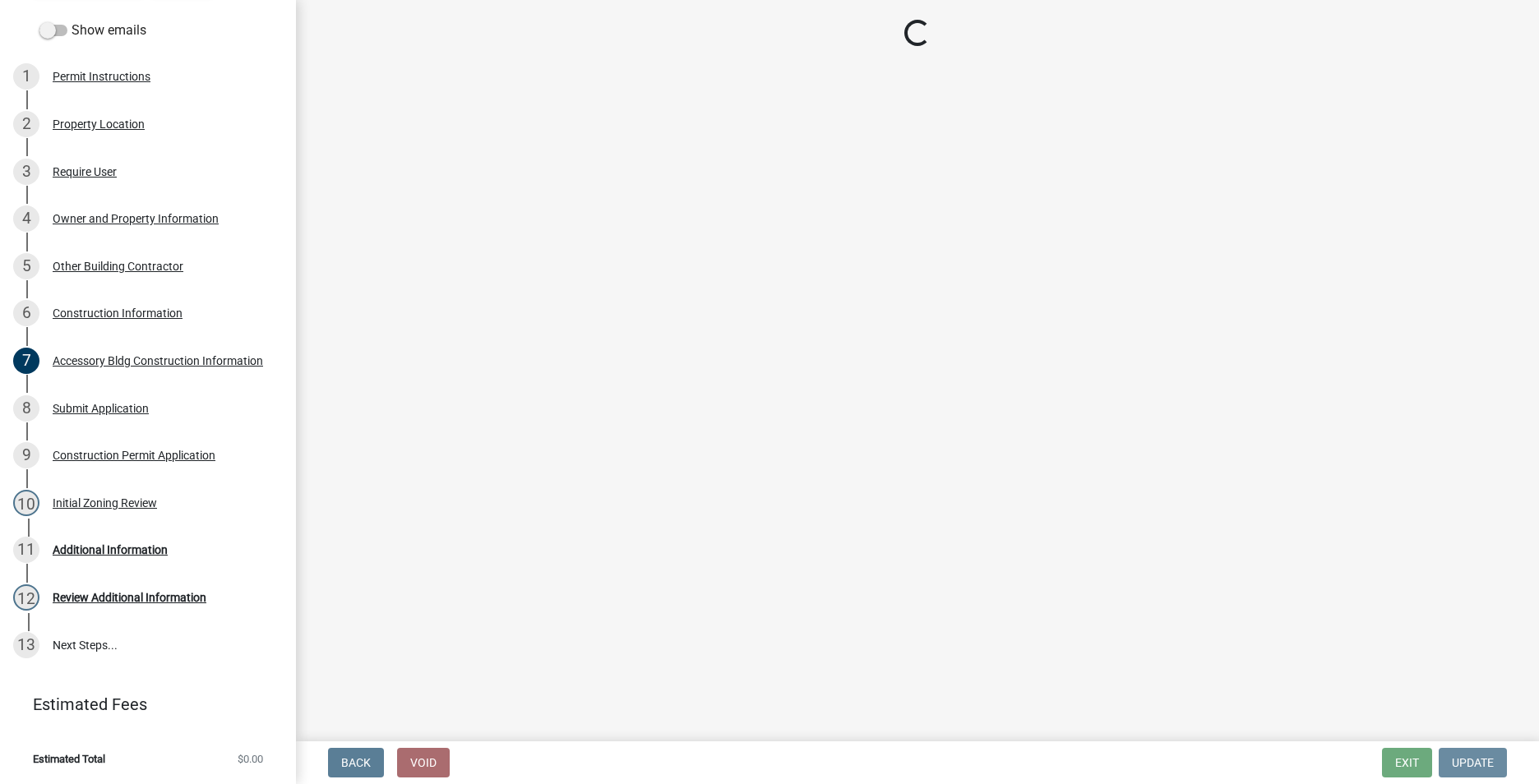
scroll to position [0, 0]
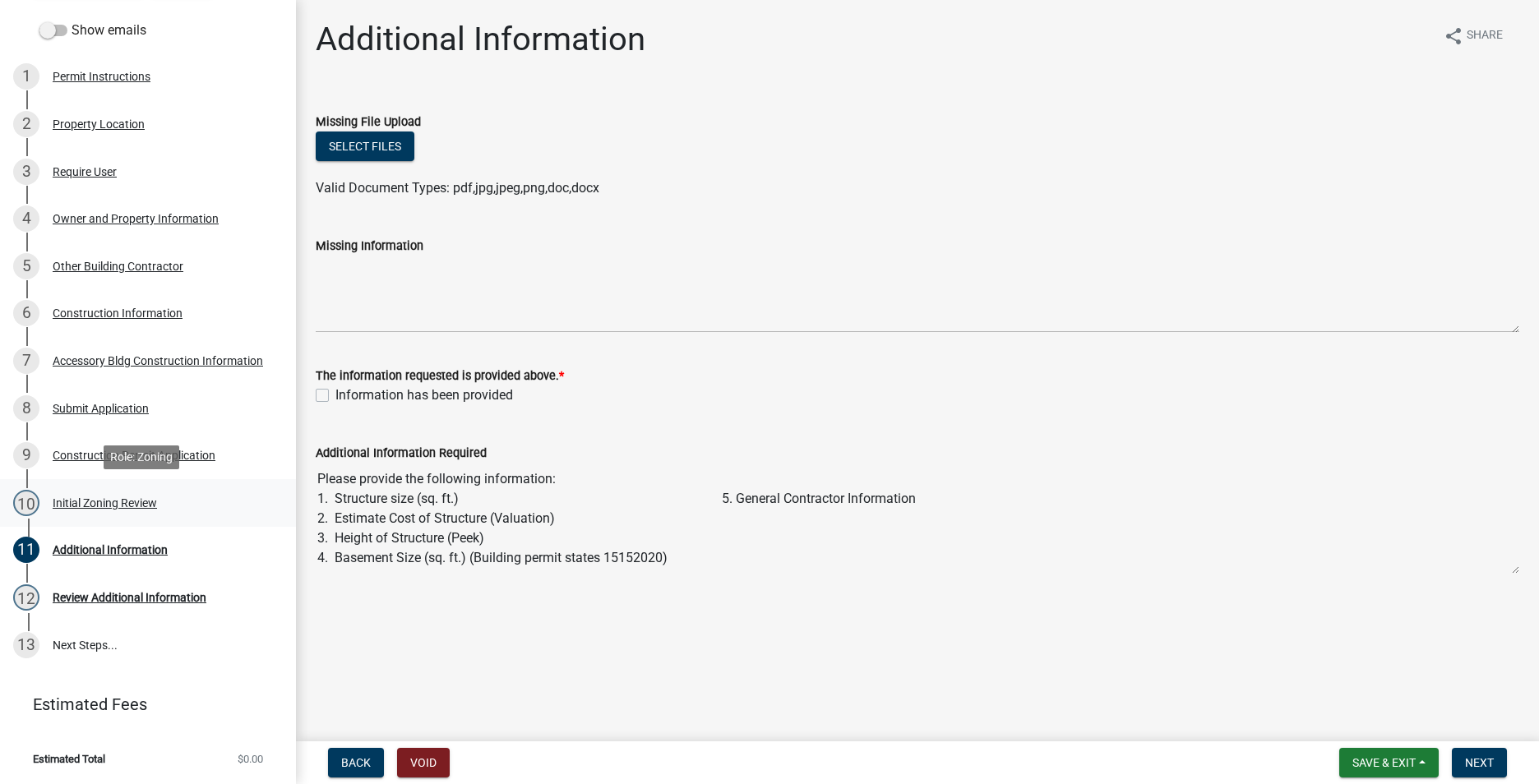
click at [93, 504] on div "Initial Zoning Review" at bounding box center [104, 503] width 104 height 12
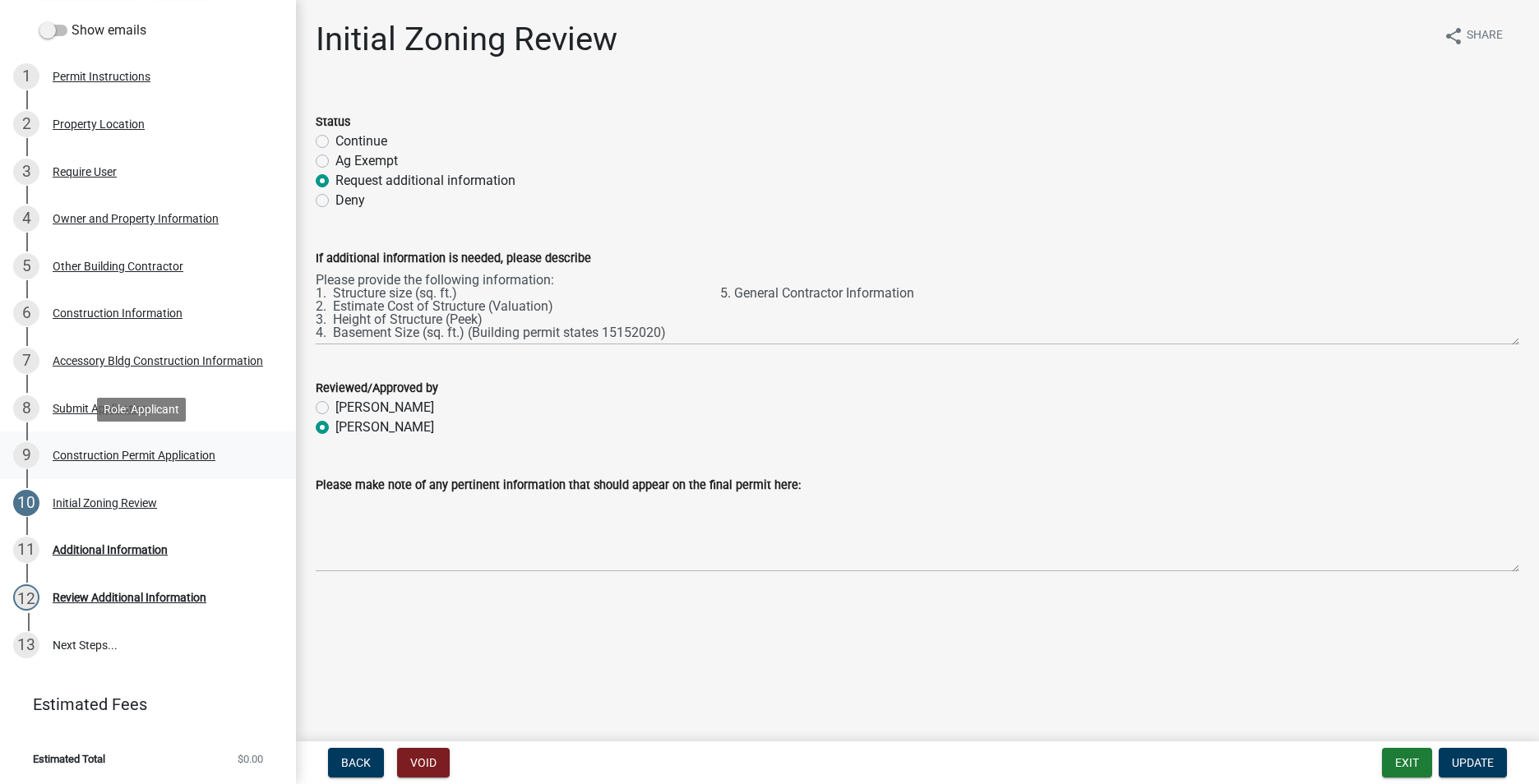
click at [90, 450] on div "Construction Permit Application" at bounding box center [133, 456] width 162 height 12
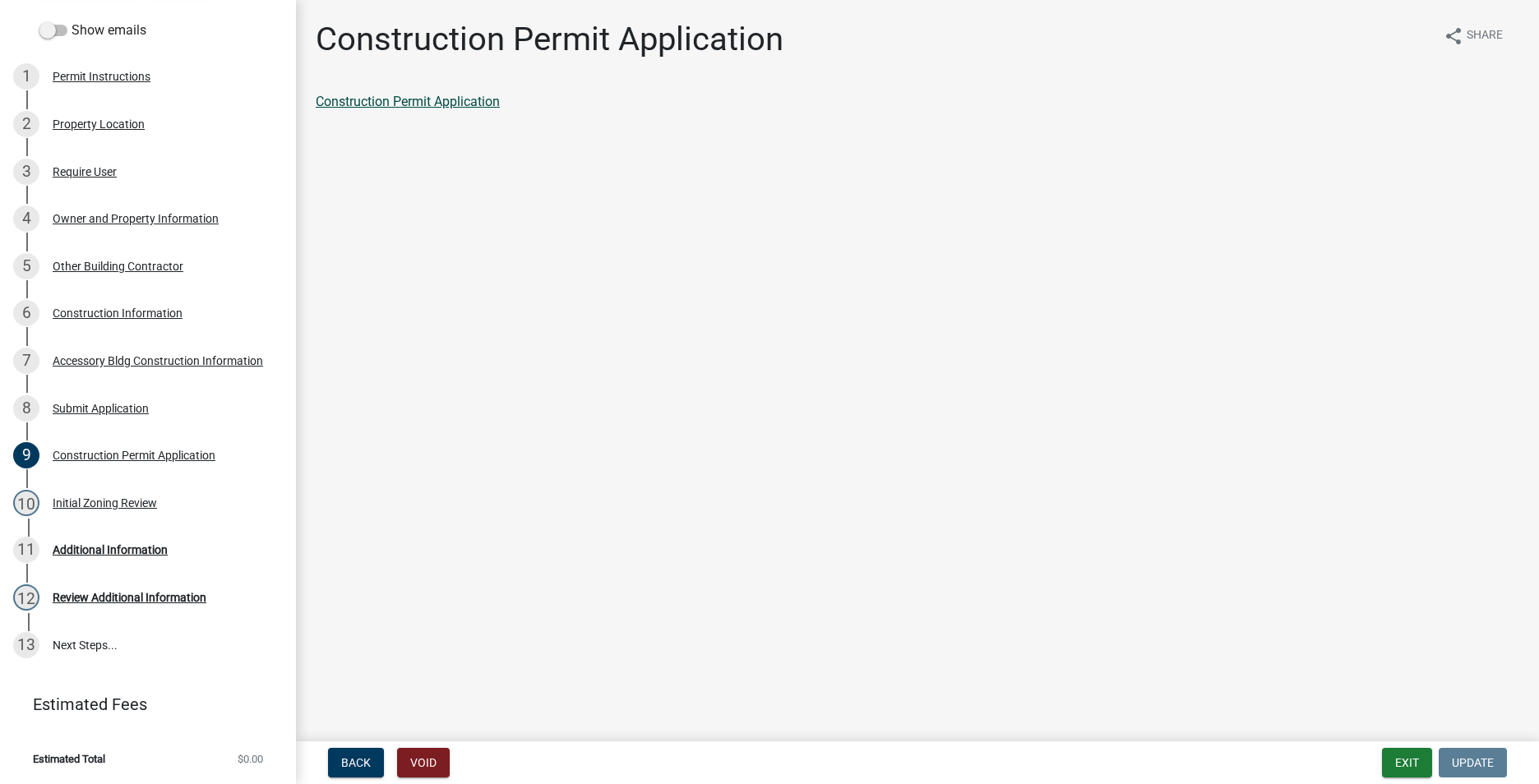
click at [387, 104] on link "Construction Permit Application" at bounding box center [407, 101] width 184 height 16
click at [97, 357] on div "Accessory Bldg Construction Information" at bounding box center [157, 361] width 211 height 12
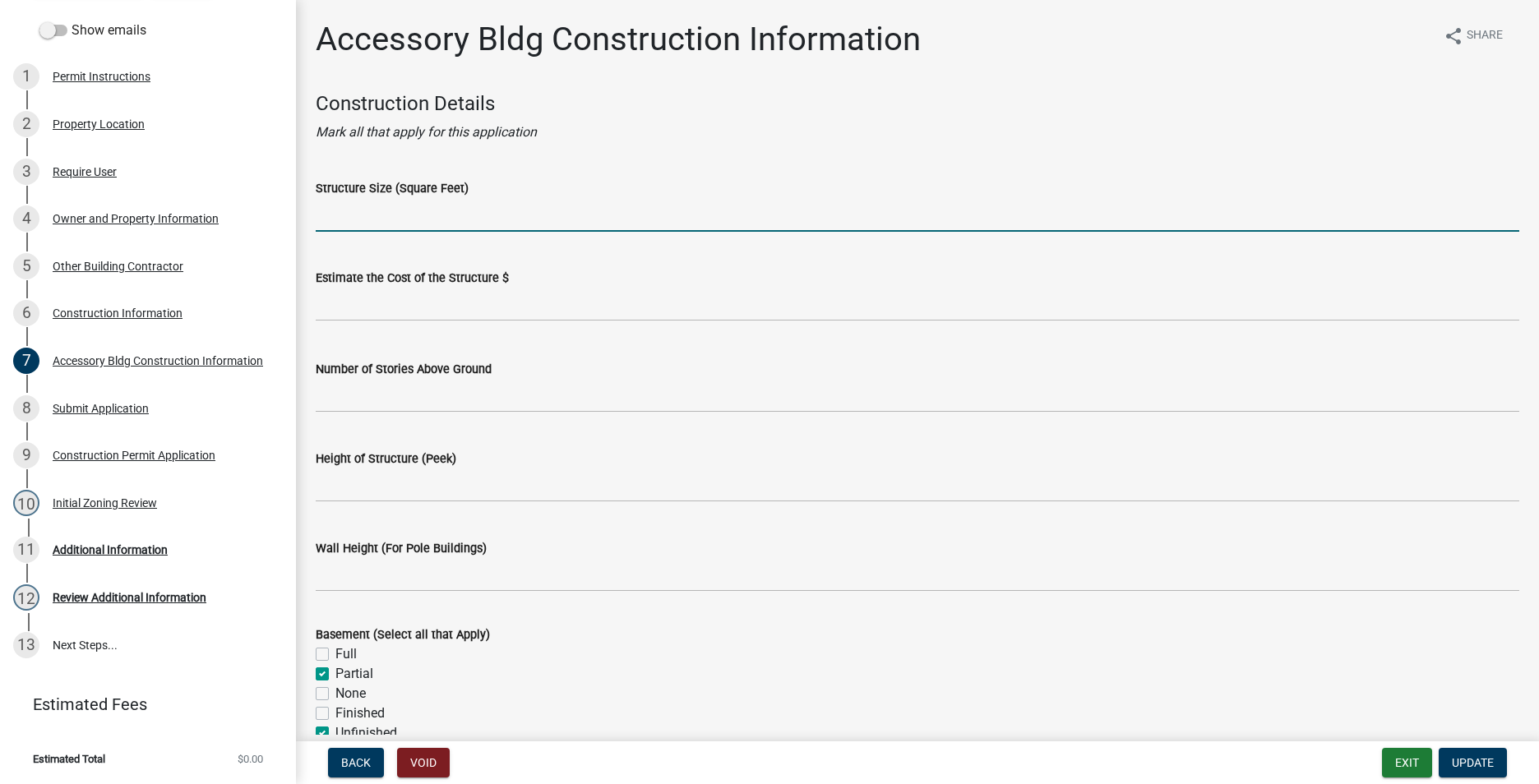
click at [332, 227] on input "Structure Size (Square Feet)" at bounding box center [917, 215] width 1203 height 33
type input "1,400."
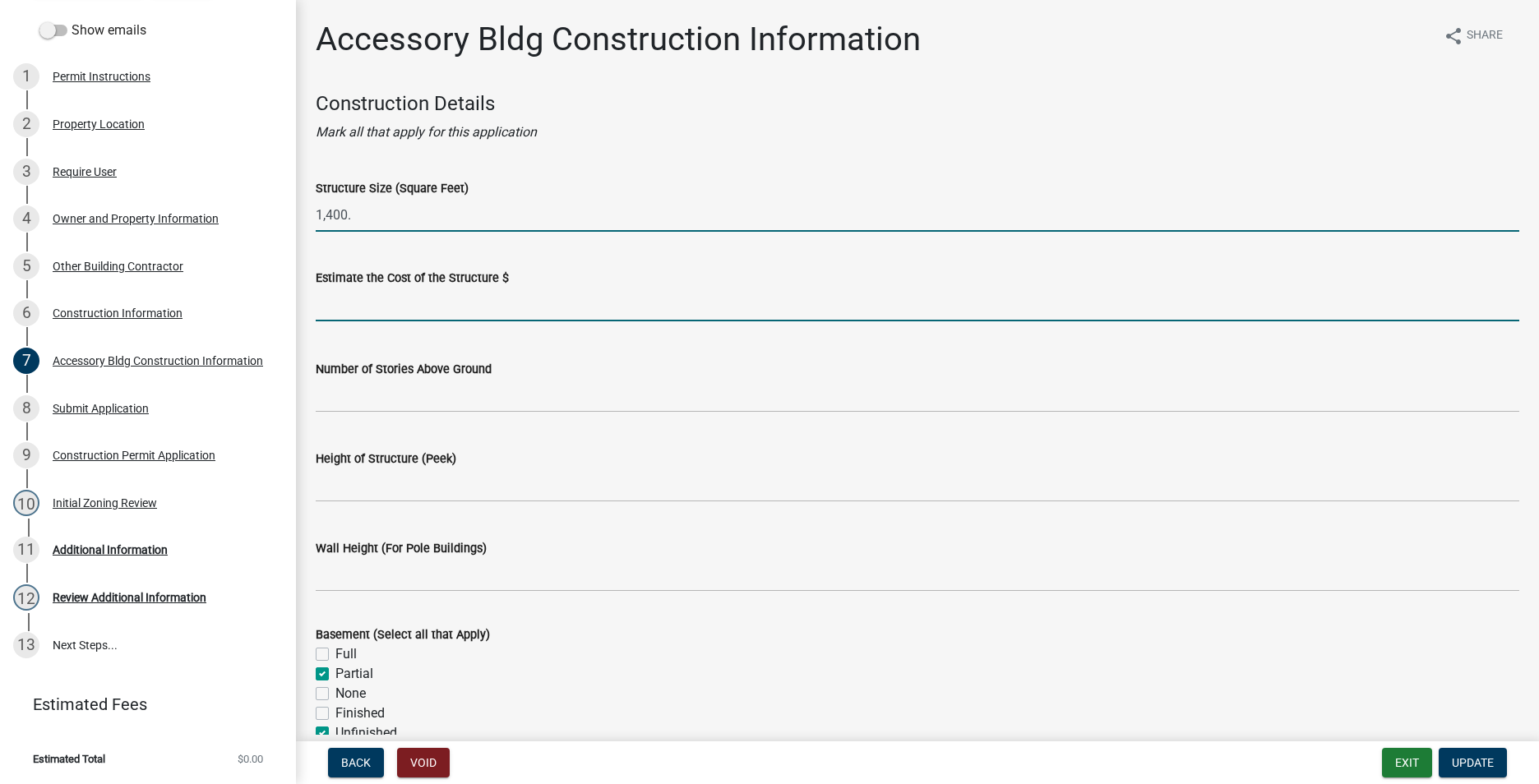
click at [362, 309] on input "text" at bounding box center [917, 304] width 1203 height 33
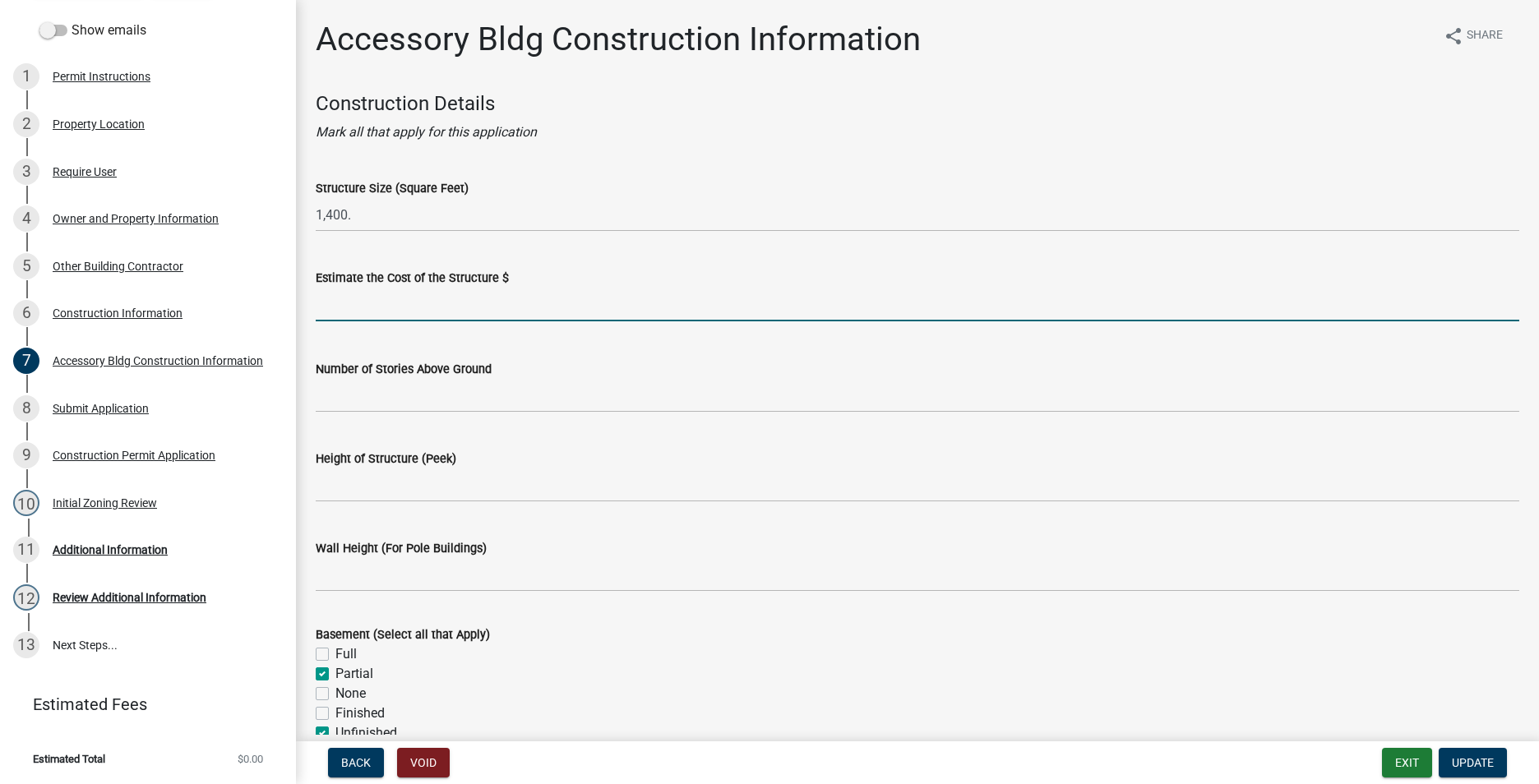
type input "80000"
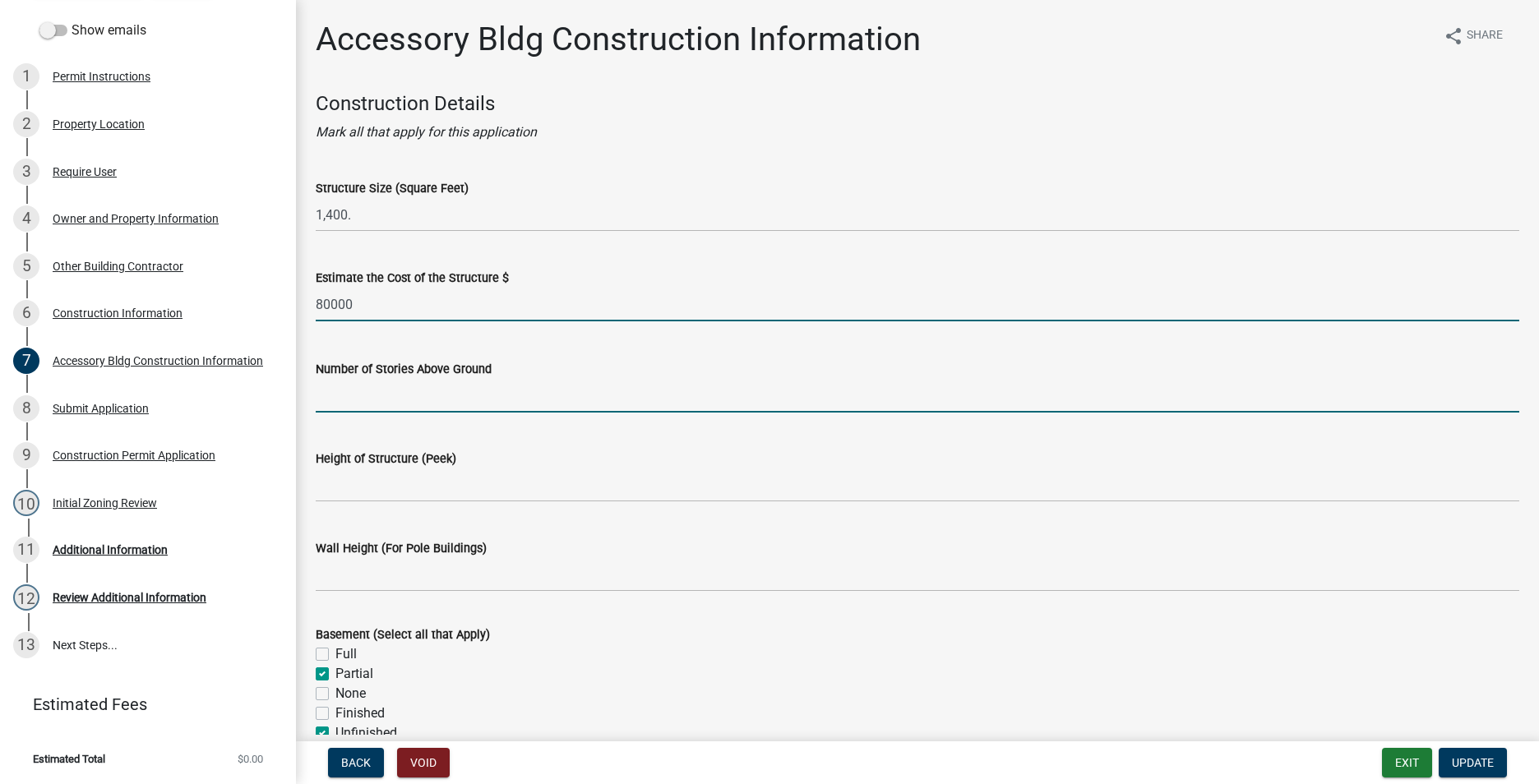
type input "1"
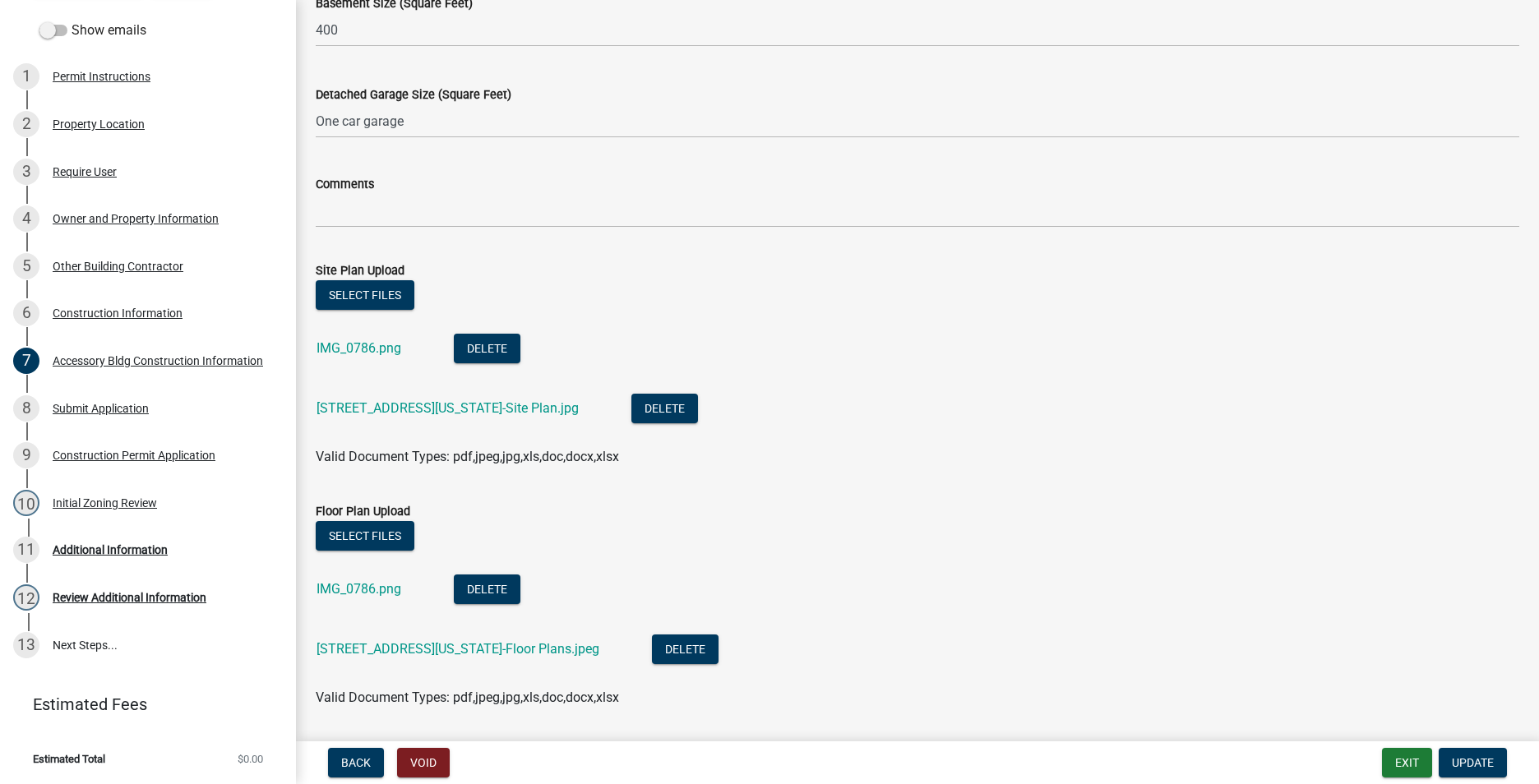
scroll to position [821, 0]
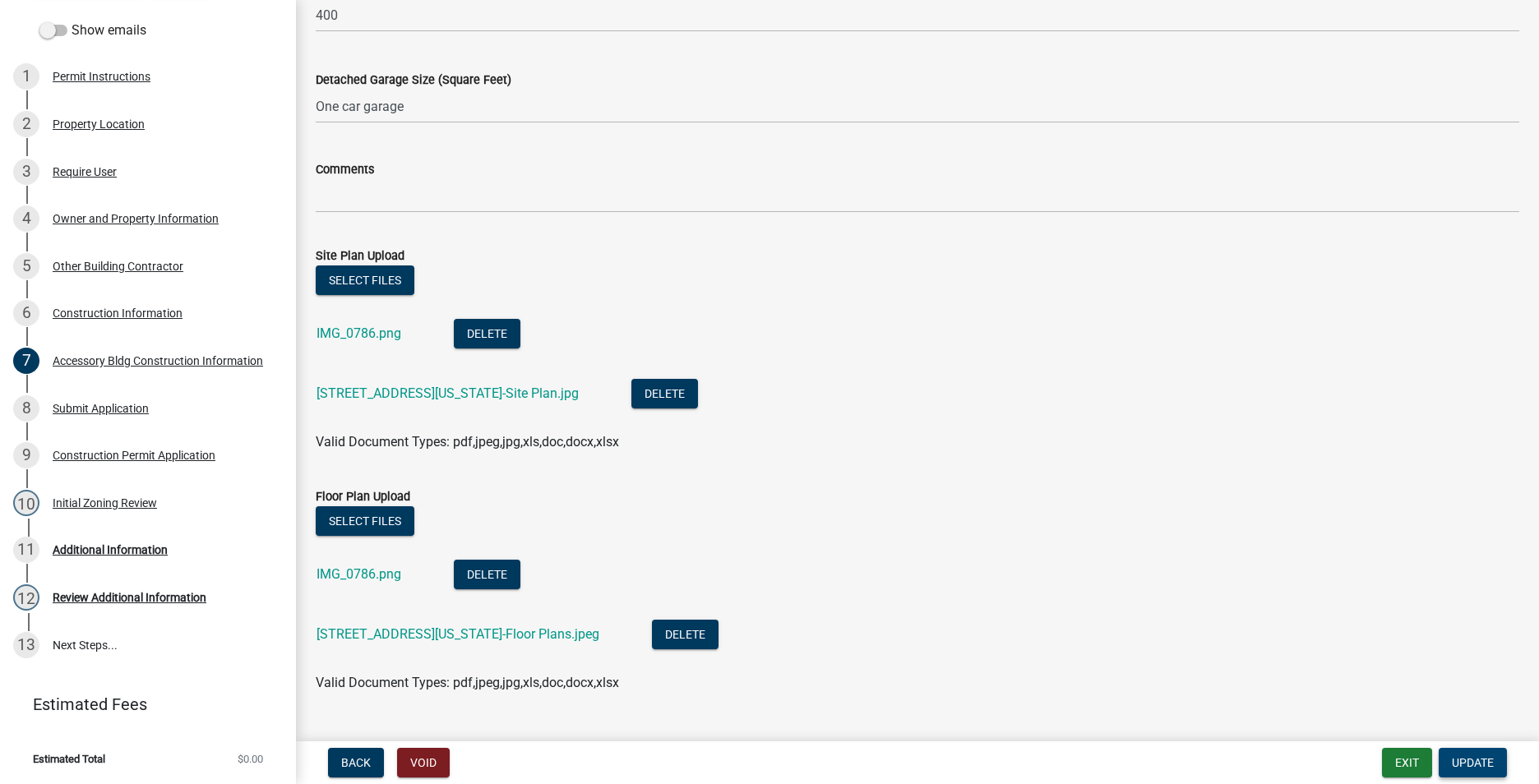
click at [1458, 757] on span "Update" at bounding box center [1472, 762] width 42 height 13
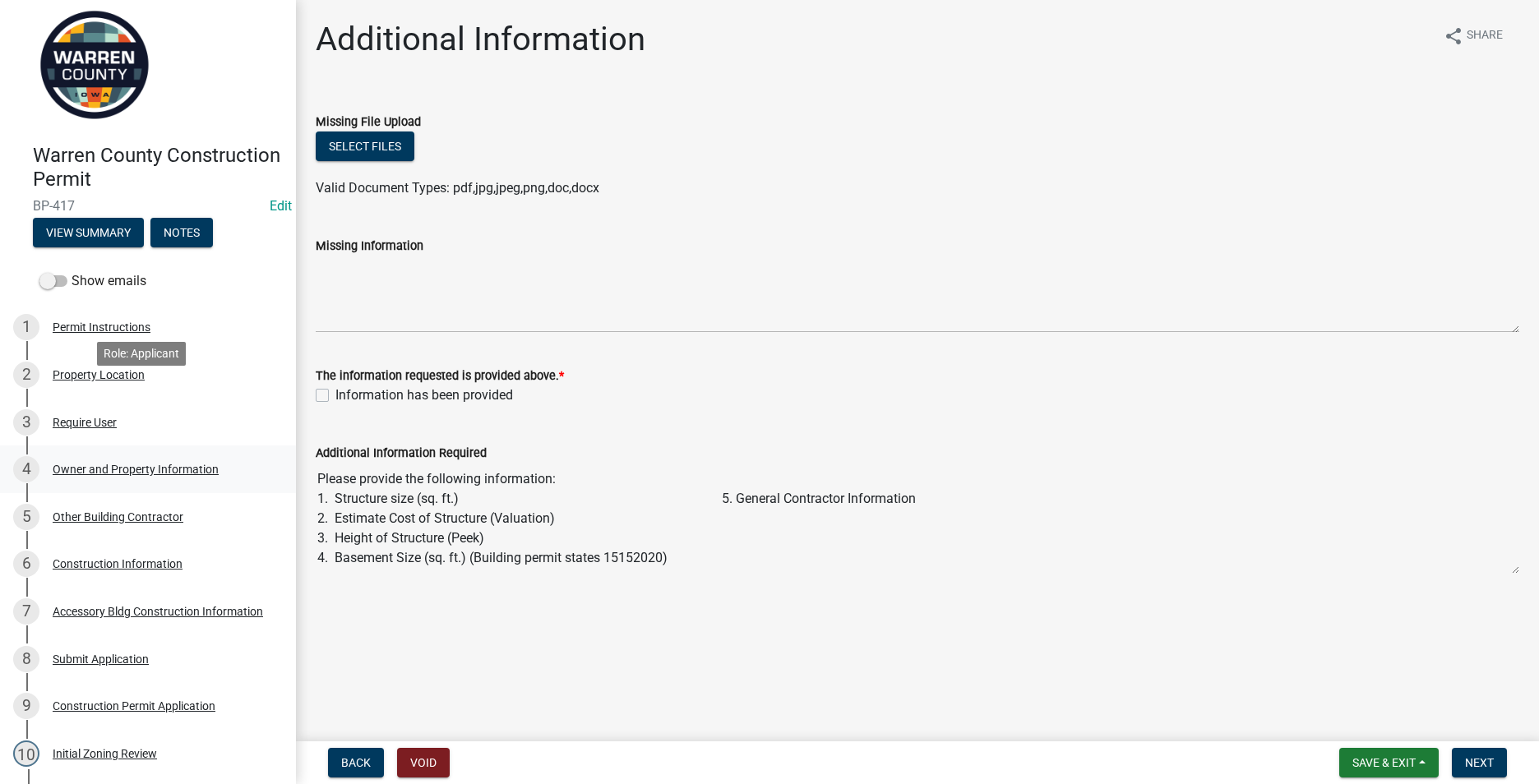
scroll to position [0, 0]
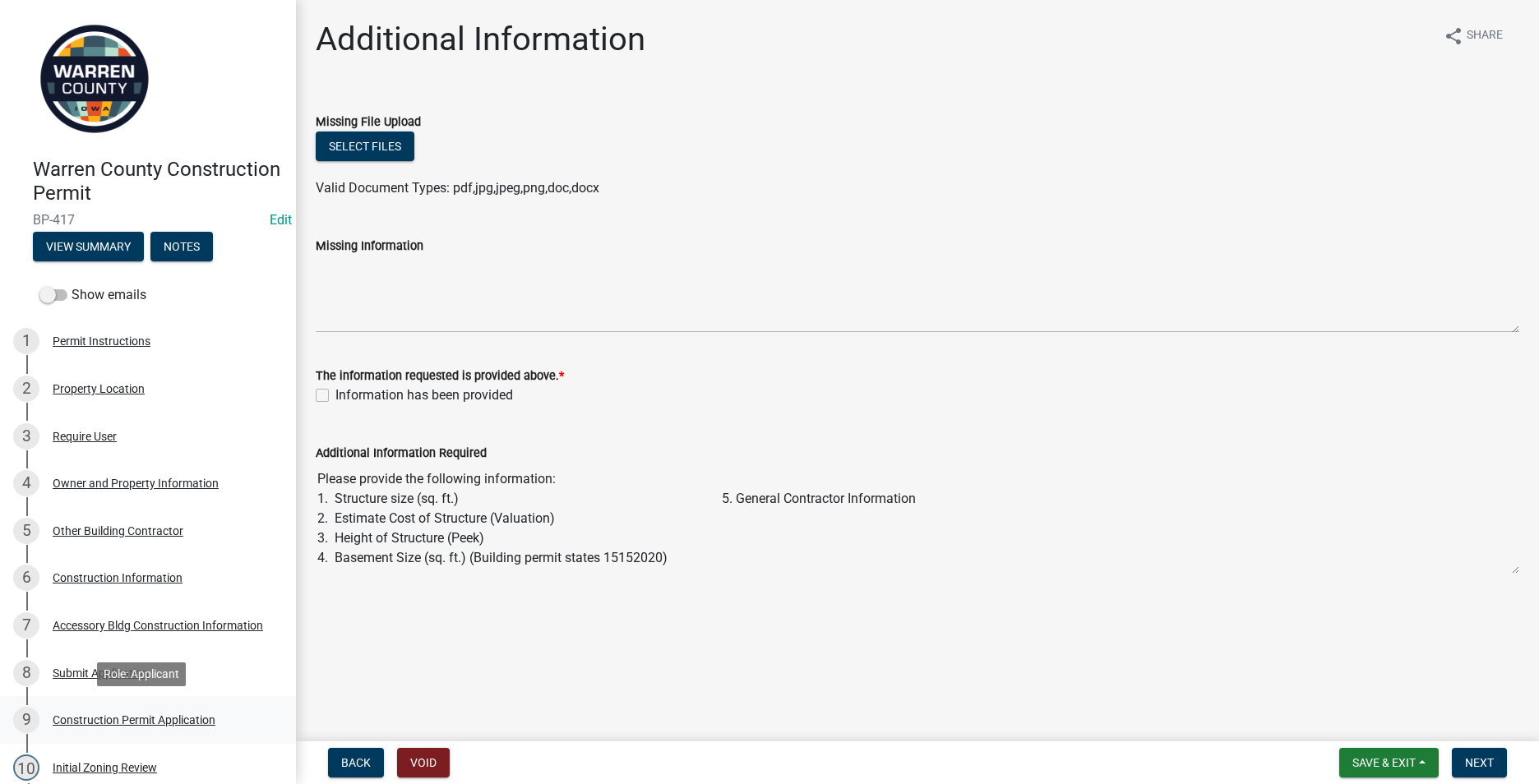
click at [92, 722] on div "Construction Permit Application" at bounding box center [133, 720] width 162 height 12
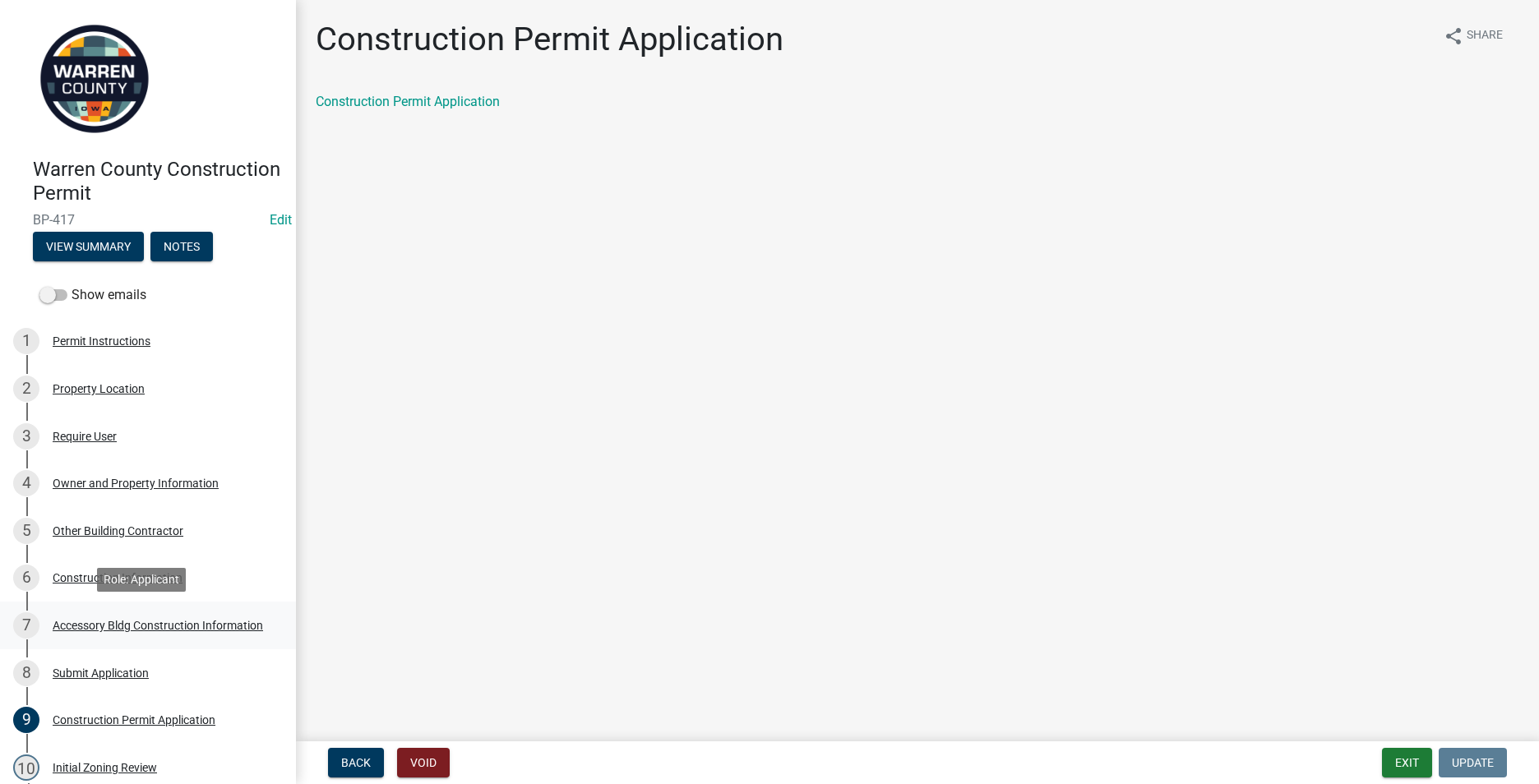
click at [92, 620] on div "Accessory Bldg Construction Information" at bounding box center [157, 626] width 211 height 12
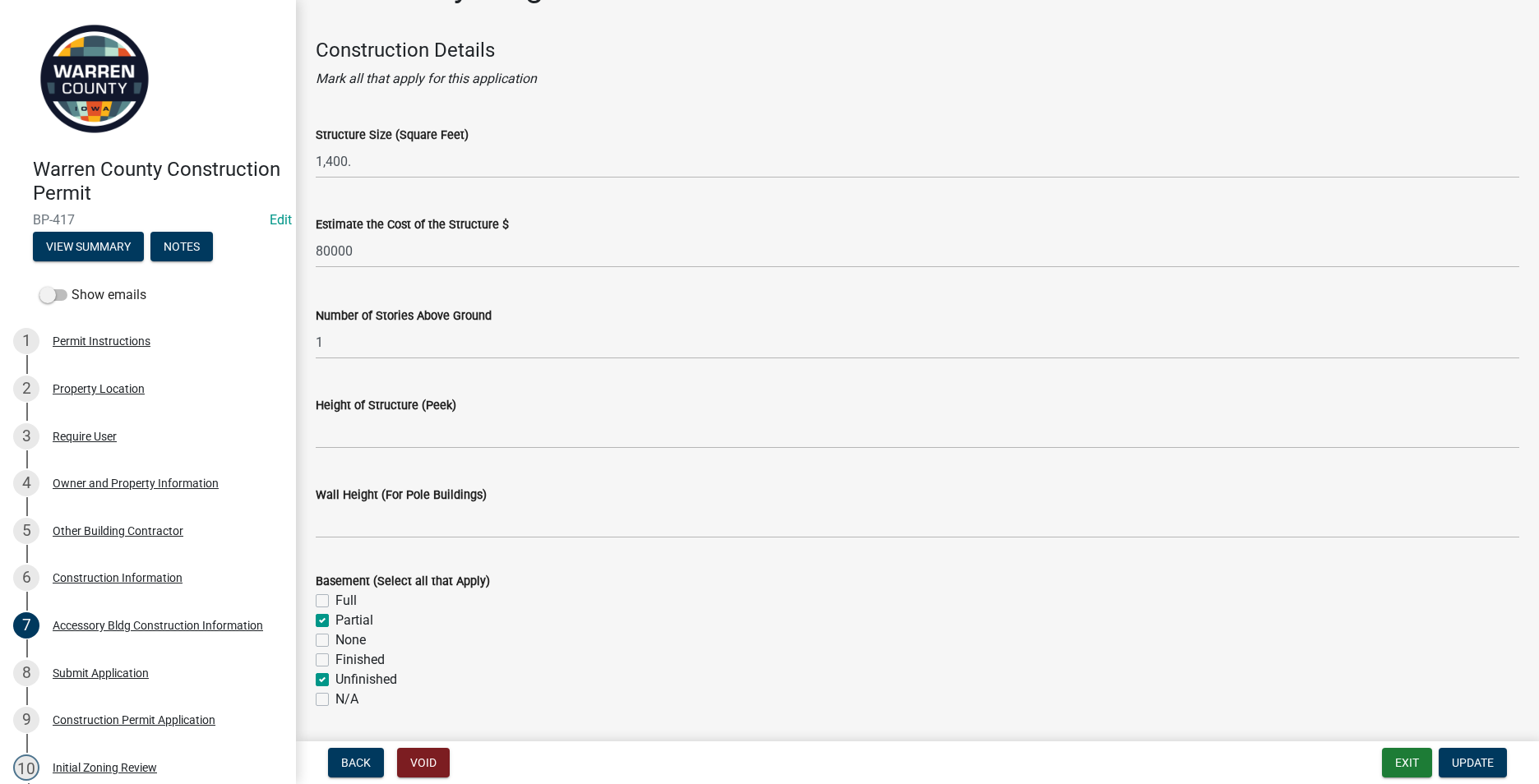
scroll to position [82, 0]
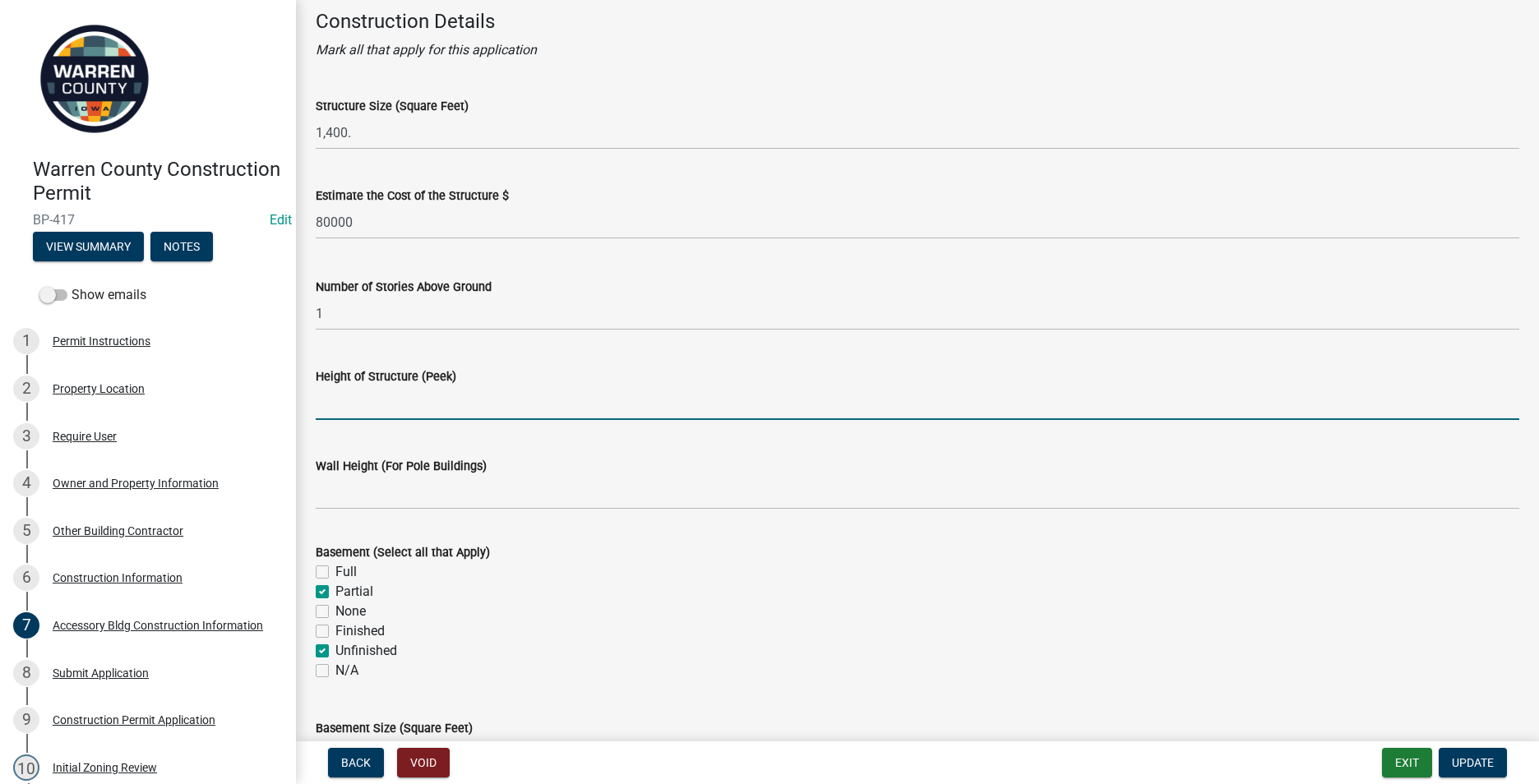
click at [337, 404] on input "Height of Structure (Peek)" at bounding box center [917, 403] width 1203 height 33
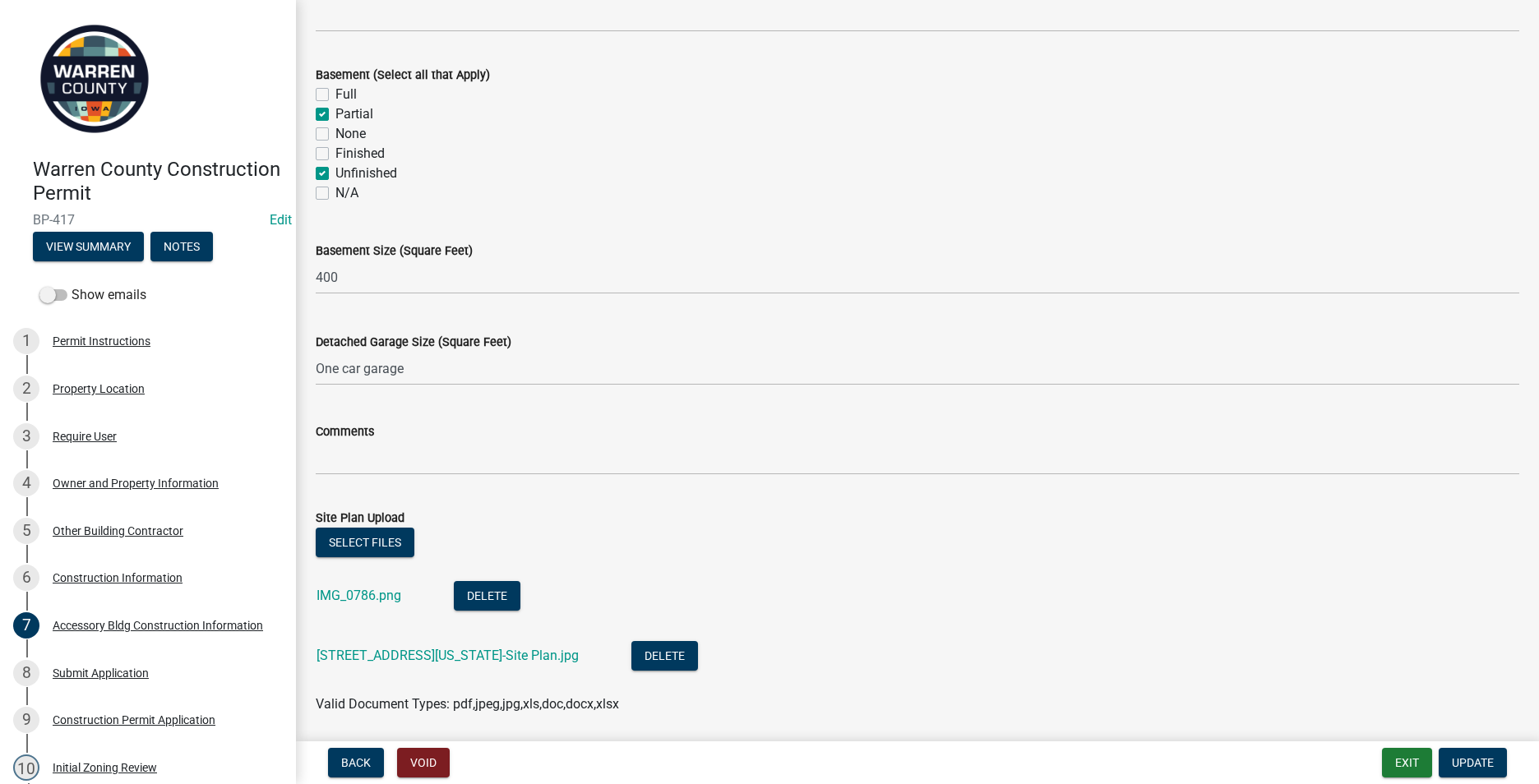
scroll to position [657, 0]
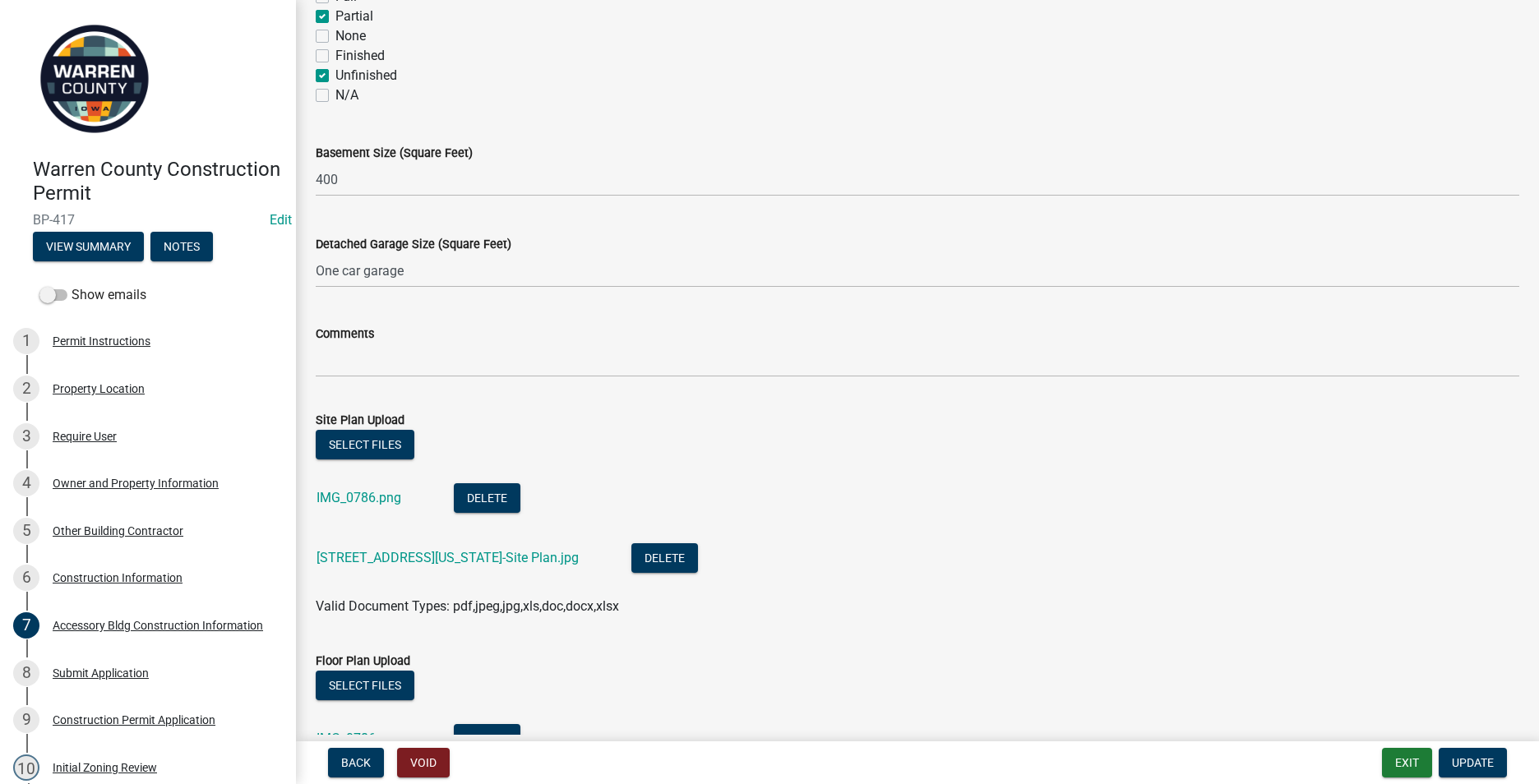
click at [809, 461] on div "Select files" at bounding box center [917, 447] width 1203 height 33
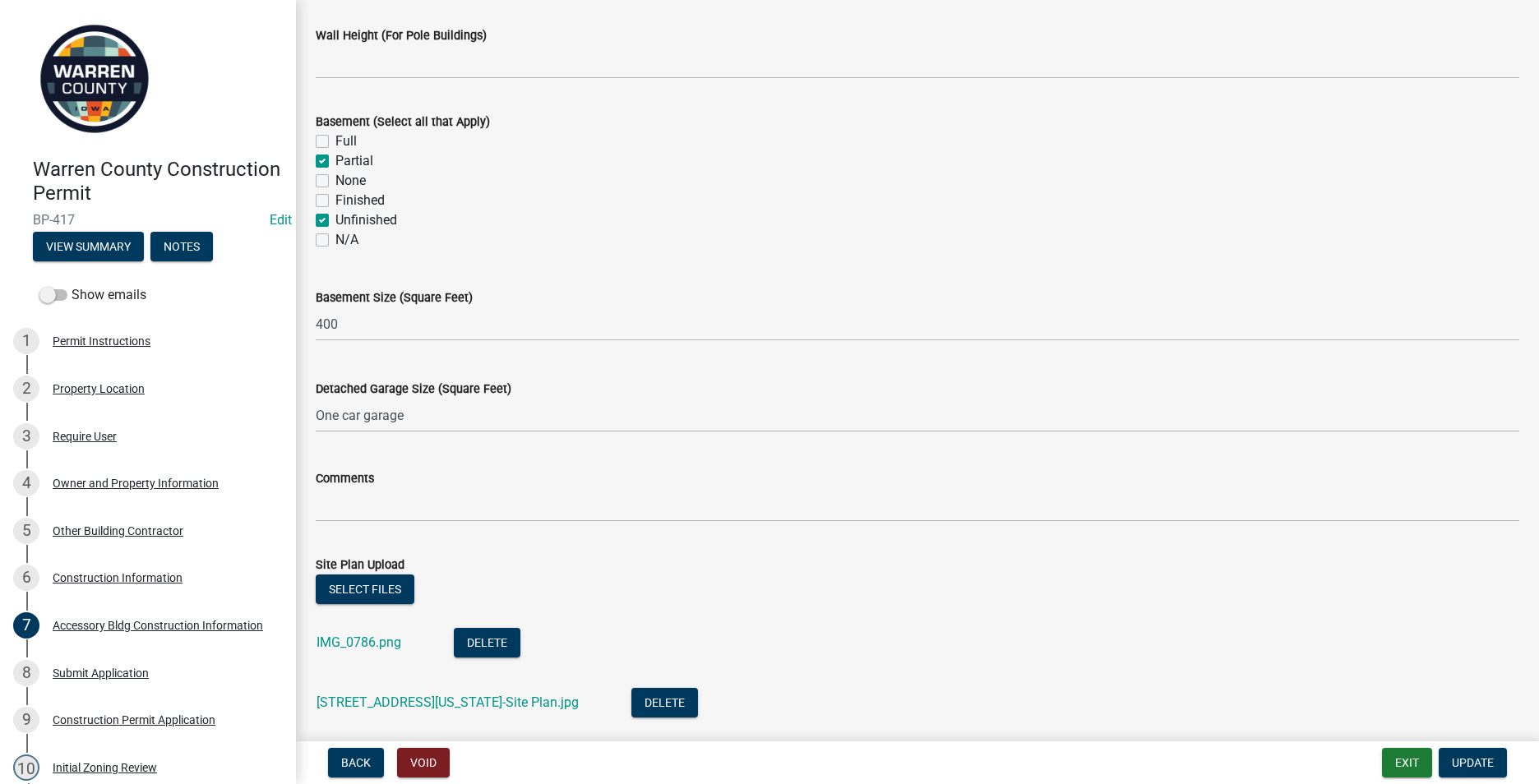
scroll to position [530, 0]
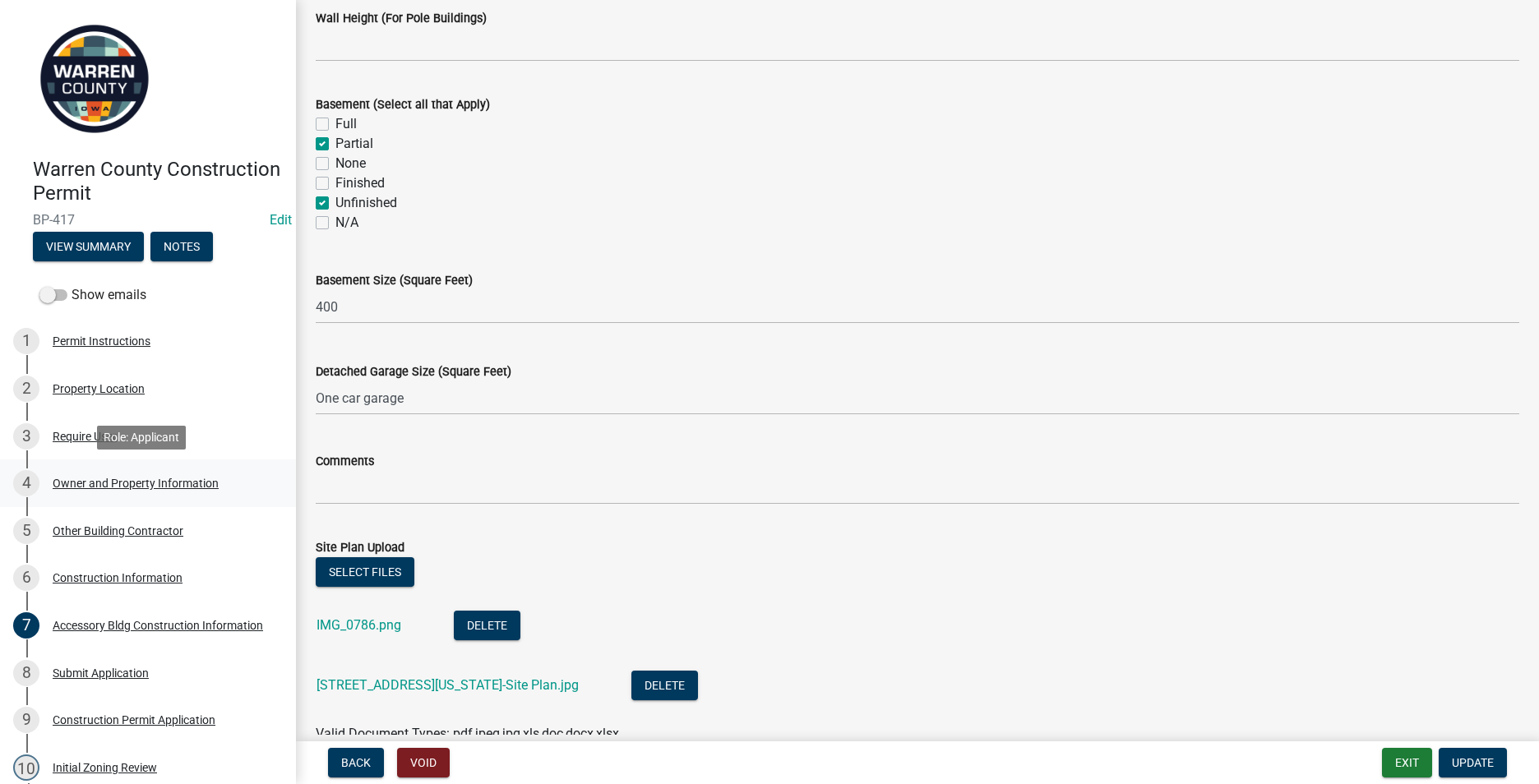
click at [95, 479] on div "Owner and Property Information" at bounding box center [135, 483] width 166 height 12
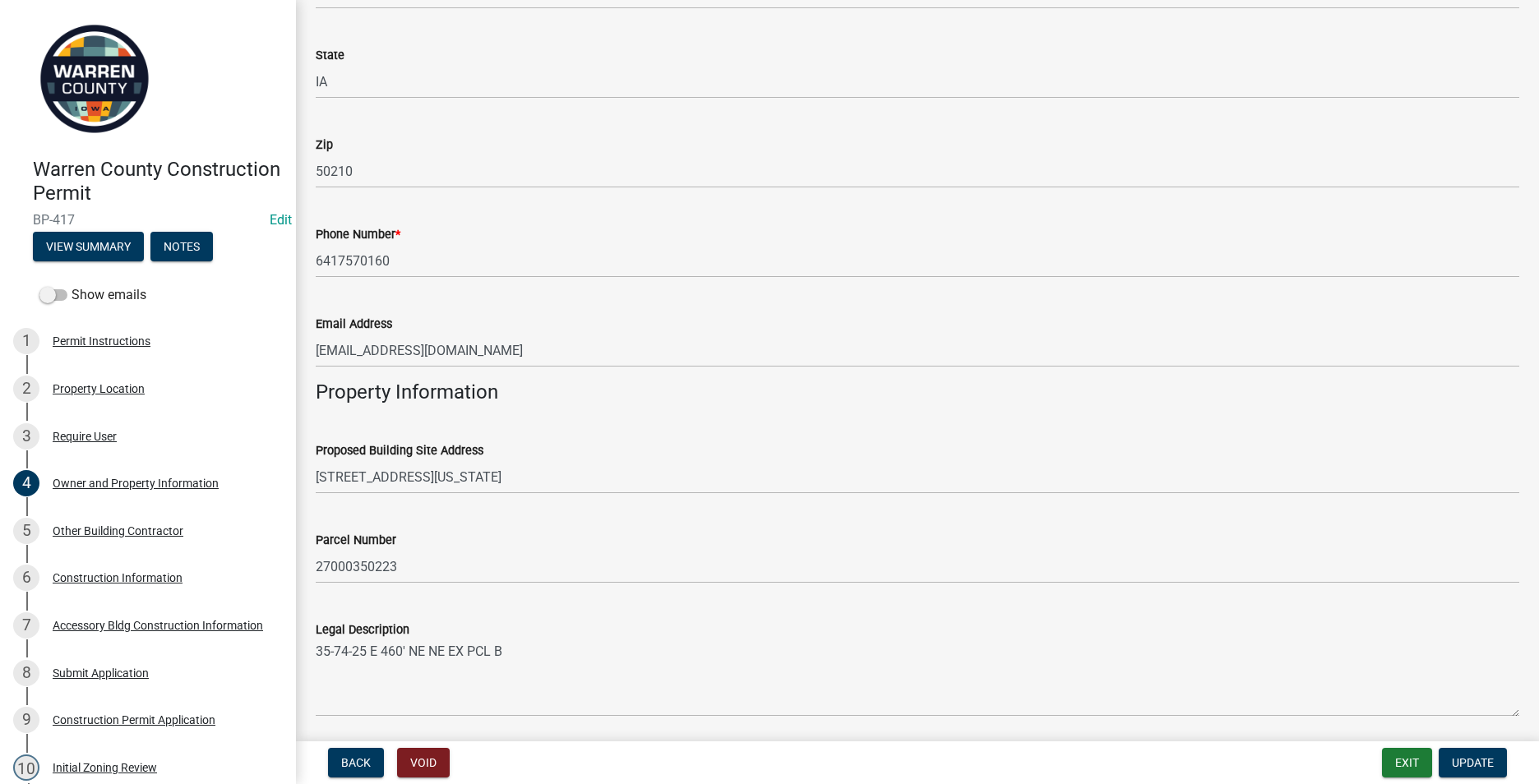
scroll to position [493, 0]
click at [103, 583] on div "Construction Information" at bounding box center [117, 578] width 130 height 12
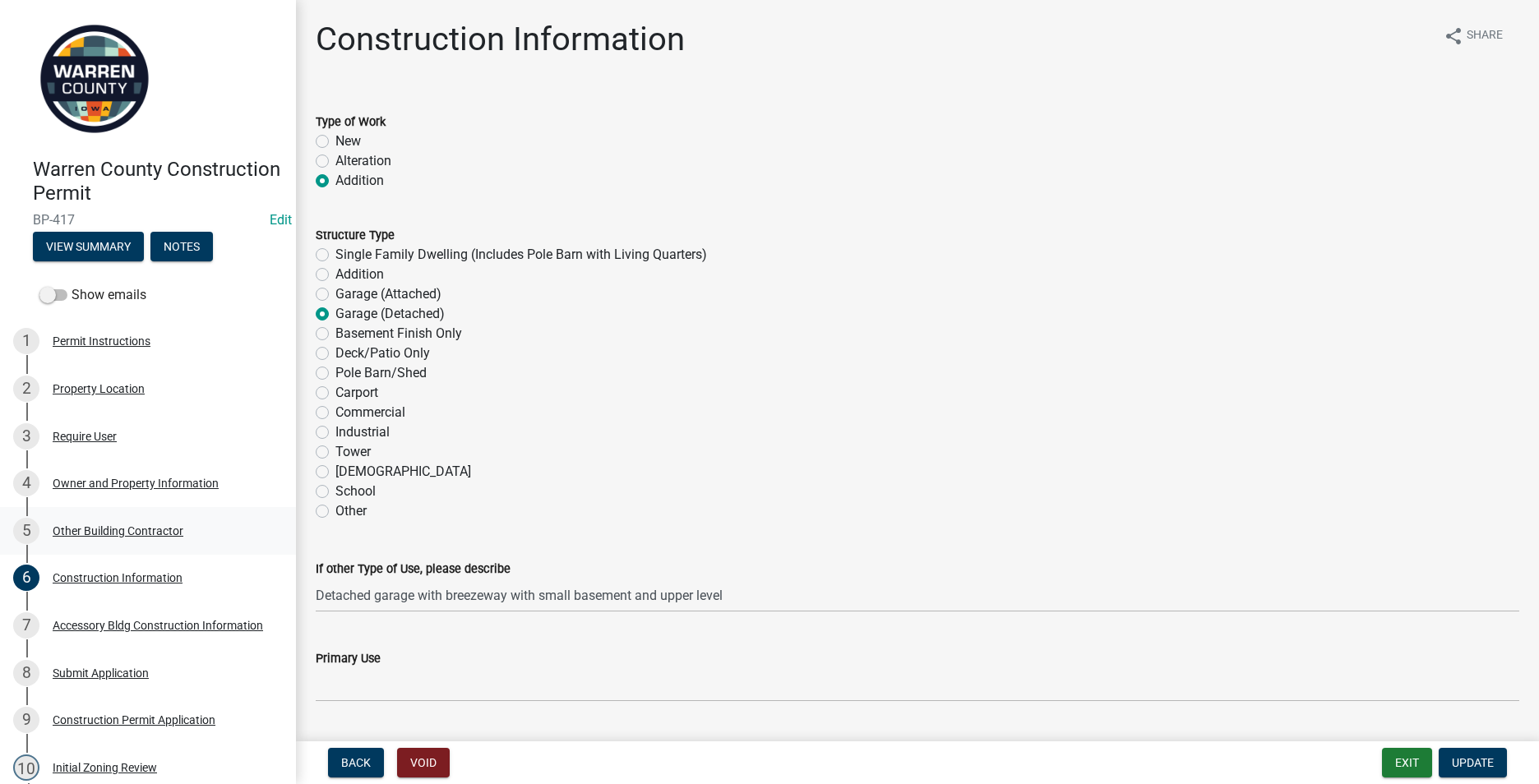
click at [102, 535] on div "Other Building Contractor" at bounding box center [117, 531] width 131 height 12
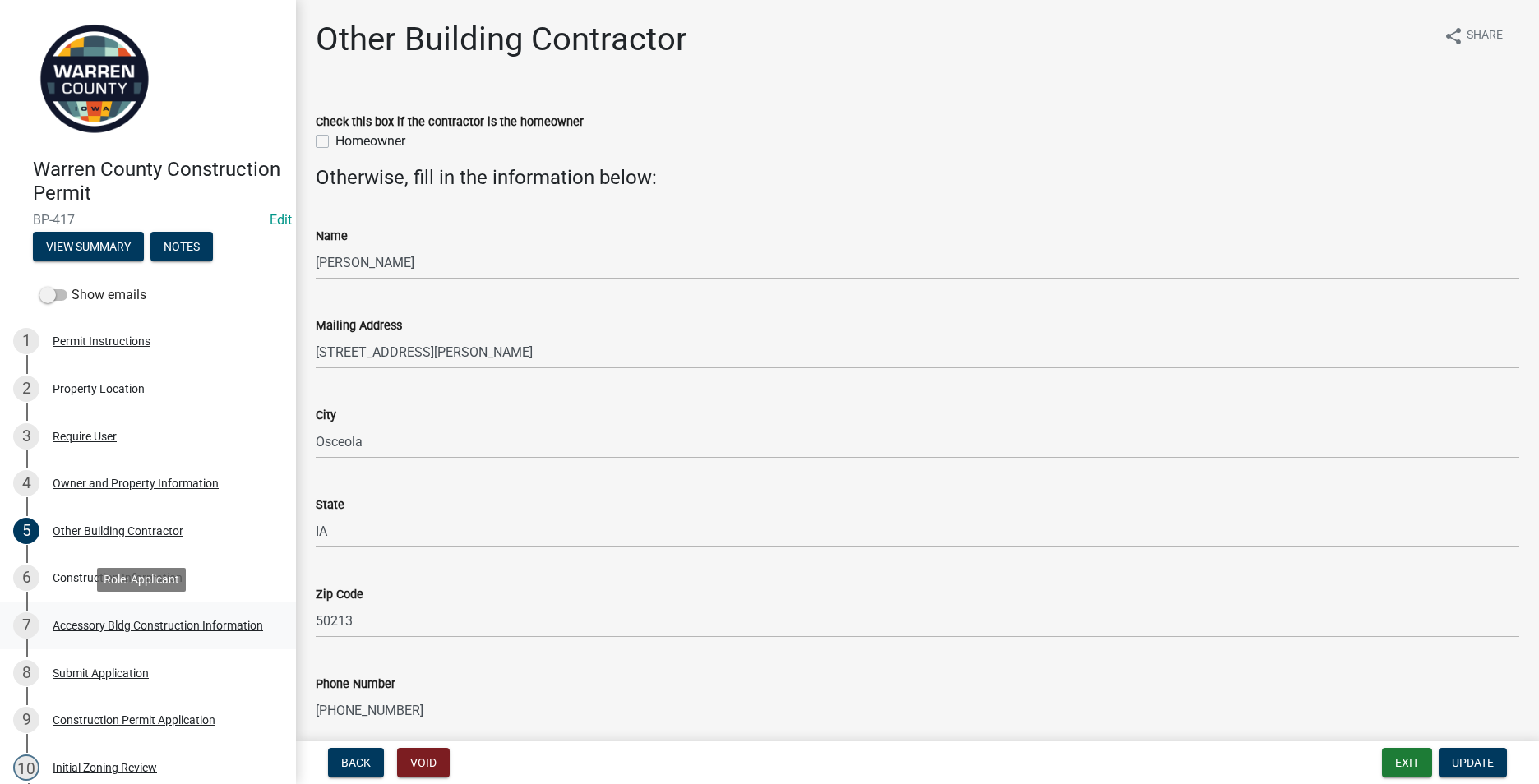
click at [87, 622] on div "Accessory Bldg Construction Information" at bounding box center [157, 626] width 211 height 12
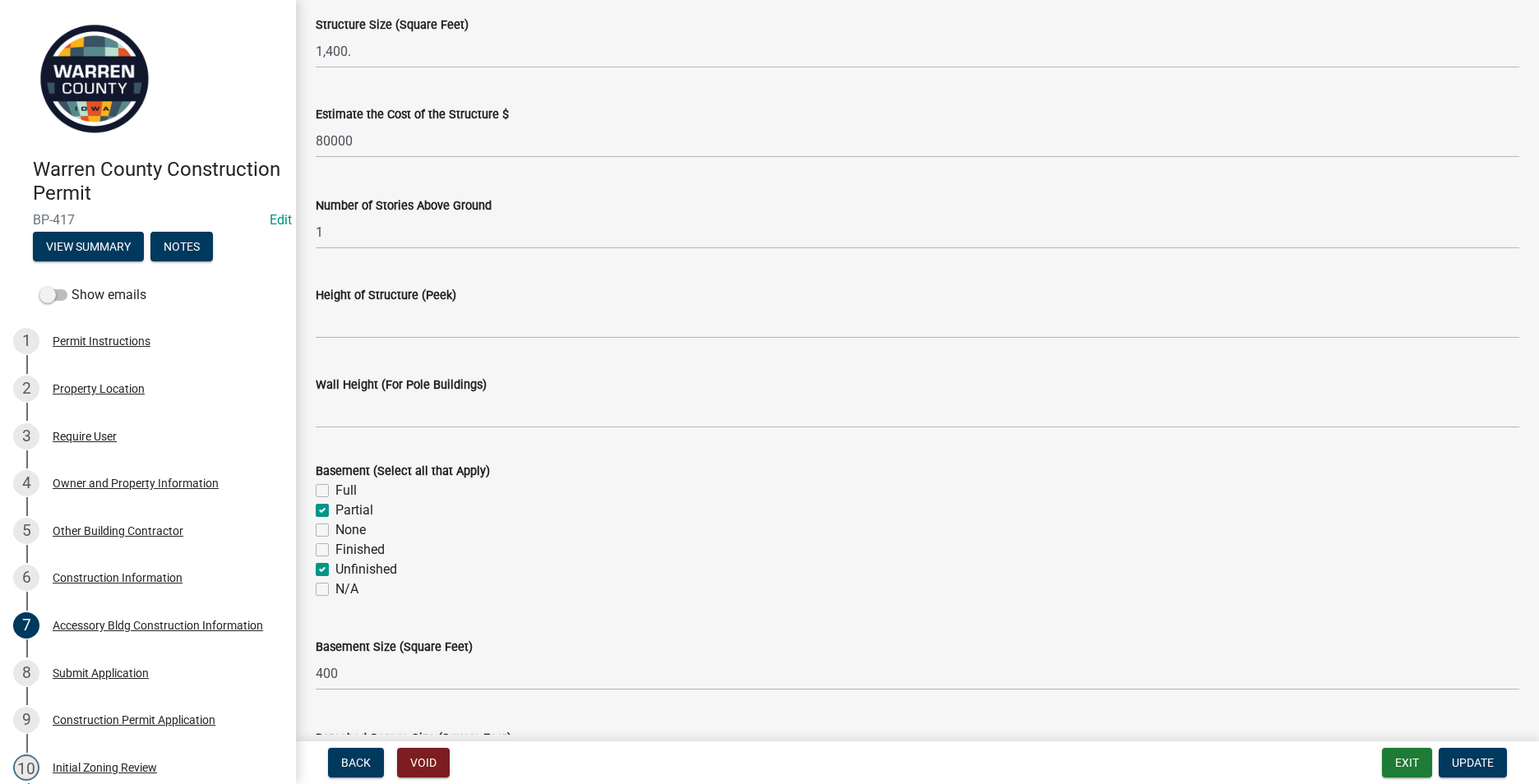
scroll to position [164, 0]
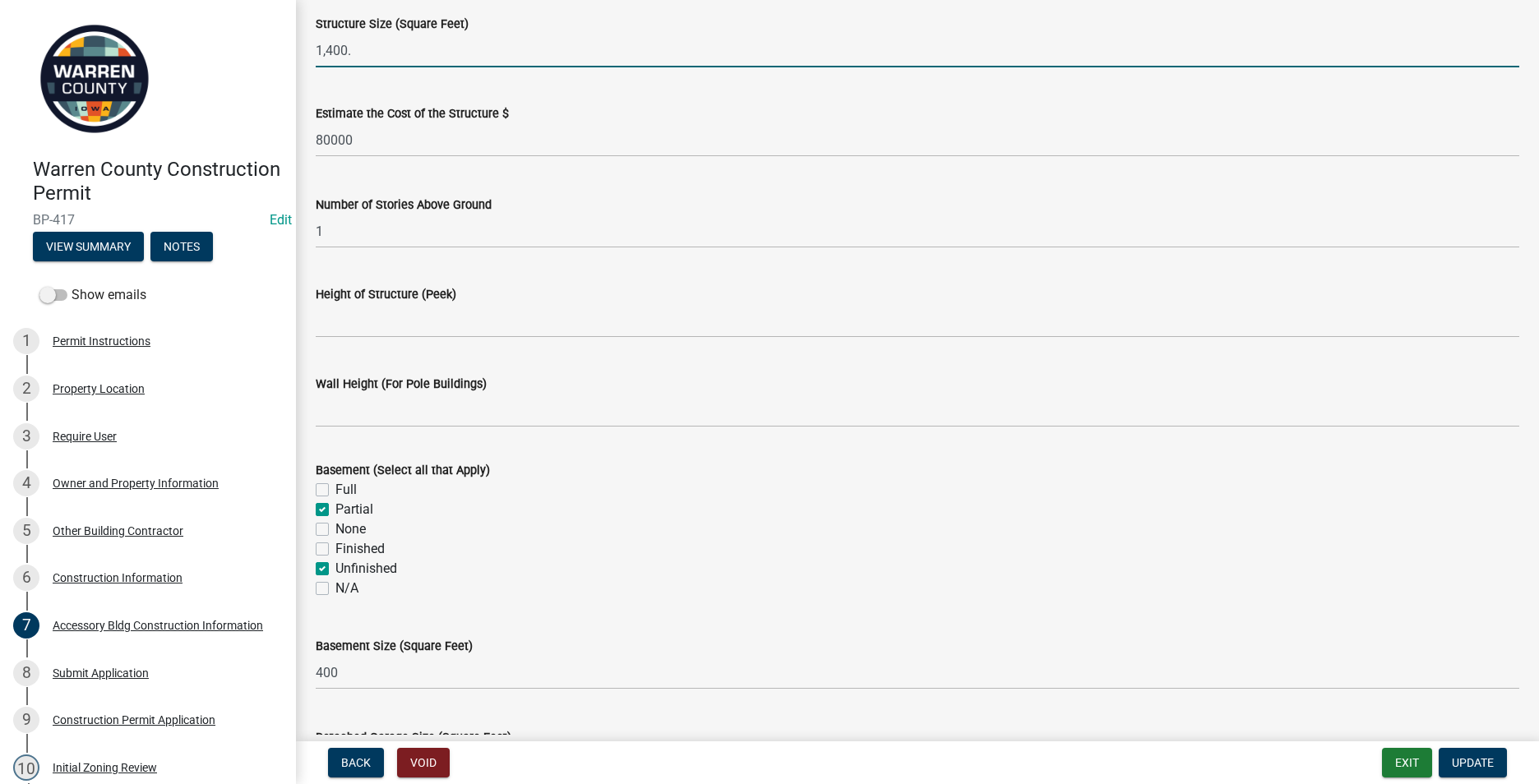
click at [352, 52] on input "1,400." at bounding box center [917, 50] width 1203 height 33
type input "1,400"
click at [1461, 763] on span "Update" at bounding box center [1472, 762] width 42 height 13
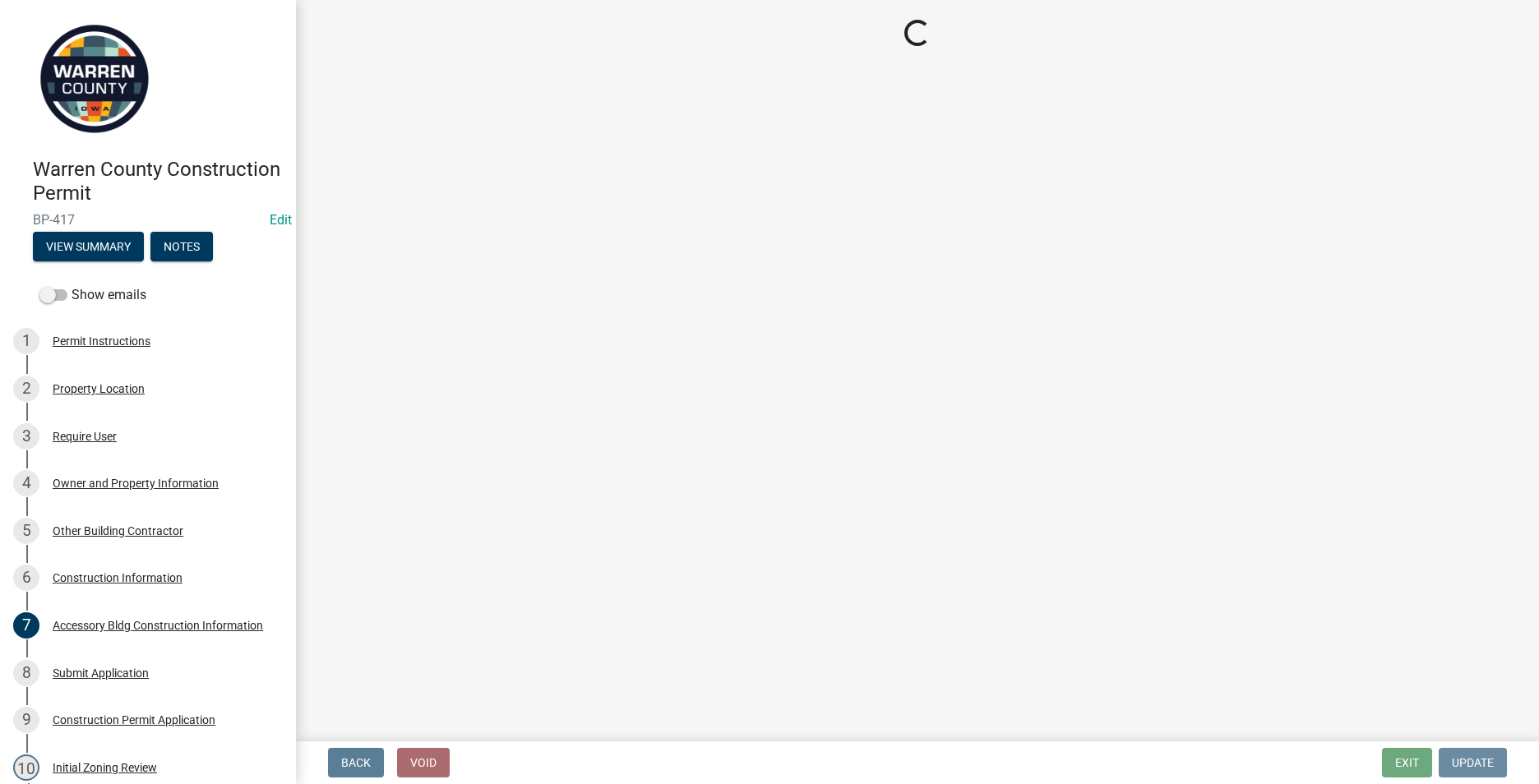
scroll to position [0, 0]
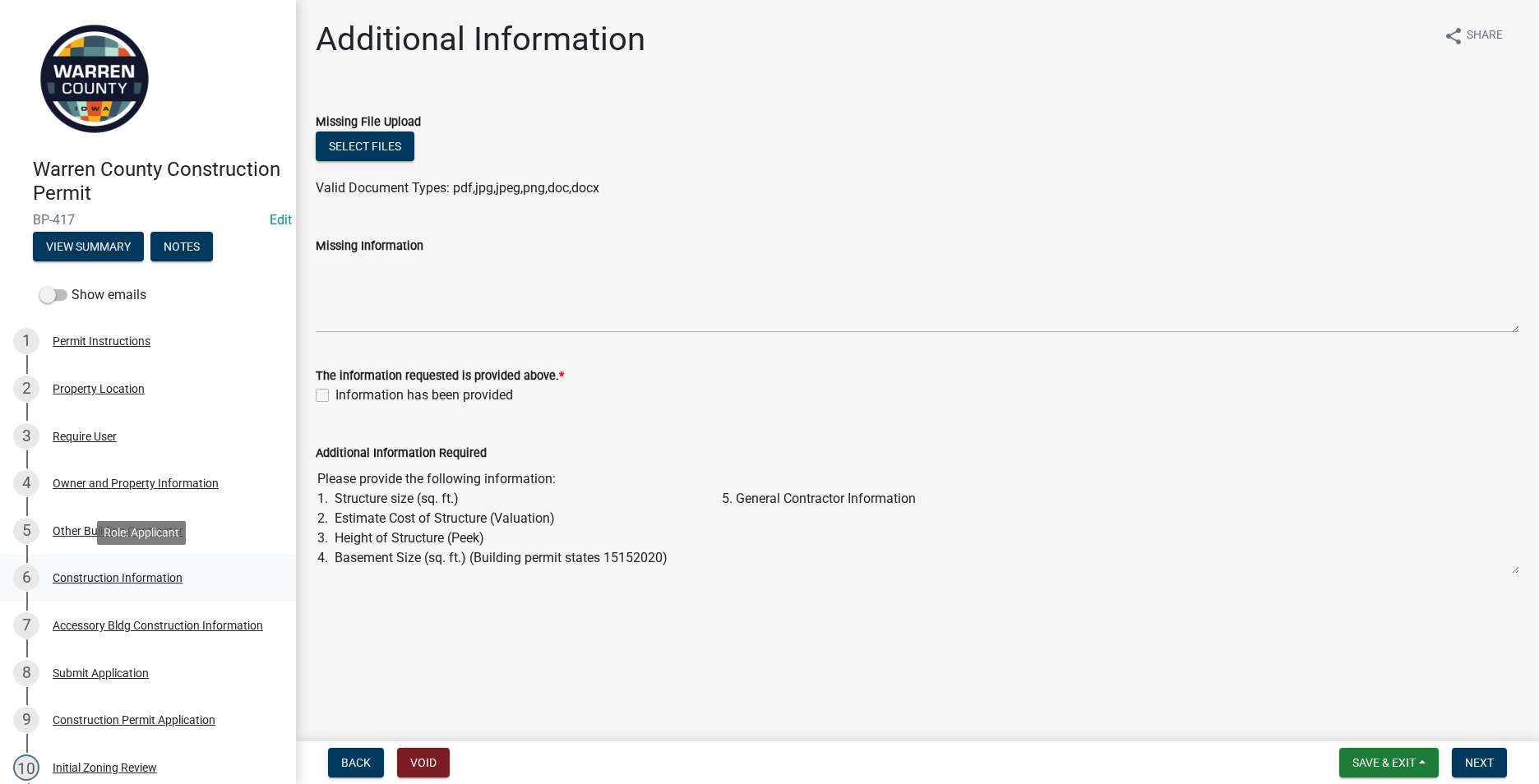
click at [122, 575] on div "Construction Information" at bounding box center [117, 578] width 130 height 12
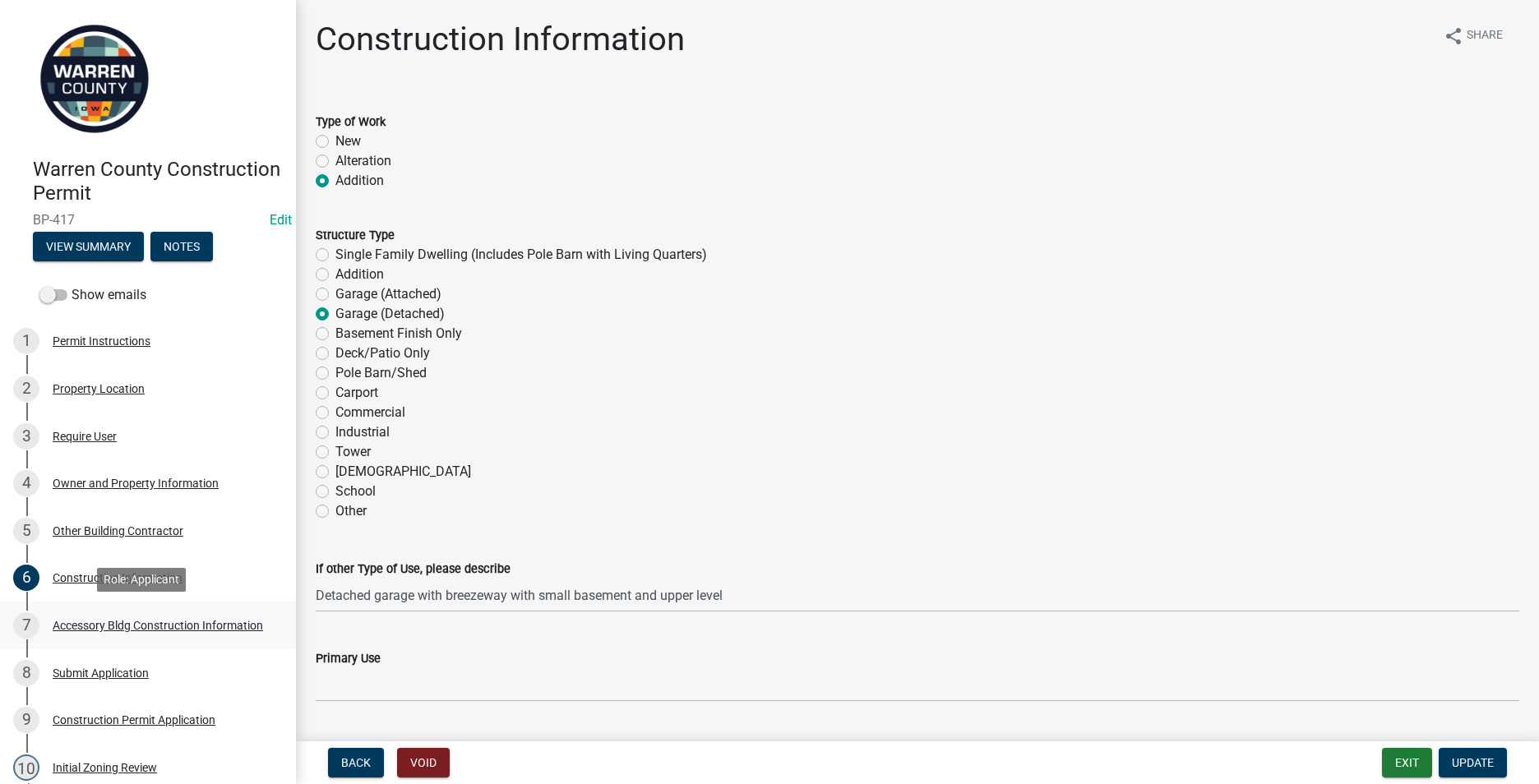
click at [117, 622] on div "Accessory Bldg Construction Information" at bounding box center [157, 626] width 211 height 12
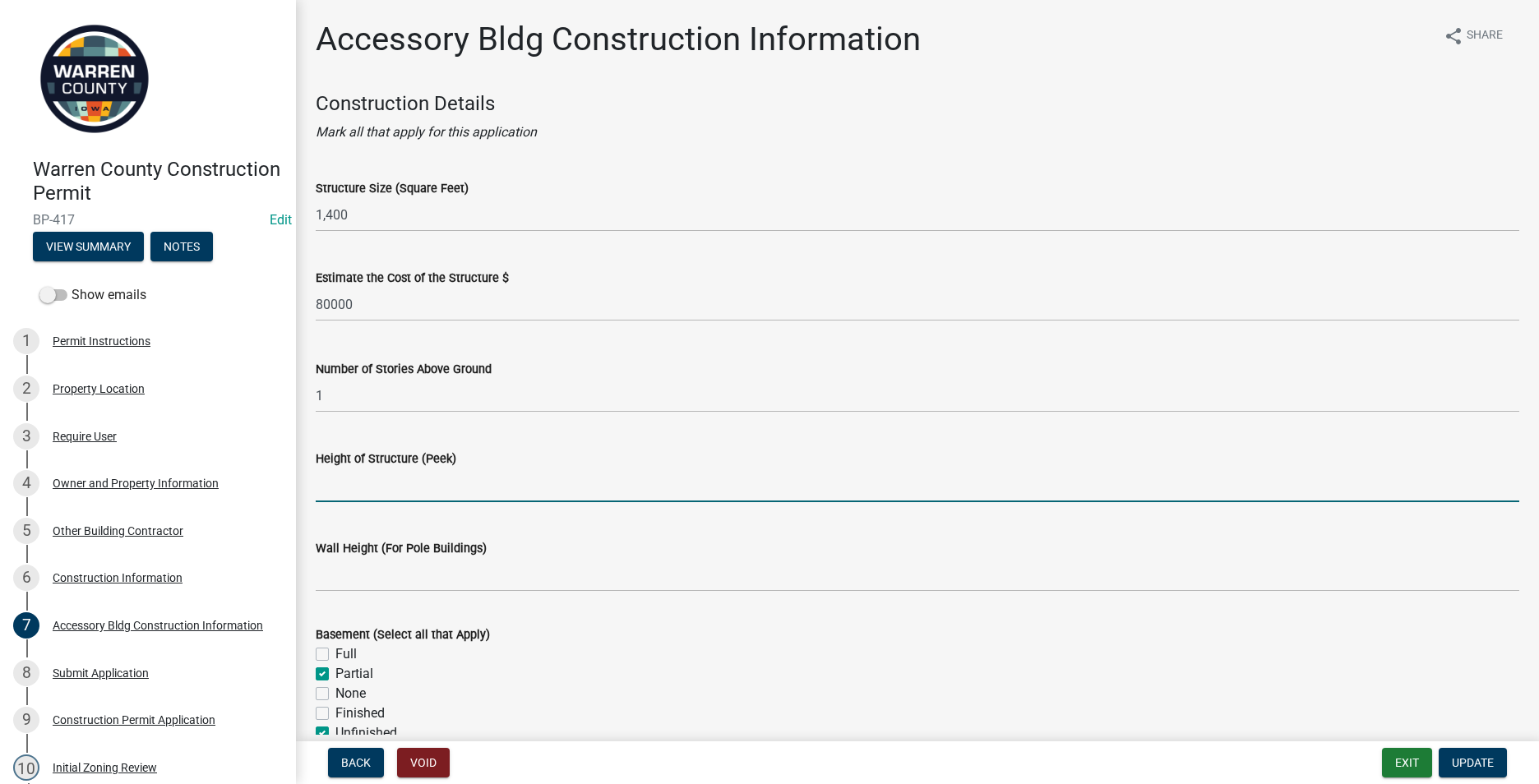
click at [333, 492] on input "Height of Structure (Peek)" at bounding box center [917, 485] width 1203 height 33
click at [333, 472] on input "Height of Structure (Peek)" at bounding box center [917, 485] width 1203 height 33
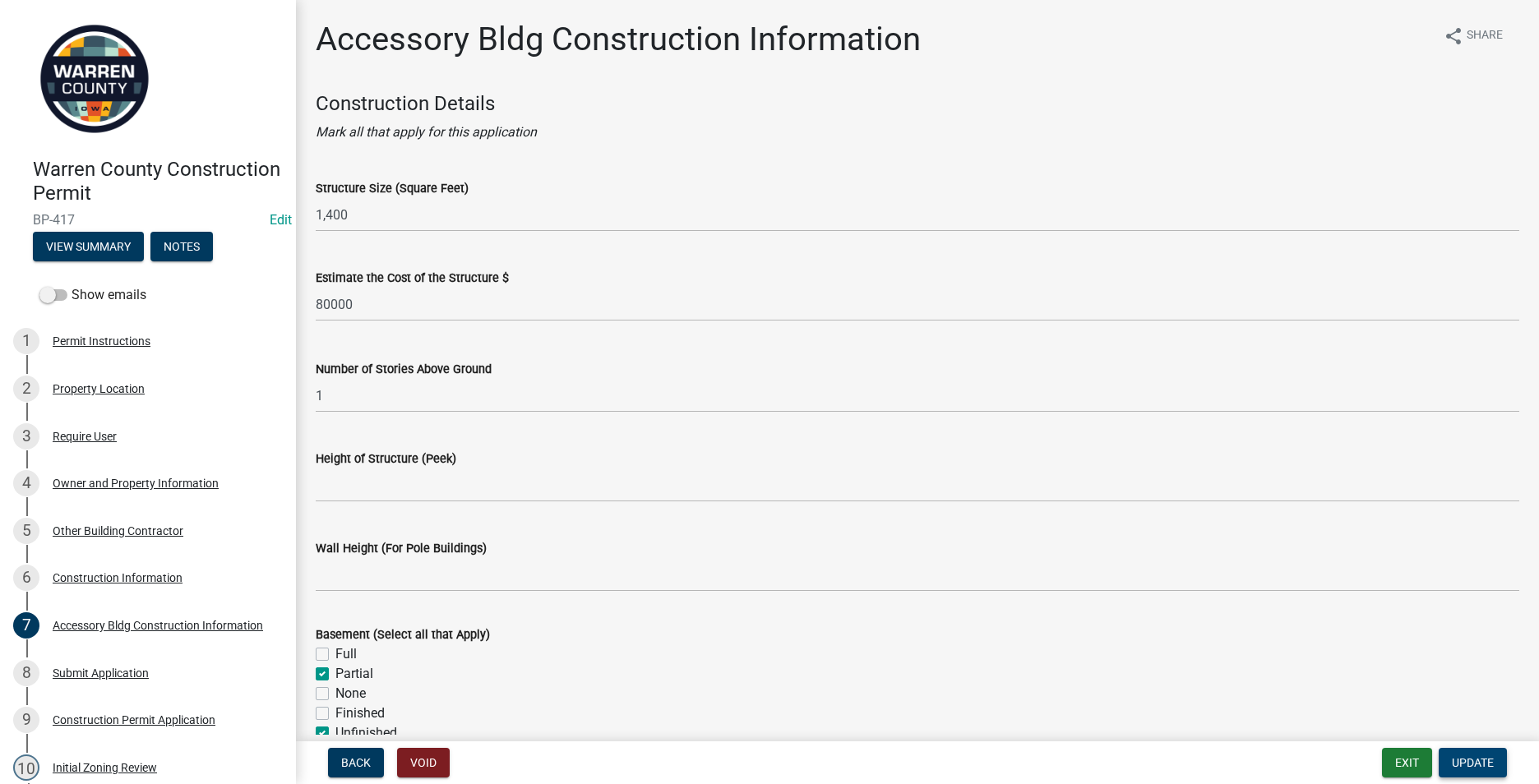
click at [1456, 761] on span "Update" at bounding box center [1472, 762] width 42 height 13
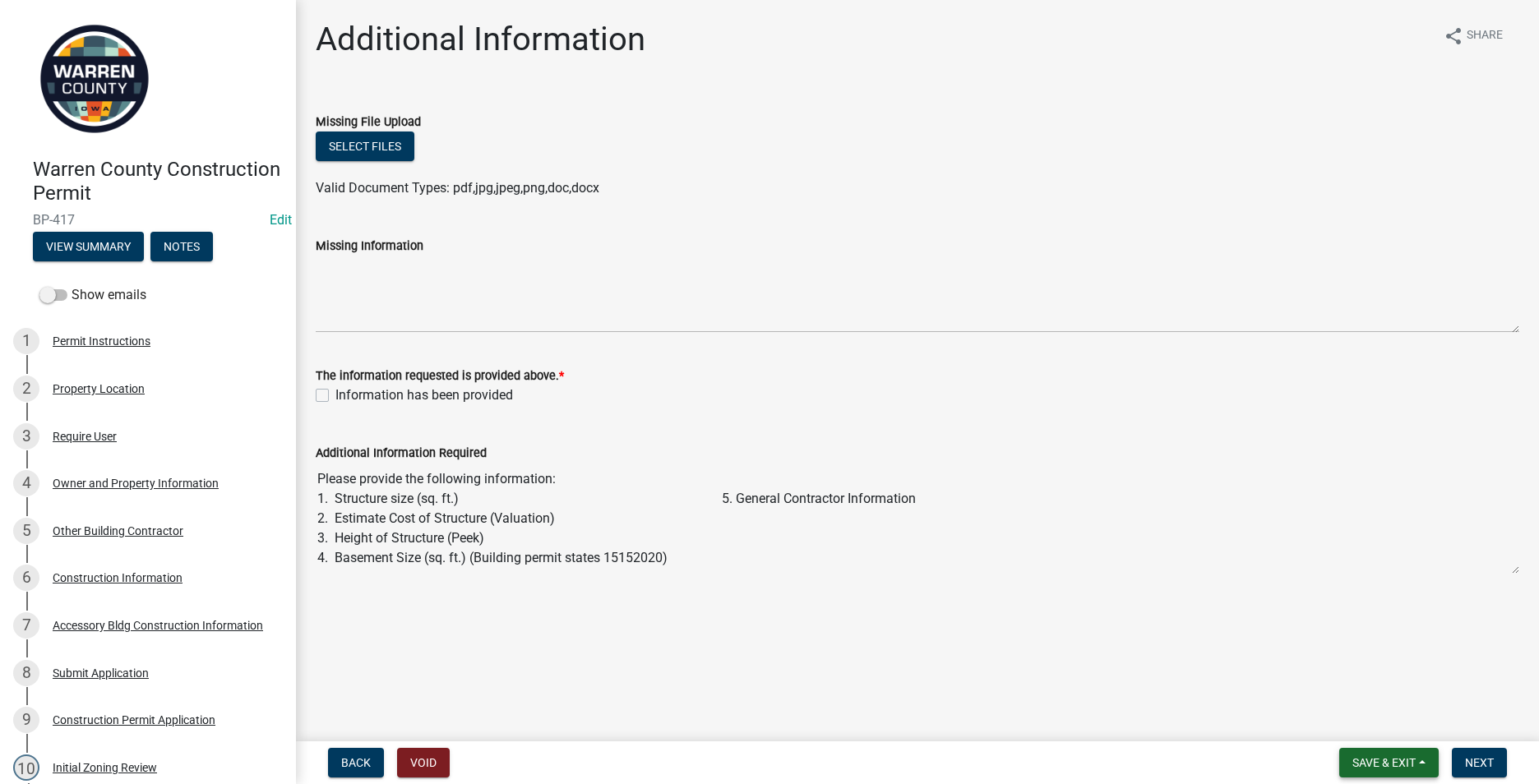
click at [1387, 756] on span "Save & Exit" at bounding box center [1384, 762] width 63 height 13
click at [1354, 721] on button "Save & Exit" at bounding box center [1372, 719] width 132 height 39
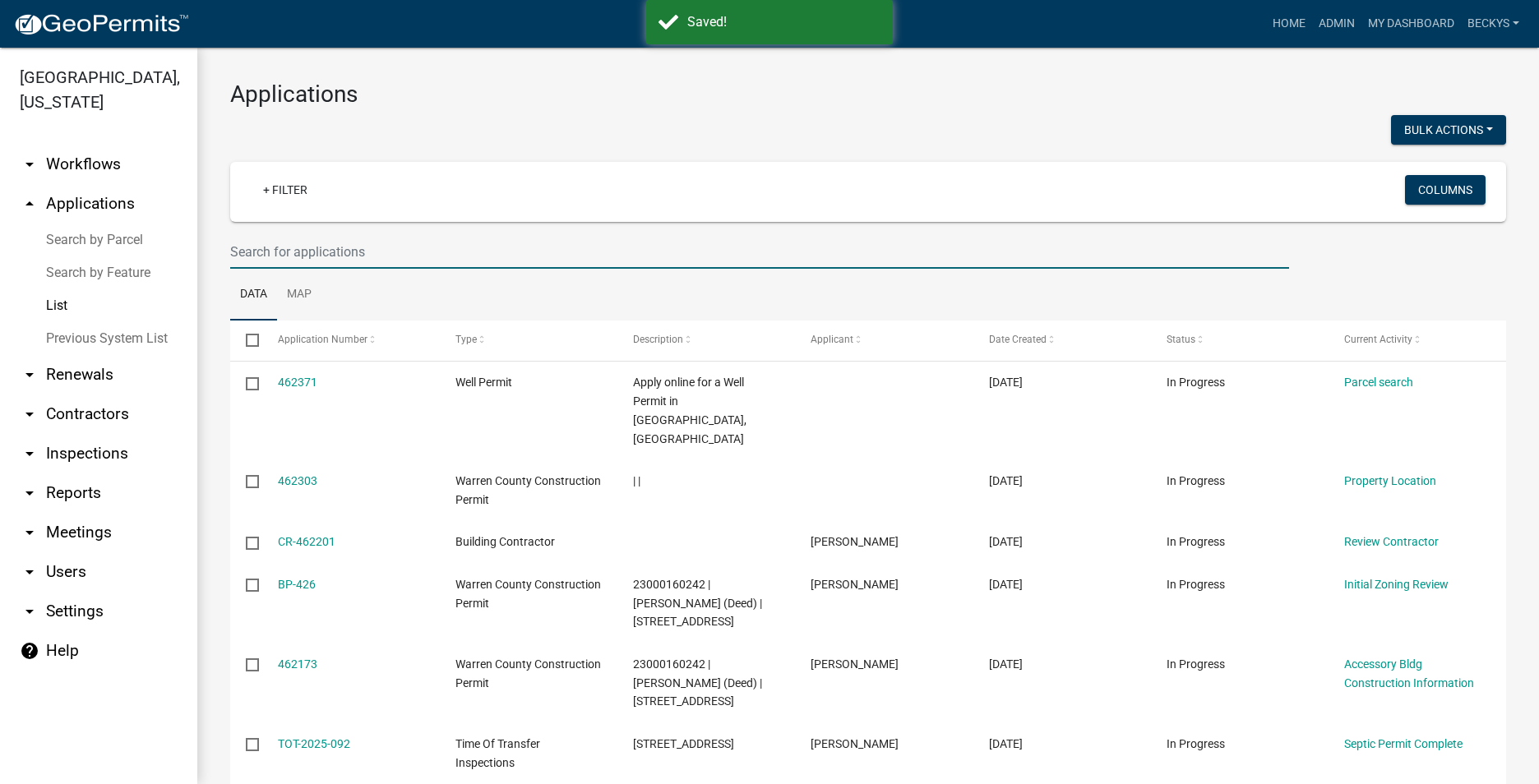
click at [248, 254] on input "text" at bounding box center [759, 252] width 1058 height 33
type input "BP-426"
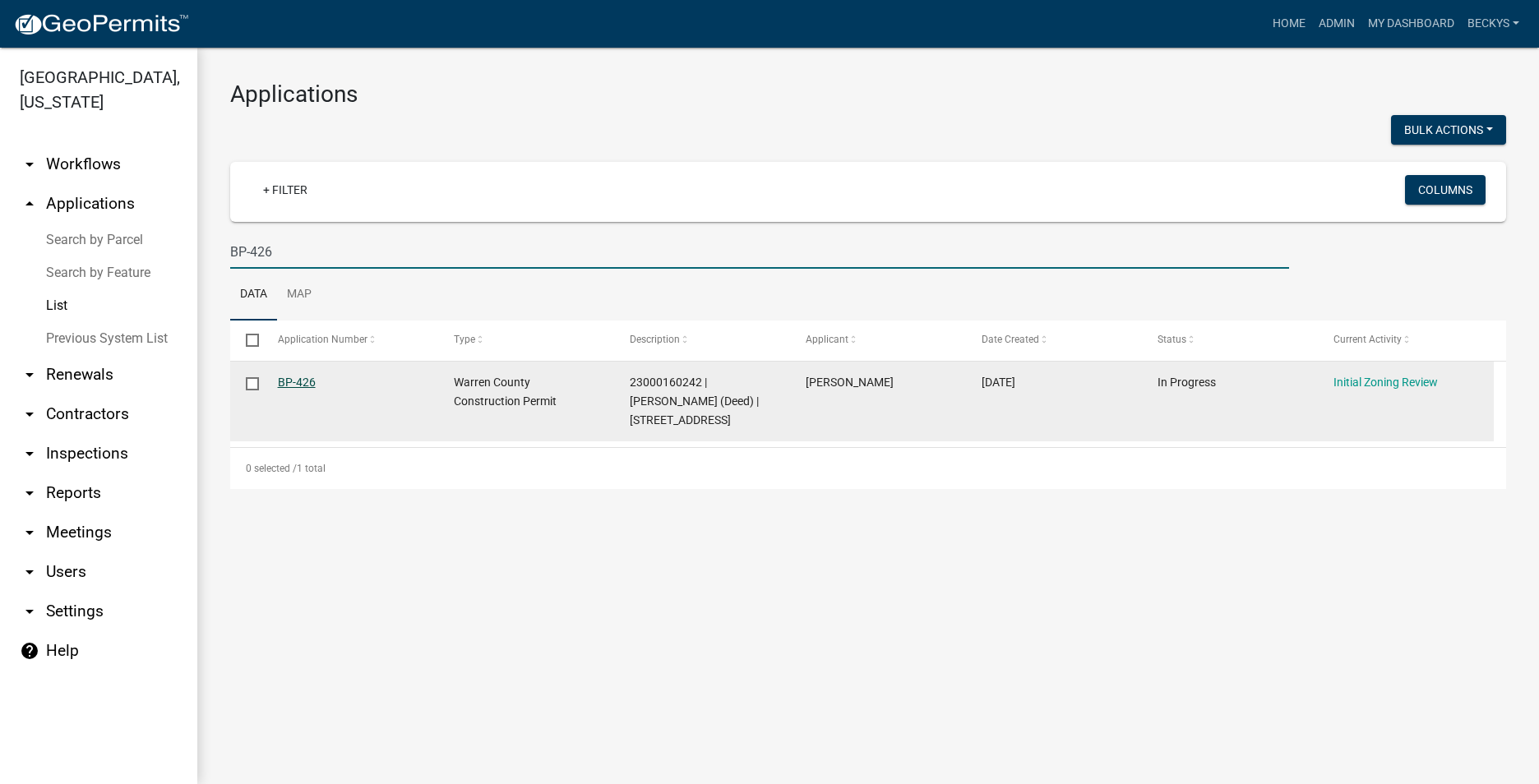
click at [297, 382] on link "BP-426" at bounding box center [296, 382] width 37 height 13
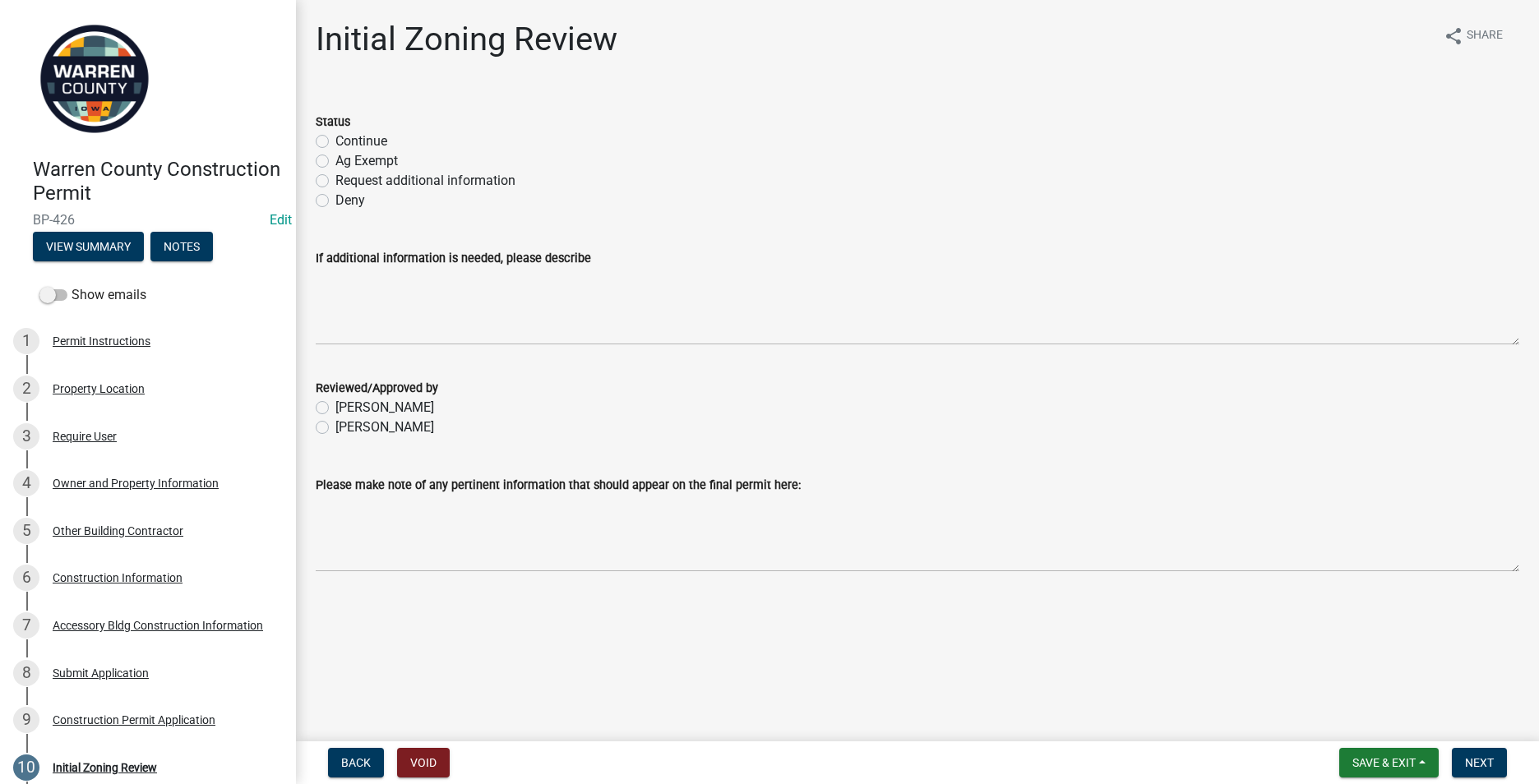
click at [335, 142] on label "Continue" at bounding box center [361, 142] width 52 height 20
click at [335, 142] on input "Continue" at bounding box center [340, 137] width 11 height 11
radio input "true"
click at [335, 139] on label "Continue" at bounding box center [361, 142] width 52 height 20
click at [335, 139] on input "Continue" at bounding box center [340, 137] width 11 height 11
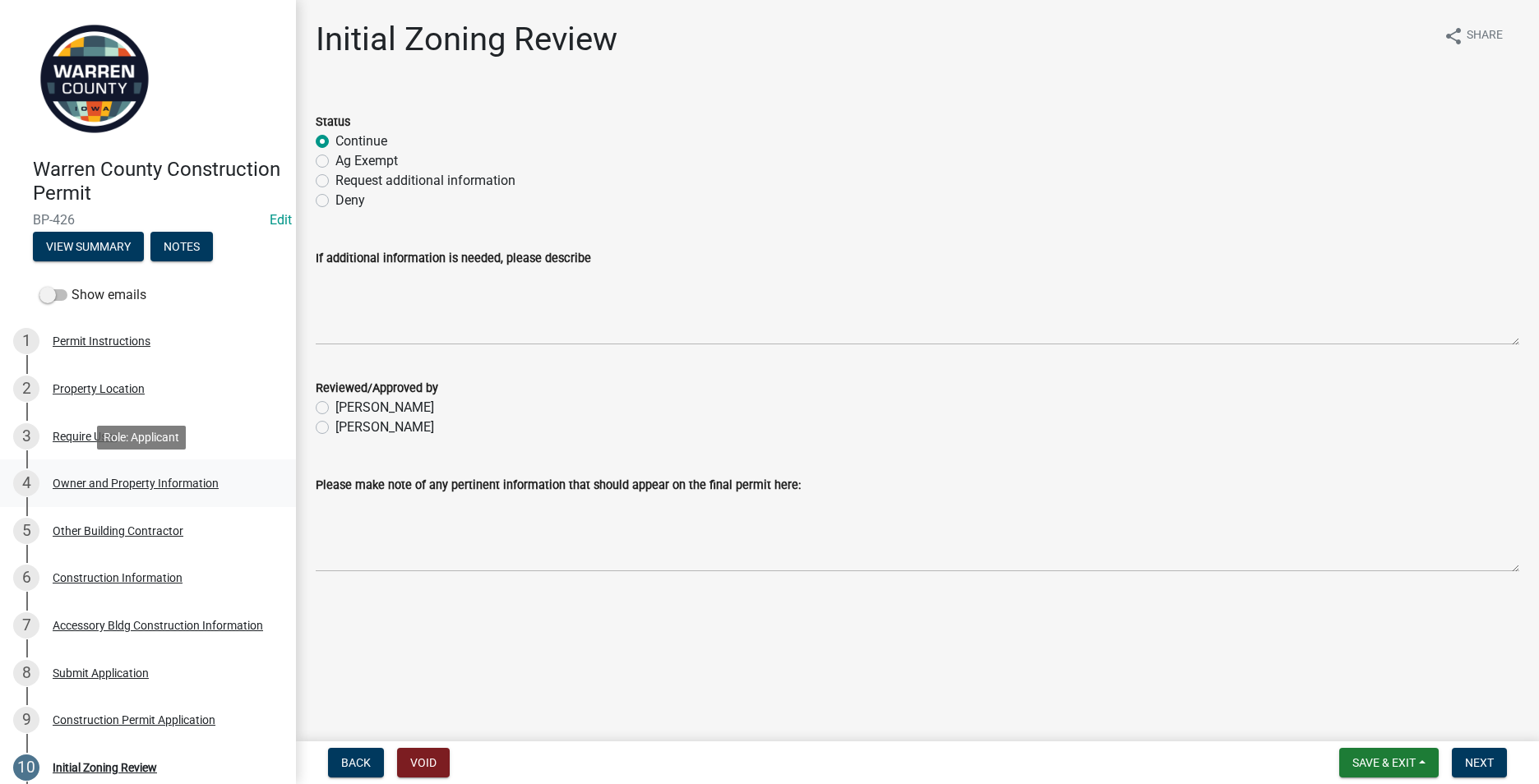
click at [118, 482] on div "Owner and Property Information" at bounding box center [135, 483] width 166 height 12
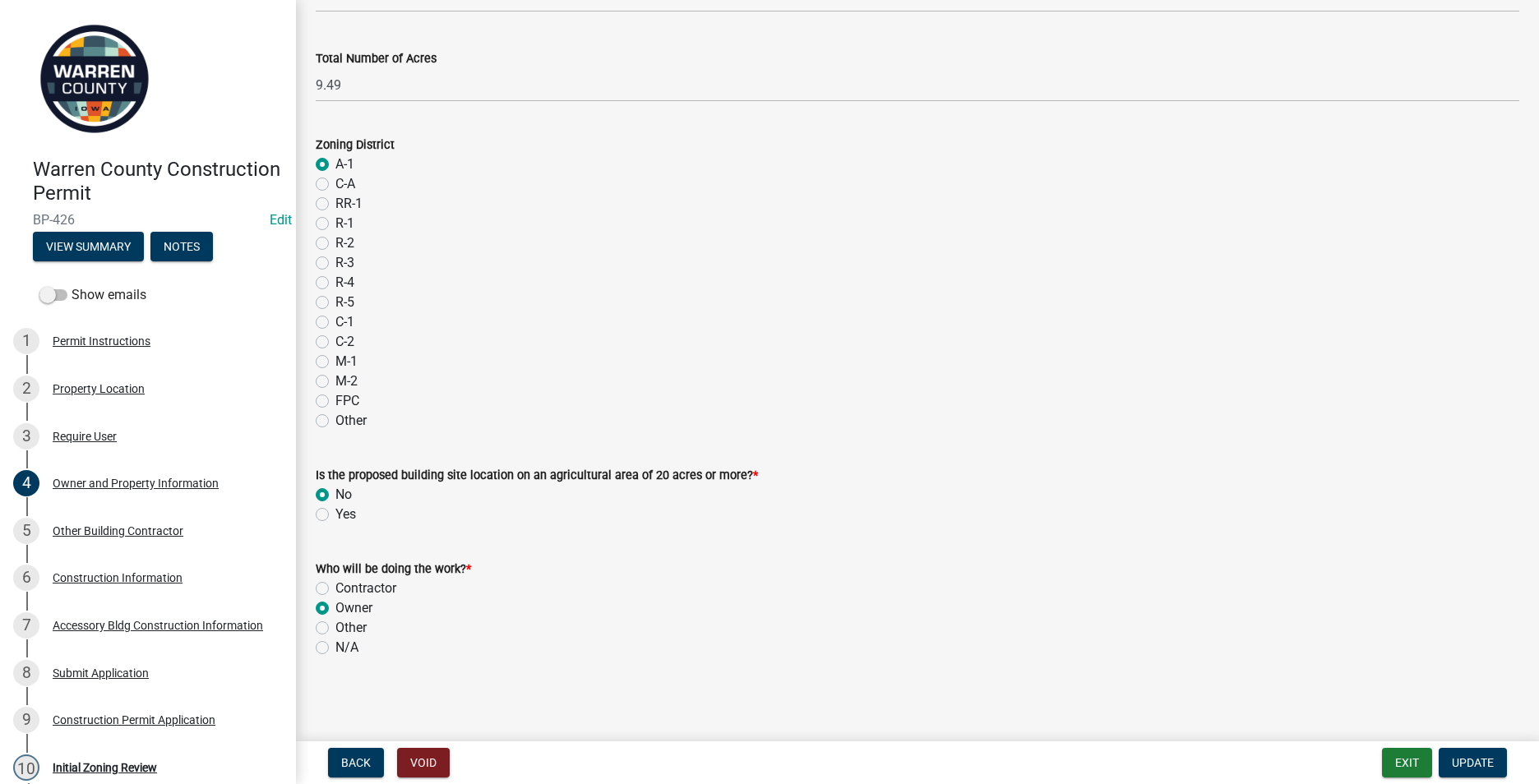
scroll to position [1285, 0]
click at [102, 527] on div "Other Building Contractor" at bounding box center [117, 531] width 131 height 12
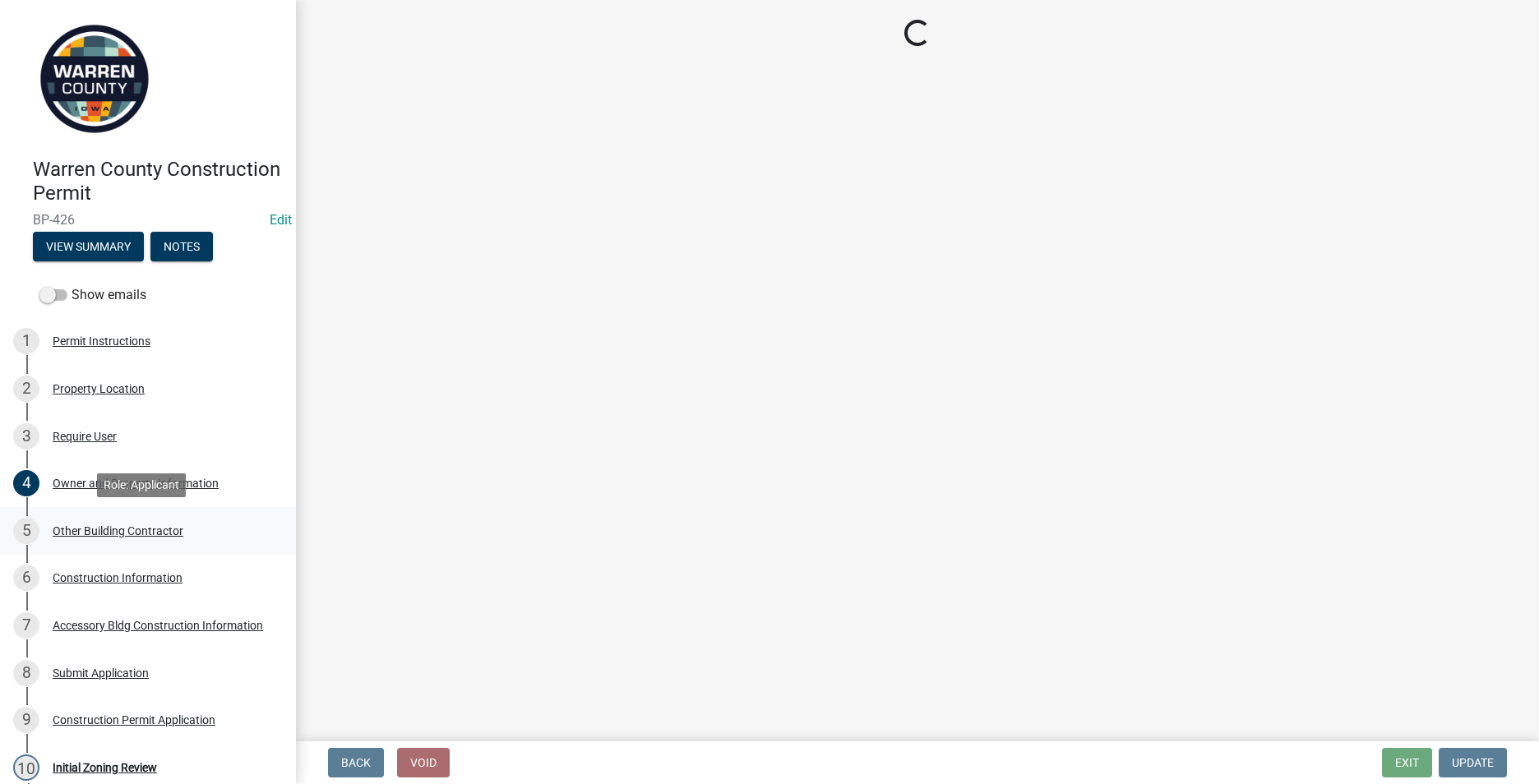
scroll to position [0, 0]
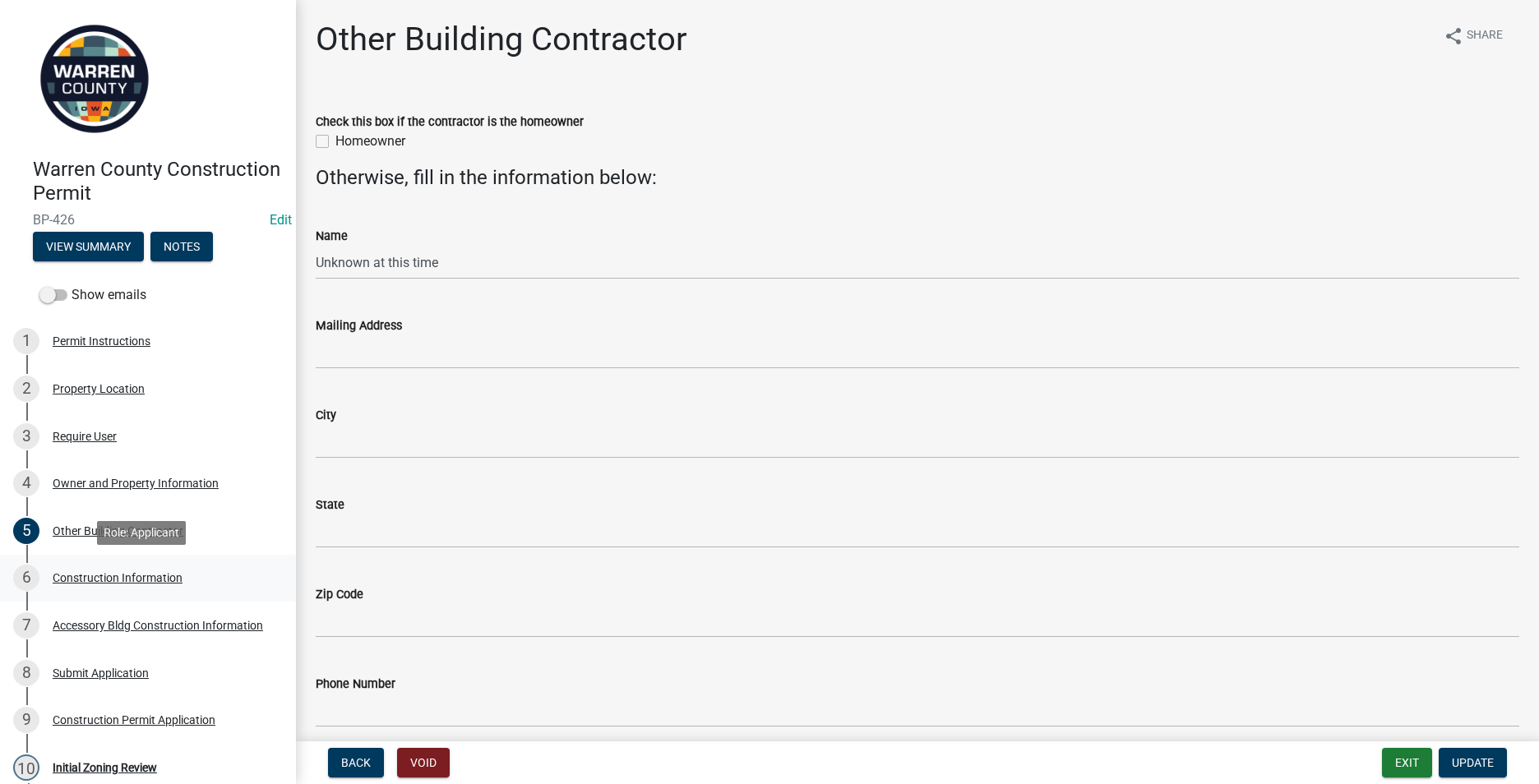
click at [162, 575] on div "Construction Information" at bounding box center [117, 578] width 130 height 12
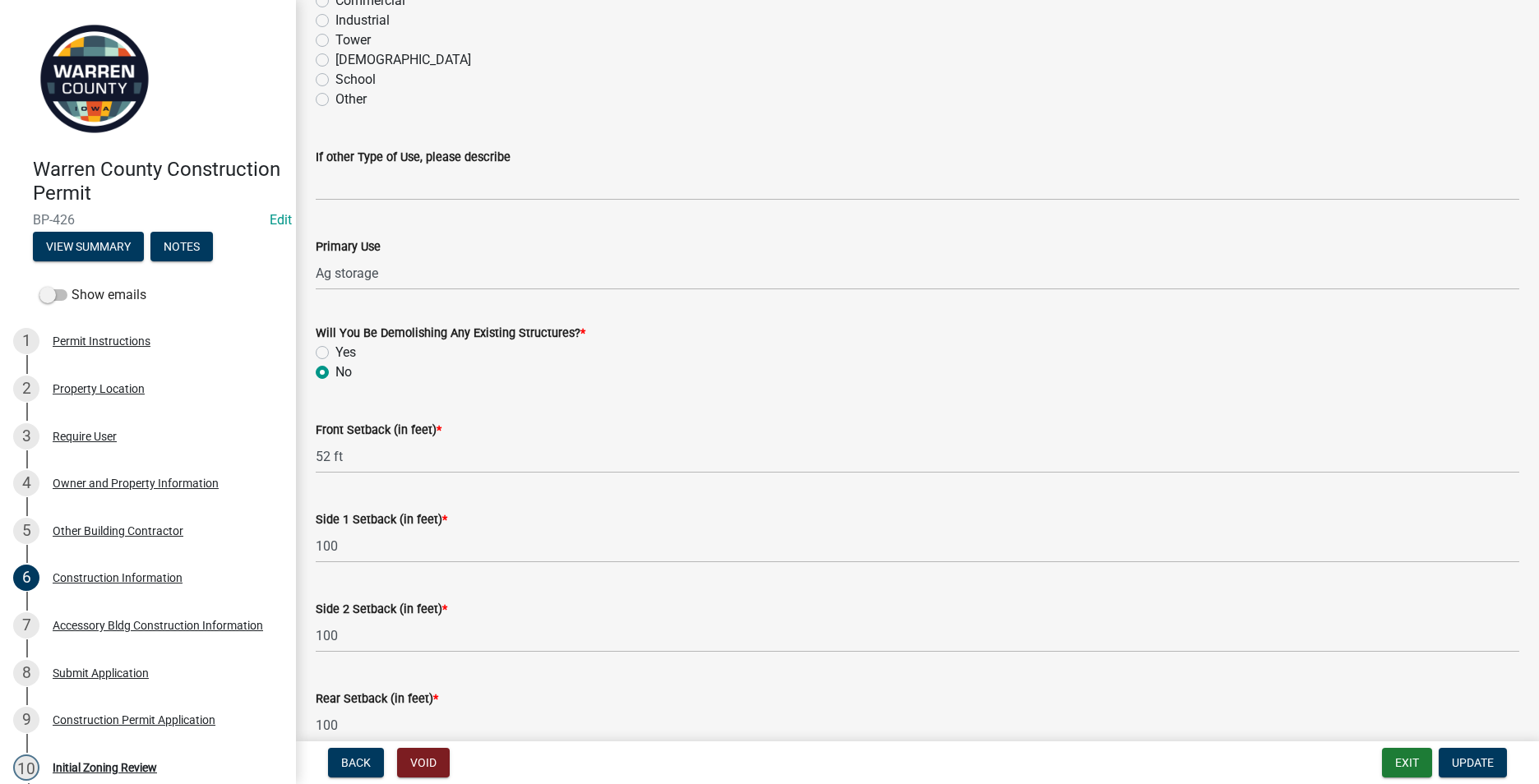
scroll to position [497, 0]
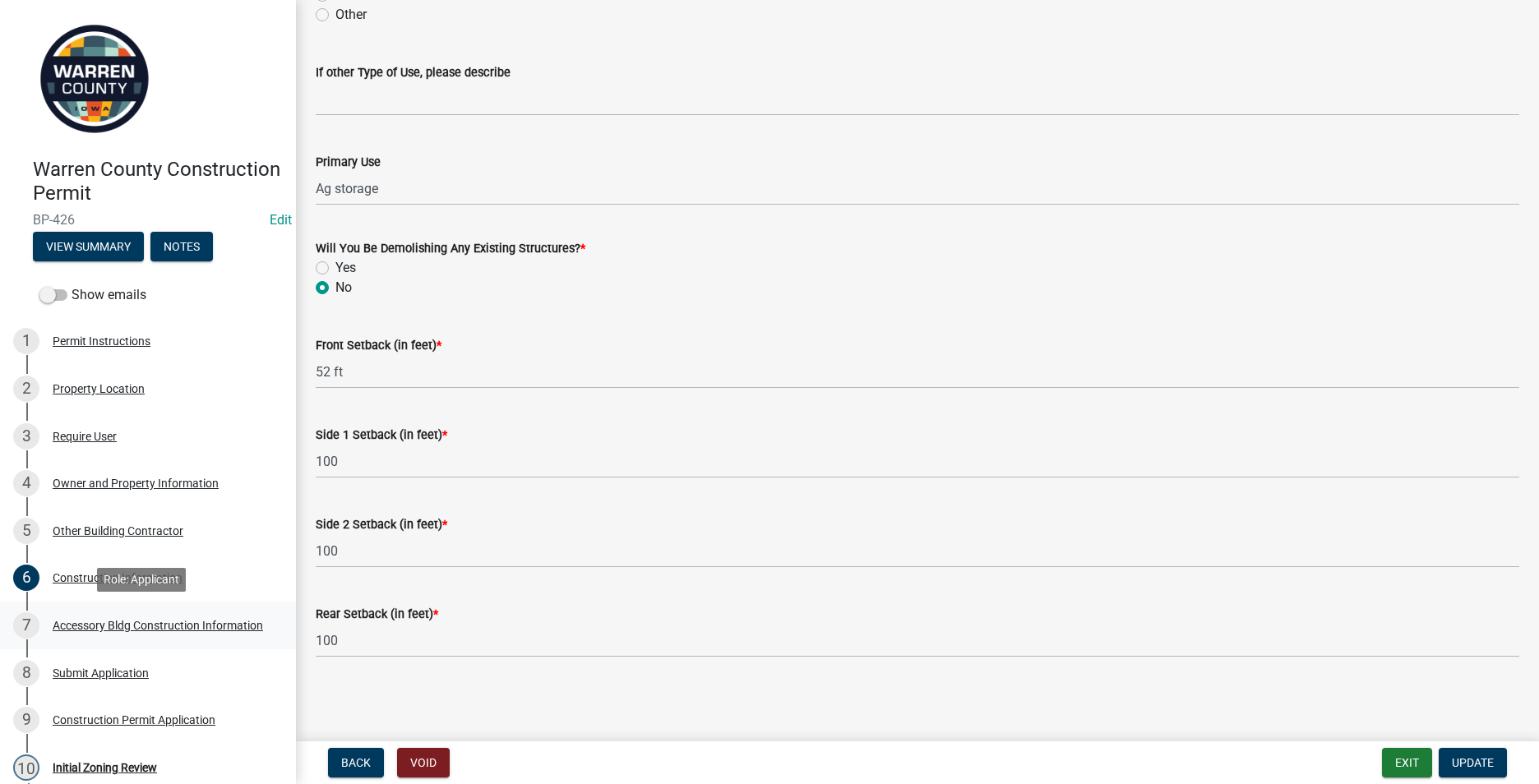
click at [139, 621] on div "Accessory Bldg Construction Information" at bounding box center [157, 626] width 211 height 12
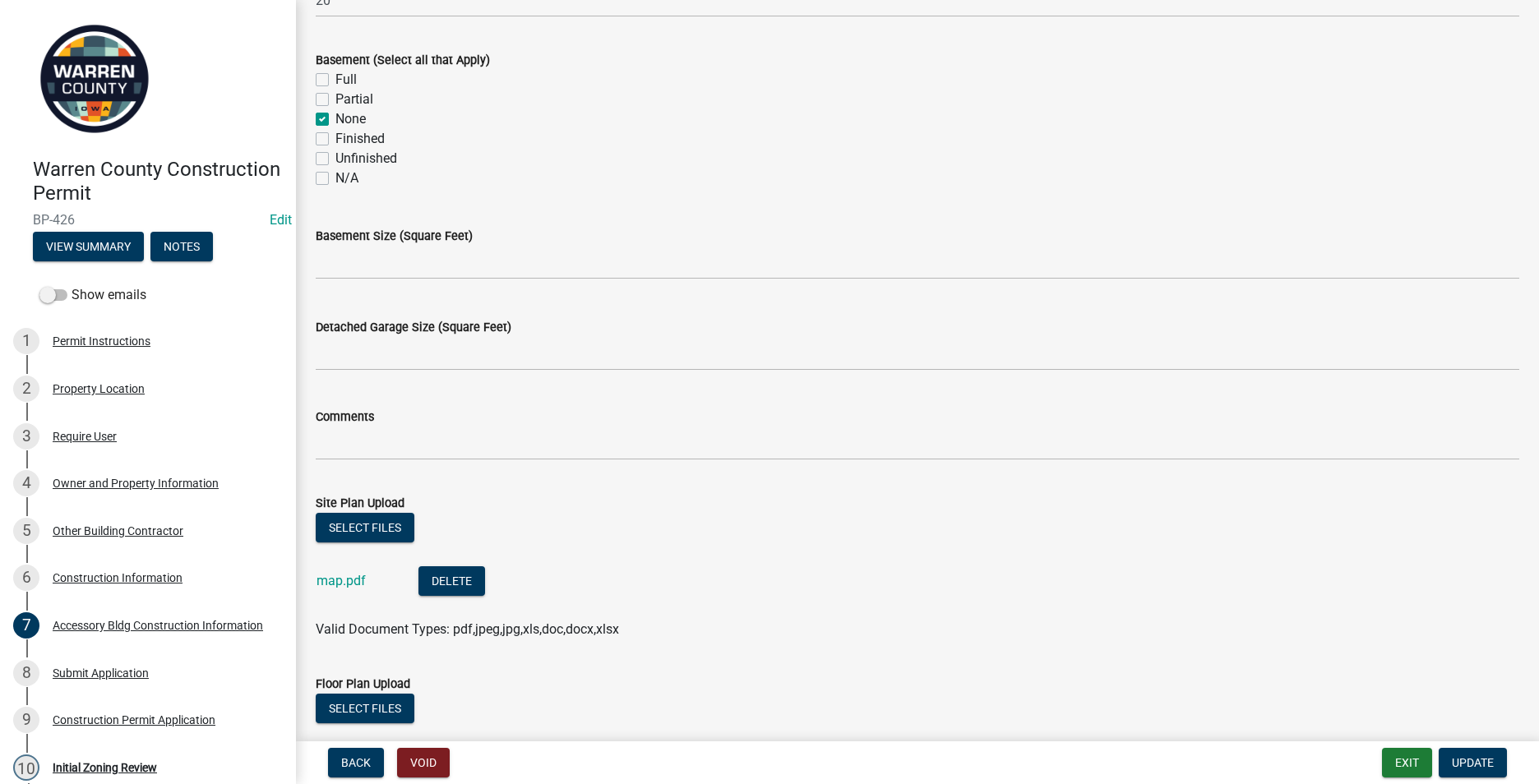
scroll to position [575, 0]
click at [352, 582] on link "map.pdf" at bounding box center [341, 580] width 49 height 16
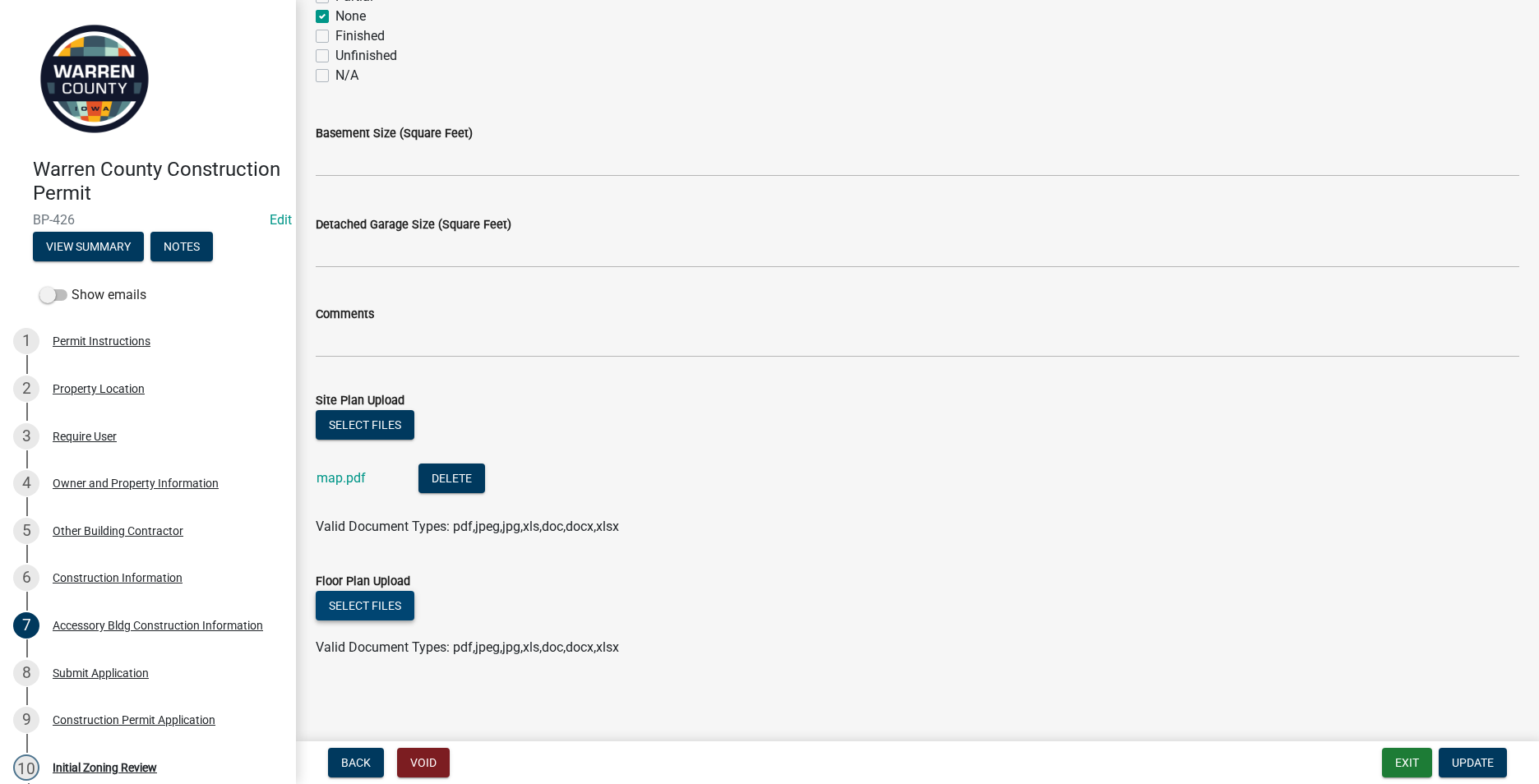
scroll to position [679, 0]
click at [392, 606] on button "Select files" at bounding box center [365, 604] width 98 height 30
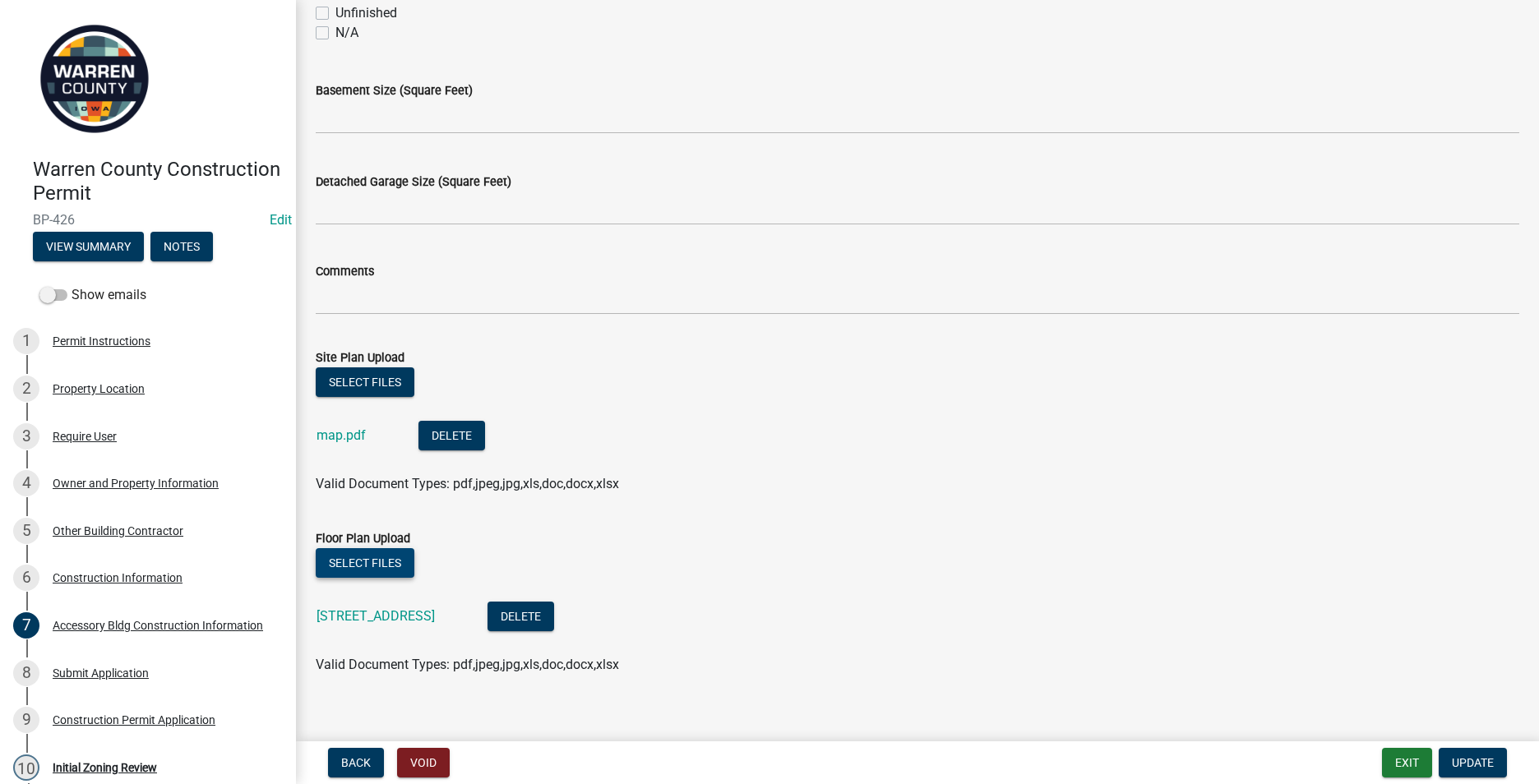
scroll to position [739, 0]
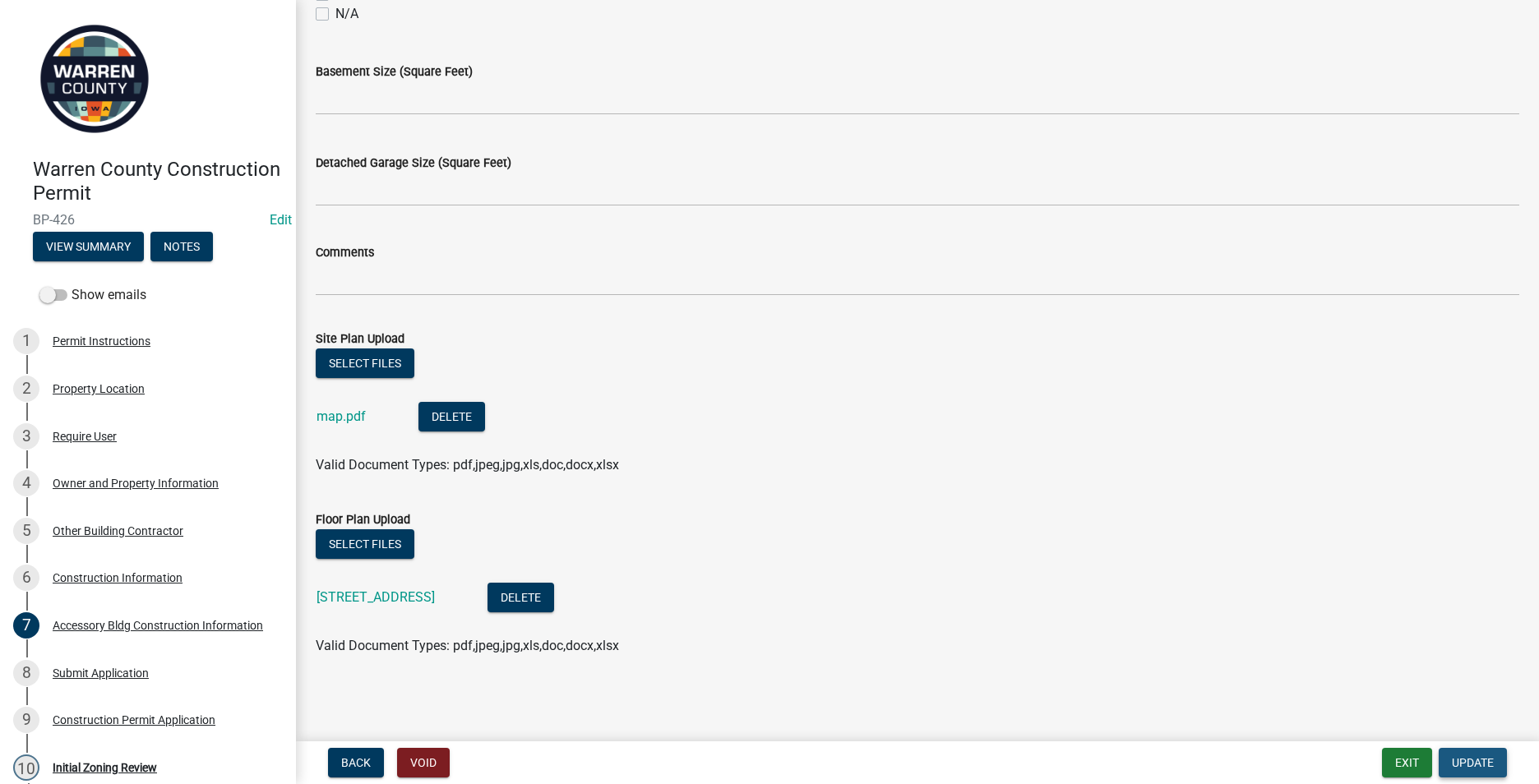
click at [1482, 767] on span "Update" at bounding box center [1472, 762] width 42 height 13
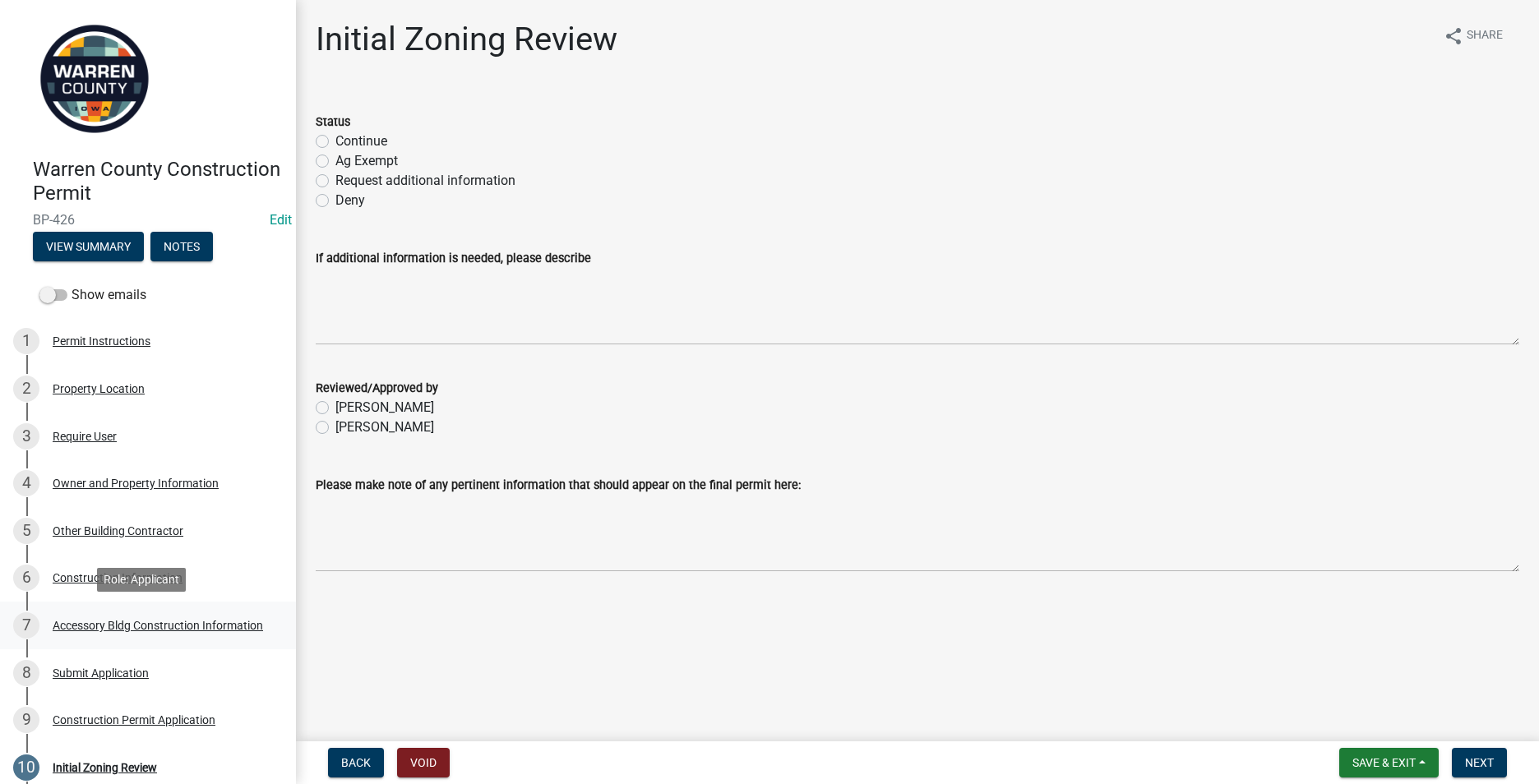
click at [85, 628] on div "Accessory Bldg Construction Information" at bounding box center [157, 626] width 211 height 12
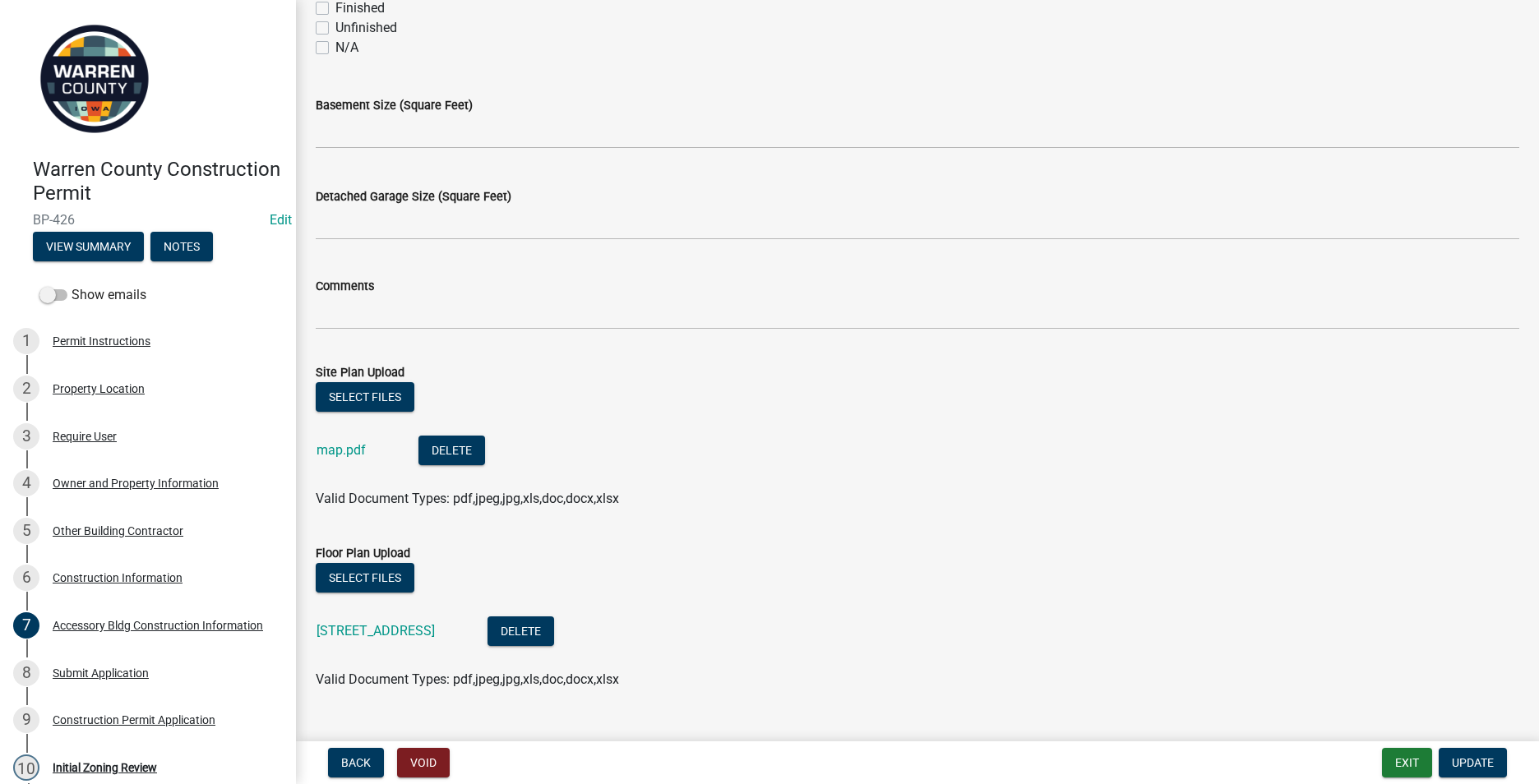
scroll to position [739, 0]
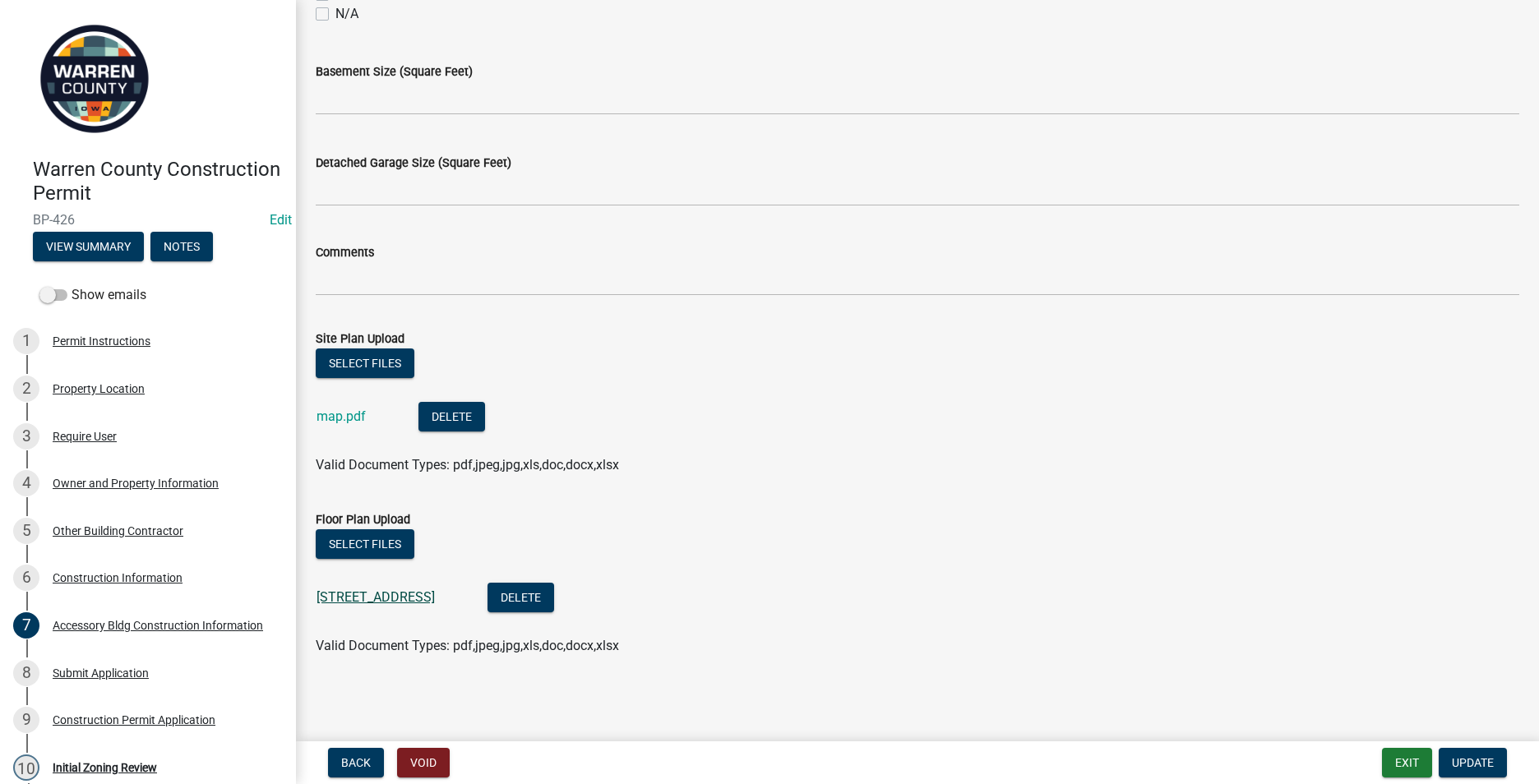
click at [352, 599] on link "[STREET_ADDRESS]" at bounding box center [376, 597] width 118 height 16
click at [113, 577] on div "Construction Information" at bounding box center [117, 578] width 130 height 12
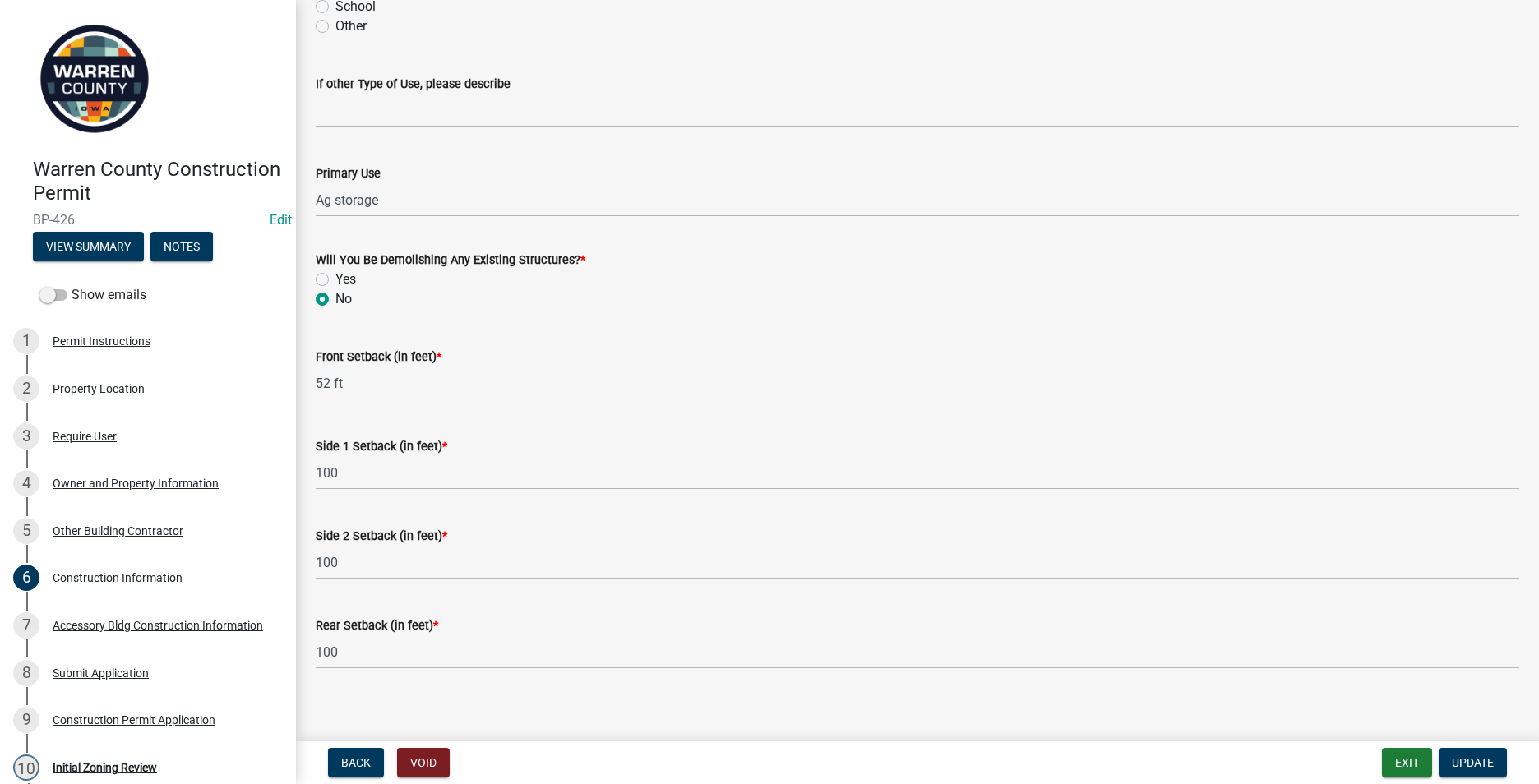
scroll to position [497, 0]
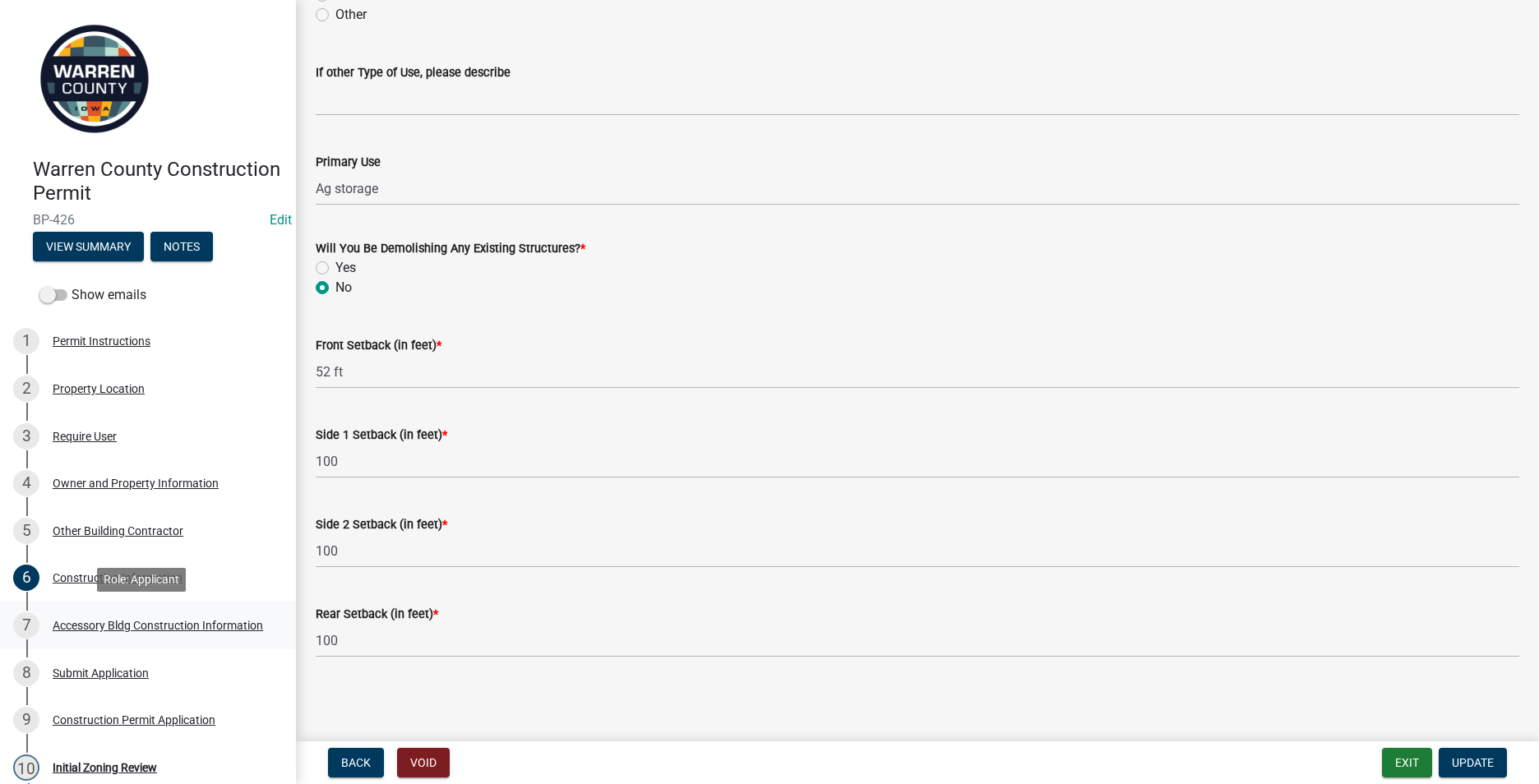
click at [120, 626] on div "Accessory Bldg Construction Information" at bounding box center [157, 626] width 211 height 12
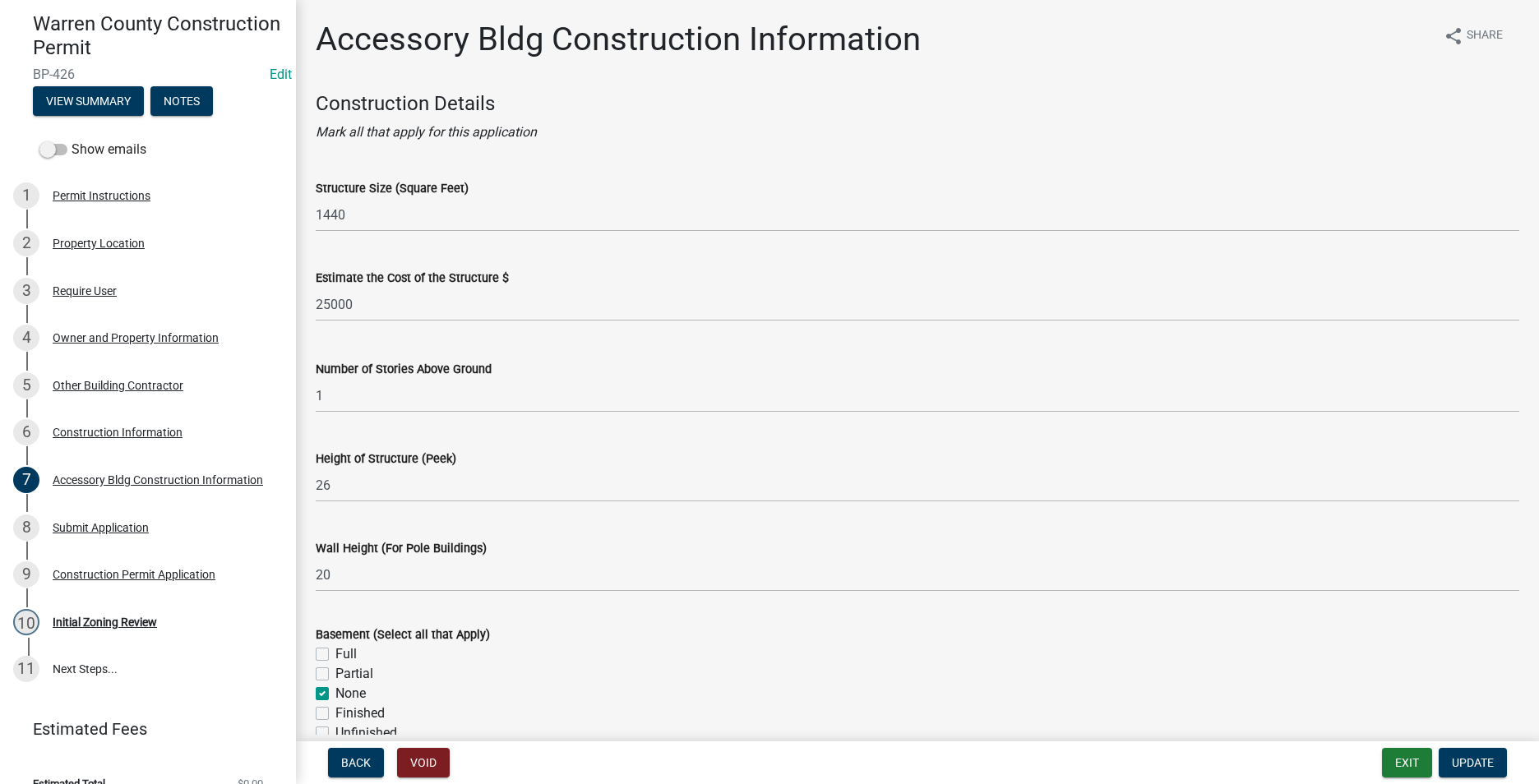
scroll to position [164, 0]
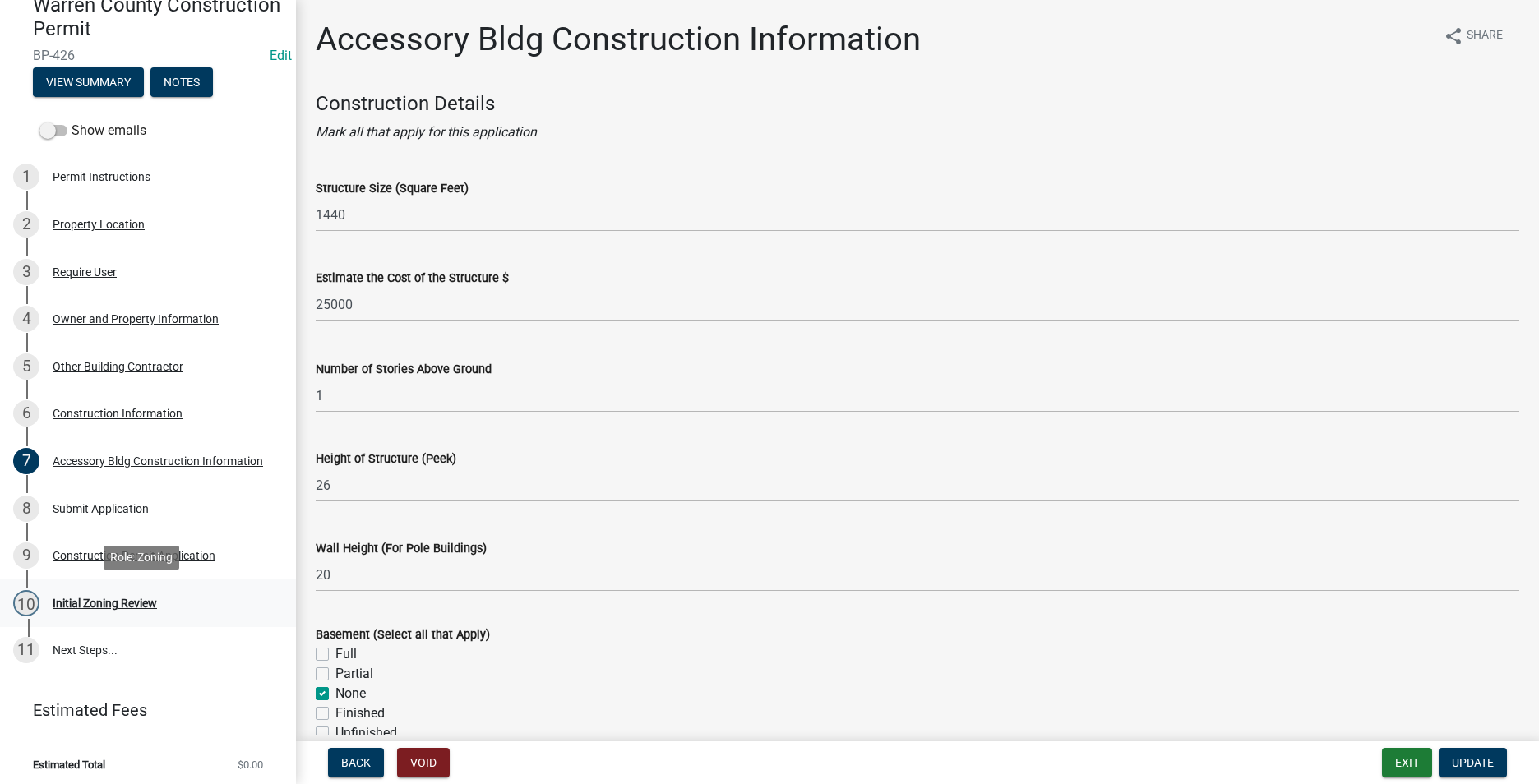
click at [105, 601] on div "Initial Zoning Review" at bounding box center [104, 603] width 104 height 12
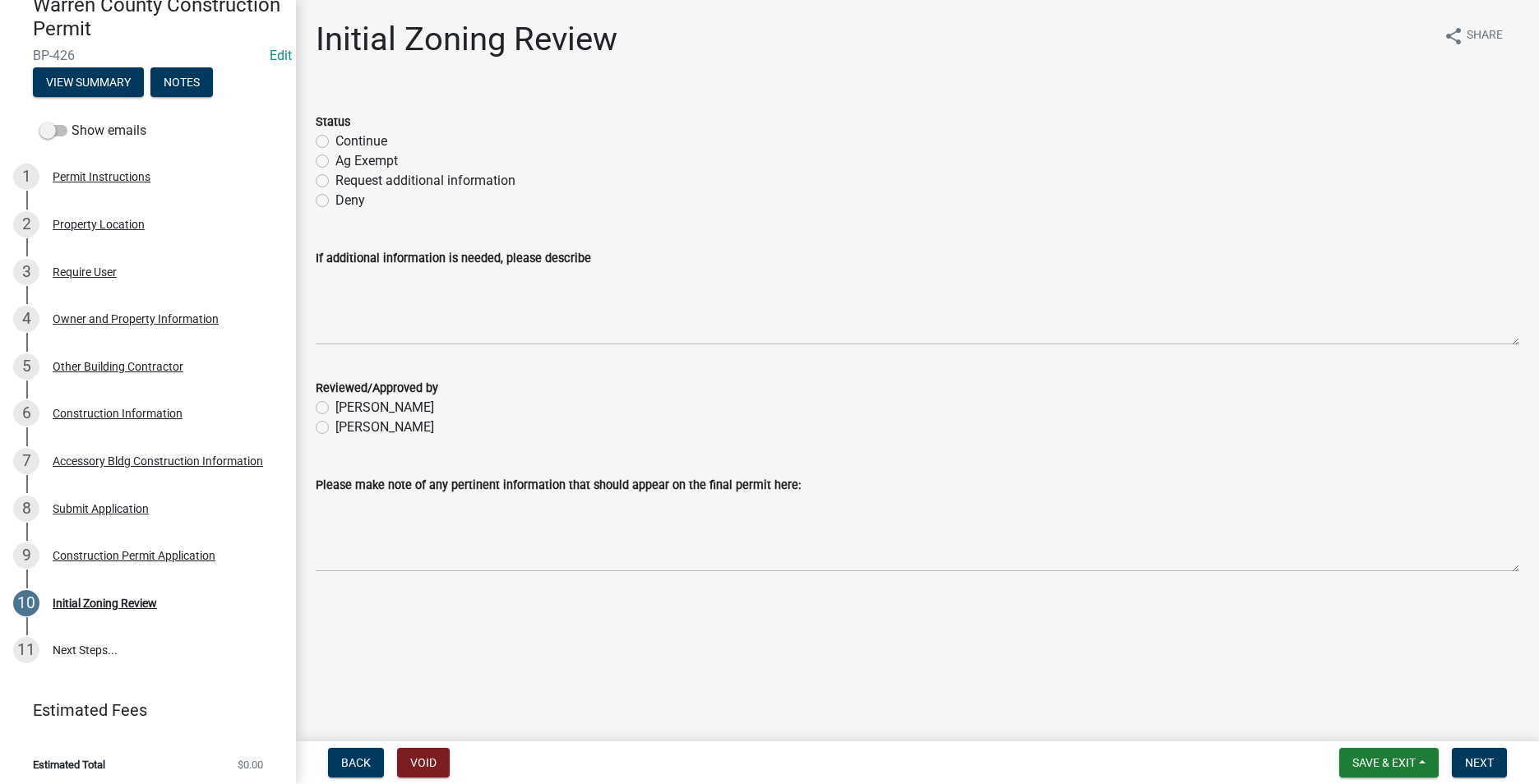
click at [335, 182] on label "Request additional information" at bounding box center [425, 181] width 180 height 20
click at [335, 182] on input "Request additional information" at bounding box center [340, 176] width 11 height 11
radio input "true"
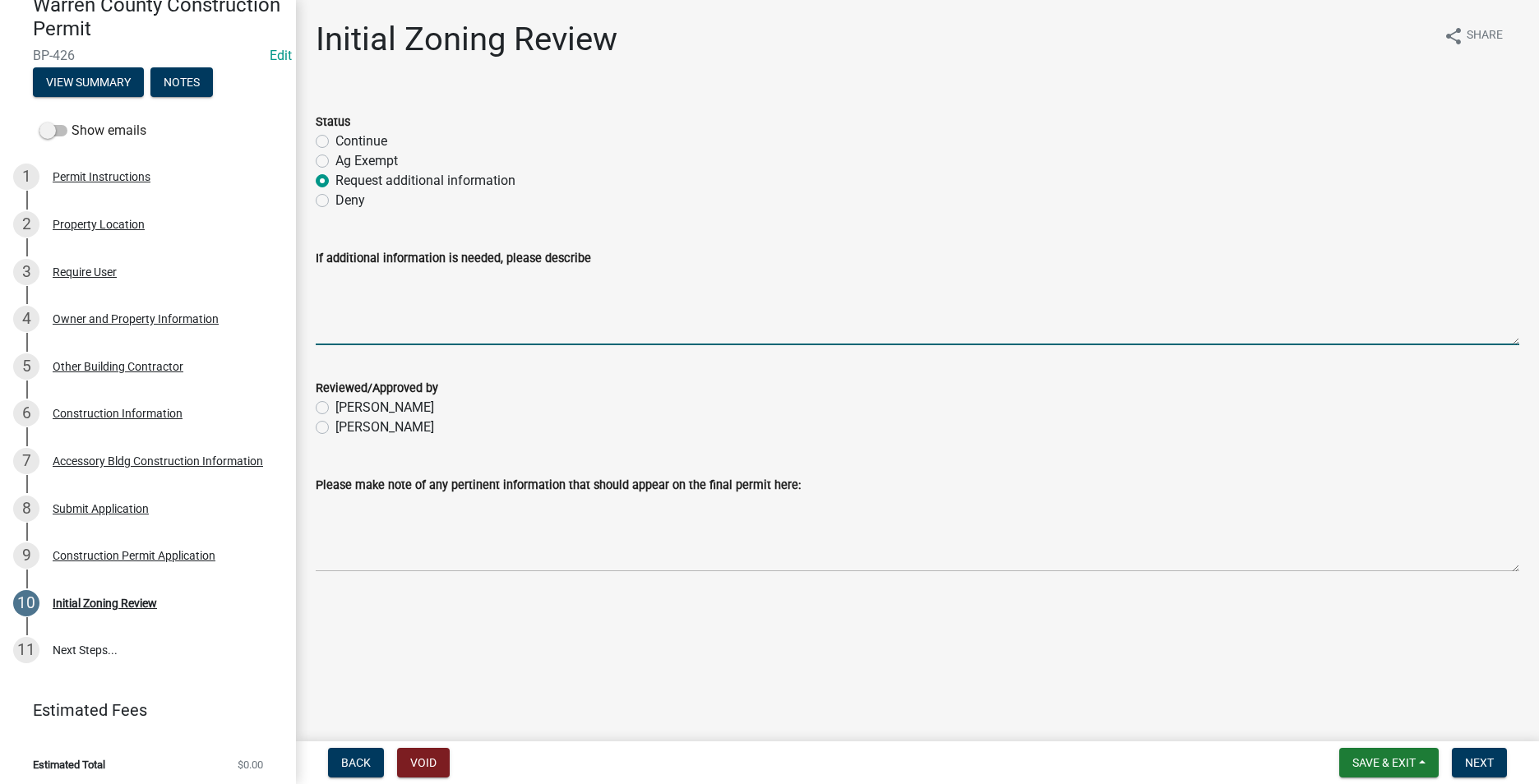
click at [327, 288] on textarea "If additional information is needed, please describe" at bounding box center [917, 307] width 1203 height 77
type textarea "Waiting for the contractor information."
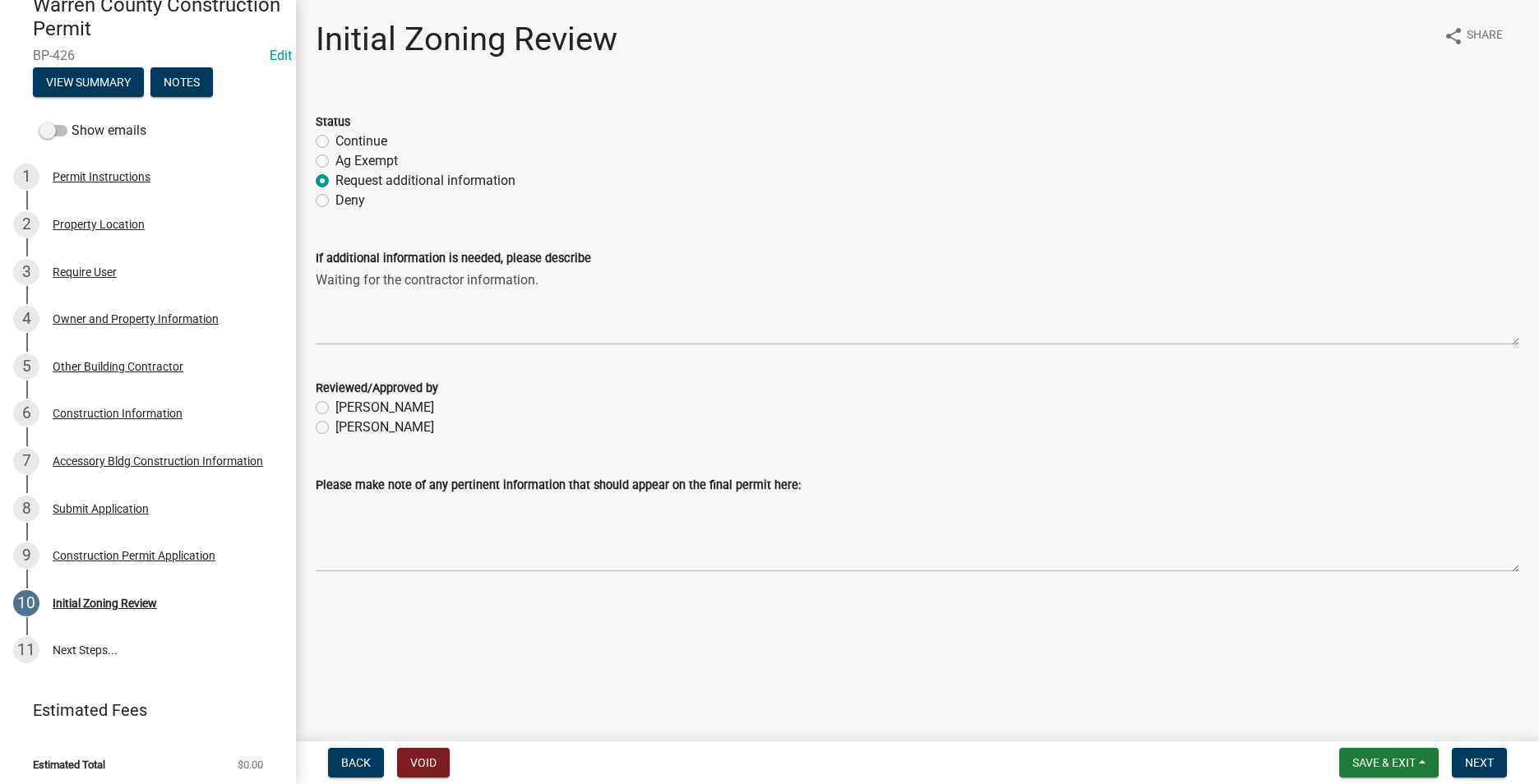
click at [335, 431] on label "[PERSON_NAME]" at bounding box center [384, 427] width 98 height 20
click at [335, 428] on input "[PERSON_NAME]" at bounding box center [340, 422] width 11 height 11
radio input "true"
click at [1465, 756] on span "Next" at bounding box center [1479, 762] width 29 height 13
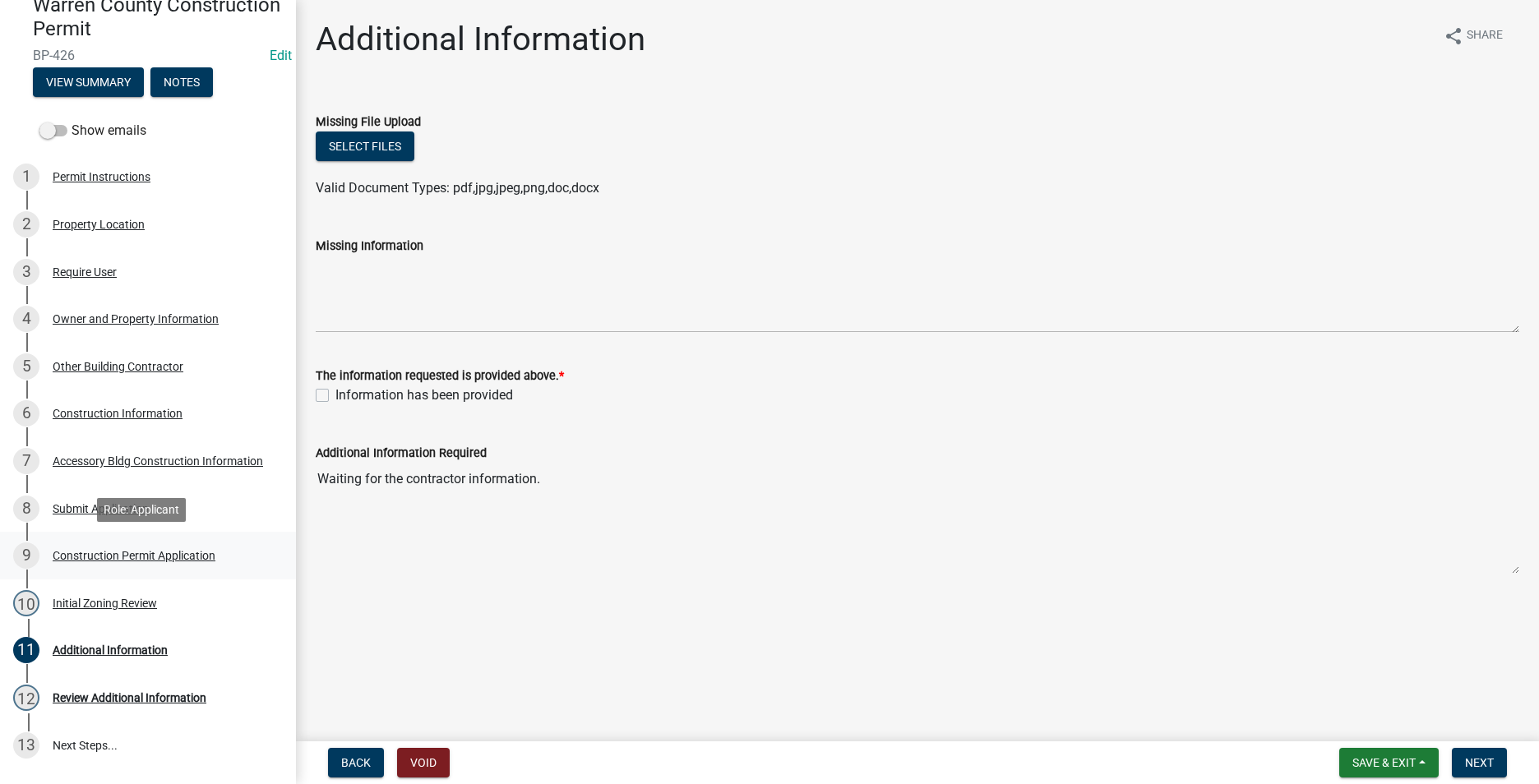
click at [139, 556] on div "Construction Permit Application" at bounding box center [133, 556] width 162 height 12
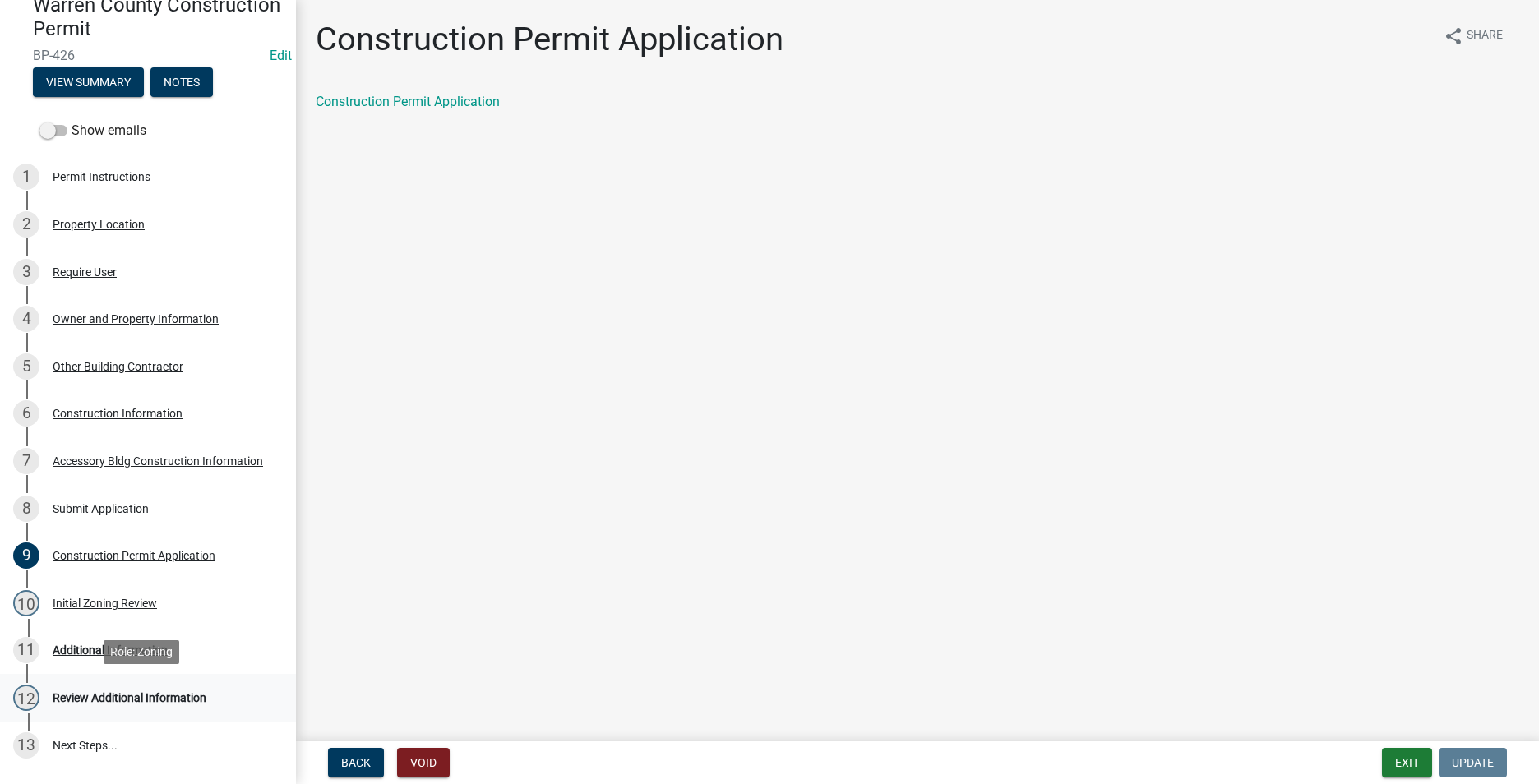
click at [112, 692] on div "Review Additional Information" at bounding box center [129, 698] width 153 height 12
click at [102, 649] on div "Additional Information" at bounding box center [110, 650] width 115 height 12
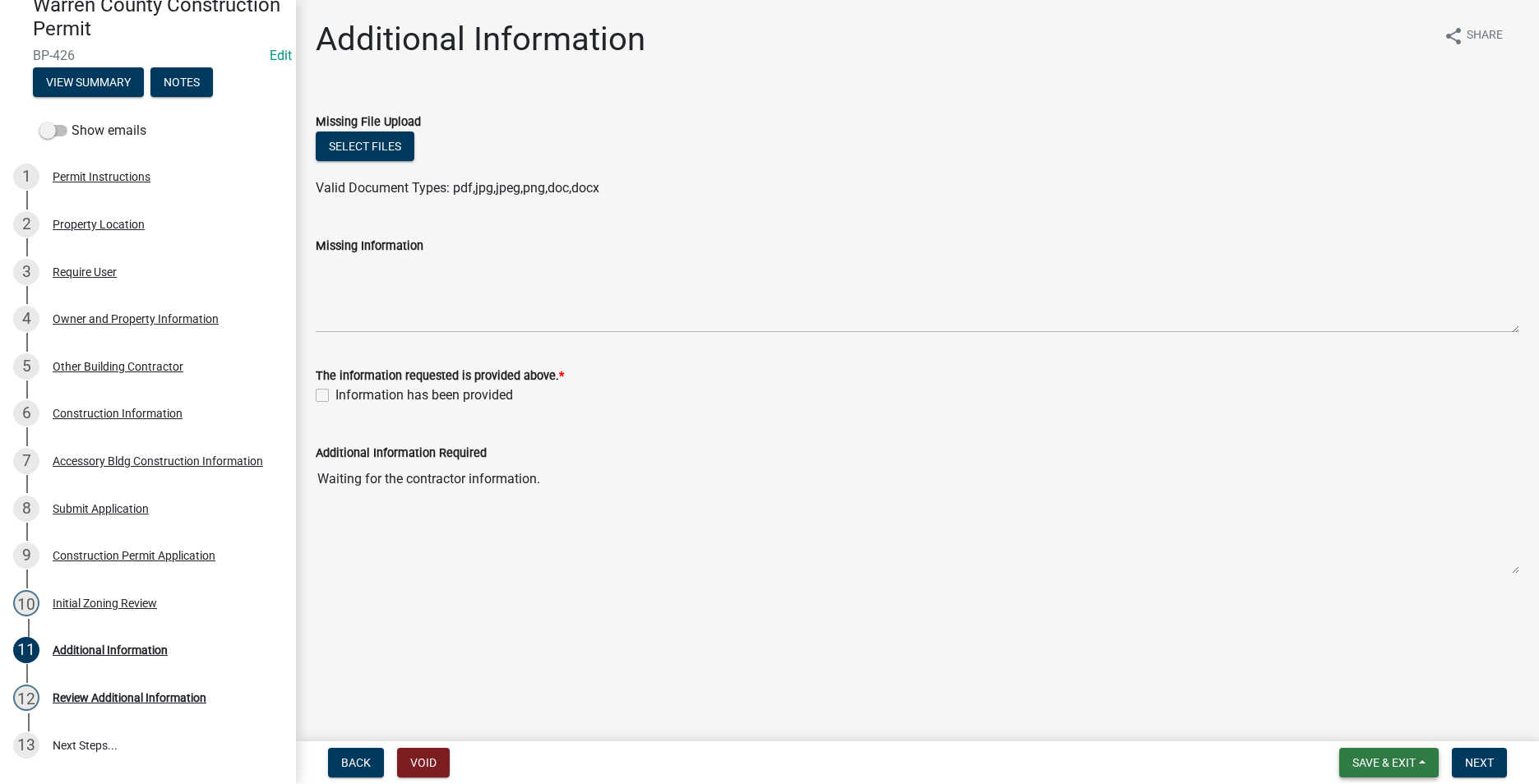
click at [1401, 762] on span "Save & Exit" at bounding box center [1384, 762] width 63 height 13
click at [1352, 722] on button "Save & Exit" at bounding box center [1372, 719] width 132 height 39
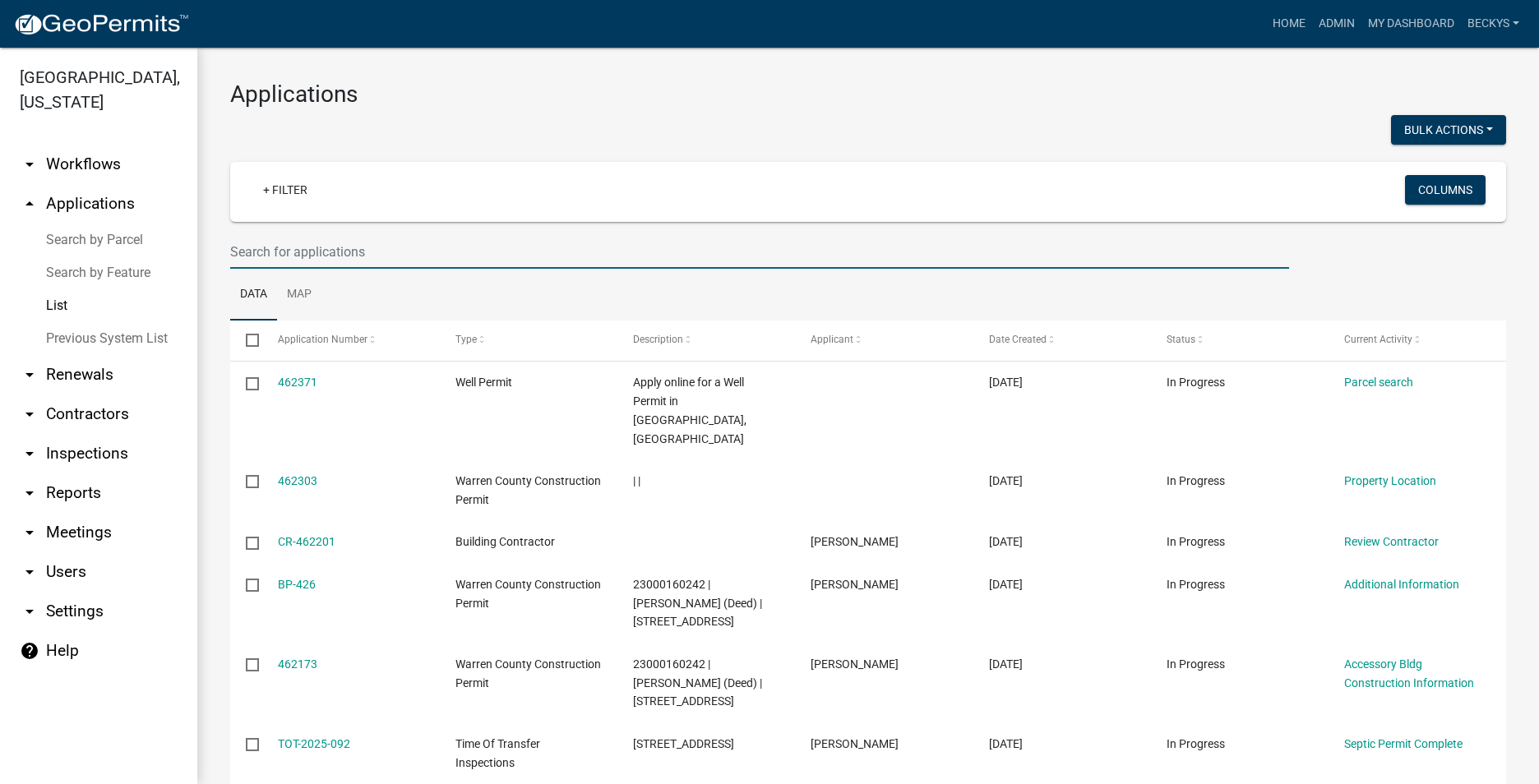
click at [262, 252] on input "text" at bounding box center [759, 252] width 1058 height 33
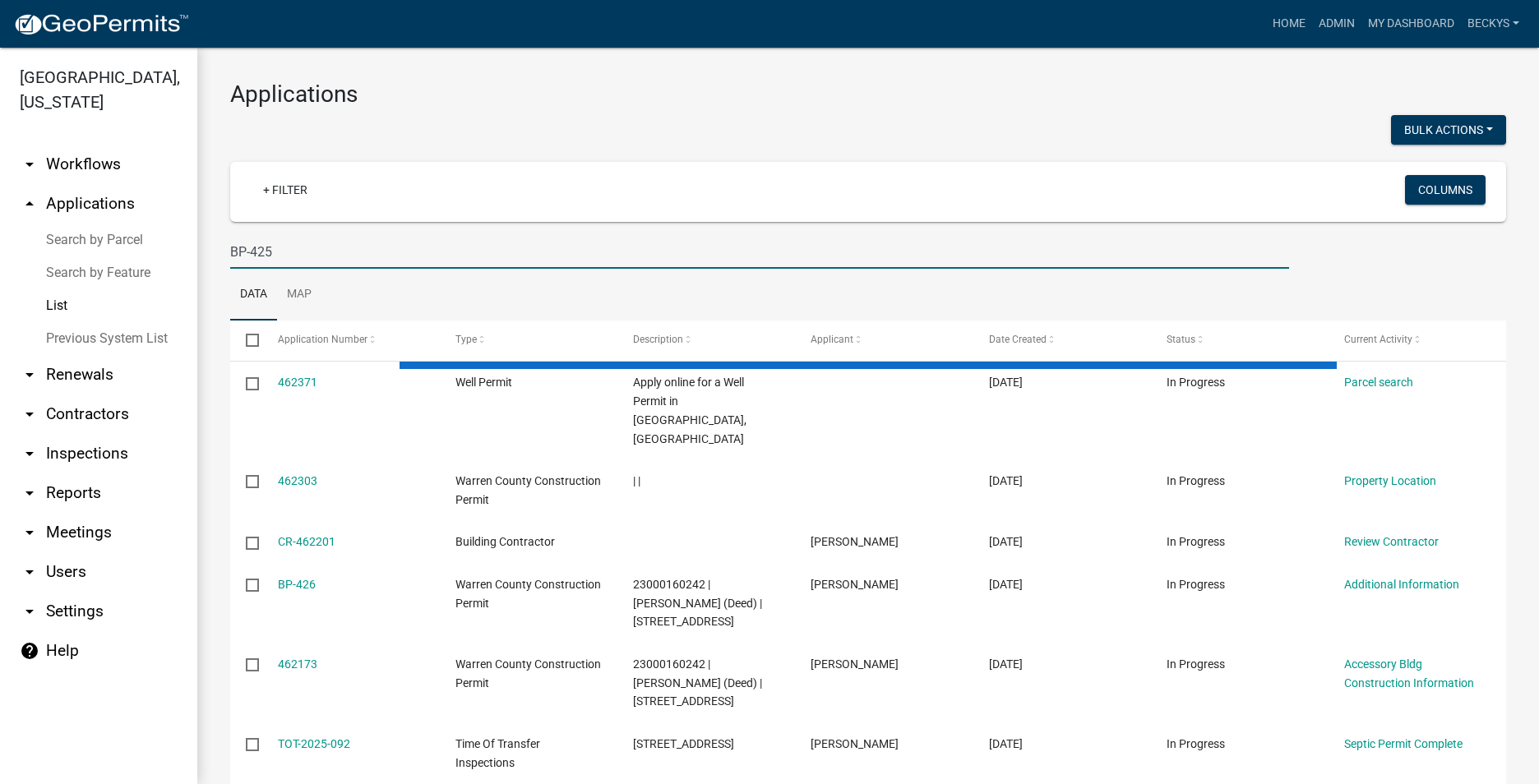
type input "BP-425"
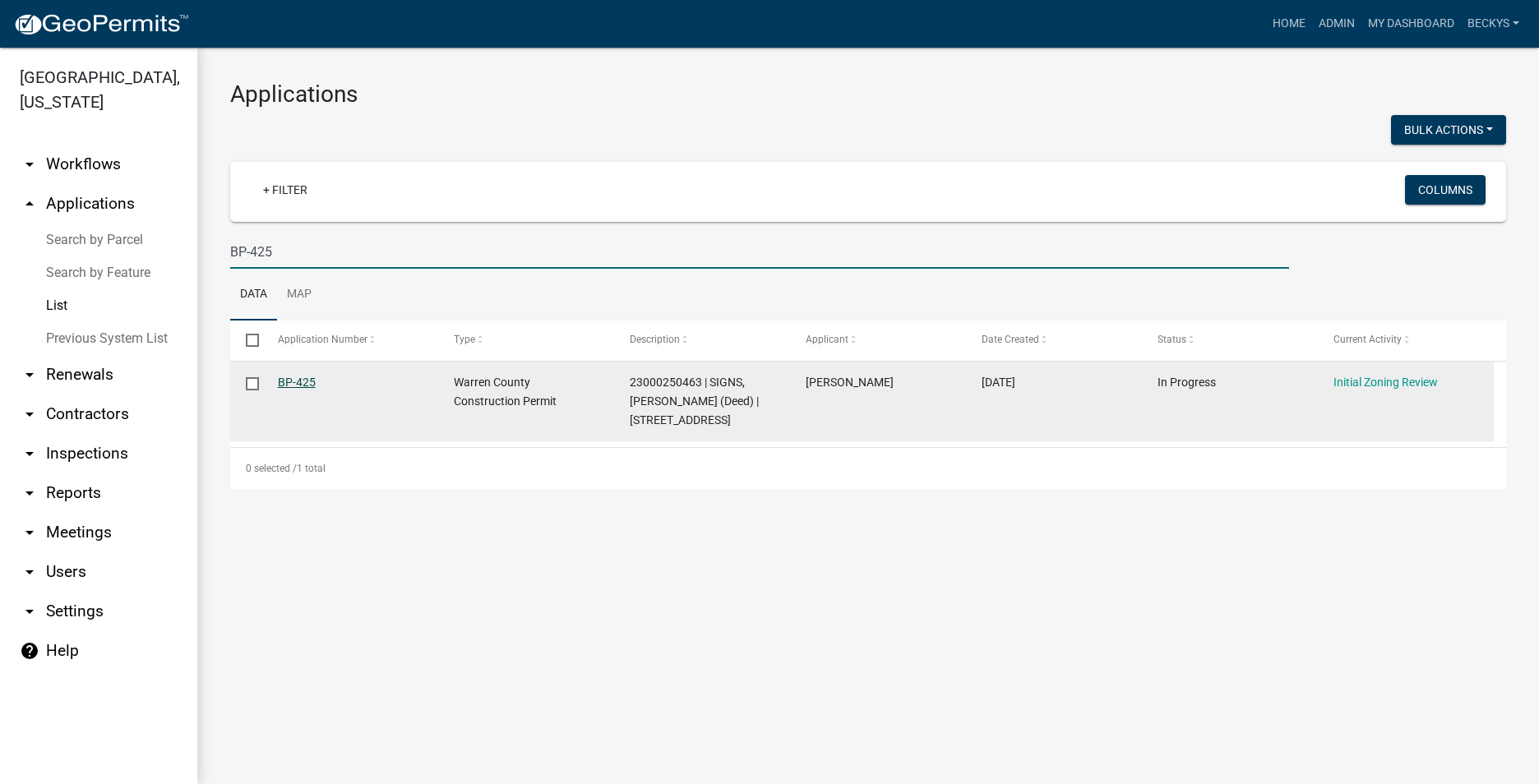
click at [295, 379] on link "BP-425" at bounding box center [296, 382] width 37 height 13
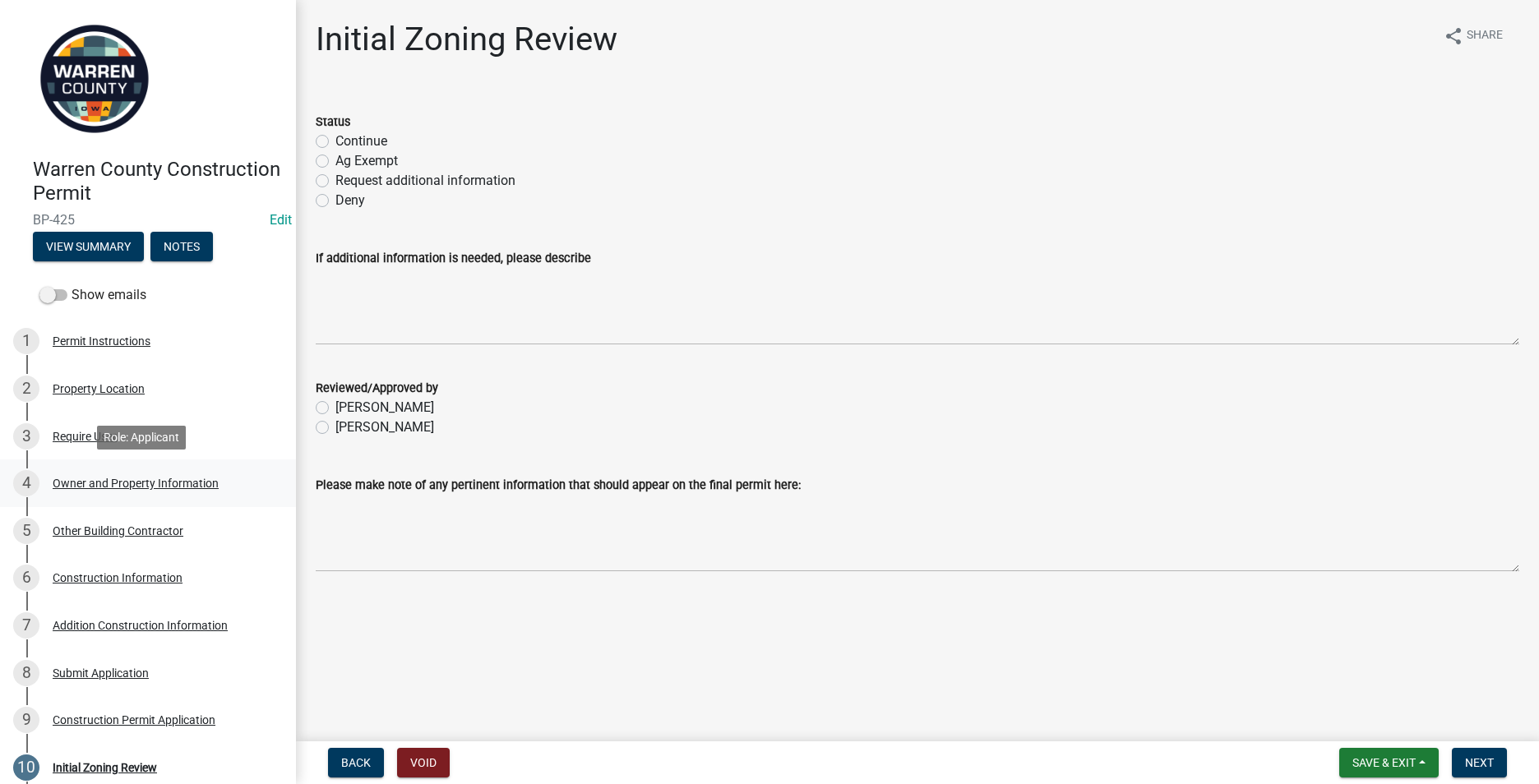
click at [135, 487] on div "Owner and Property Information" at bounding box center [135, 483] width 166 height 12
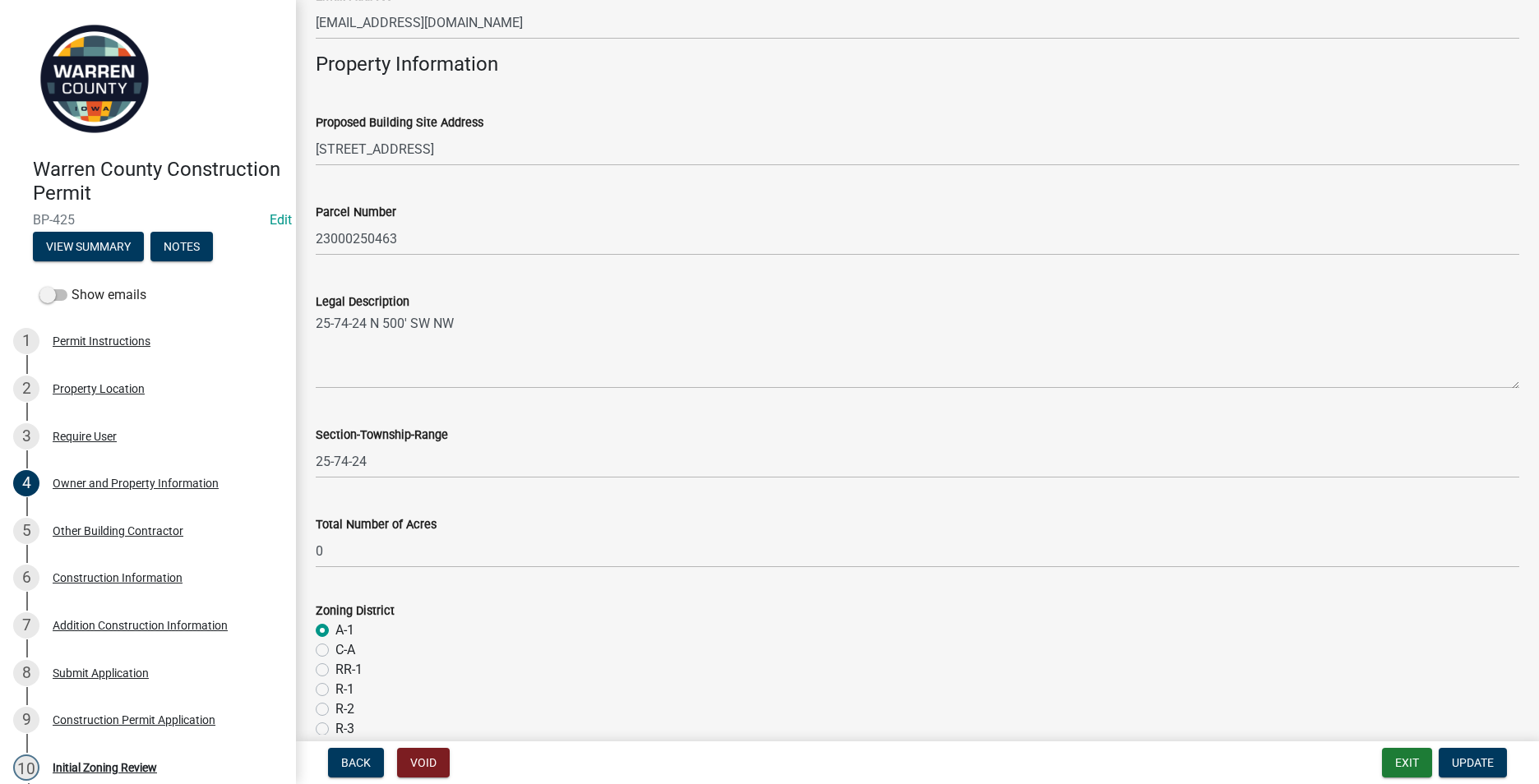
scroll to position [904, 0]
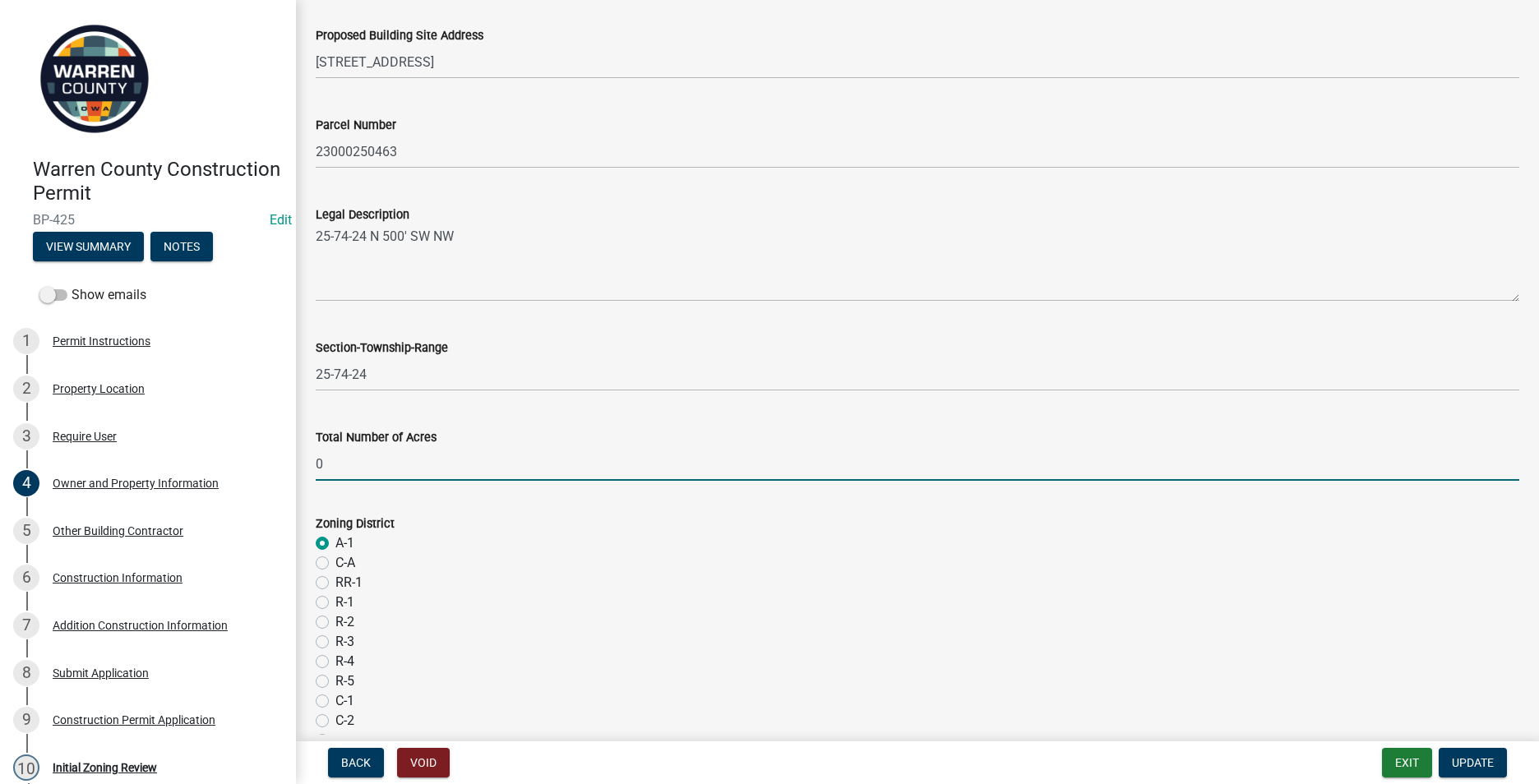
drag, startPoint x: 328, startPoint y: 462, endPoint x: 307, endPoint y: 459, distance: 21.2
click at [307, 459] on div "Total Number of Acres 0" at bounding box center [917, 442] width 1228 height 77
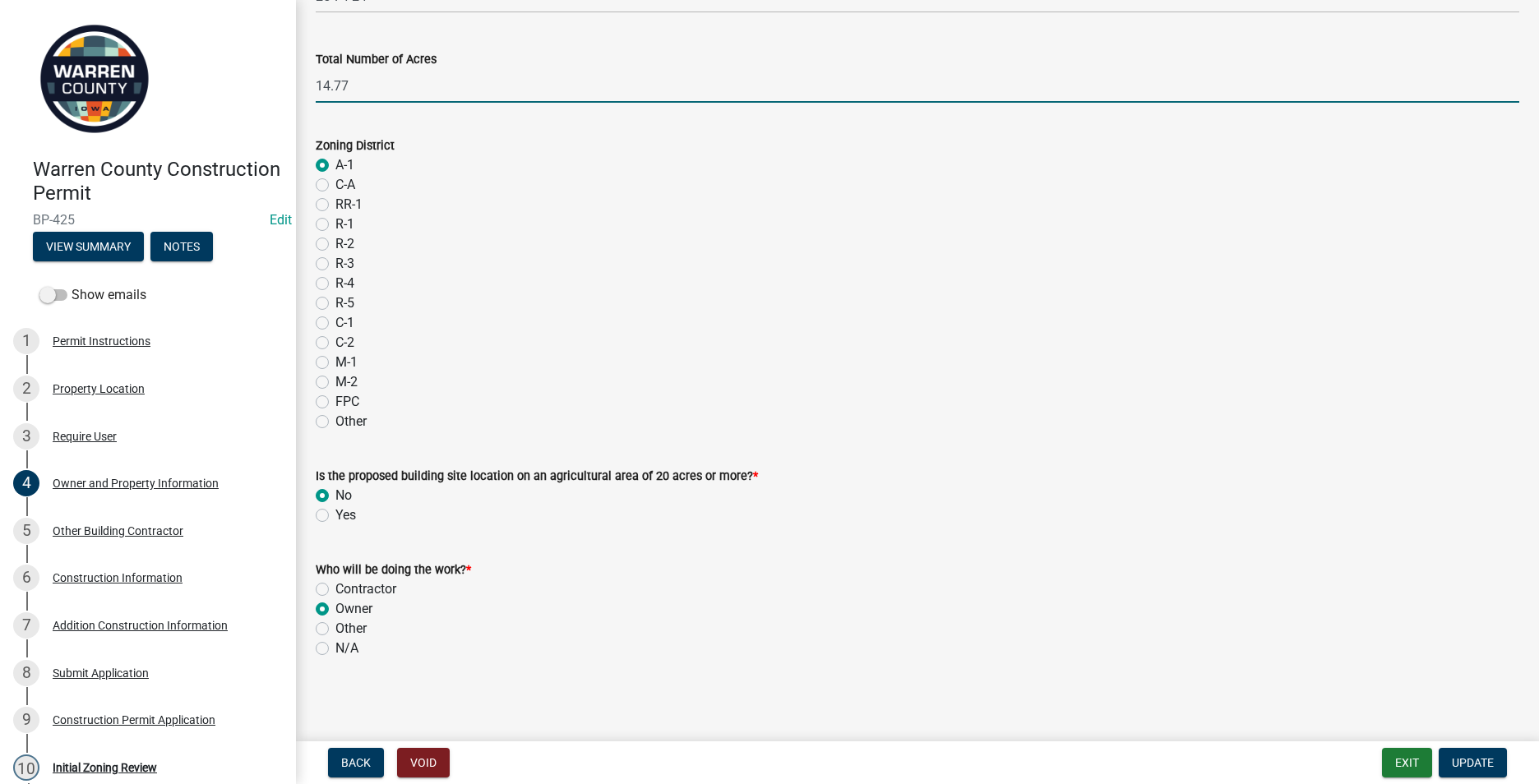
scroll to position [1285, 0]
type input "14.77"
click at [1452, 752] on button "Update" at bounding box center [1472, 763] width 68 height 30
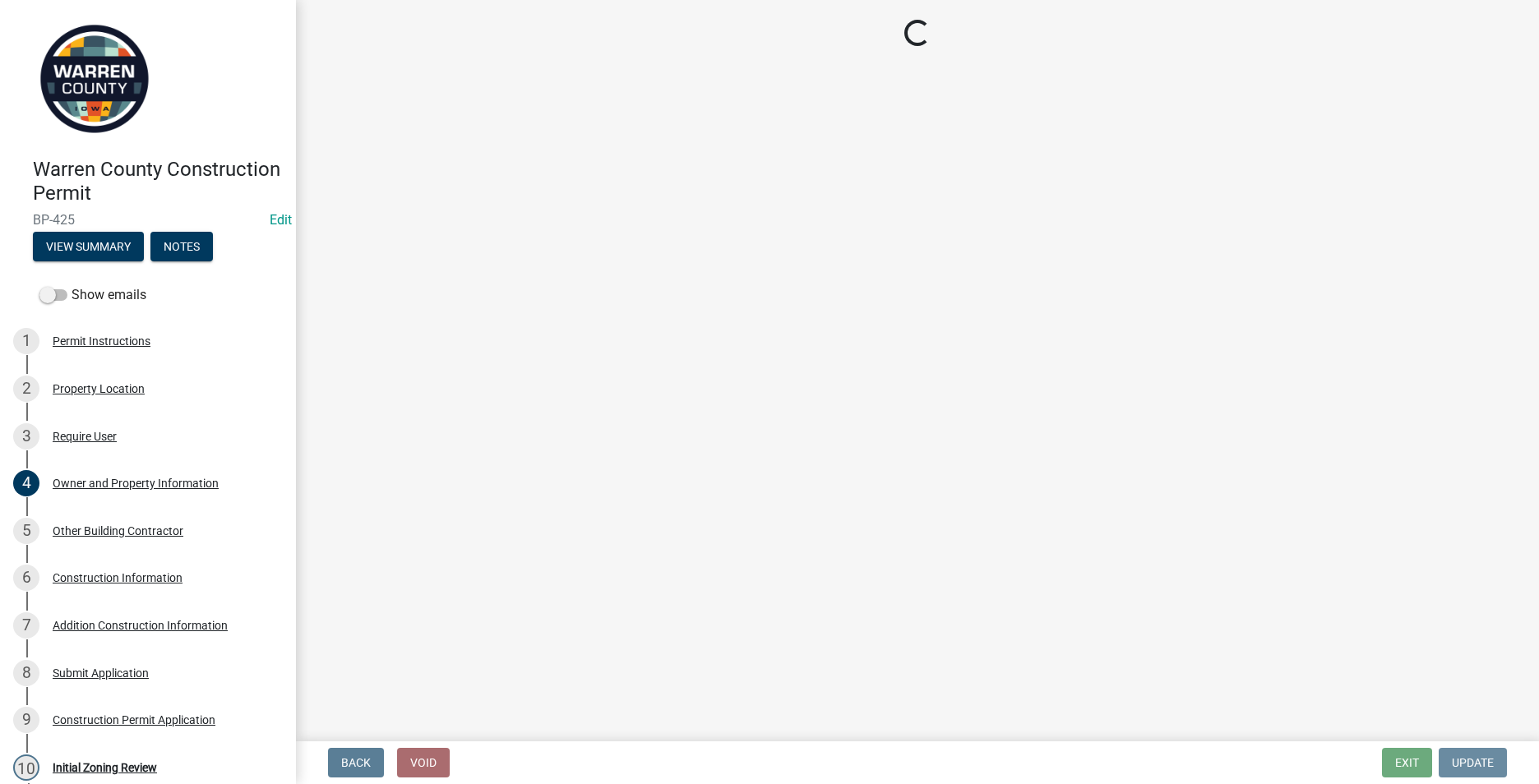
scroll to position [0, 0]
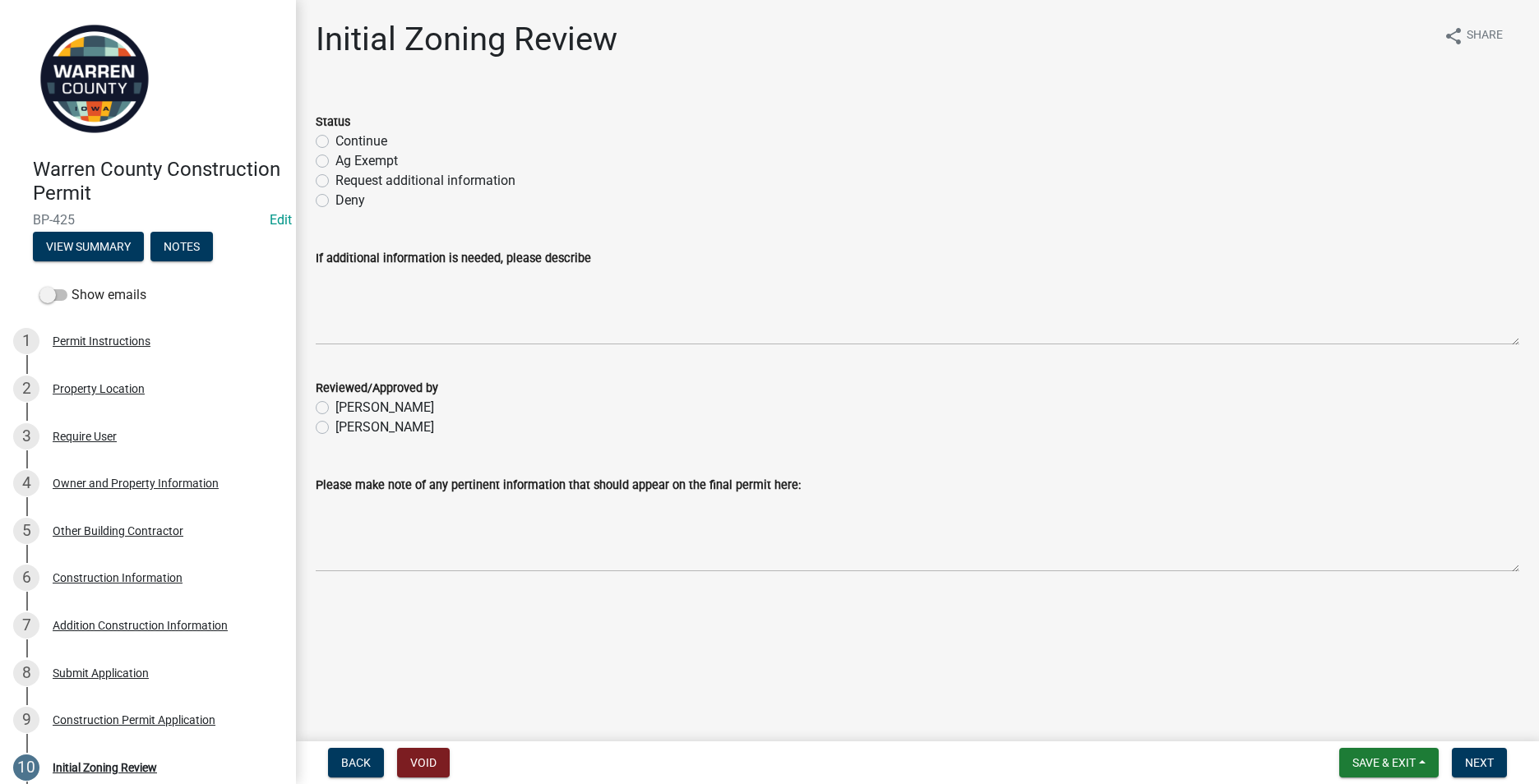
click at [335, 143] on label "Continue" at bounding box center [361, 142] width 52 height 20
click at [335, 142] on input "Continue" at bounding box center [340, 137] width 11 height 11
radio input "true"
click at [75, 485] on div "Owner and Property Information" at bounding box center [135, 483] width 166 height 12
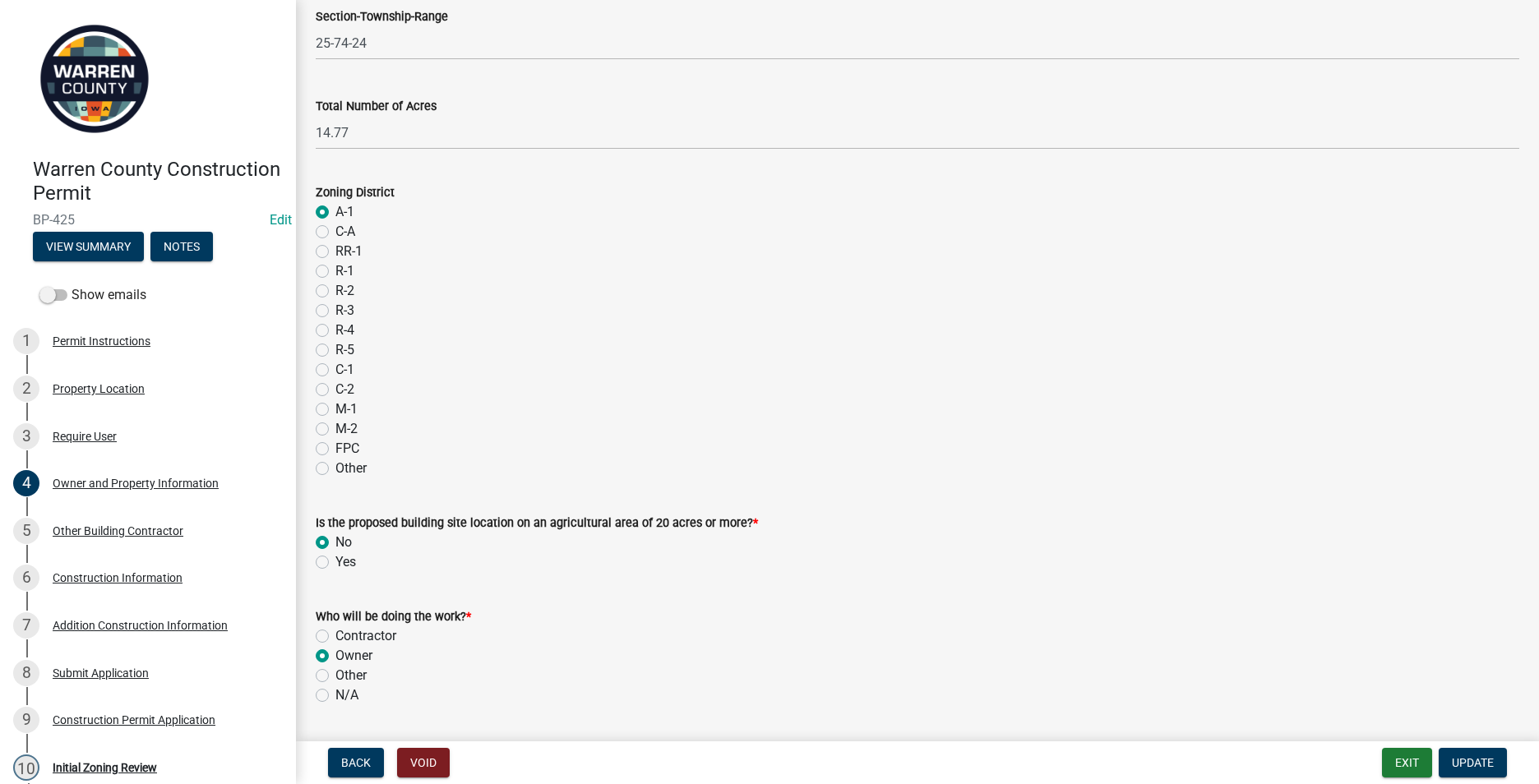
scroll to position [1285, 0]
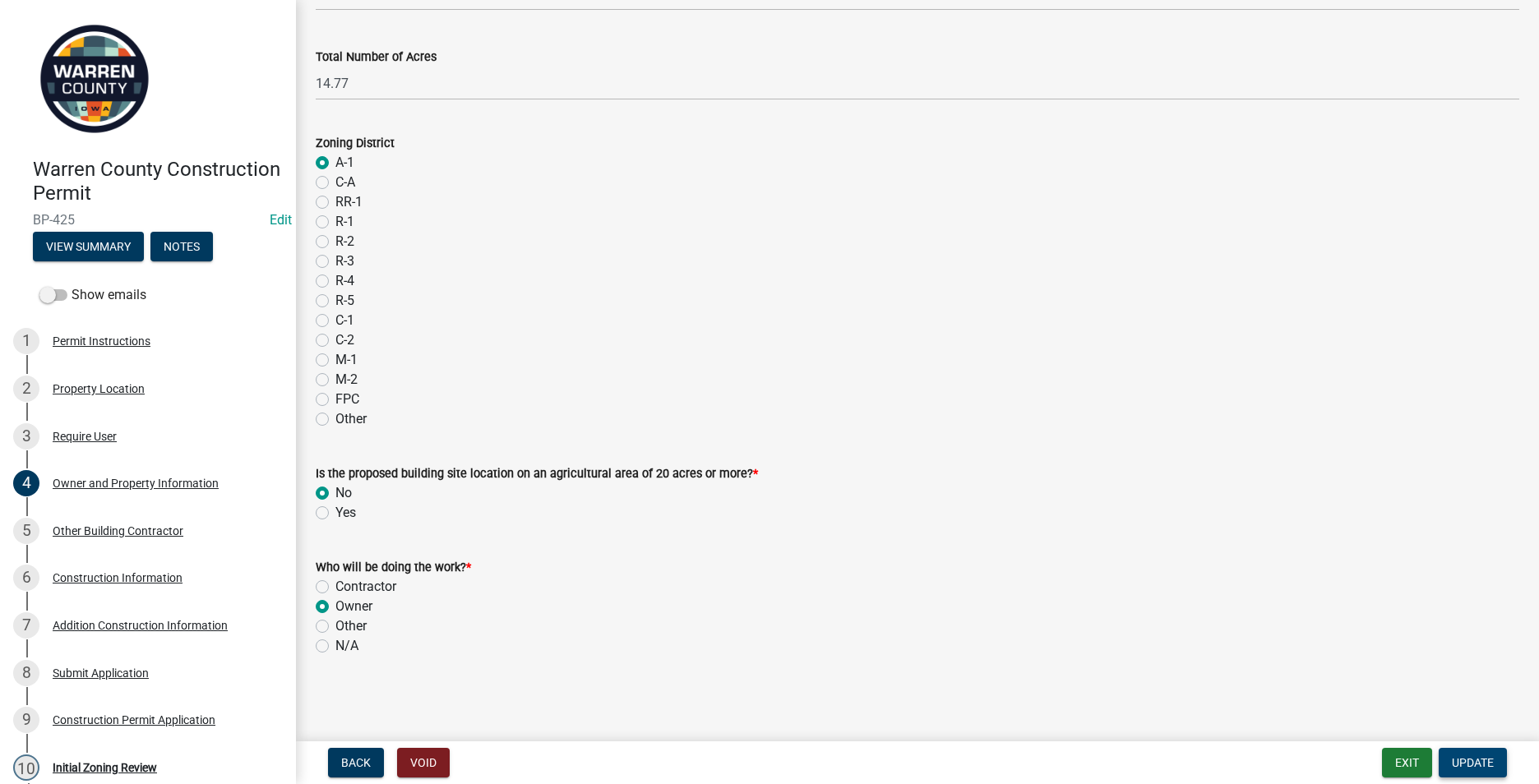
click at [1461, 760] on span "Update" at bounding box center [1472, 762] width 42 height 13
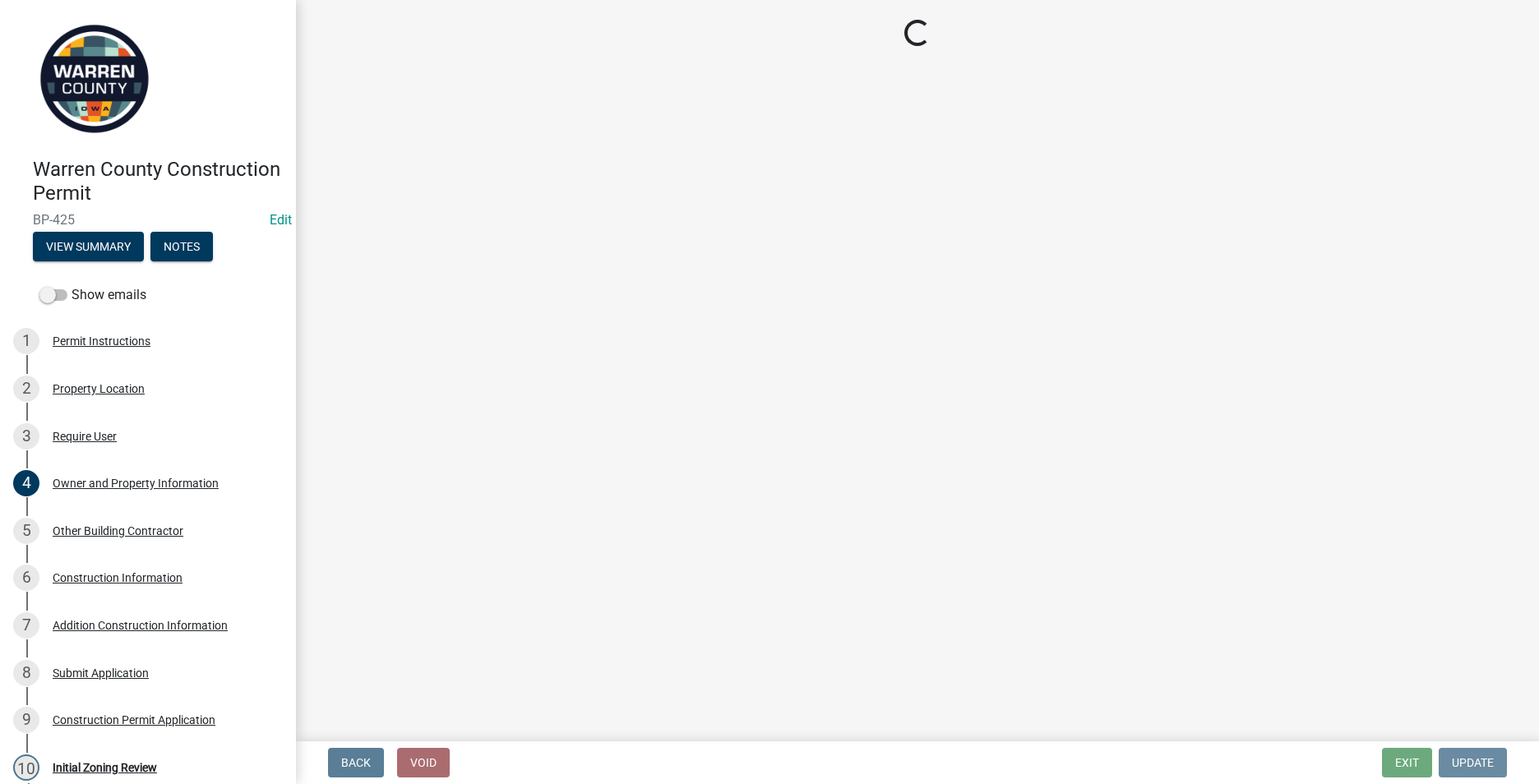
scroll to position [0, 0]
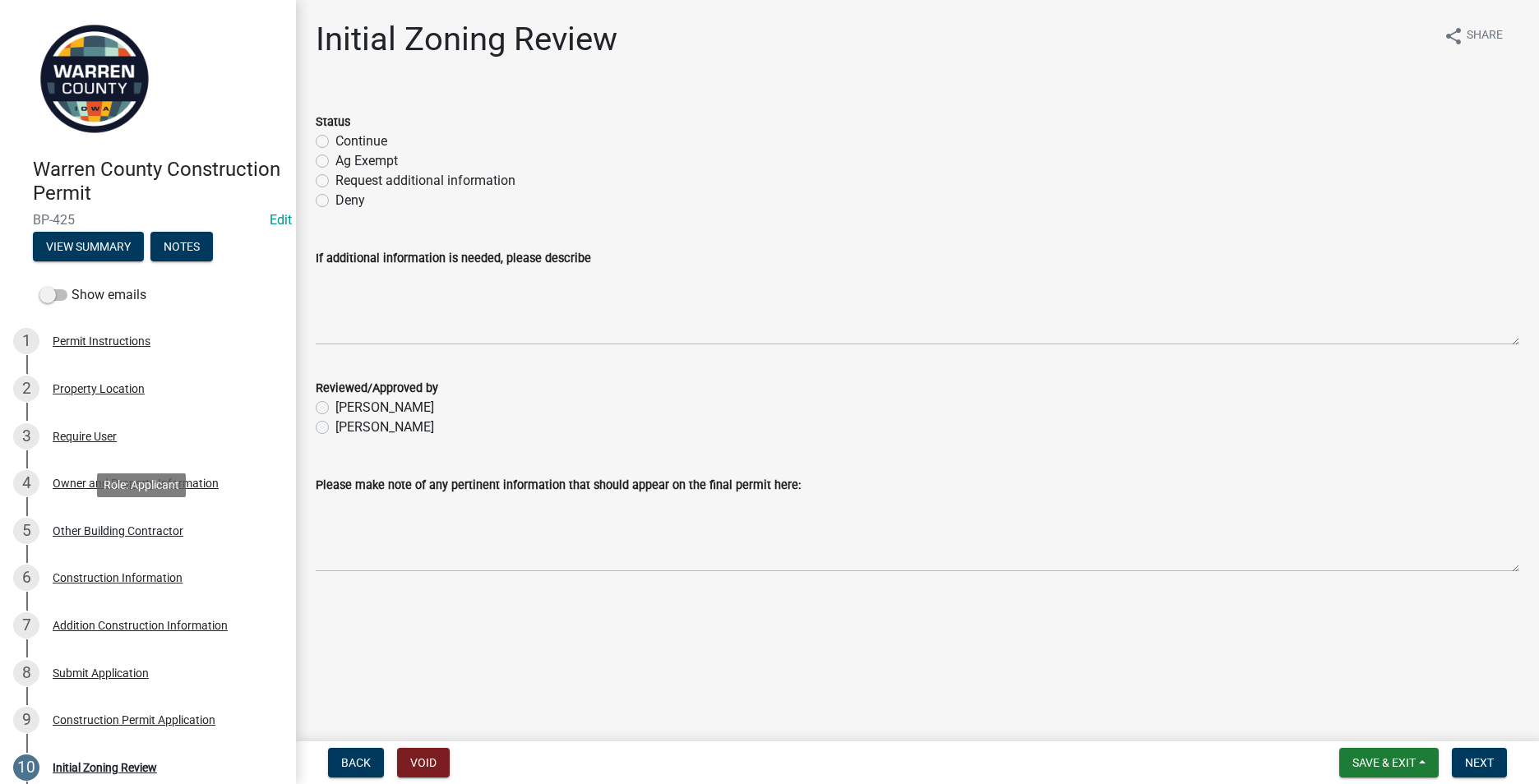
click at [84, 534] on div "Other Building Contractor" at bounding box center [117, 531] width 131 height 12
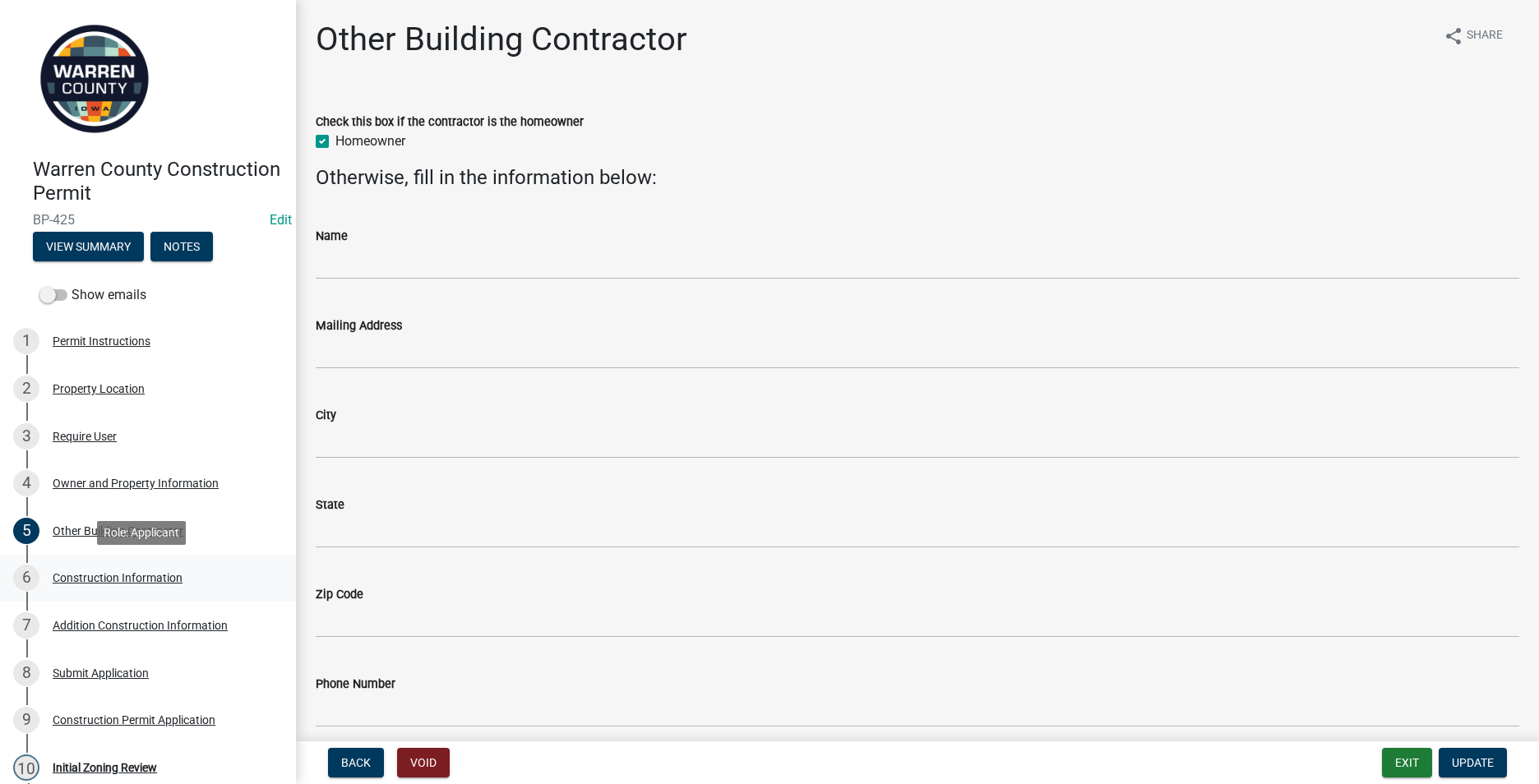
click at [82, 572] on div "Construction Information" at bounding box center [117, 578] width 130 height 12
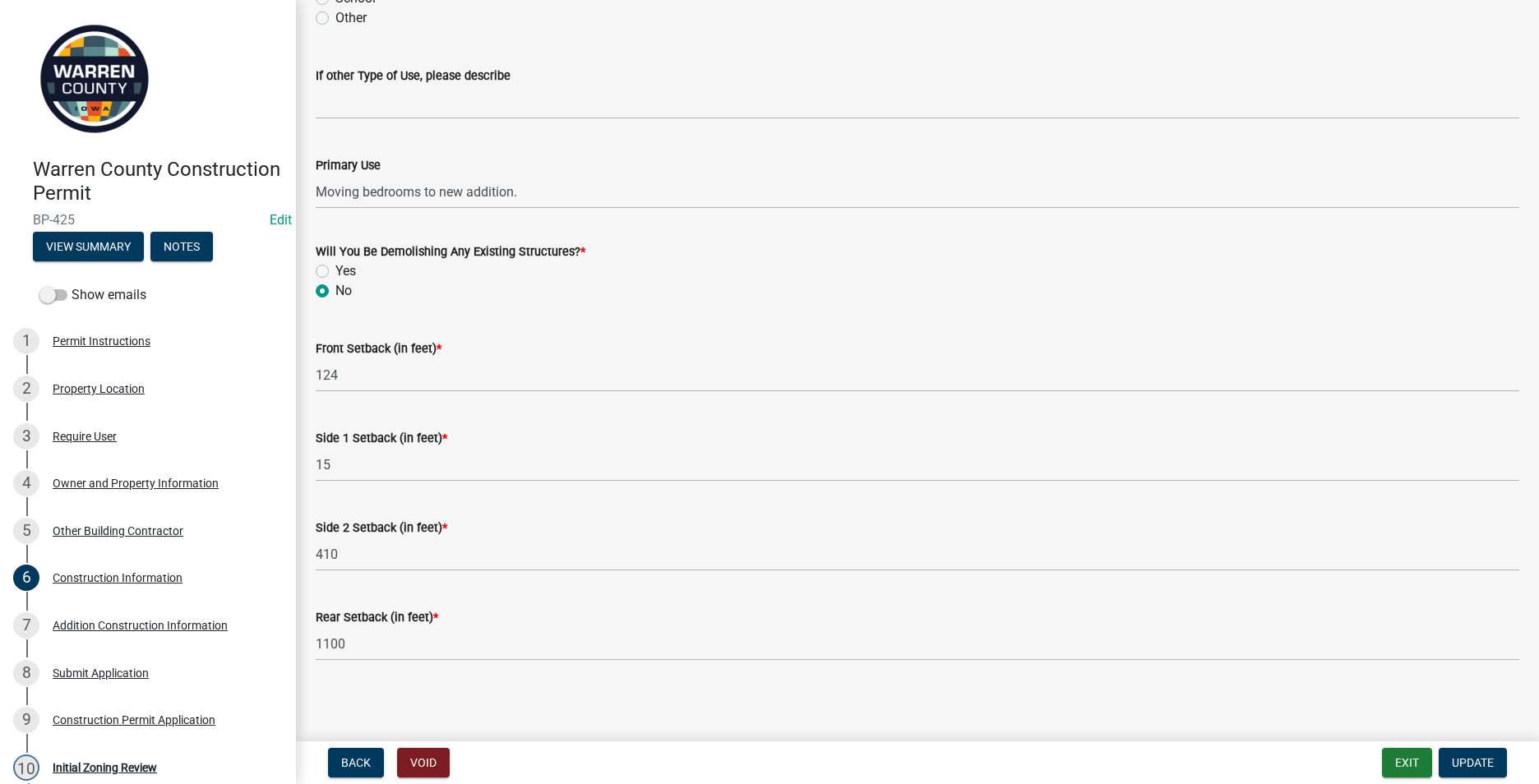
scroll to position [497, 0]
click at [137, 622] on div "Addition Construction Information" at bounding box center [140, 626] width 175 height 12
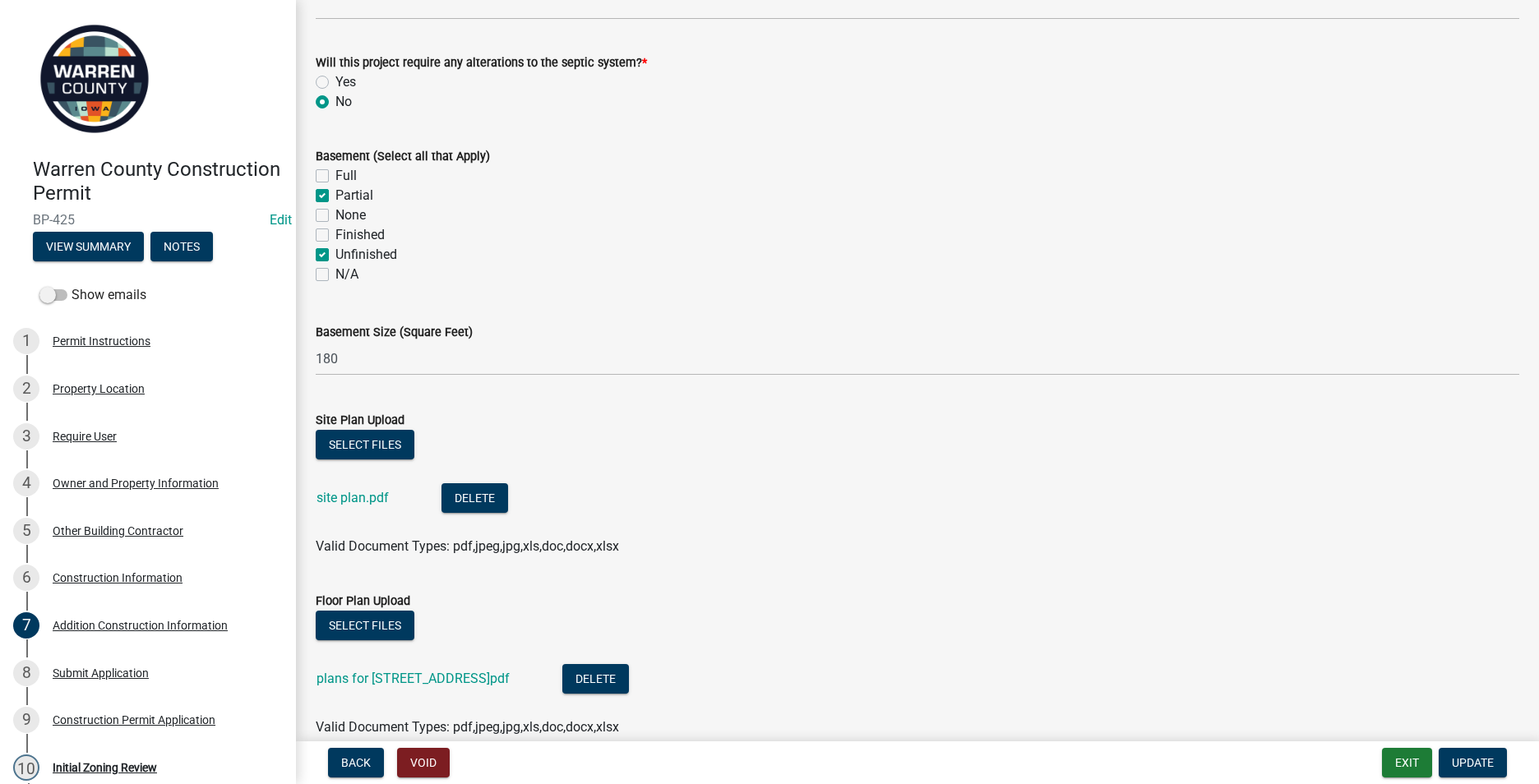
scroll to position [575, 0]
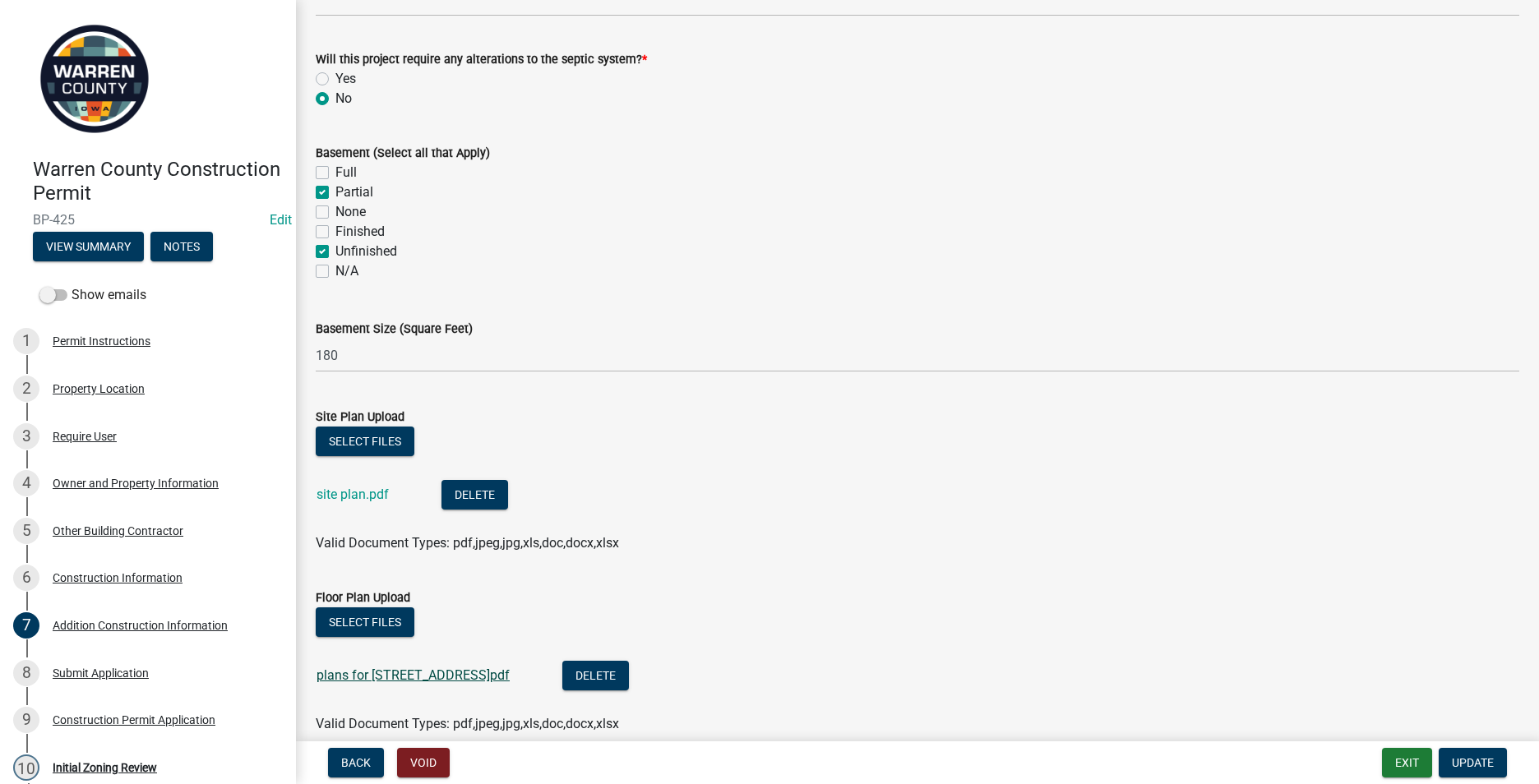
click at [377, 675] on link "plans for [STREET_ADDRESS]pdf" at bounding box center [413, 675] width 193 height 16
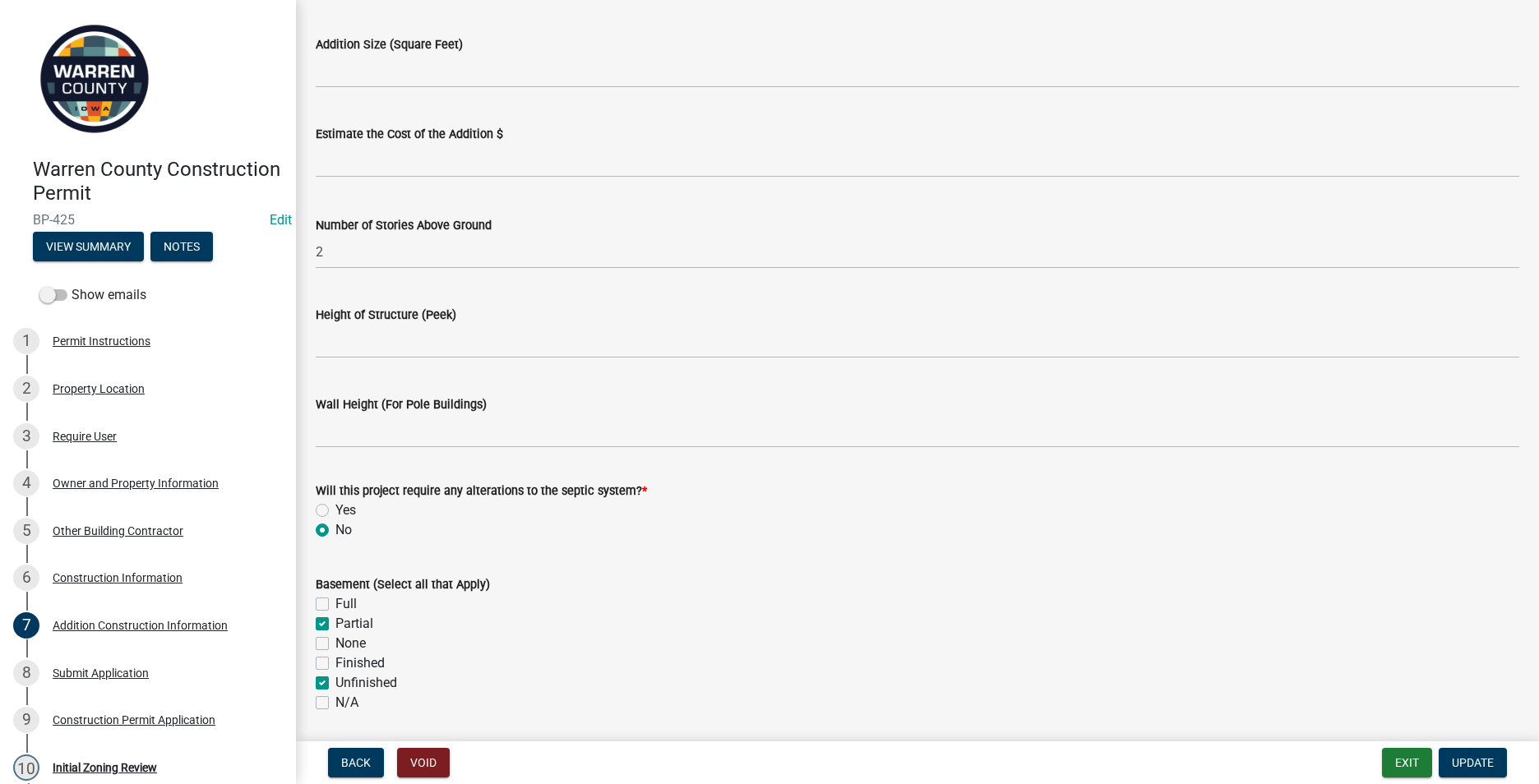
scroll to position [0, 0]
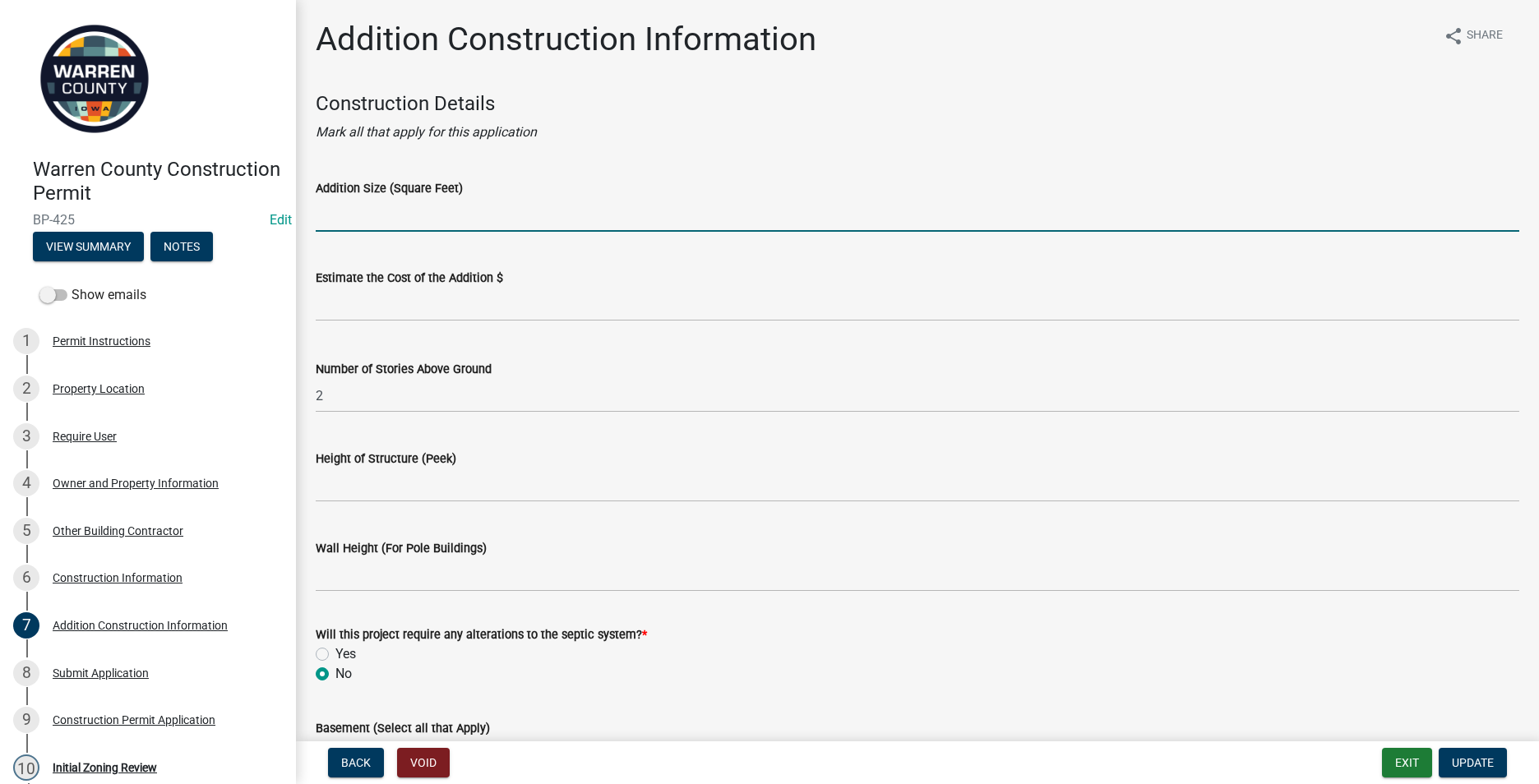
click at [338, 204] on input "Addition Size (Square Feet)" at bounding box center [917, 215] width 1203 height 33
type input "1,080"
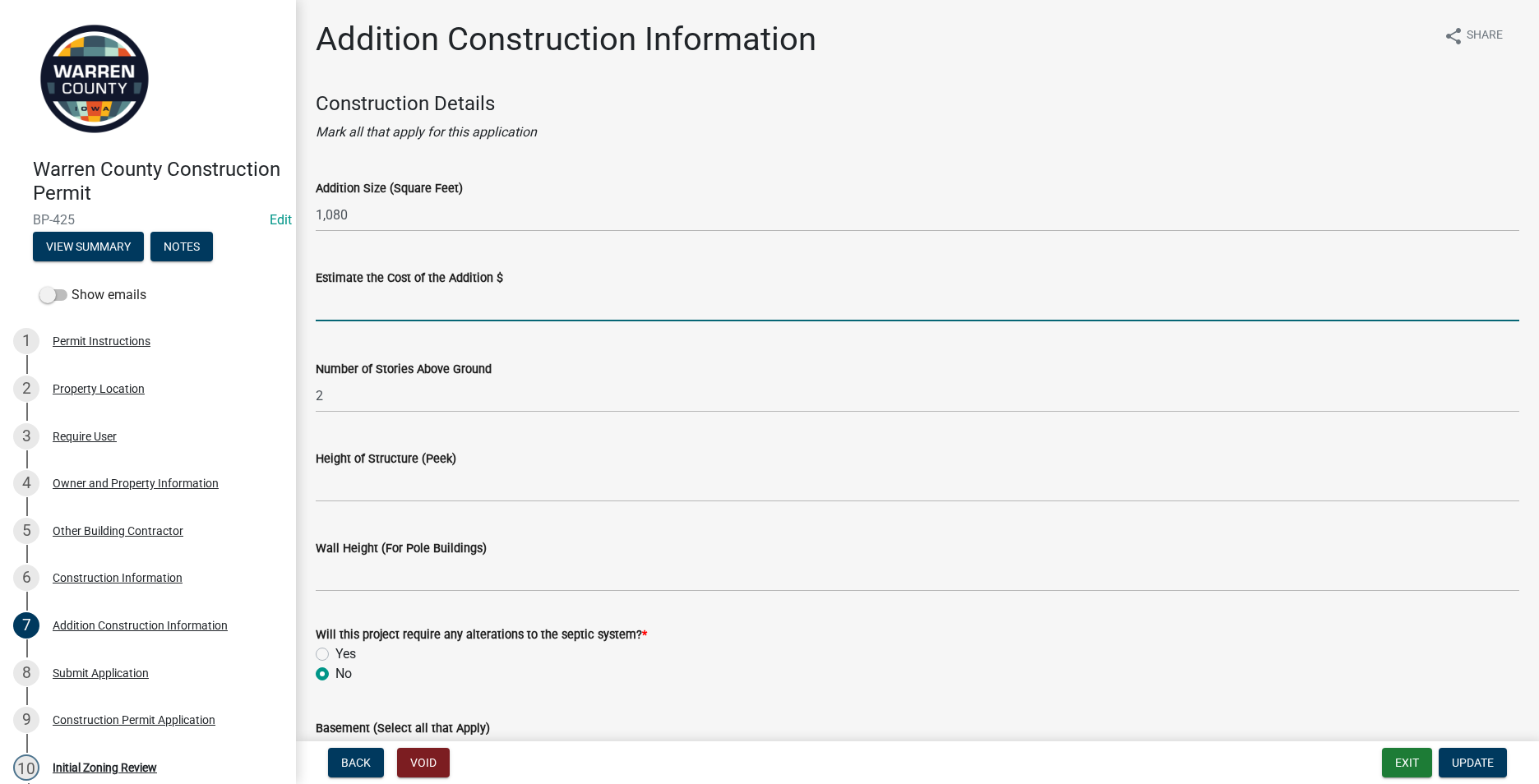
click at [325, 300] on input "text" at bounding box center [917, 304] width 1203 height 33
click at [1486, 763] on span "Update" at bounding box center [1472, 762] width 42 height 13
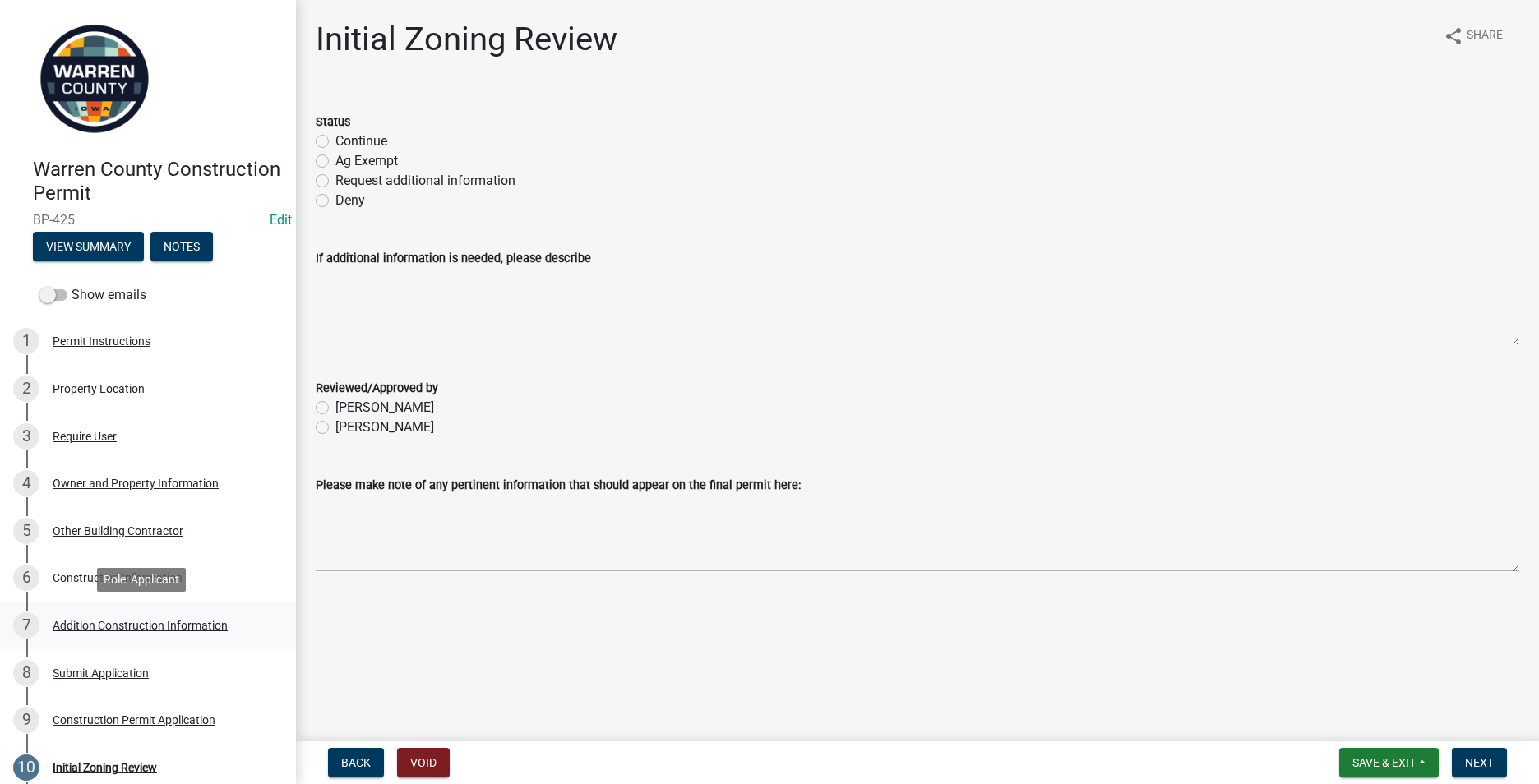
click at [102, 626] on div "Addition Construction Information" at bounding box center [140, 626] width 175 height 12
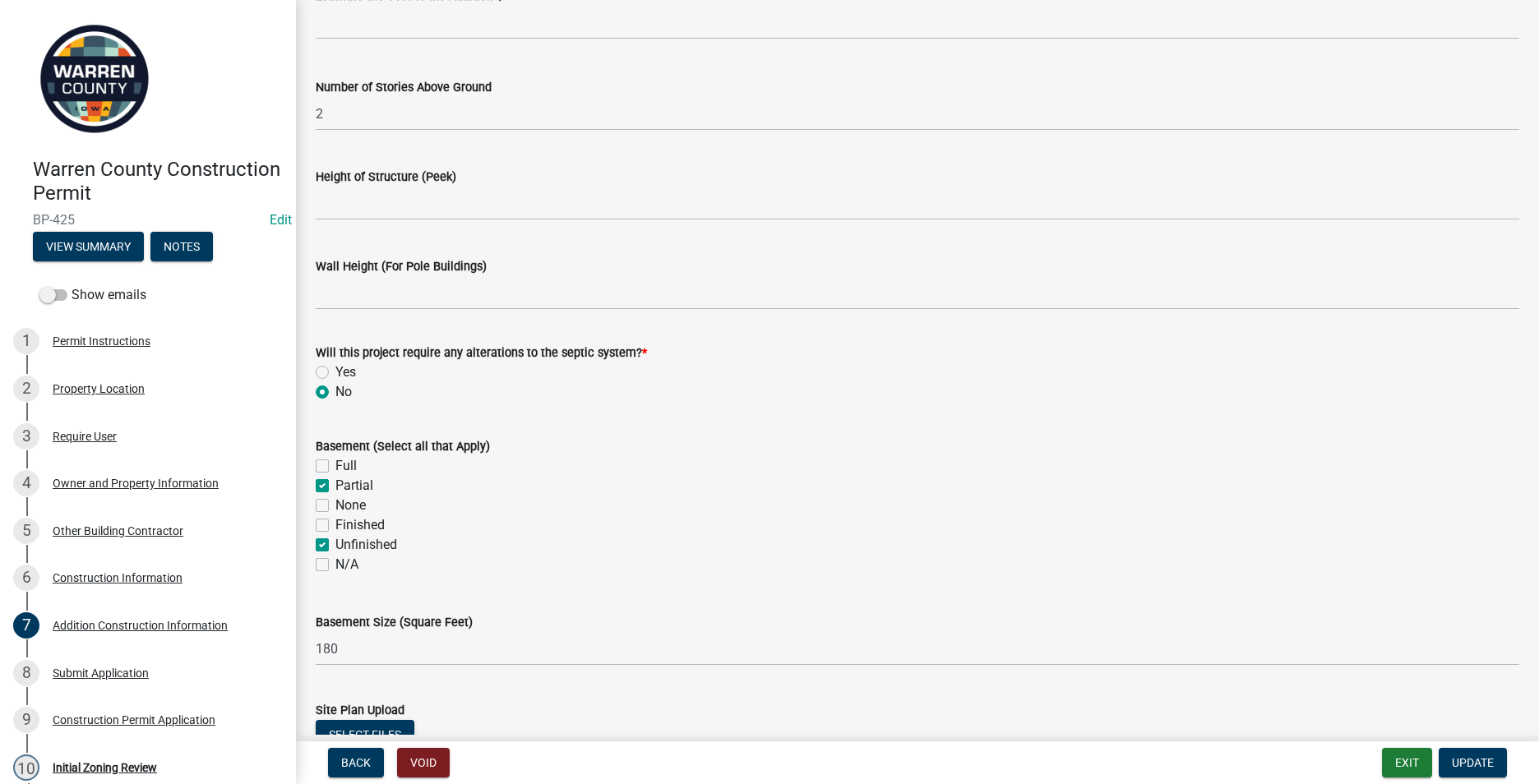
scroll to position [411, 0]
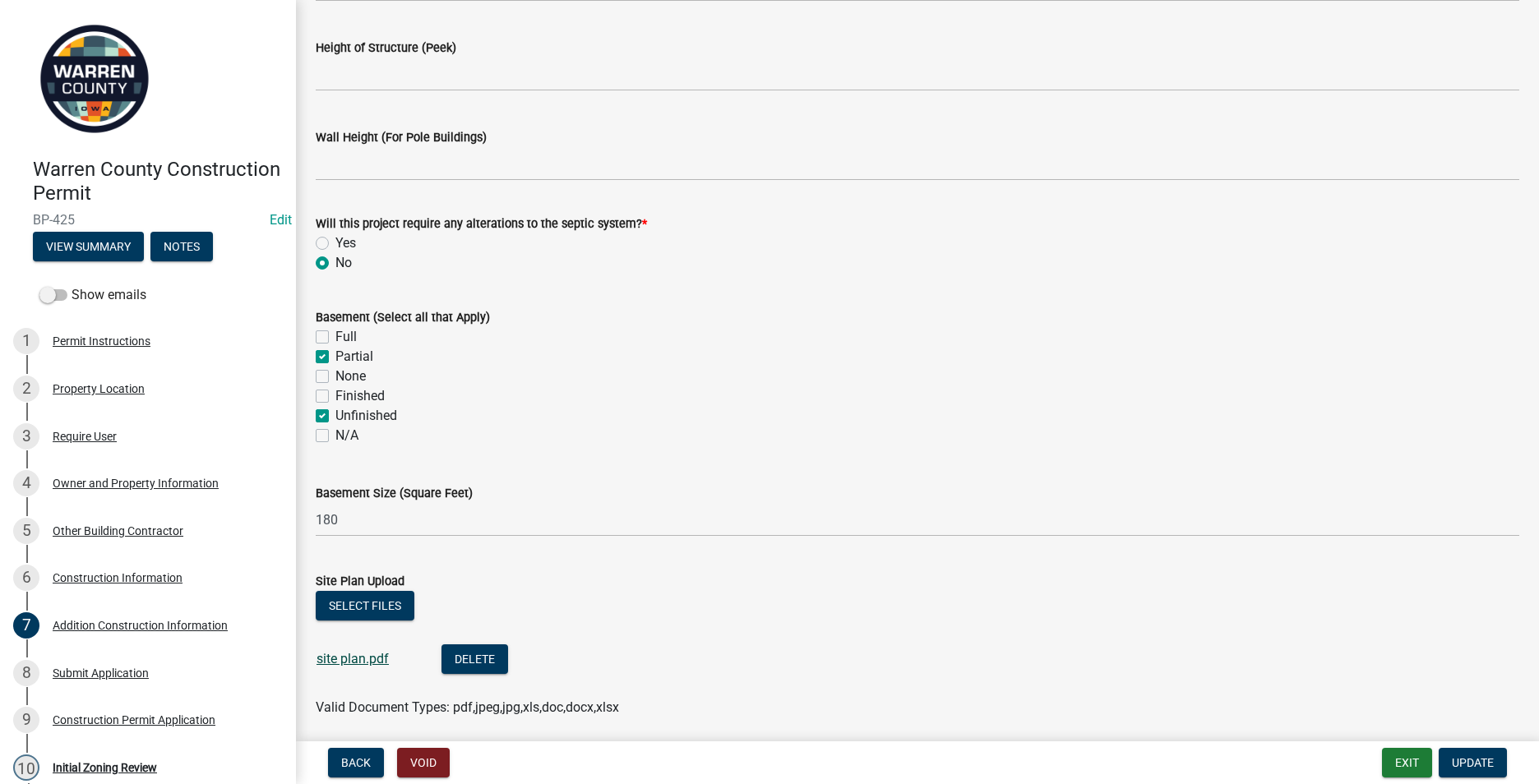
click at [350, 665] on link "site plan.pdf" at bounding box center [352, 658] width 72 height 16
